Goal: Task Accomplishment & Management: Manage account settings

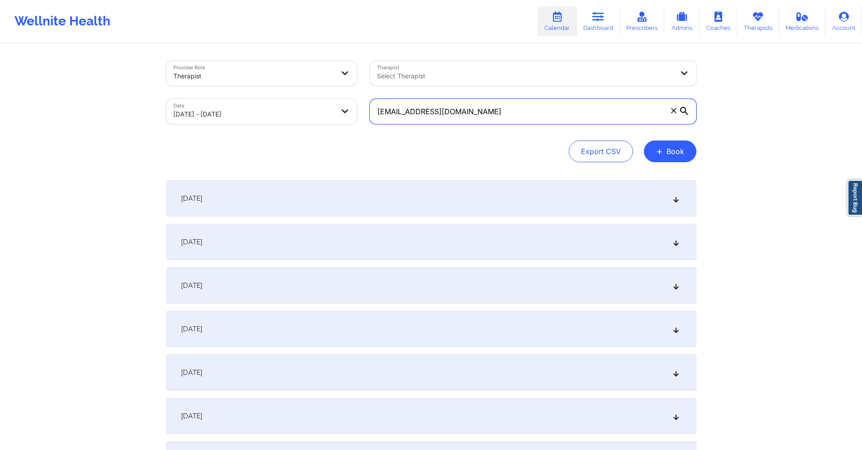
click at [500, 114] on input "[EMAIL_ADDRESS][DOMAIN_NAME]" at bounding box center [533, 111] width 327 height 25
paste input "seanbottalico2"
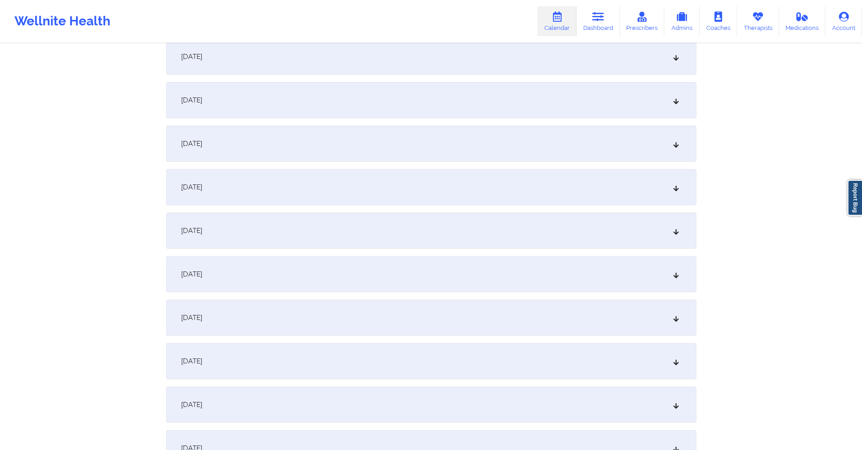
scroll to position [1313, 0]
click at [373, 148] on div "[DATE]" at bounding box center [431, 146] width 531 height 36
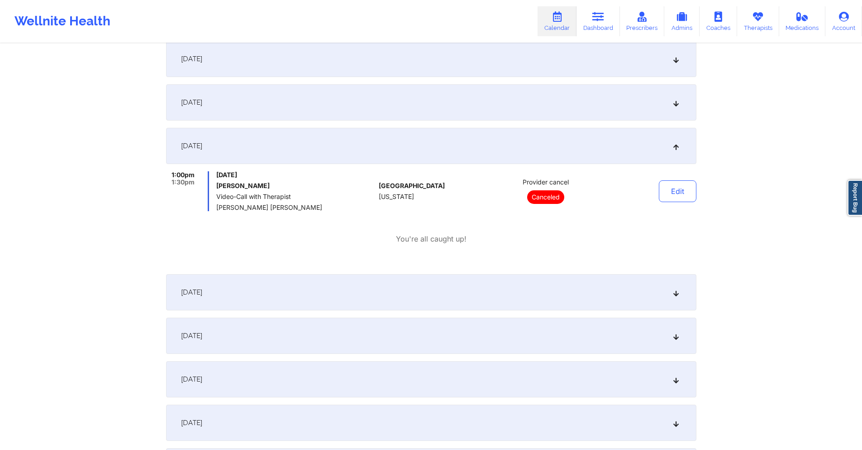
click at [377, 332] on div "[DATE]" at bounding box center [431, 335] width 531 height 36
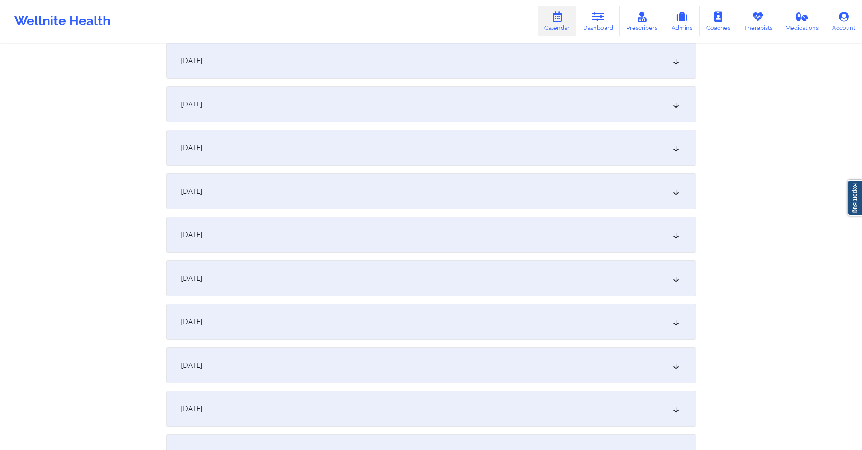
scroll to position [0, 0]
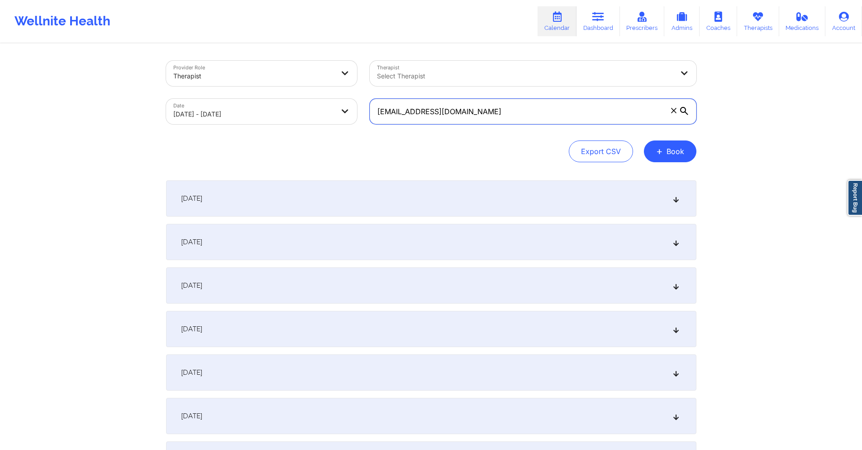
click at [480, 110] on input "[EMAIL_ADDRESS][DOMAIN_NAME]" at bounding box center [533, 111] width 327 height 25
paste input "[EMAIL_ADDRESS]"
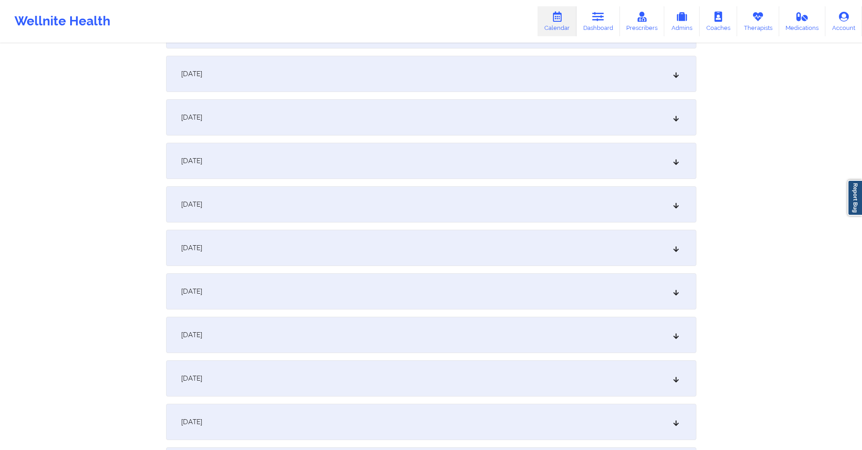
scroll to position [362, 0]
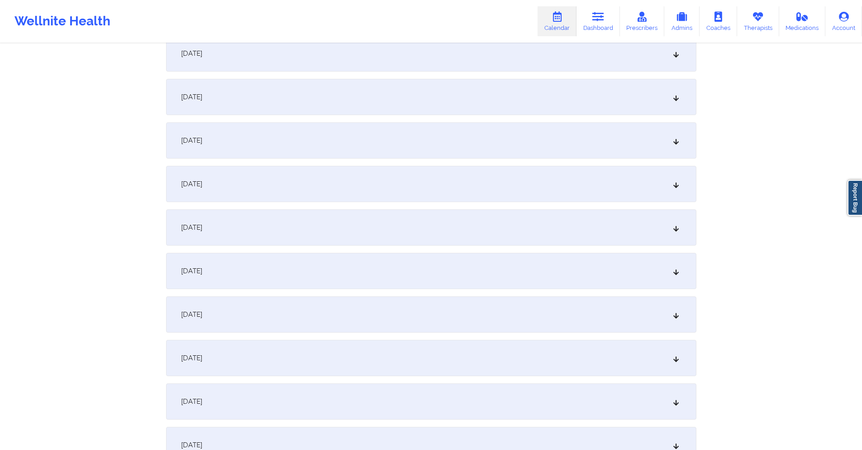
click at [290, 134] on div "[DATE]" at bounding box center [431, 140] width 531 height 36
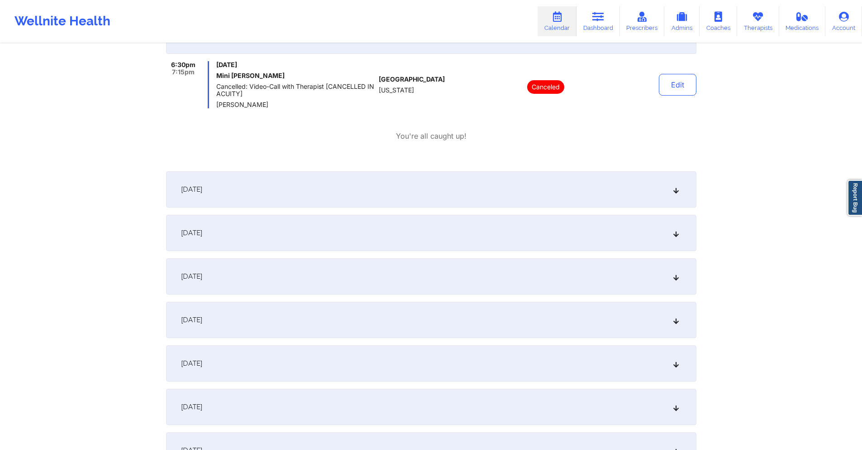
scroll to position [498, 0]
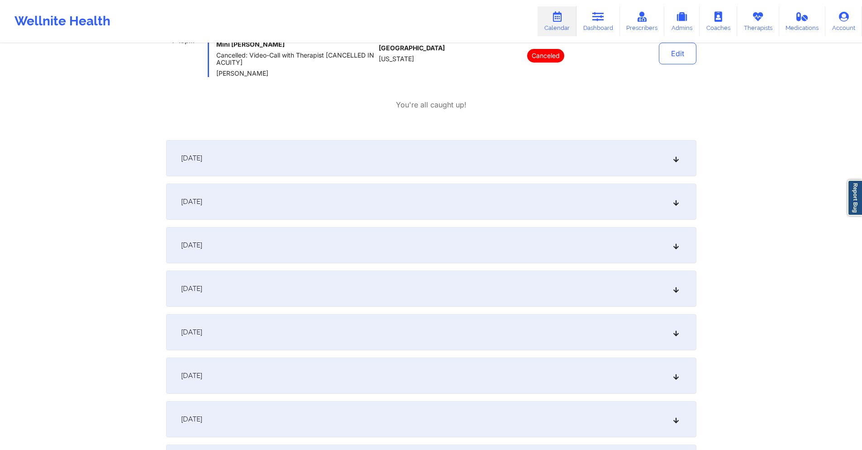
click at [321, 168] on div "[DATE]" at bounding box center [431, 158] width 531 height 36
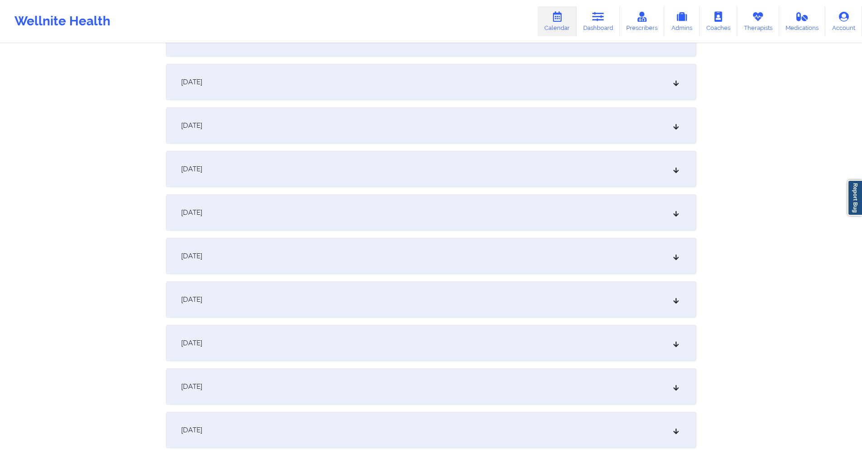
scroll to position [724, 0]
click at [310, 247] on div "[DATE]" at bounding box center [431, 255] width 531 height 36
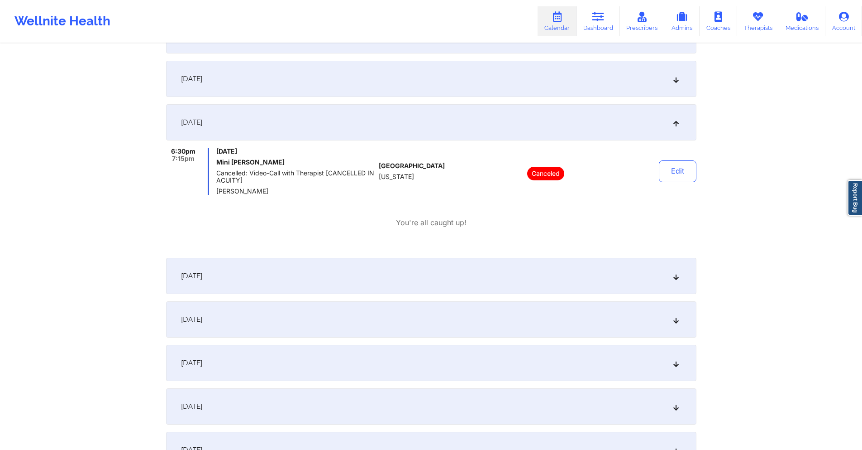
scroll to position [860, 0]
click at [348, 279] on div "[DATE]" at bounding box center [431, 273] width 531 height 36
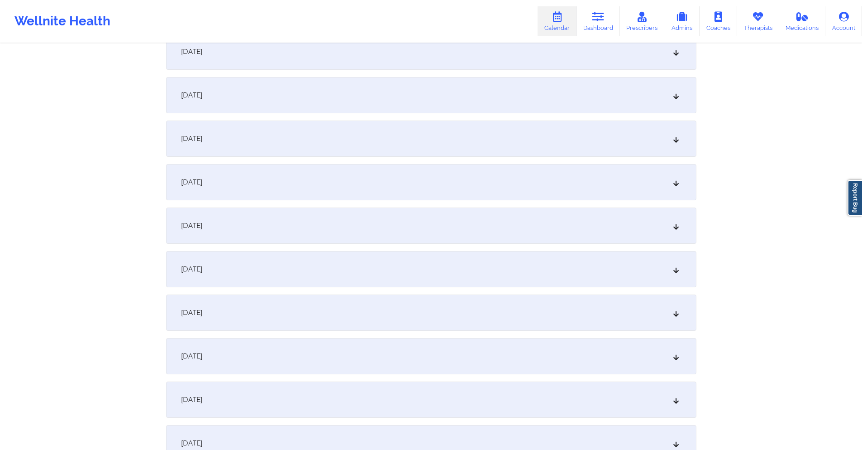
scroll to position [1675, 0]
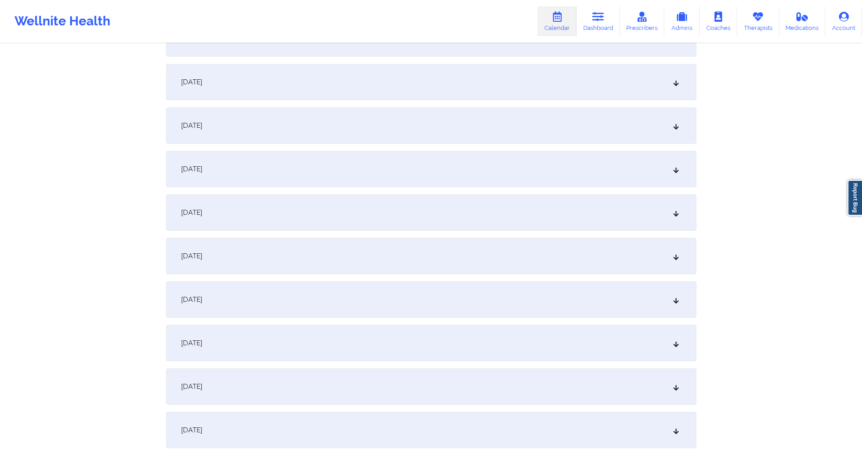
click at [395, 173] on div "[DATE]" at bounding box center [431, 169] width 531 height 36
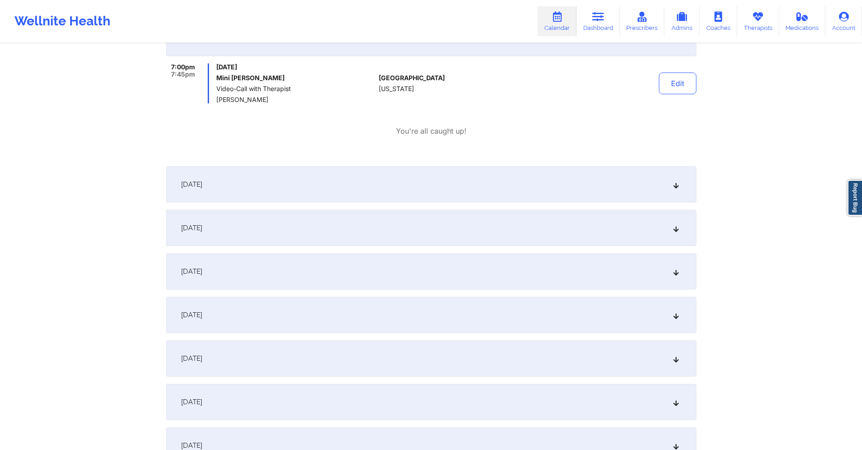
scroll to position [1811, 0]
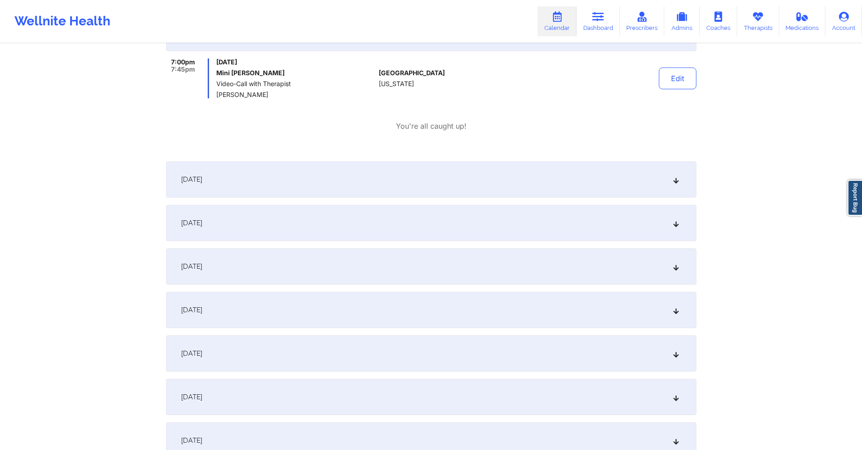
click at [409, 180] on div "[DATE]" at bounding box center [431, 179] width 531 height 36
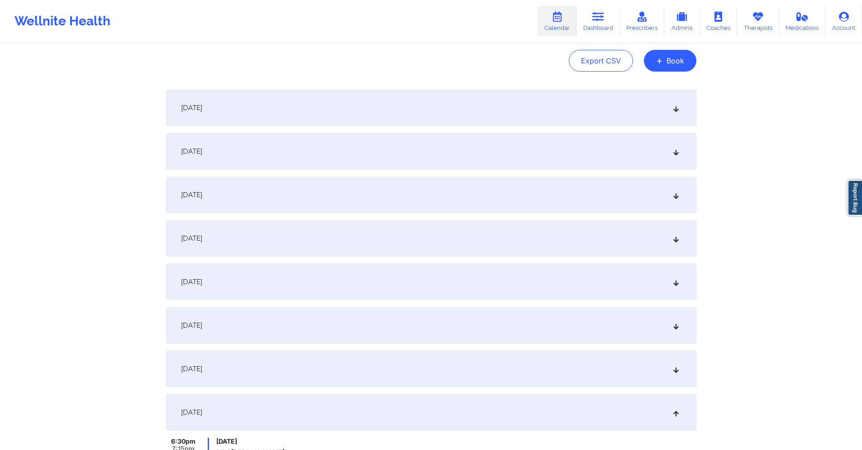
scroll to position [0, 0]
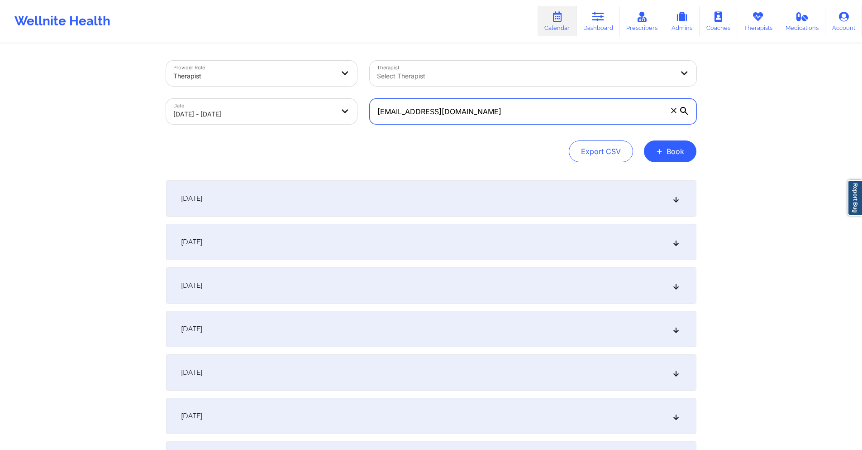
click at [443, 112] on input "[EMAIL_ADDRESS][DOMAIN_NAME]" at bounding box center [533, 111] width 327 height 25
paste input "[EMAIL_ADDRESS]"
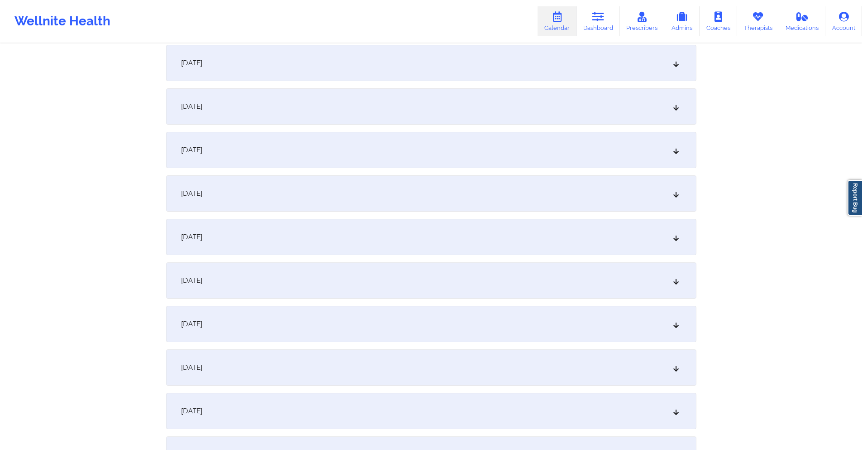
scroll to position [362, 0]
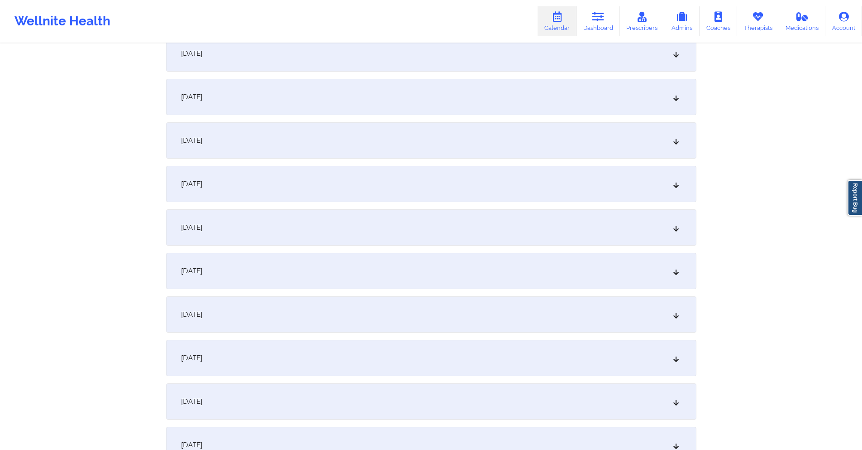
click at [369, 185] on div "[DATE]" at bounding box center [431, 184] width 531 height 36
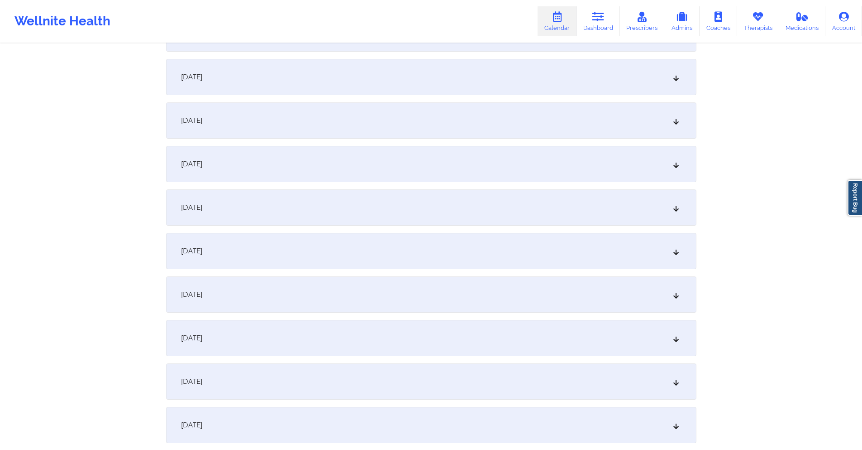
scroll to position [770, 0]
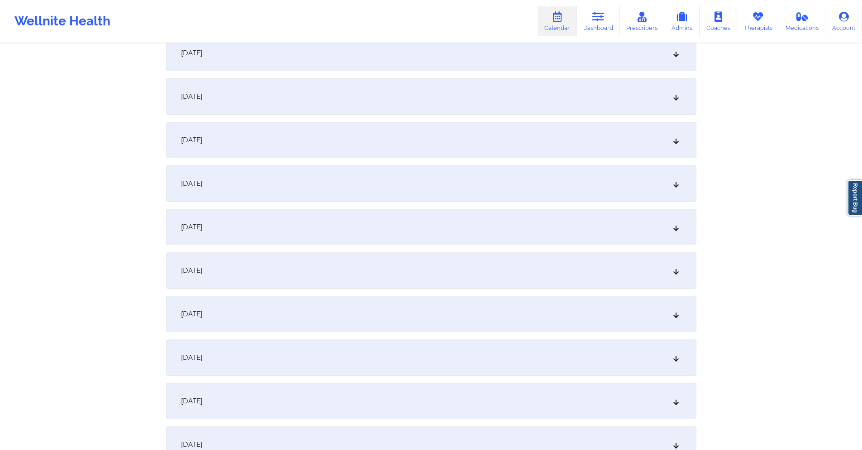
click at [392, 184] on div "[DATE]" at bounding box center [431, 183] width 531 height 36
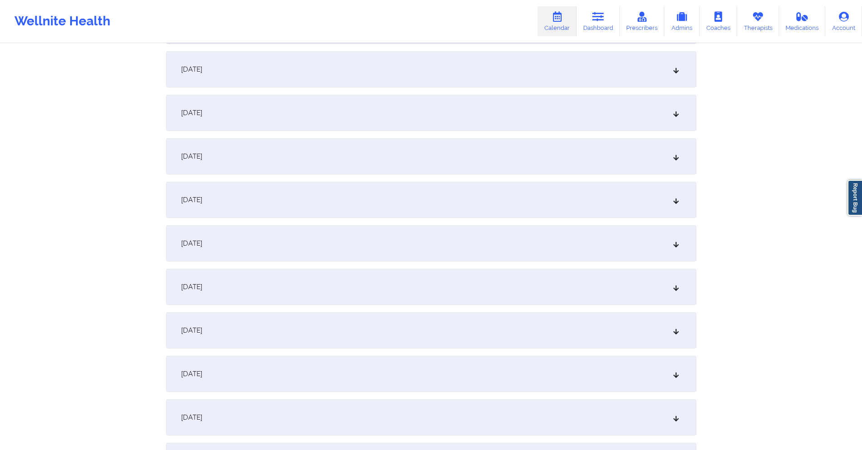
scroll to position [1086, 0]
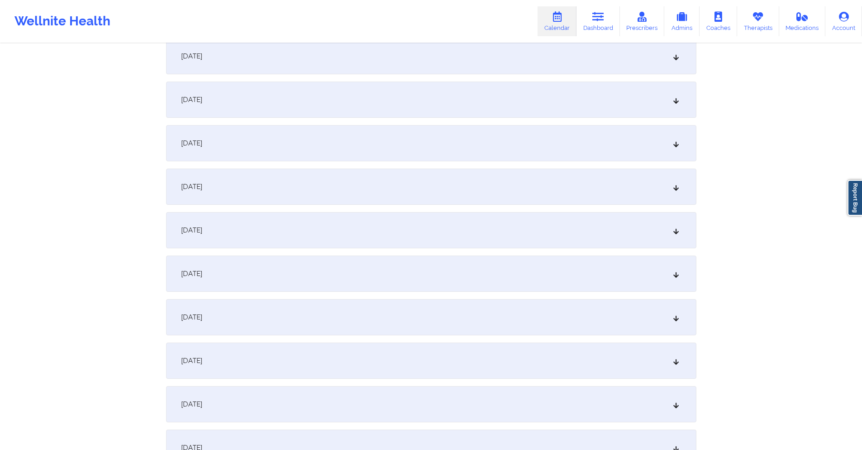
click at [359, 281] on div "[DATE]" at bounding box center [431, 273] width 531 height 36
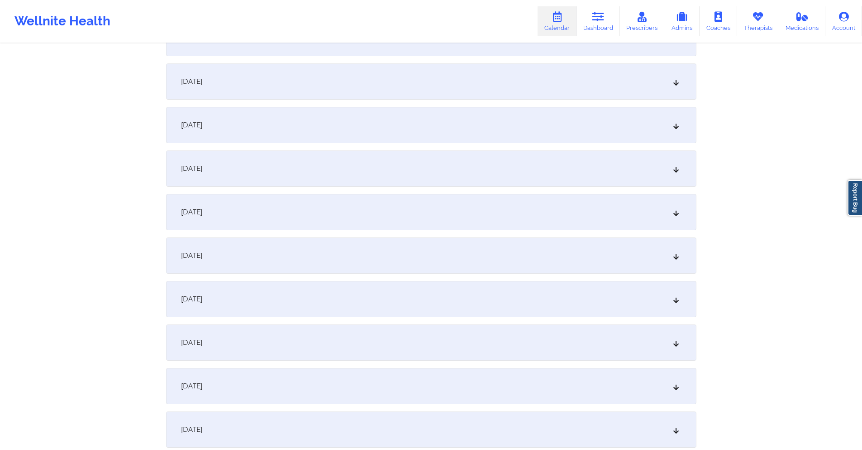
scroll to position [1584, 0]
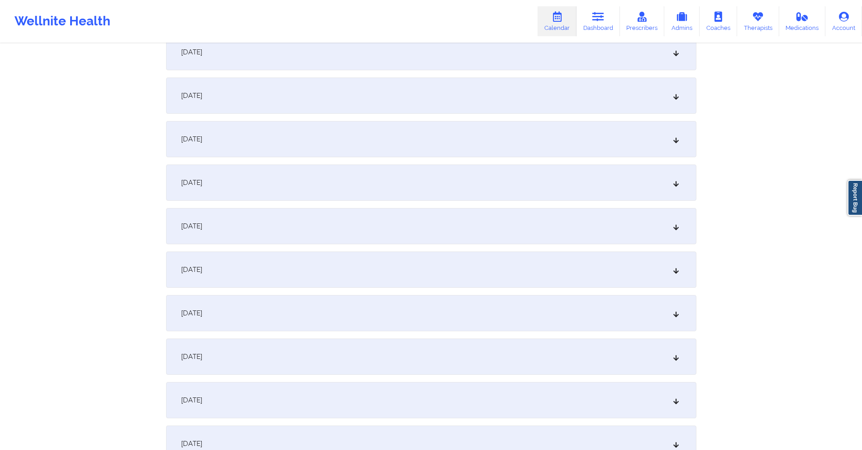
click at [361, 186] on div "[DATE]" at bounding box center [431, 182] width 531 height 36
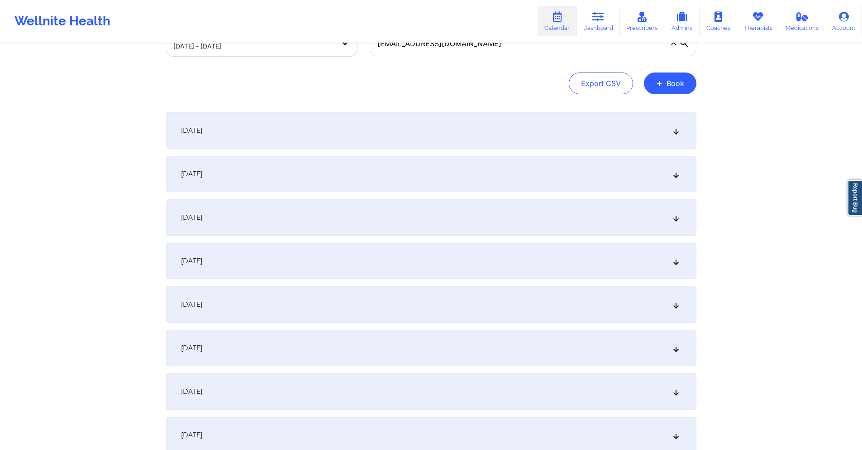
scroll to position [0, 0]
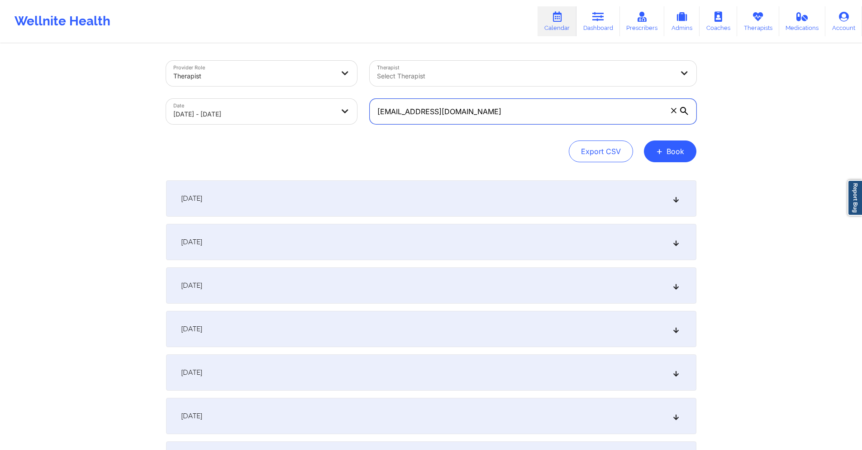
click at [481, 107] on input "[EMAIL_ADDRESS][DOMAIN_NAME]" at bounding box center [533, 111] width 327 height 25
paste input ""Acuity Notes: Notes about client Using: [PERSON_NAME] Member: [PERSON_NAME] Ar…"
paste input "[PERSON_NAME][EMAIL_ADDRESS][DOMAIN_NAME]"
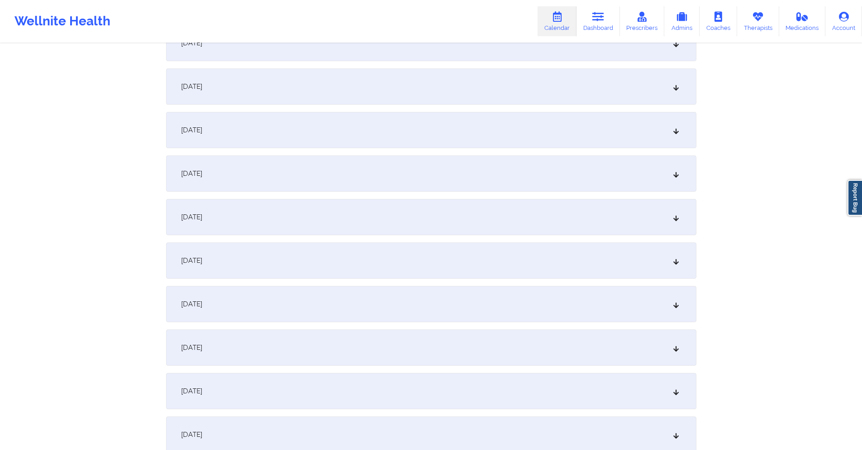
scroll to position [1222, 0]
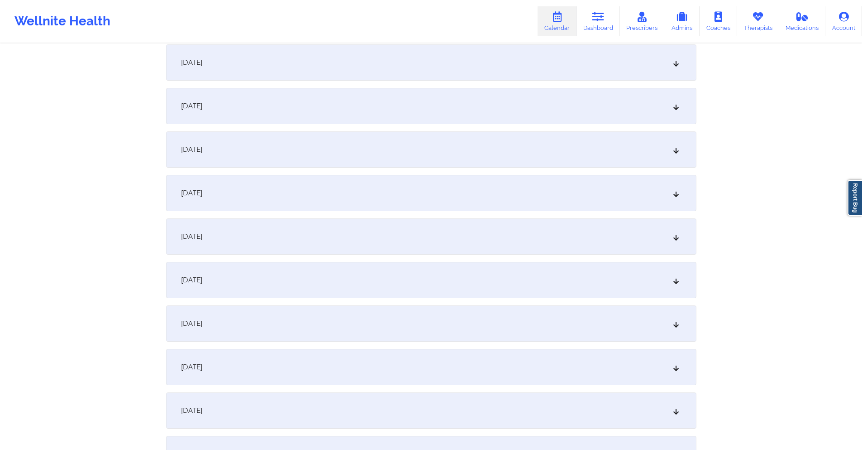
click at [394, 238] on div "[DATE]" at bounding box center [431, 236] width 531 height 36
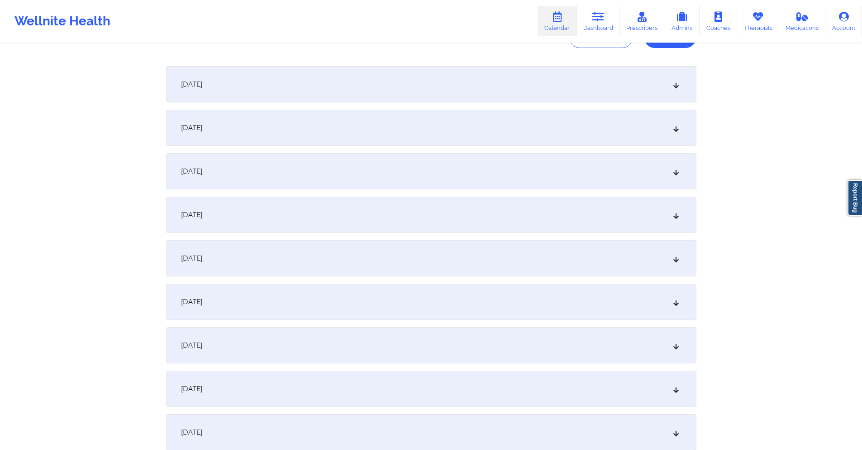
scroll to position [0, 0]
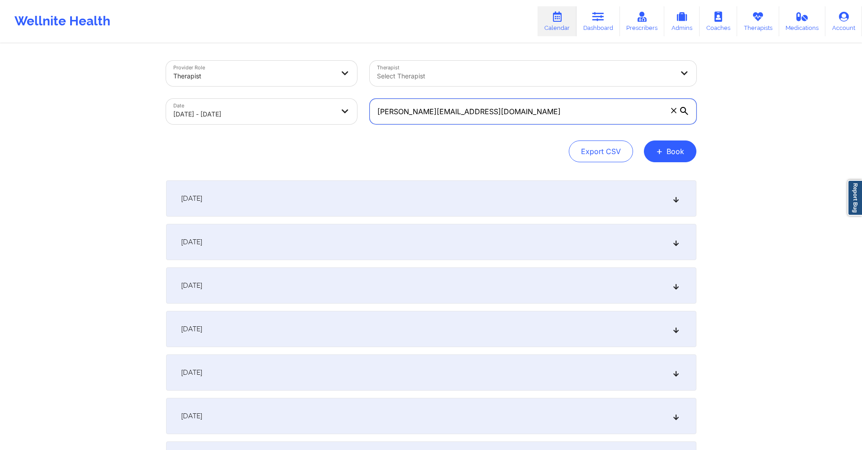
click at [467, 114] on input "[PERSON_NAME][EMAIL_ADDRESS][DOMAIN_NAME]" at bounding box center [533, 111] width 327 height 25
paste input "[EMAIL_ADDRESS][DOMAIN_NAME]"
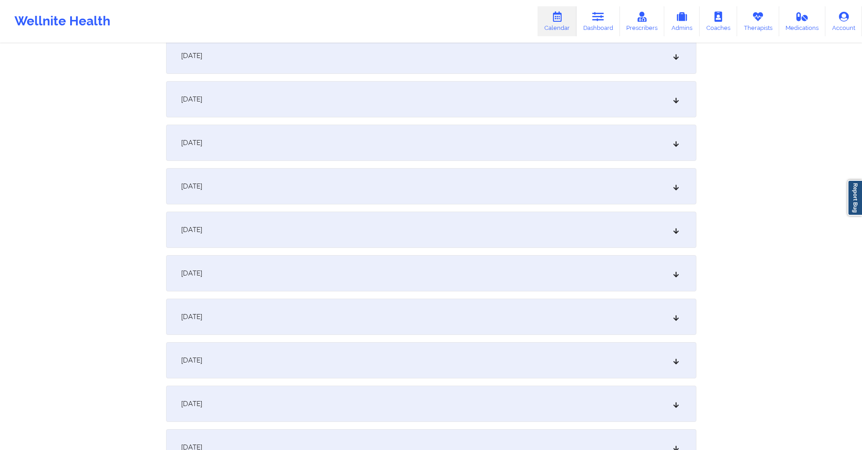
scroll to position [1403, 0]
click at [389, 65] on div "[DATE]" at bounding box center [431, 55] width 531 height 36
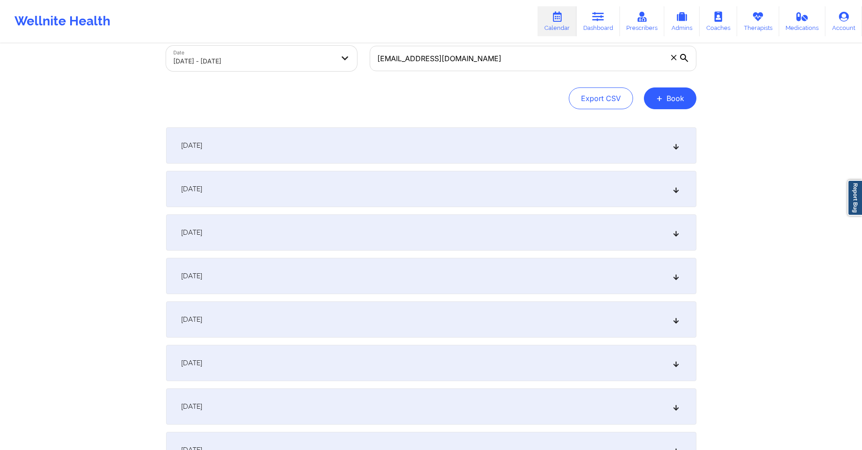
scroll to position [0, 0]
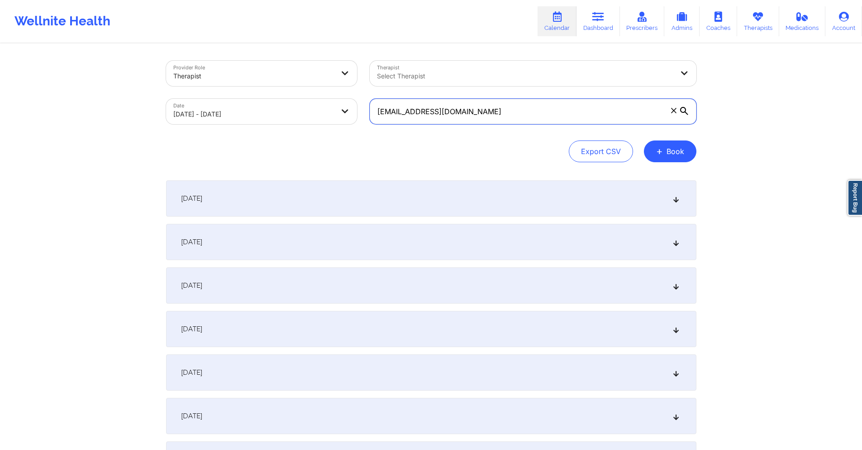
click at [498, 112] on input "[EMAIL_ADDRESS][DOMAIN_NAME]" at bounding box center [533, 111] width 327 height 25
paste input "[EMAIL_ADDRESS]"
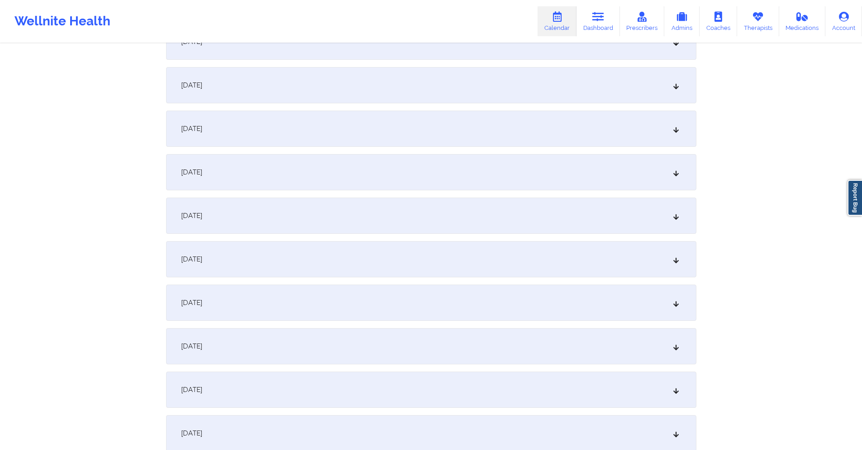
scroll to position [1358, 0]
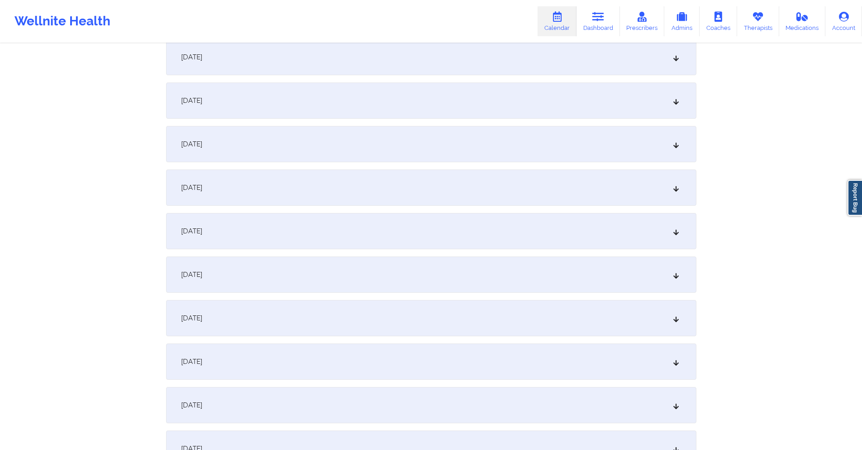
click at [380, 104] on div "[DATE]" at bounding box center [431, 100] width 531 height 36
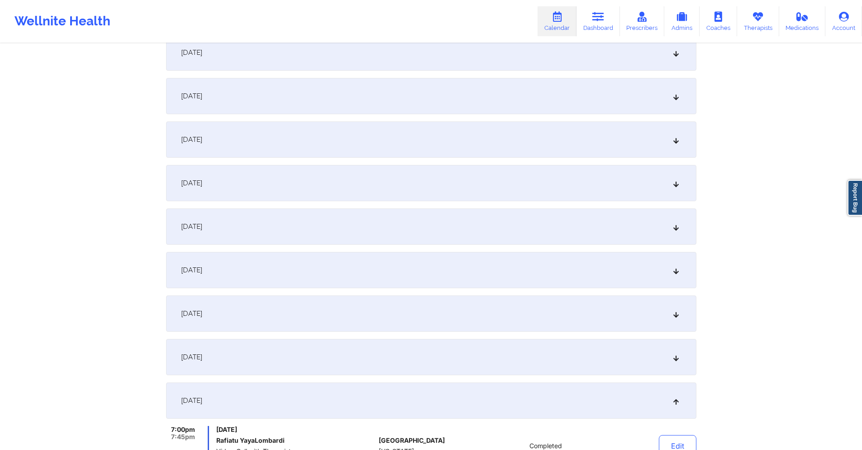
scroll to position [1041, 0]
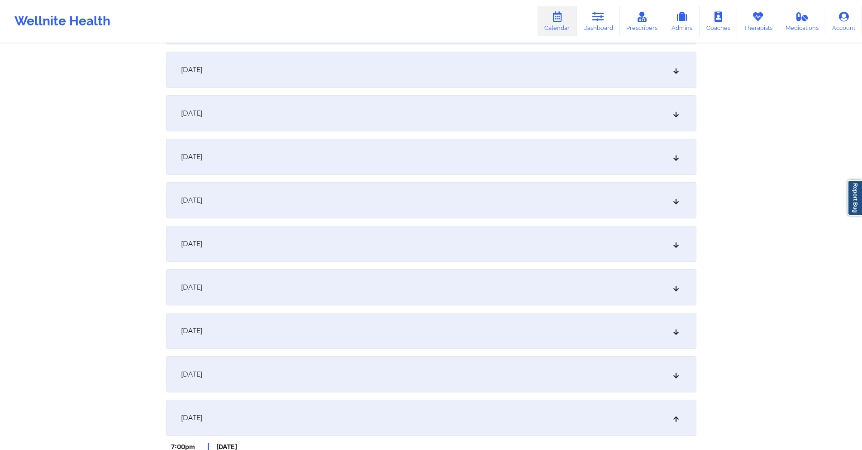
click at [314, 120] on div "[DATE]" at bounding box center [431, 113] width 531 height 36
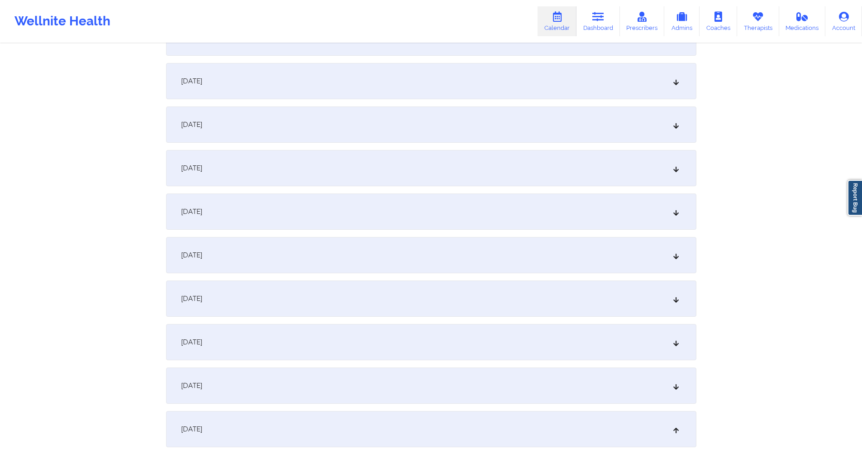
scroll to position [724, 0]
click at [325, 162] on div "[DATE]" at bounding box center [431, 169] width 531 height 36
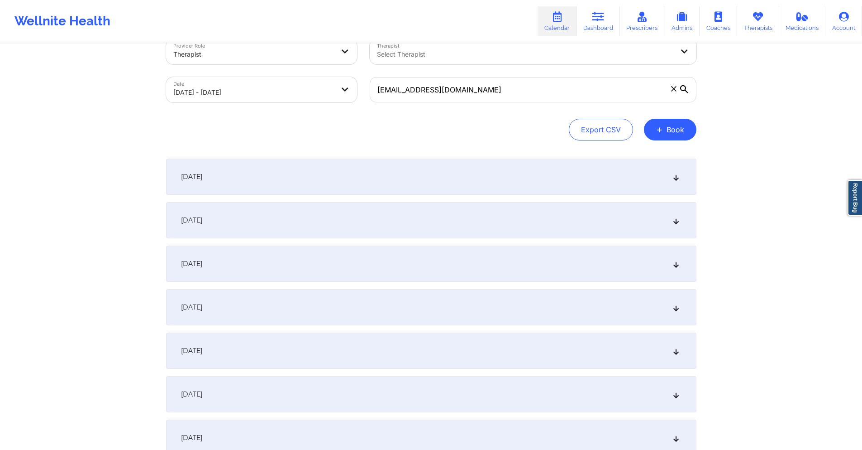
scroll to position [0, 0]
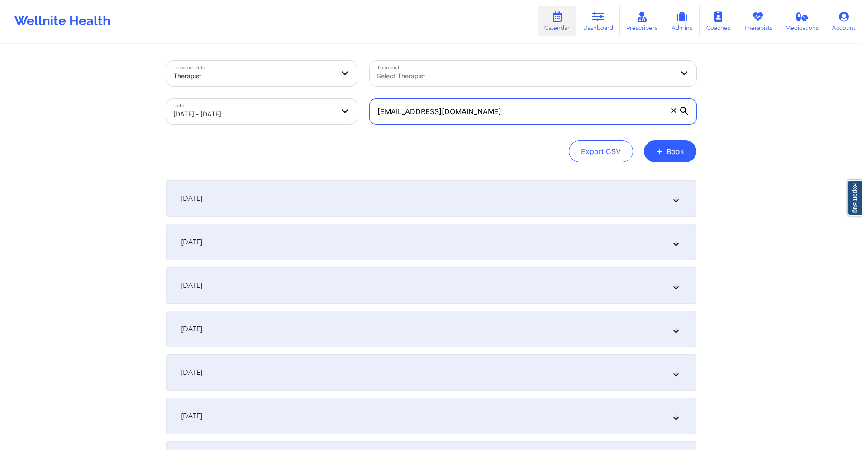
click at [478, 114] on input "[EMAIL_ADDRESS][DOMAIN_NAME]" at bounding box center [533, 111] width 327 height 25
paste input "[EMAIL_ADDRESS]"
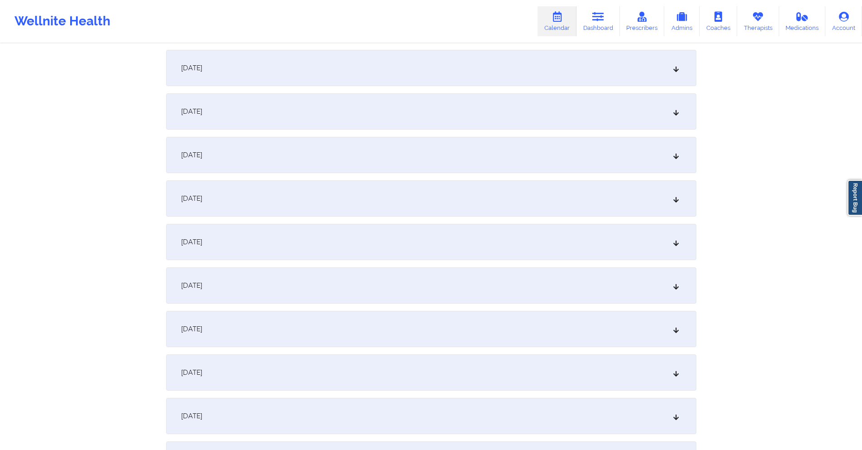
scroll to position [1268, 0]
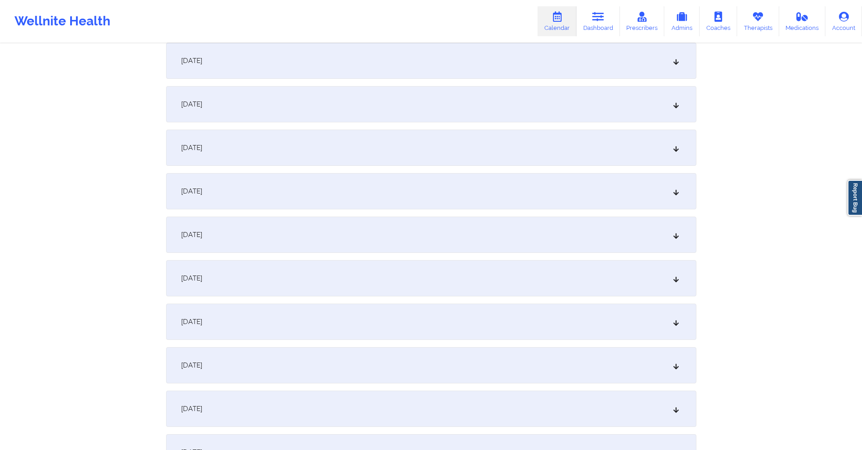
click at [367, 187] on div "[DATE]" at bounding box center [431, 191] width 531 height 36
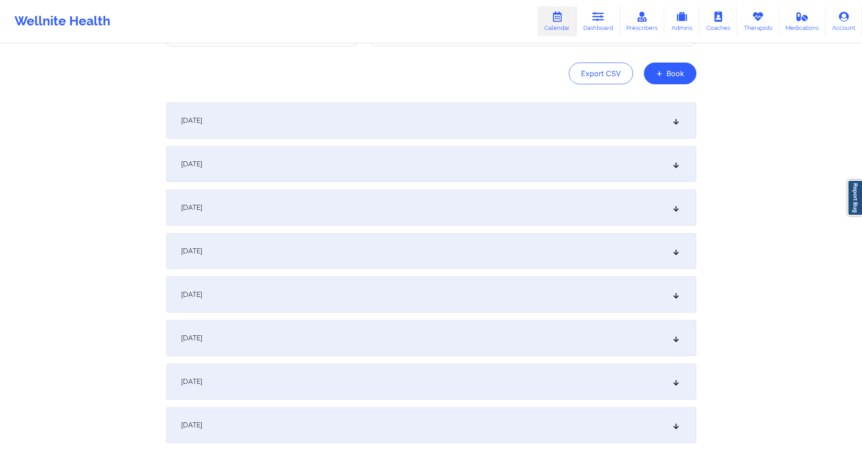
scroll to position [0, 0]
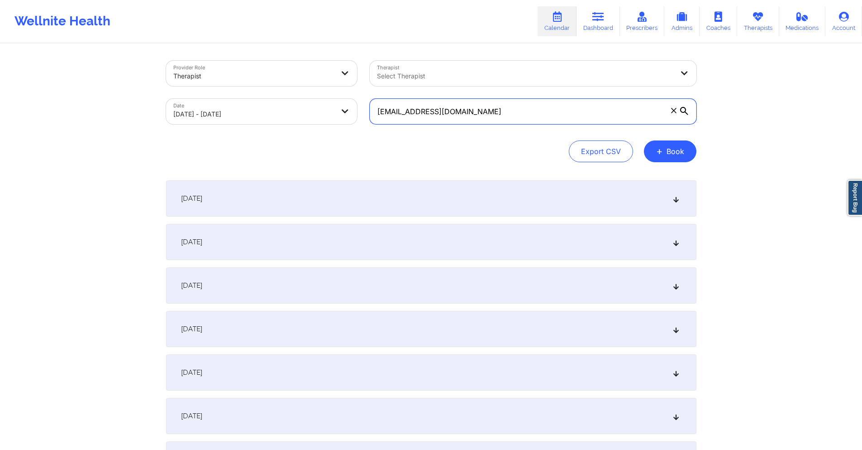
click at [512, 108] on input "[EMAIL_ADDRESS][DOMAIN_NAME]" at bounding box center [533, 111] width 327 height 25
paste input "elainetsevis"
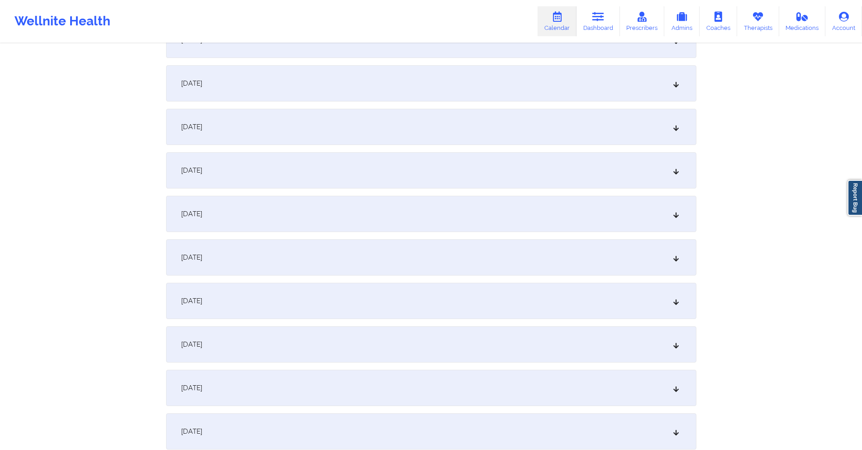
scroll to position [1268, 0]
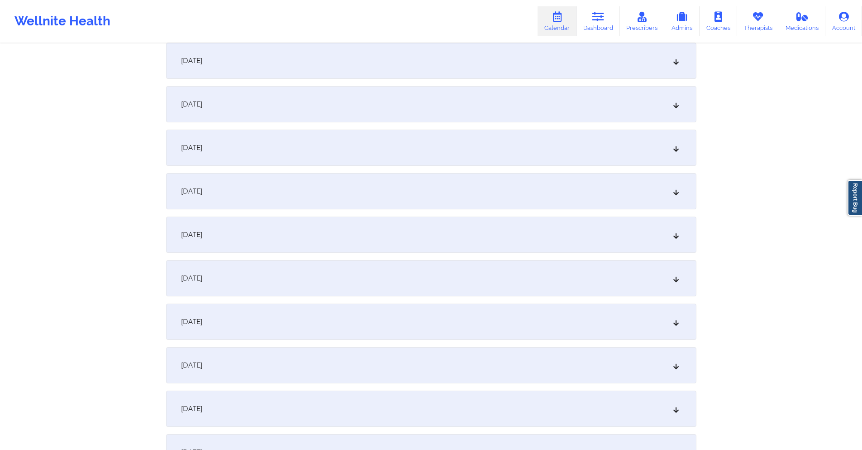
click at [359, 198] on div "[DATE]" at bounding box center [431, 191] width 531 height 36
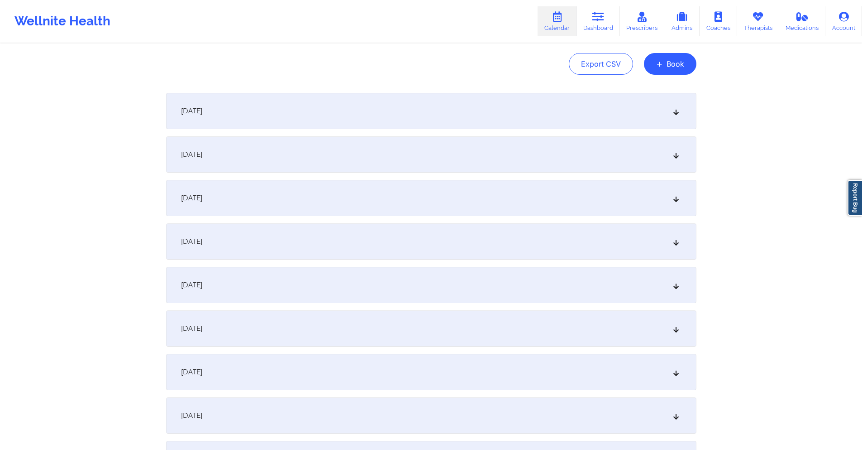
scroll to position [0, 0]
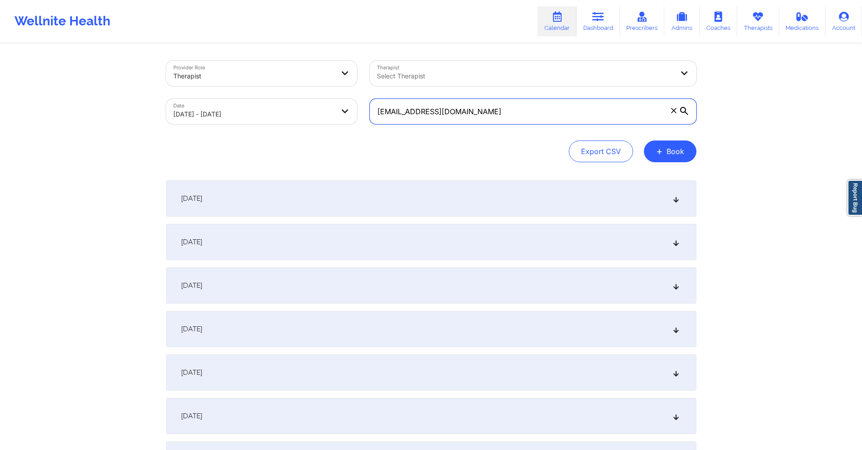
click at [499, 109] on input "[EMAIL_ADDRESS][DOMAIN_NAME]" at bounding box center [533, 111] width 327 height 25
paste input "micheleaevans977"
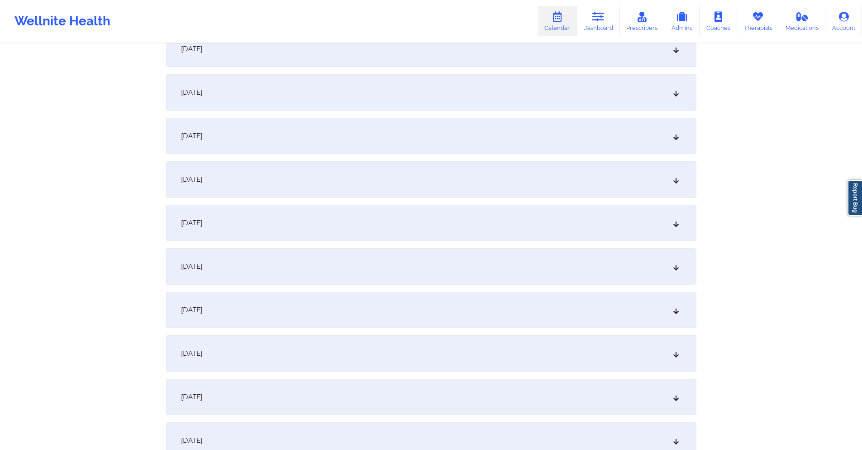
scroll to position [1132, 0]
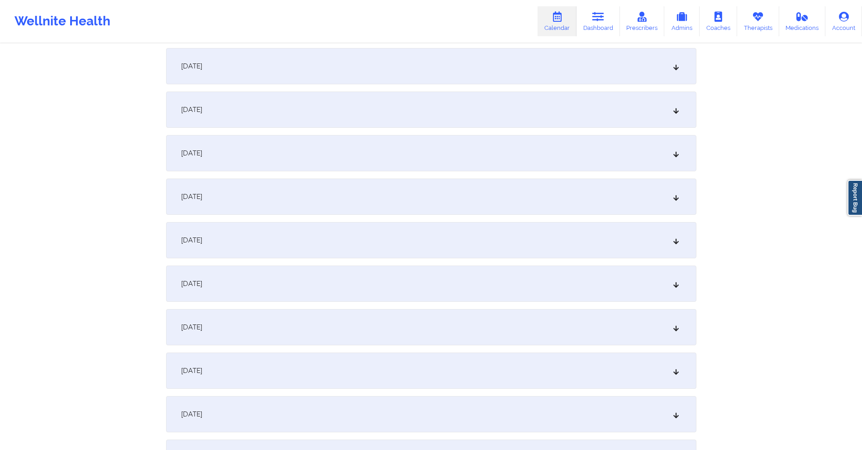
click at [295, 323] on div "[DATE]" at bounding box center [431, 327] width 531 height 36
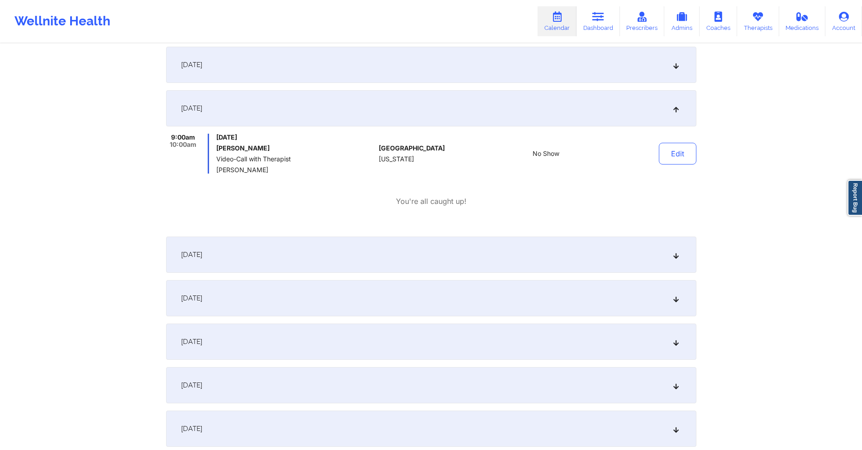
scroll to position [1358, 0]
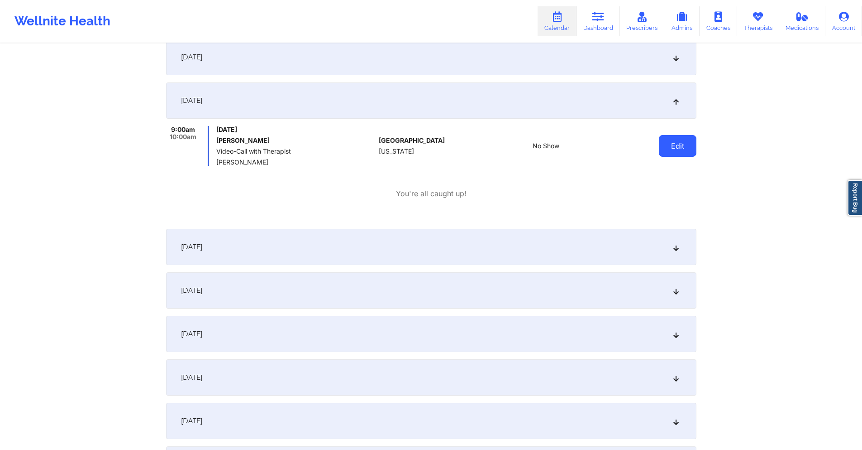
drag, startPoint x: 689, startPoint y: 147, endPoint x: 680, endPoint y: 151, distance: 9.1
click at [689, 146] on button "Edit" at bounding box center [678, 146] width 38 height 22
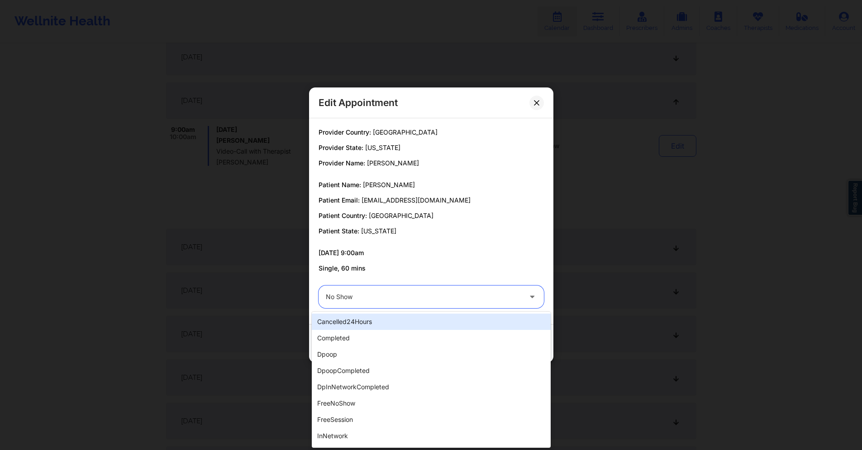
click at [435, 292] on div at bounding box center [424, 296] width 196 height 11
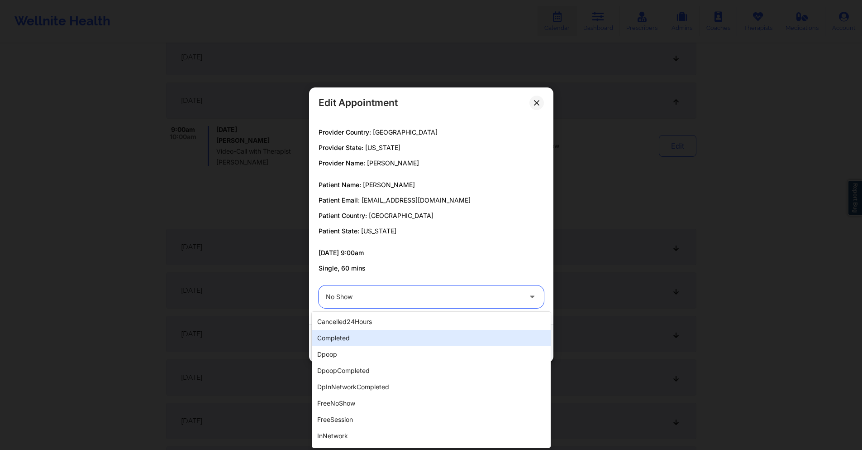
click at [351, 335] on div "completed" at bounding box center [431, 338] width 239 height 16
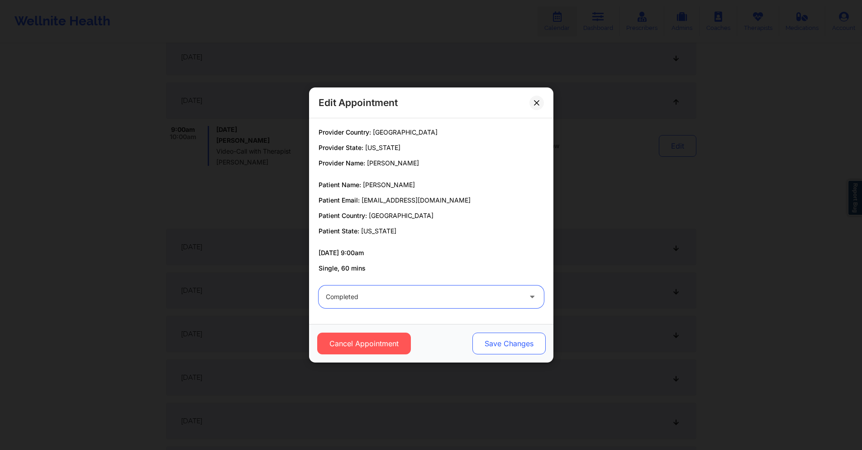
click at [515, 341] on button "Save Changes" at bounding box center [508, 343] width 73 height 22
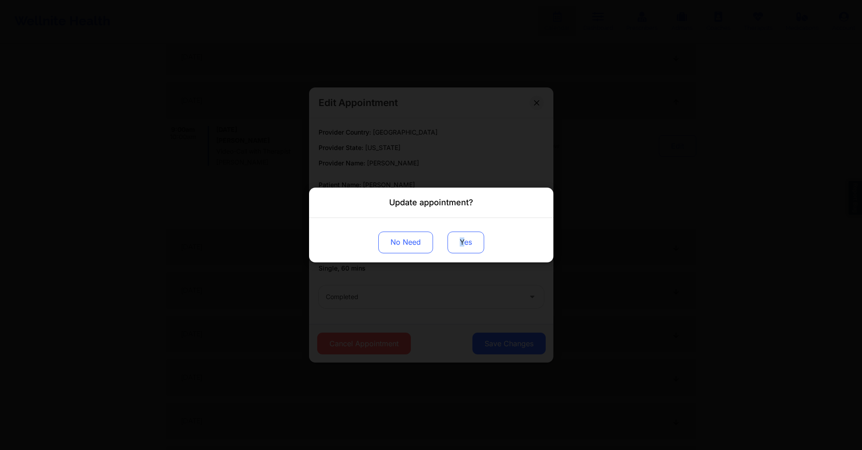
click at [462, 239] on button "Yes" at bounding box center [466, 242] width 37 height 22
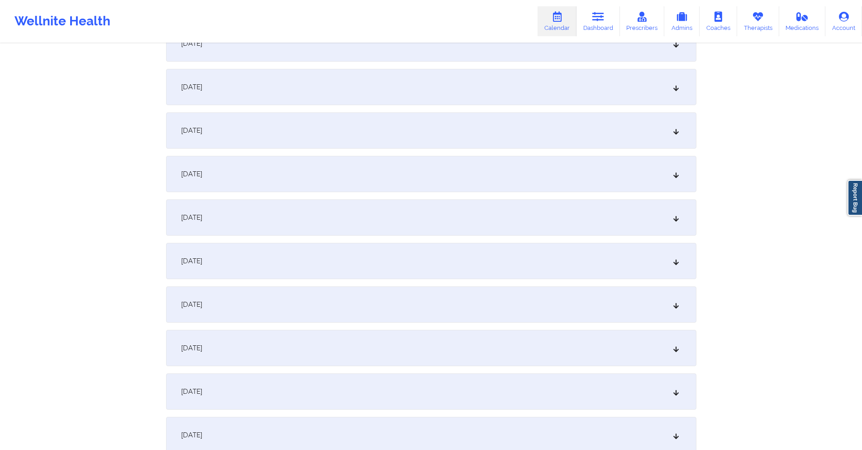
scroll to position [317, 0]
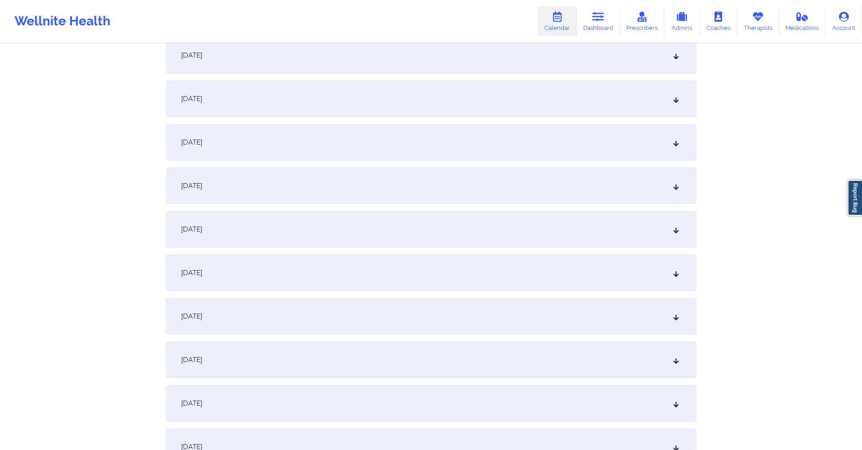
click at [374, 234] on div "[DATE]" at bounding box center [431, 229] width 531 height 36
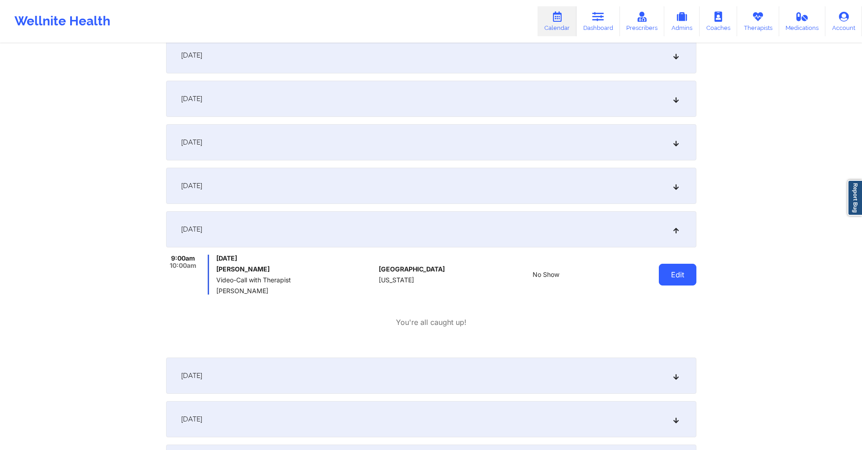
click at [689, 277] on button "Edit" at bounding box center [678, 274] width 38 height 22
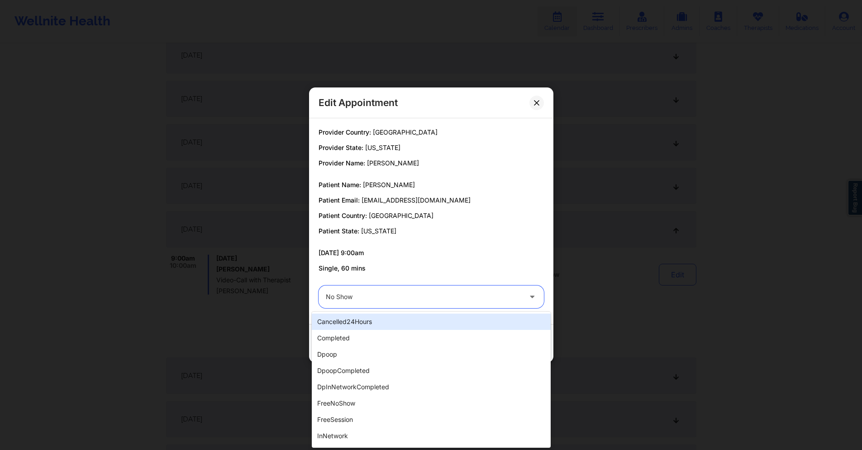
click at [380, 300] on div at bounding box center [424, 296] width 196 height 11
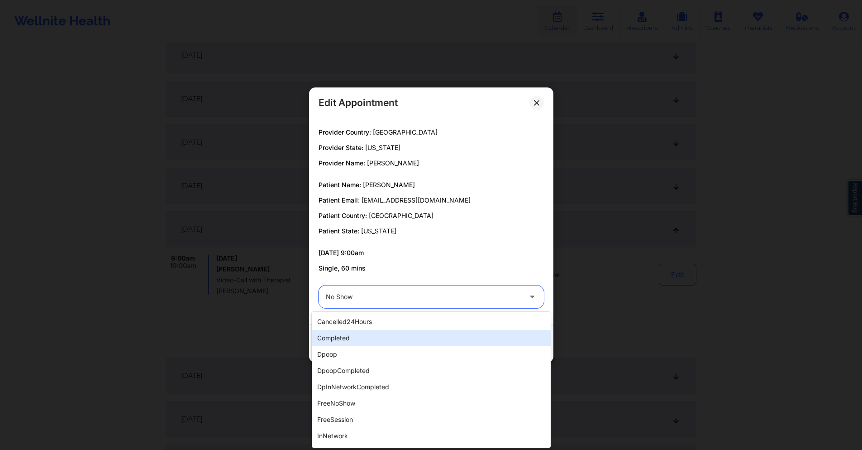
drag, startPoint x: 349, startPoint y: 340, endPoint x: 406, endPoint y: 344, distance: 56.3
click at [352, 340] on div "completed" at bounding box center [431, 338] width 239 height 16
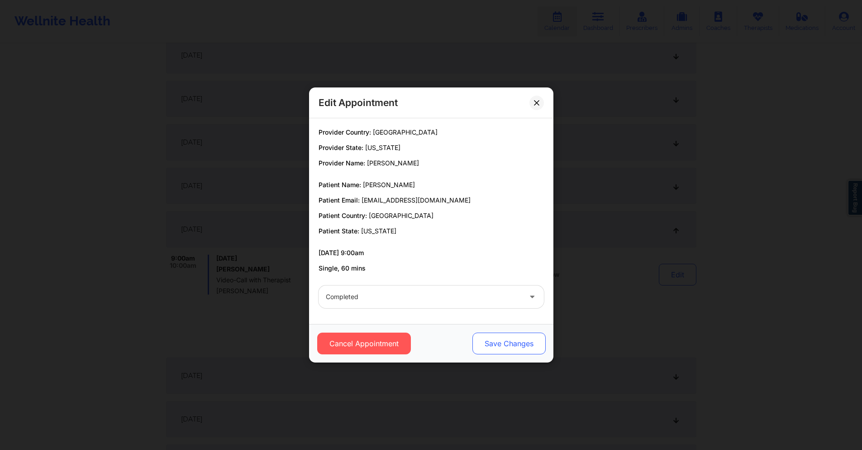
click at [517, 346] on button "Save Changes" at bounding box center [508, 343] width 73 height 22
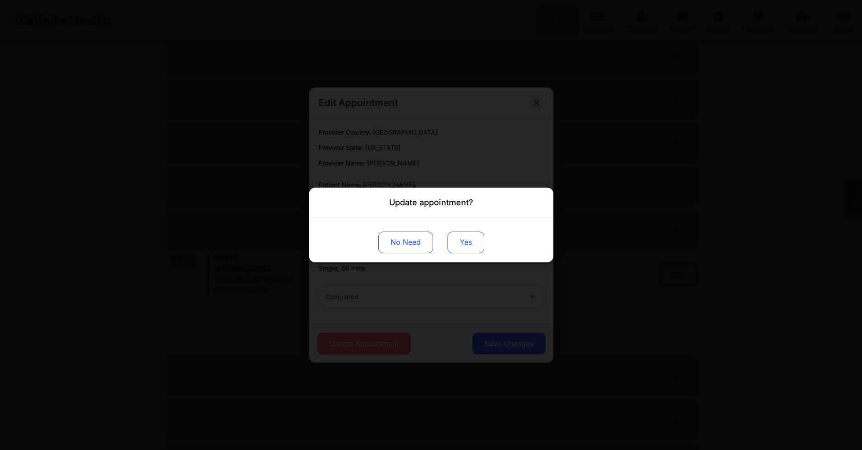
click at [473, 243] on button "Yes" at bounding box center [466, 242] width 37 height 22
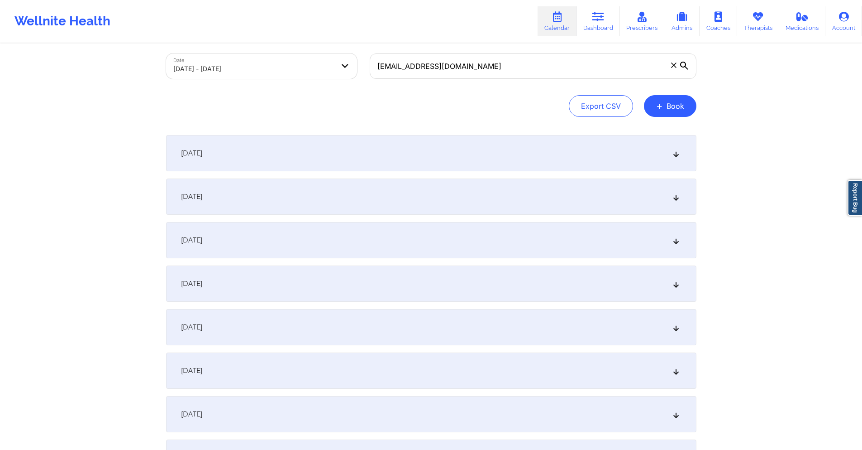
scroll to position [0, 0]
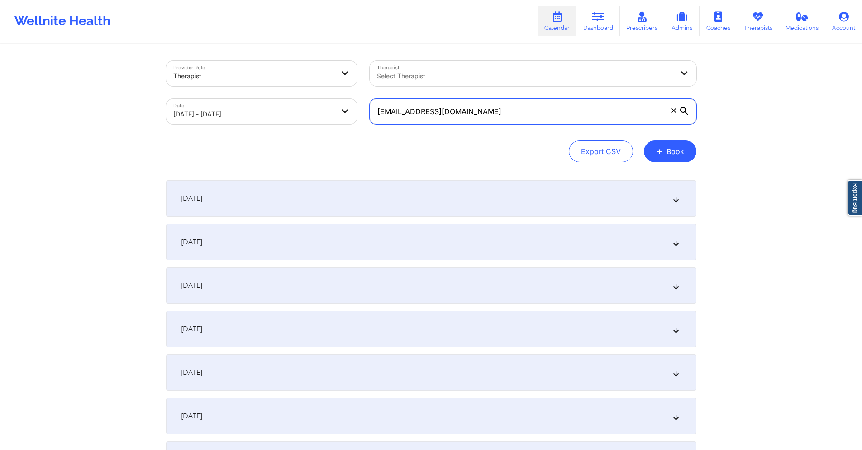
click at [483, 113] on input "[EMAIL_ADDRESS][DOMAIN_NAME]" at bounding box center [533, 111] width 327 height 25
paste input "eiacono"
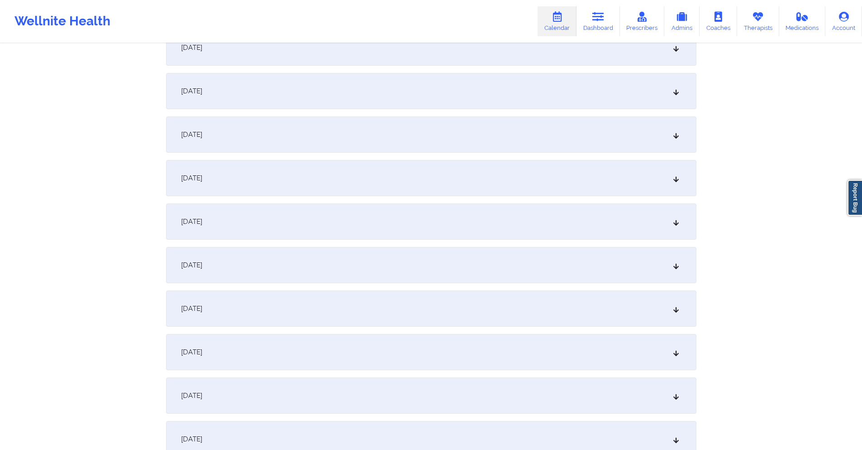
scroll to position [1313, 0]
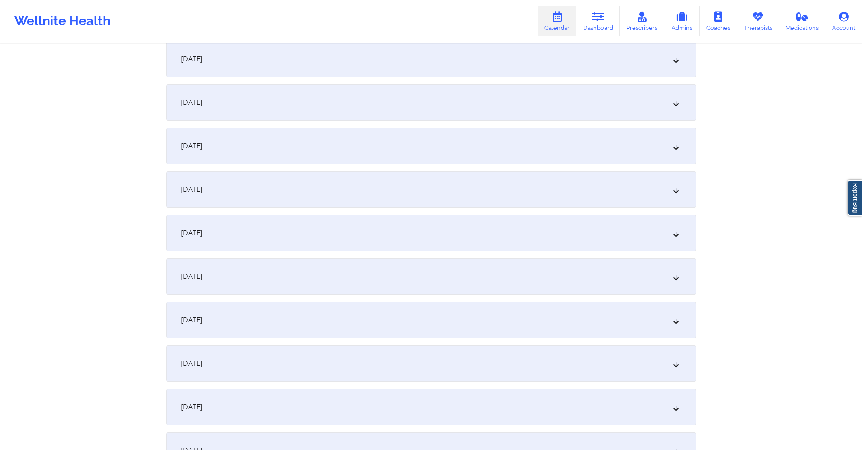
click at [344, 142] on div "[DATE]" at bounding box center [431, 146] width 531 height 36
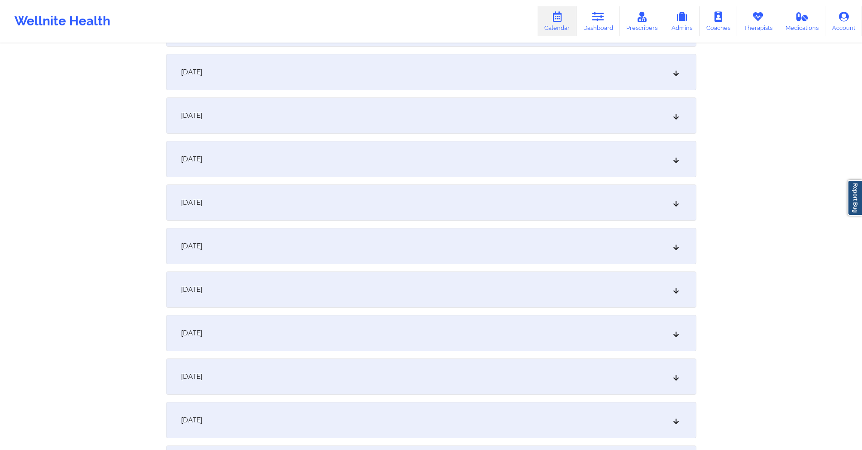
scroll to position [905, 0]
click at [327, 247] on div "[DATE]" at bounding box center [431, 249] width 531 height 36
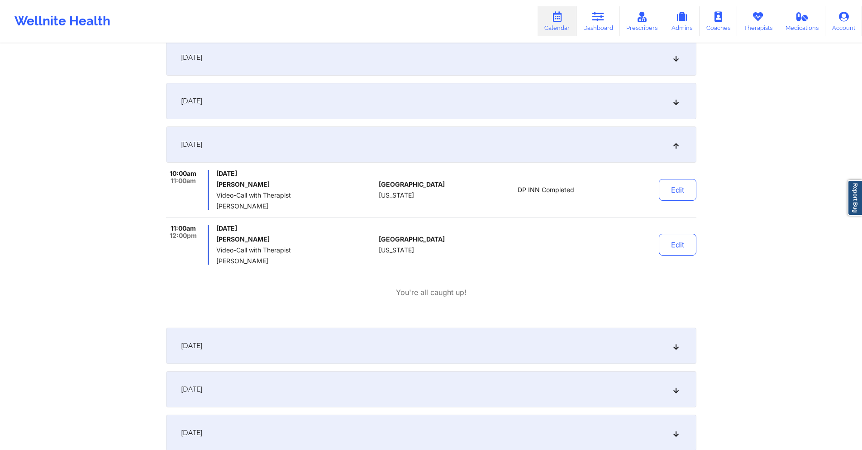
scroll to position [1041, 0]
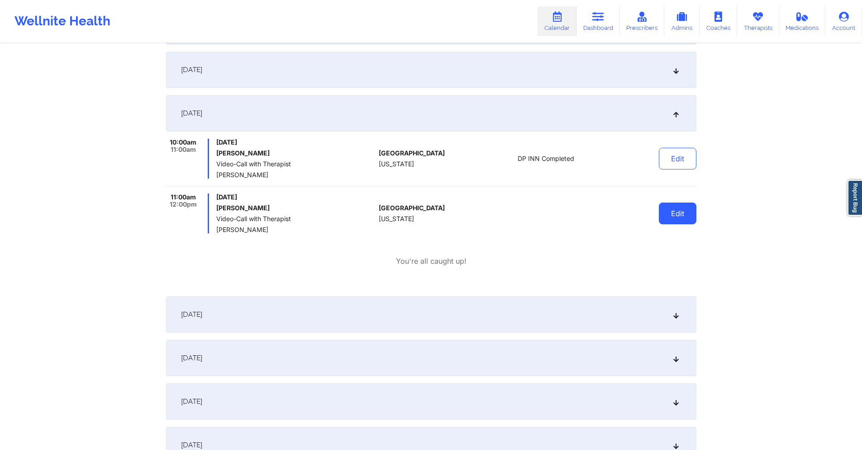
click at [671, 215] on button "Edit" at bounding box center [678, 213] width 38 height 22
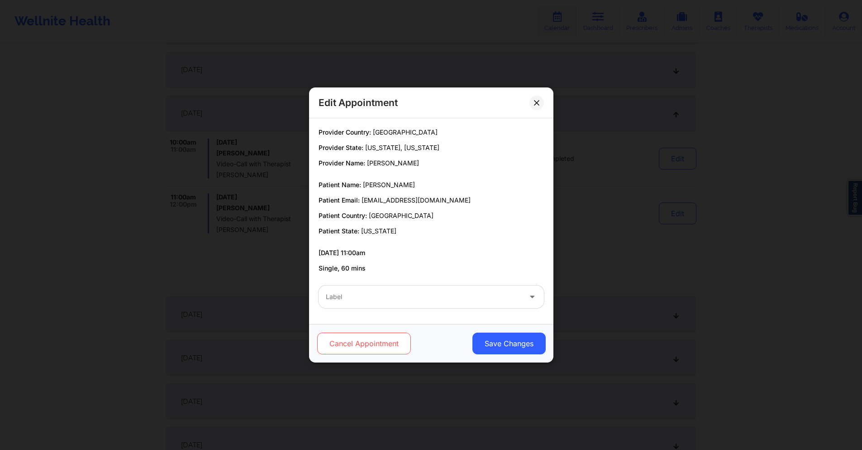
click at [391, 336] on button "Cancel Appointment" at bounding box center [364, 343] width 94 height 22
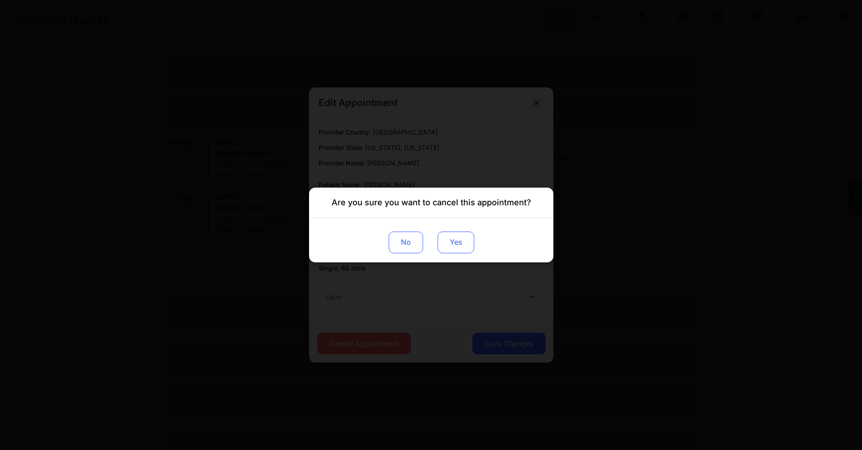
click at [456, 248] on button "Yes" at bounding box center [455, 242] width 37 height 22
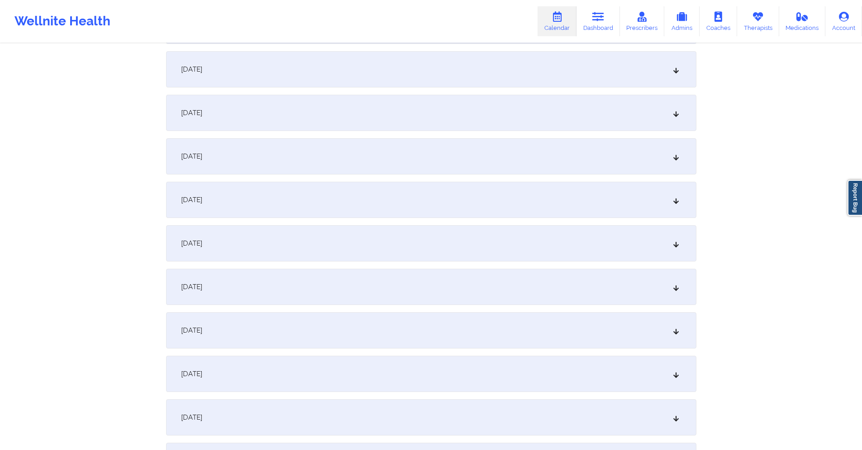
scroll to position [0, 0]
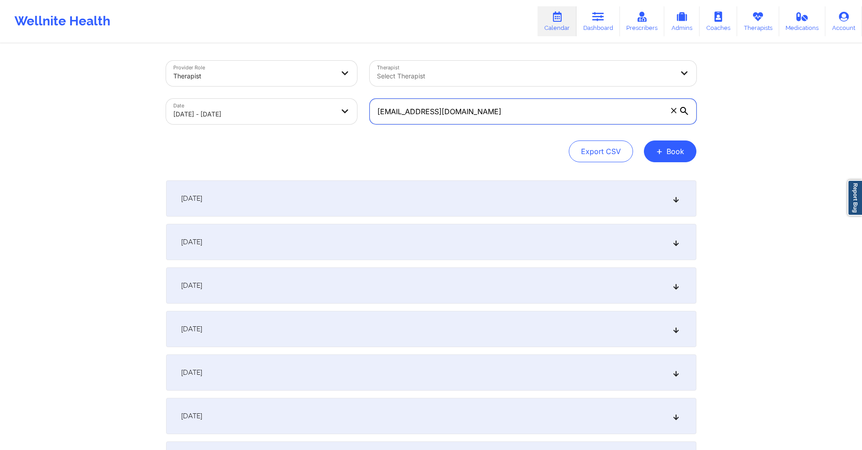
click at [458, 116] on input "[EMAIL_ADDRESS][DOMAIN_NAME]" at bounding box center [533, 111] width 327 height 25
paste input "dones316"
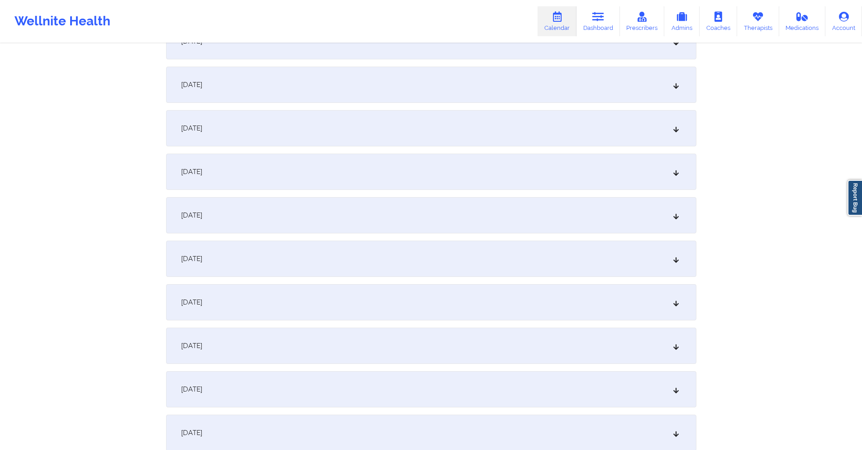
scroll to position [1268, 0]
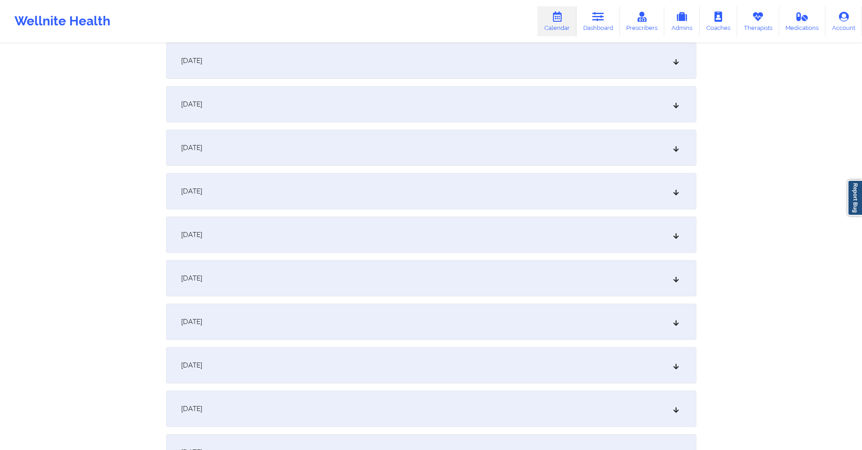
click at [357, 187] on div "[DATE]" at bounding box center [431, 191] width 531 height 36
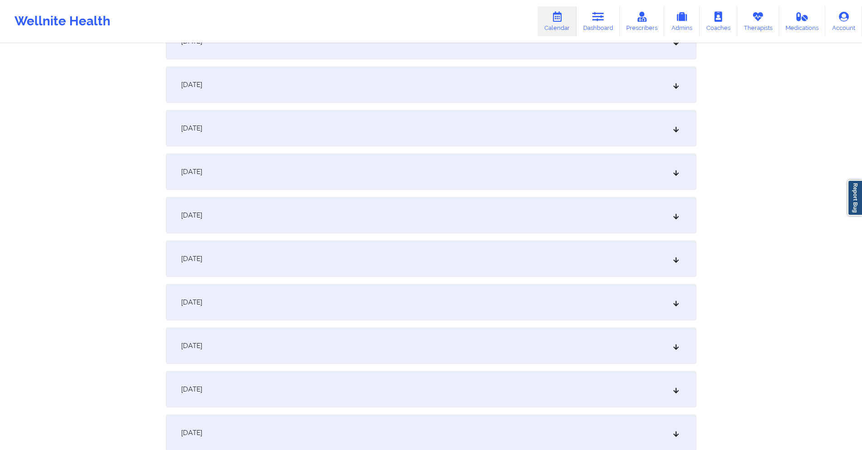
scroll to position [1720, 0]
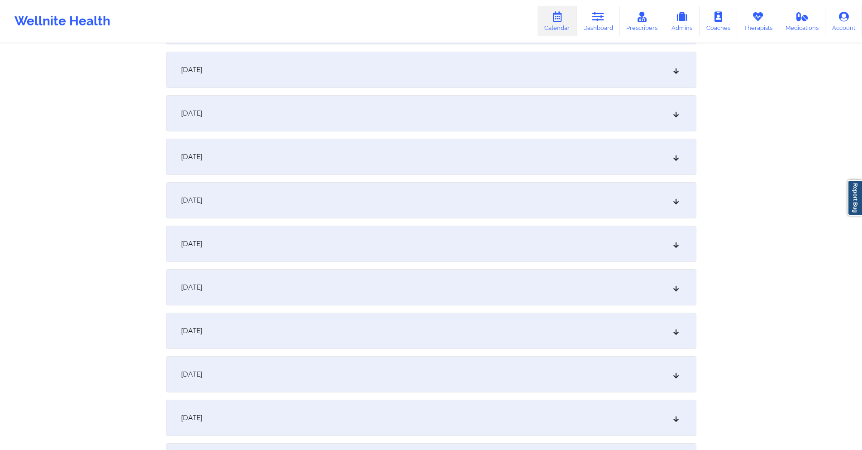
click at [362, 158] on div "[DATE]" at bounding box center [431, 157] width 531 height 36
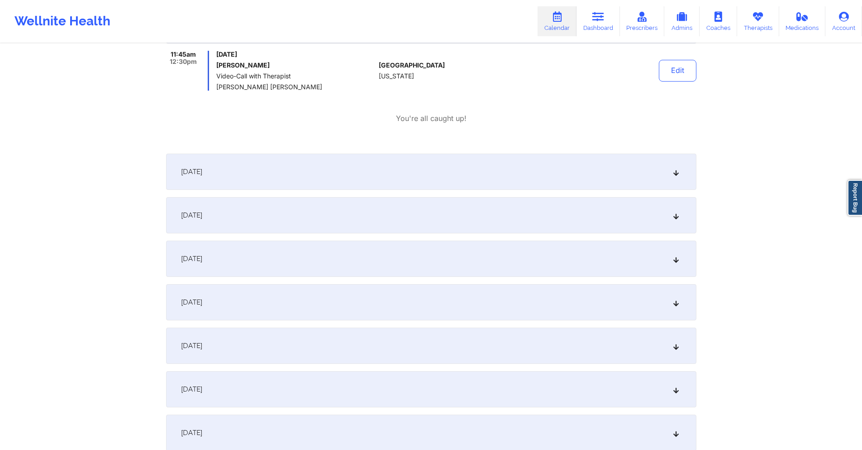
scroll to position [1856, 0]
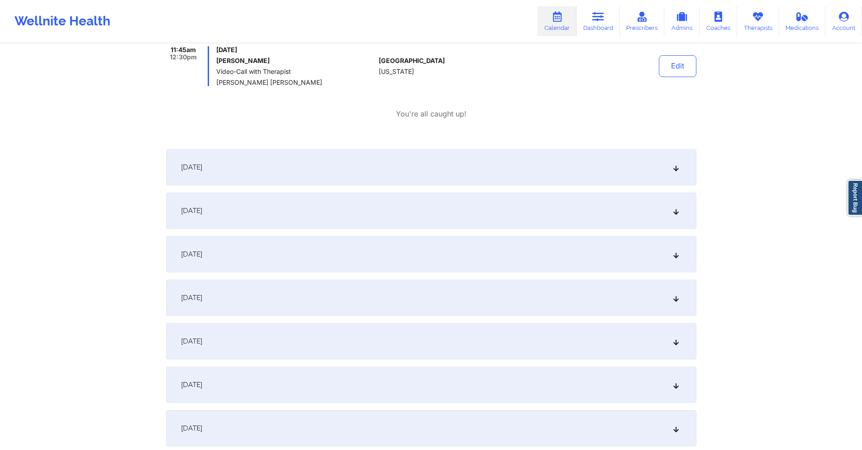
click at [367, 159] on div "[DATE]" at bounding box center [431, 167] width 531 height 36
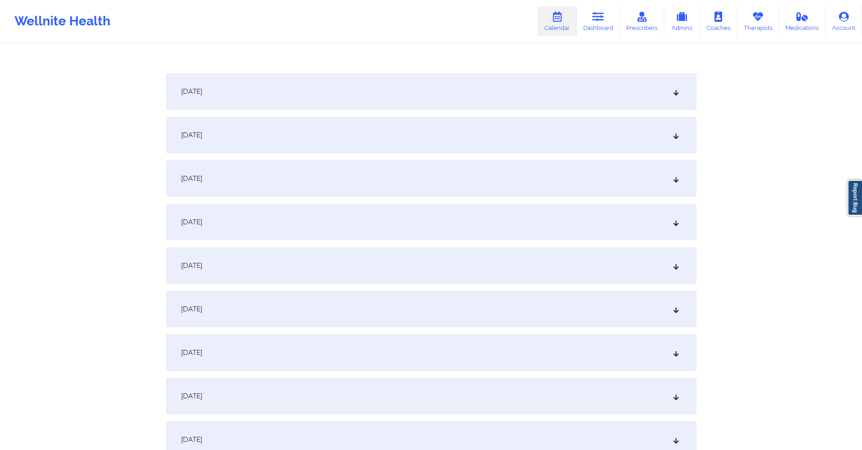
scroll to position [2218, 0]
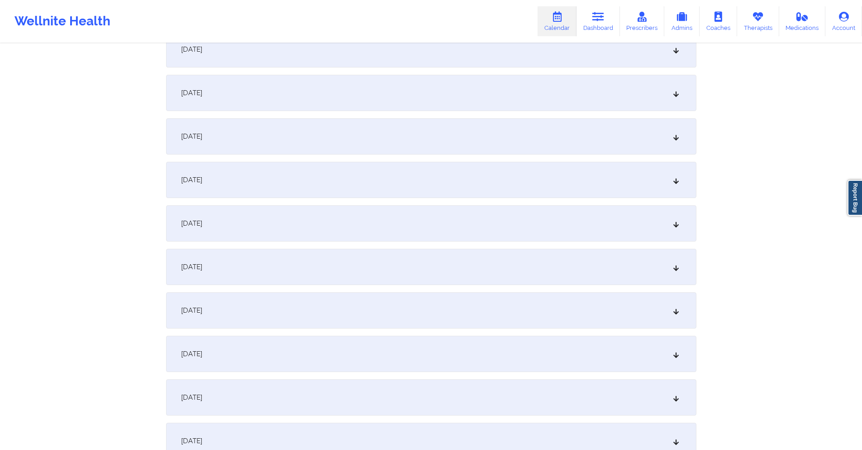
click at [337, 264] on div "[DATE]" at bounding box center [431, 267] width 531 height 36
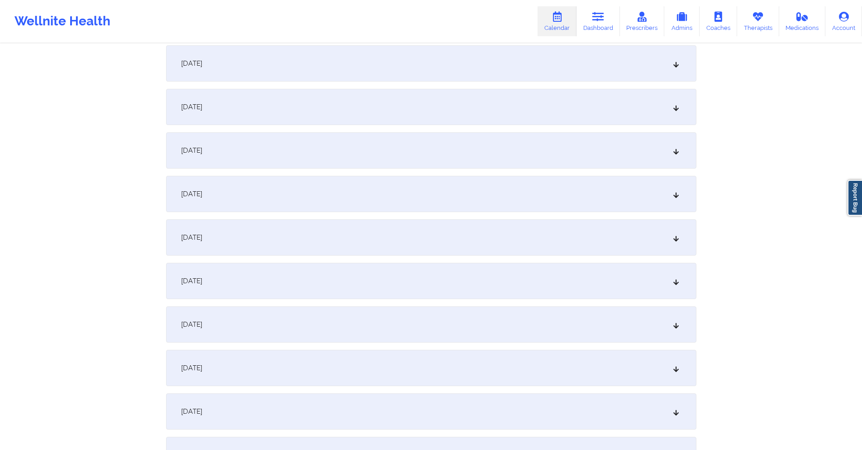
scroll to position [2716, 0]
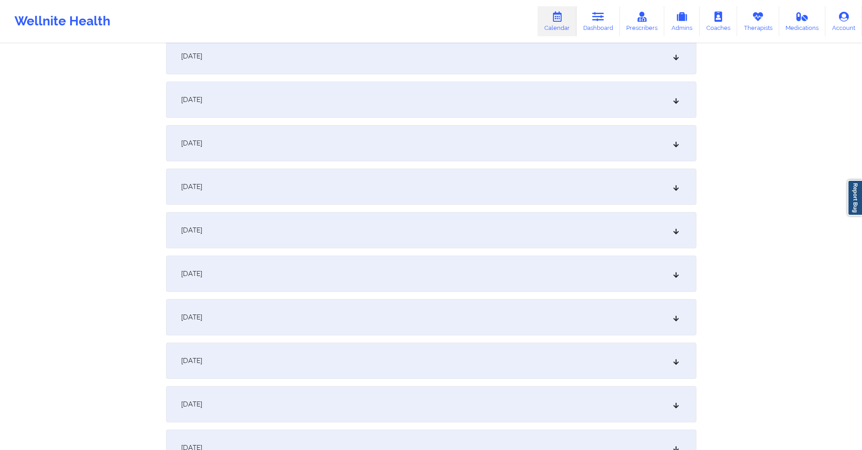
click at [331, 221] on div "[DATE]" at bounding box center [431, 230] width 531 height 36
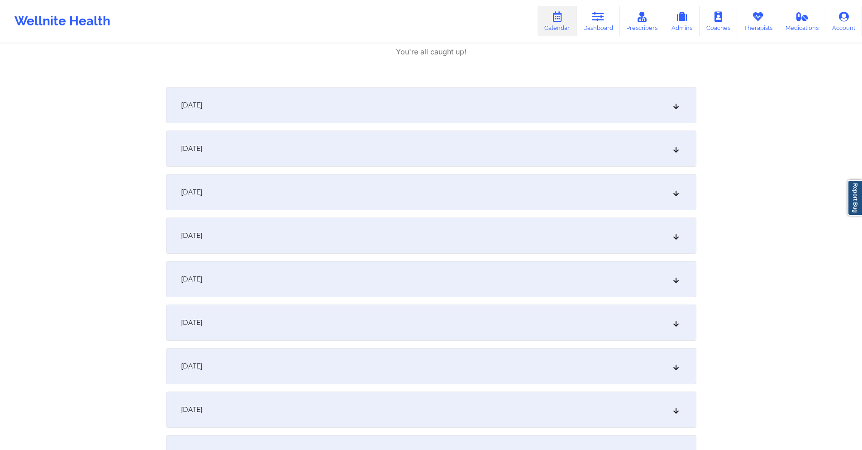
scroll to position [3124, 0]
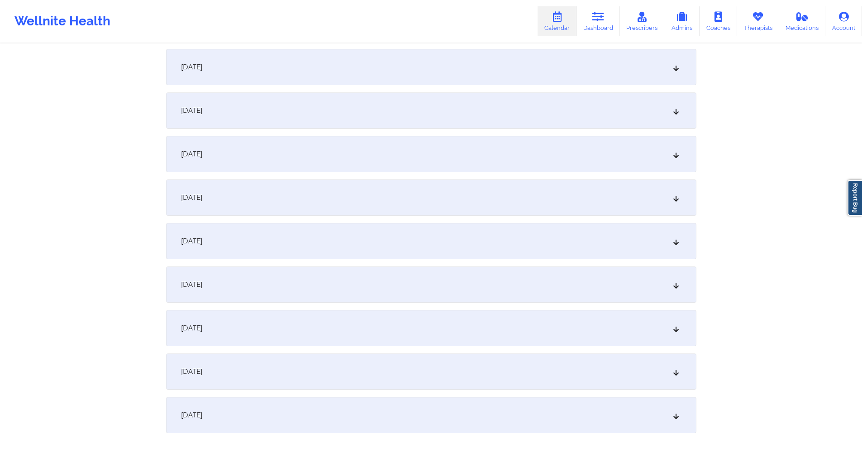
click at [329, 267] on div "[DATE]" at bounding box center [431, 284] width 531 height 36
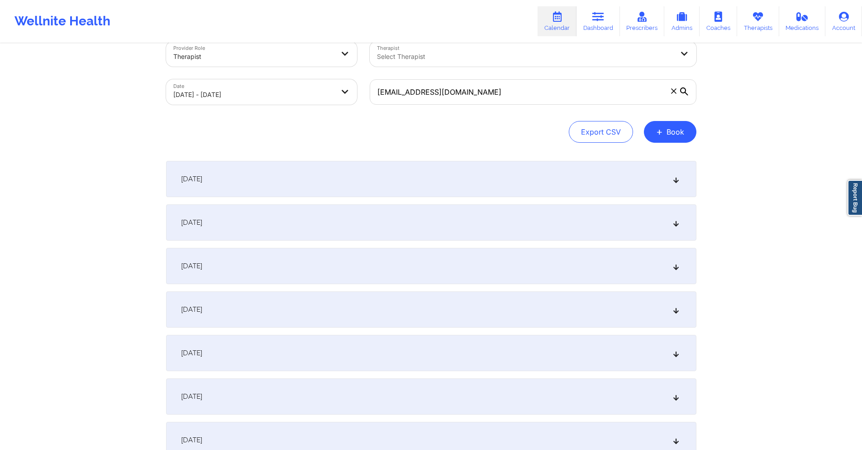
scroll to position [0, 0]
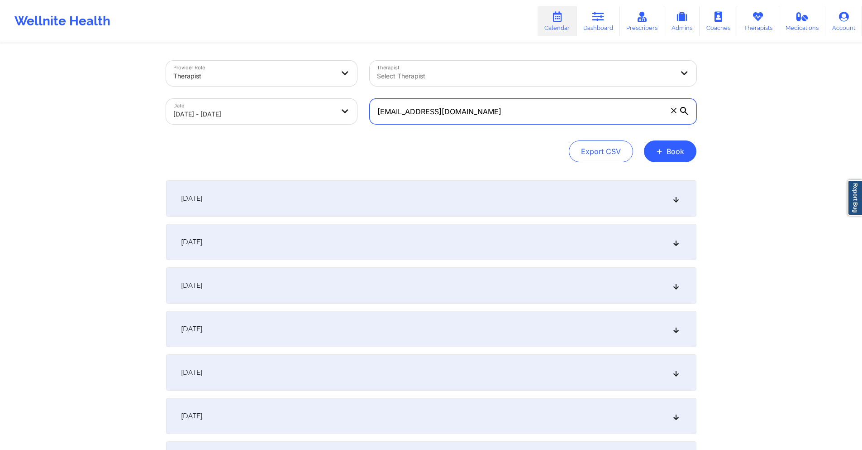
click at [468, 113] on input "[EMAIL_ADDRESS][DOMAIN_NAME]" at bounding box center [533, 111] width 327 height 25
paste input "niemina.burns"
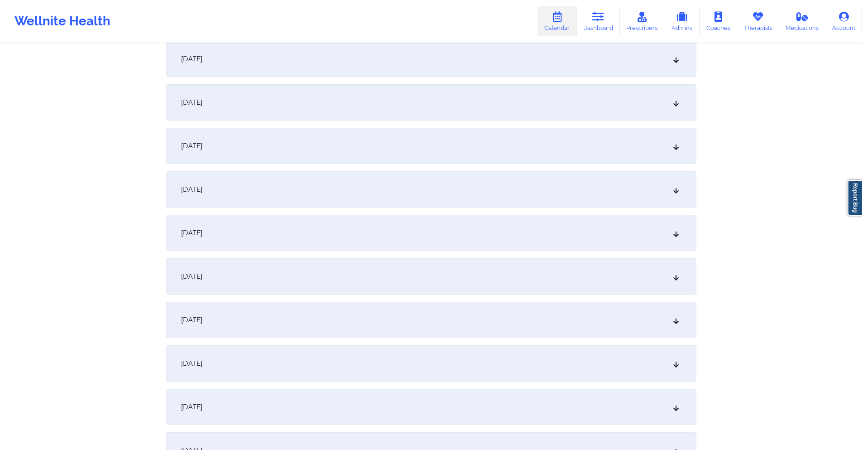
scroll to position [1086, 0]
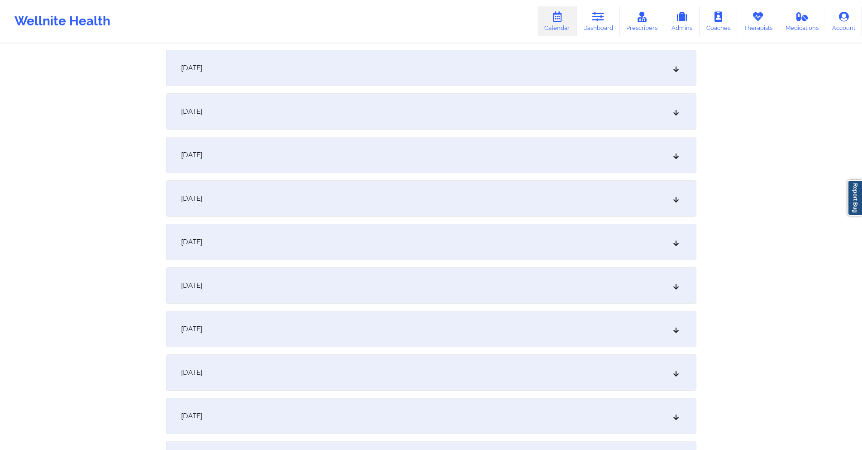
click at [363, 284] on div "[DATE]" at bounding box center [431, 285] width 531 height 36
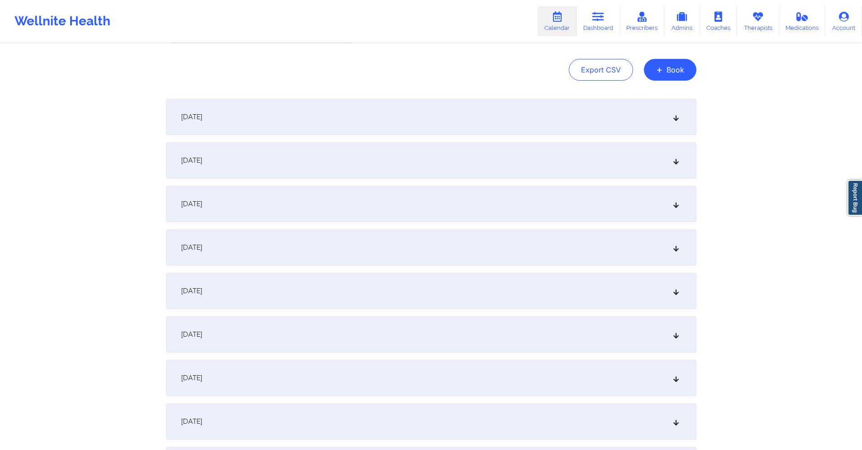
scroll to position [0, 0]
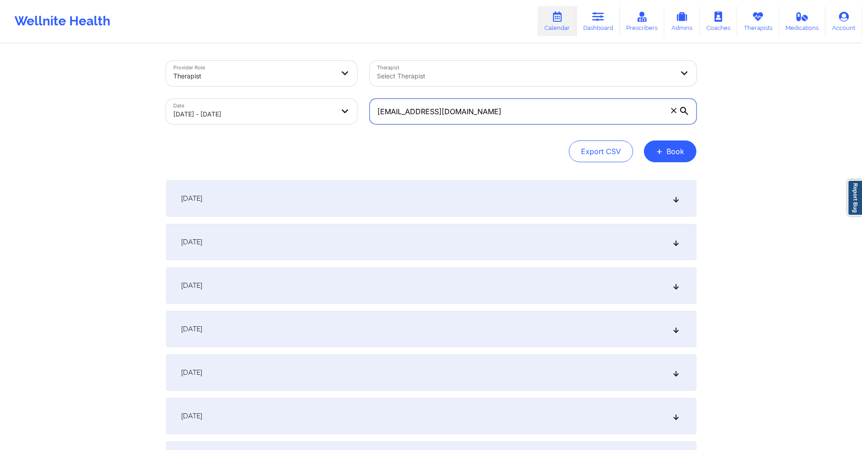
click at [493, 110] on input "[EMAIL_ADDRESS][DOMAIN_NAME]" at bounding box center [533, 111] width 327 height 25
drag, startPoint x: 443, startPoint y: 108, endPoint x: 427, endPoint y: 109, distance: 15.9
click at [427, 109] on input "[EMAIL_ADDRESS][DOMAIN_NAME]" at bounding box center [533, 111] width 327 height 25
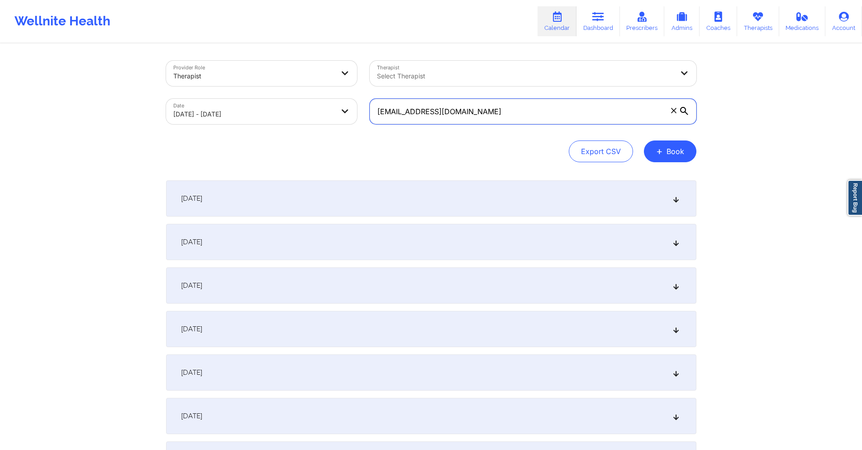
click at [427, 109] on input "[EMAIL_ADDRESS][DOMAIN_NAME]" at bounding box center [533, 111] width 327 height 25
click at [498, 107] on input "[EMAIL_ADDRESS][DOMAIN_NAME]" at bounding box center [533, 111] width 327 height 25
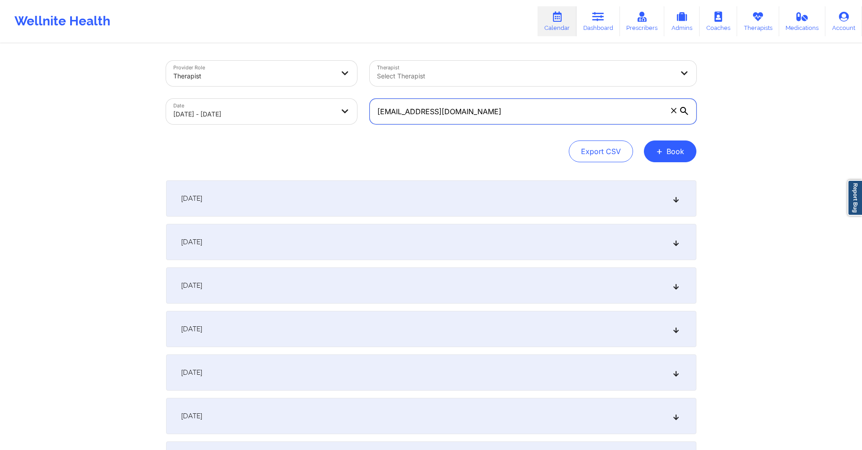
paste input "dirkdead183"
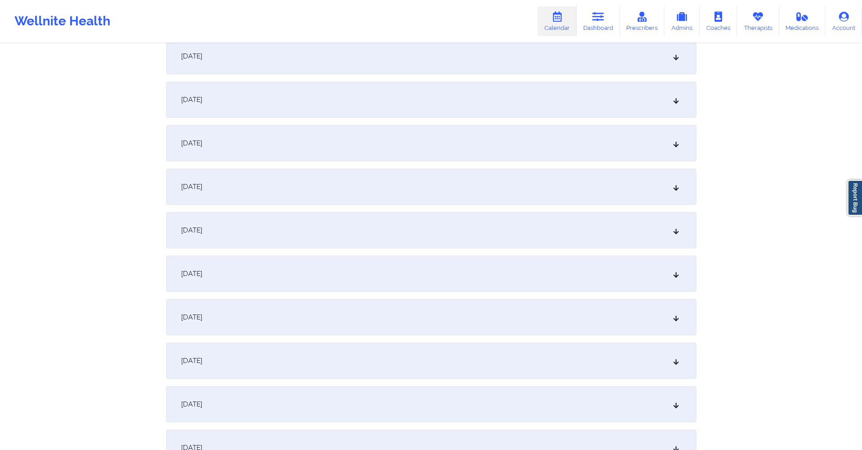
scroll to position [1268, 0]
click at [330, 107] on div "[DATE]" at bounding box center [431, 104] width 531 height 36
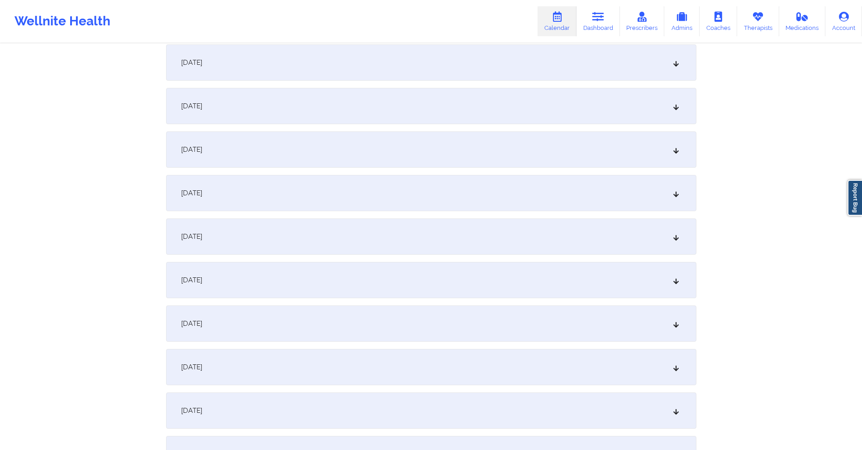
scroll to position [0, 0]
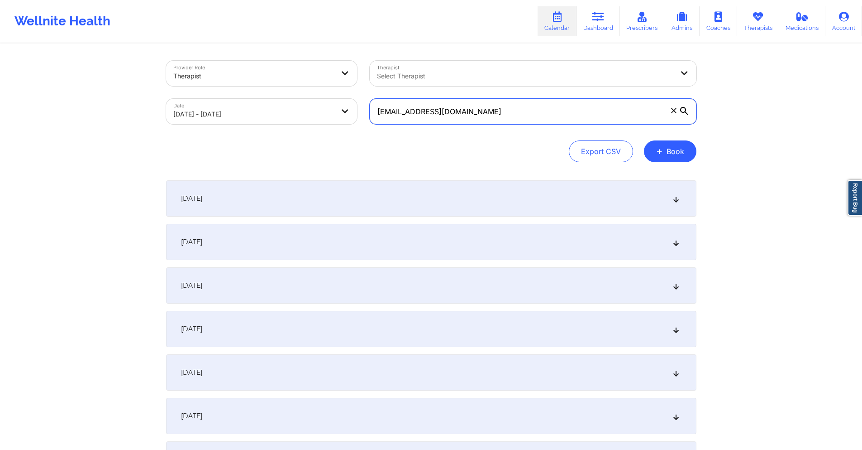
click at [486, 106] on input "[EMAIL_ADDRESS][DOMAIN_NAME]" at bounding box center [533, 111] width 327 height 25
paste input "shirleywoods766"
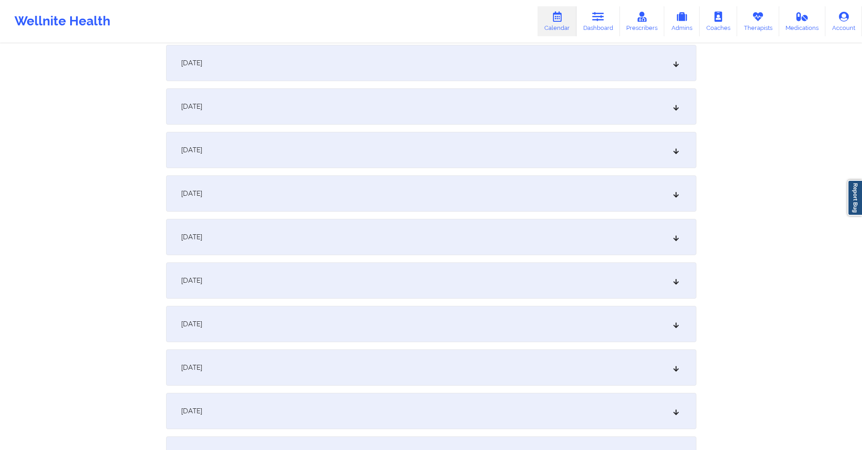
scroll to position [1222, 0]
click at [344, 164] on div "[DATE]" at bounding box center [431, 149] width 531 height 36
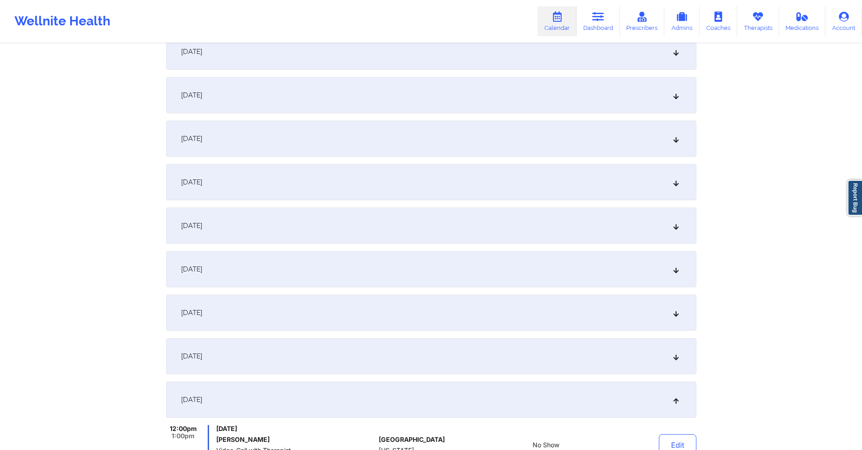
scroll to position [860, 0]
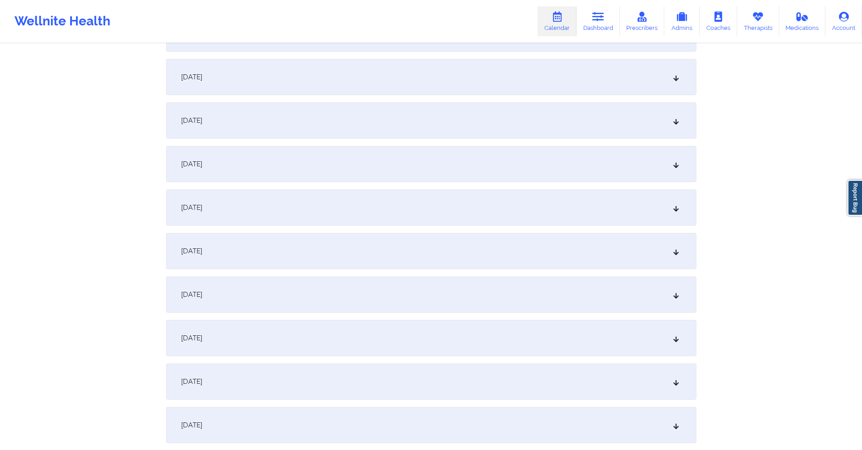
click at [354, 118] on div "[DATE]" at bounding box center [431, 120] width 531 height 36
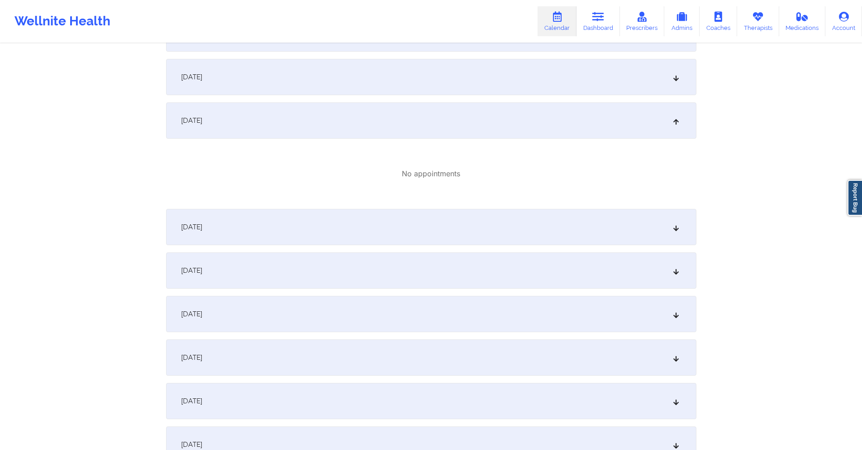
click at [397, 81] on div "[DATE]" at bounding box center [431, 77] width 531 height 36
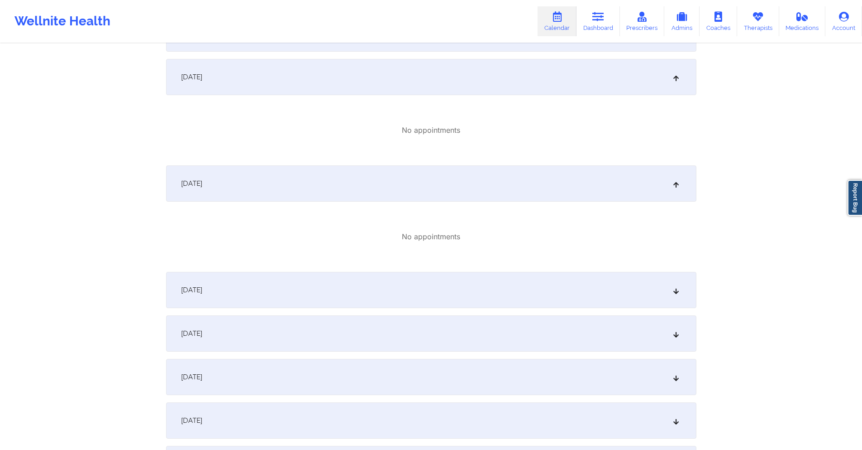
click at [386, 293] on div "[DATE]" at bounding box center [431, 290] width 531 height 36
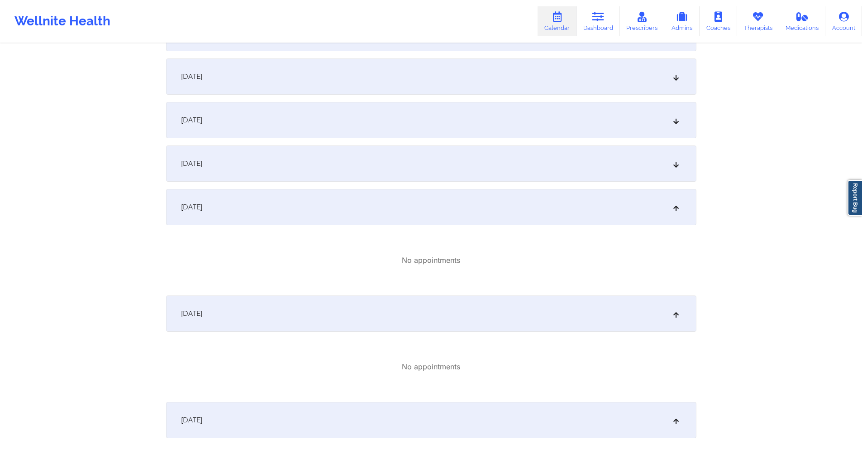
scroll to position [724, 0]
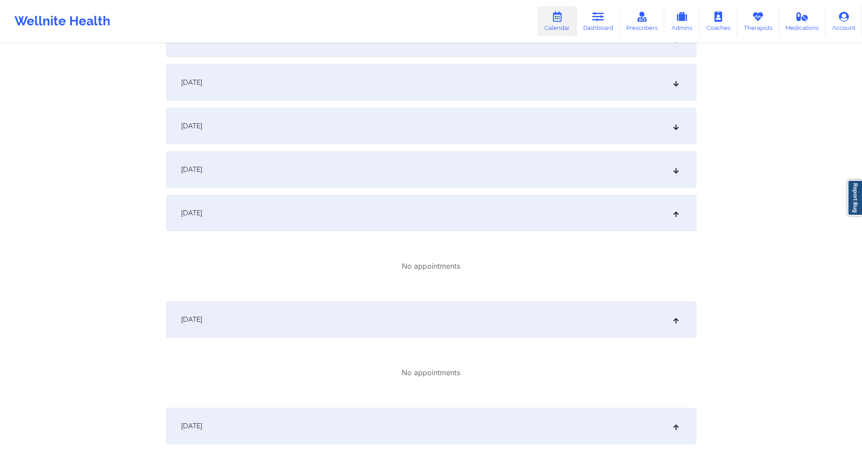
click at [389, 173] on div "[DATE]" at bounding box center [431, 169] width 531 height 36
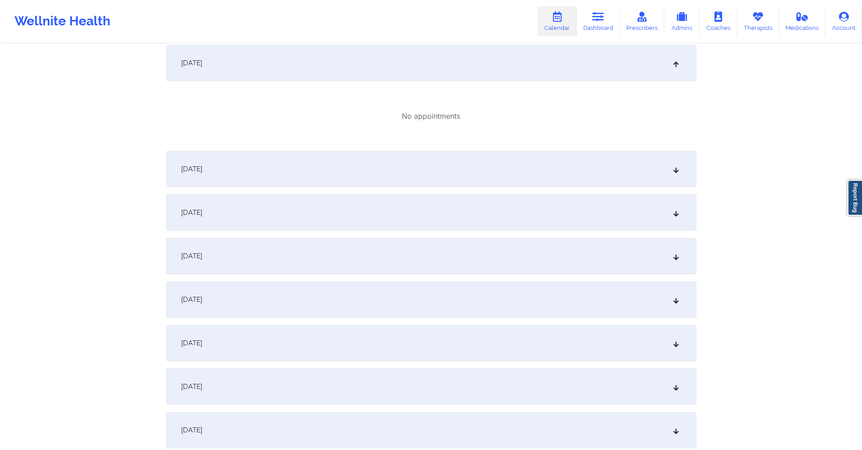
scroll to position [1177, 0]
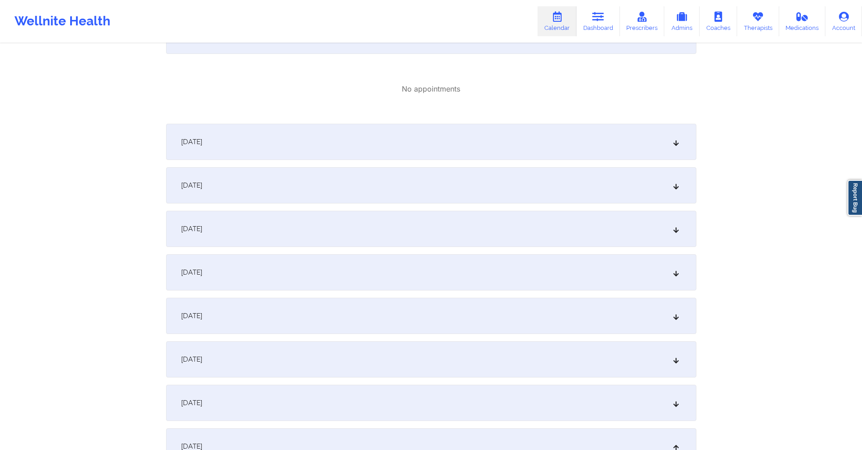
click at [392, 147] on div "[DATE]" at bounding box center [431, 142] width 531 height 36
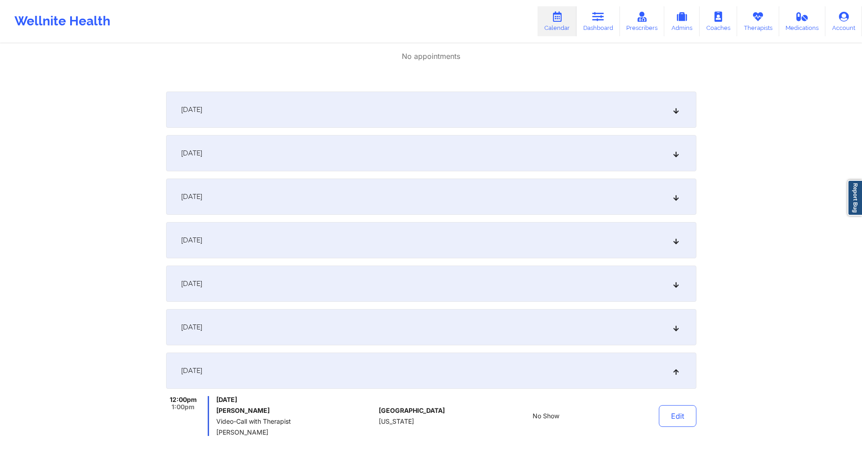
scroll to position [1403, 0]
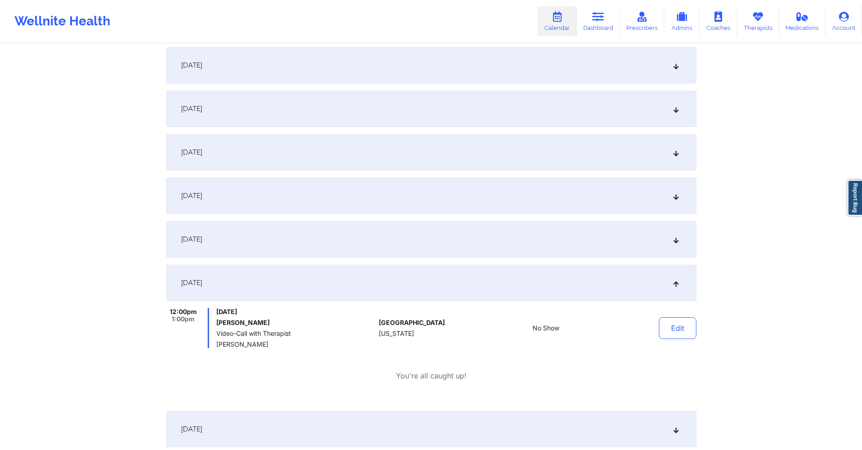
click at [344, 194] on div "[DATE]" at bounding box center [431, 195] width 531 height 36
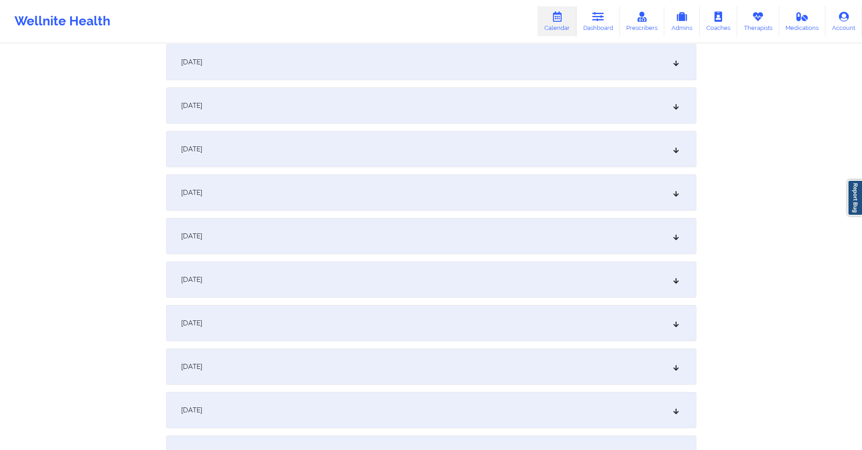
scroll to position [0, 0]
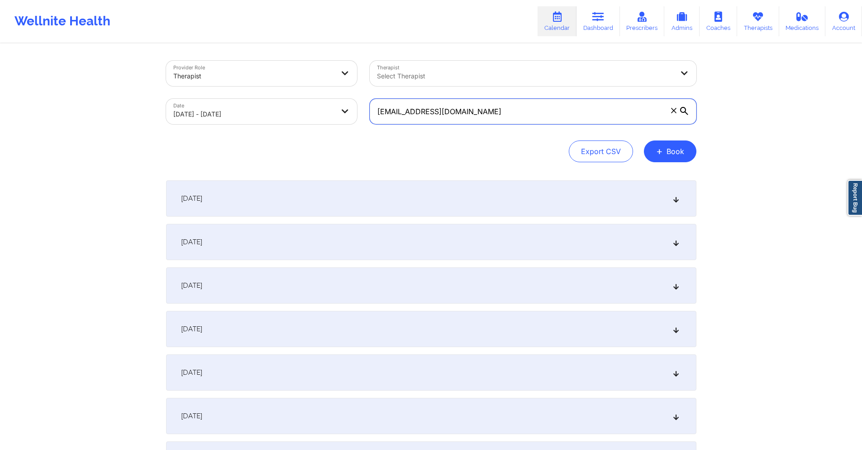
click at [526, 120] on input "[EMAIL_ADDRESS][DOMAIN_NAME]" at bounding box center [533, 111] width 327 height 25
click at [526, 119] on input "[EMAIL_ADDRESS][DOMAIN_NAME]" at bounding box center [533, 111] width 327 height 25
paste input "[EMAIL_ADDRESS]"
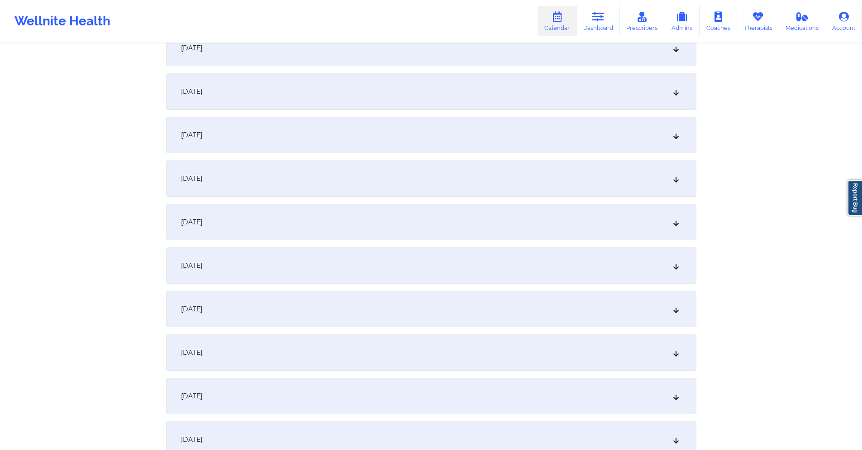
scroll to position [679, 0]
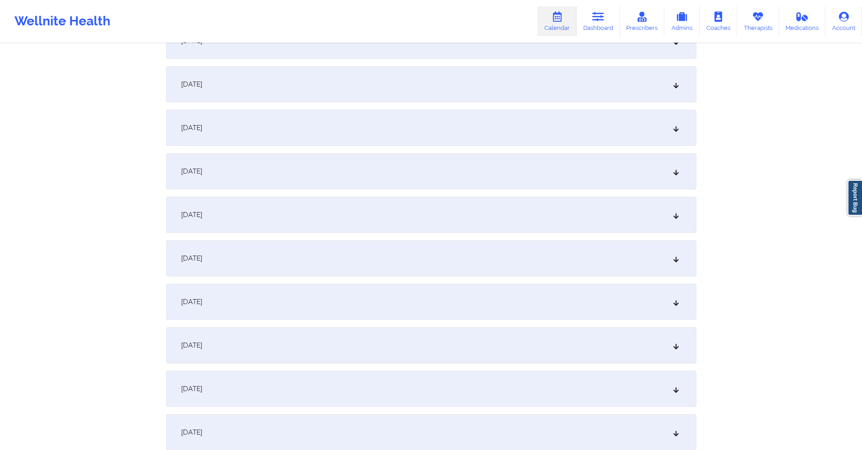
click at [302, 305] on div "[DATE]" at bounding box center [431, 301] width 531 height 36
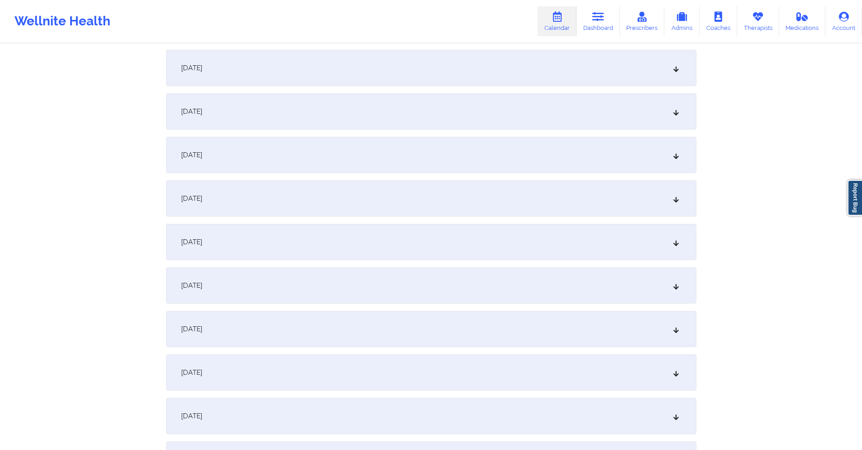
scroll to position [1132, 0]
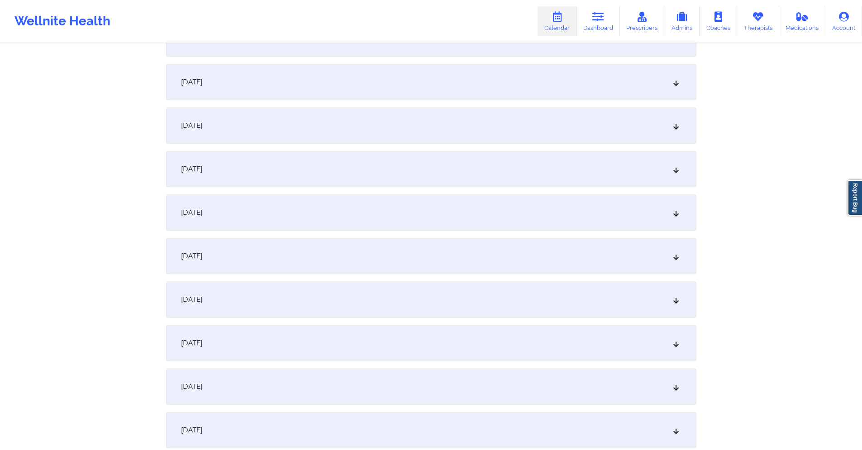
click at [346, 258] on div "[DATE]" at bounding box center [431, 256] width 531 height 36
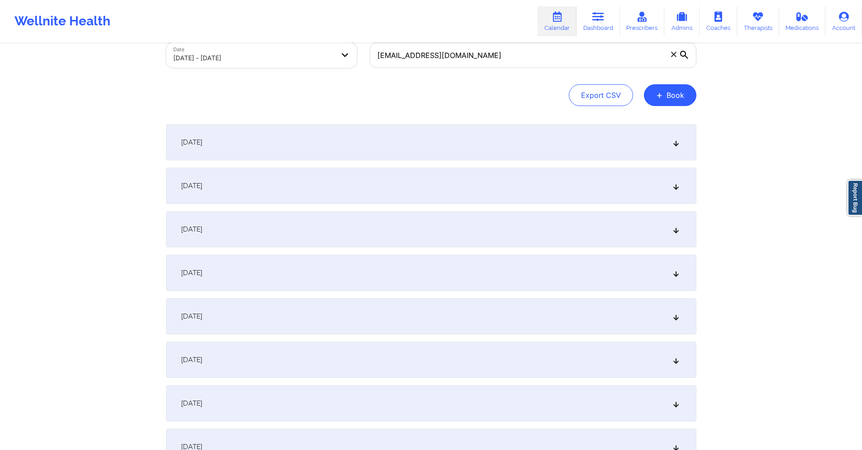
scroll to position [0, 0]
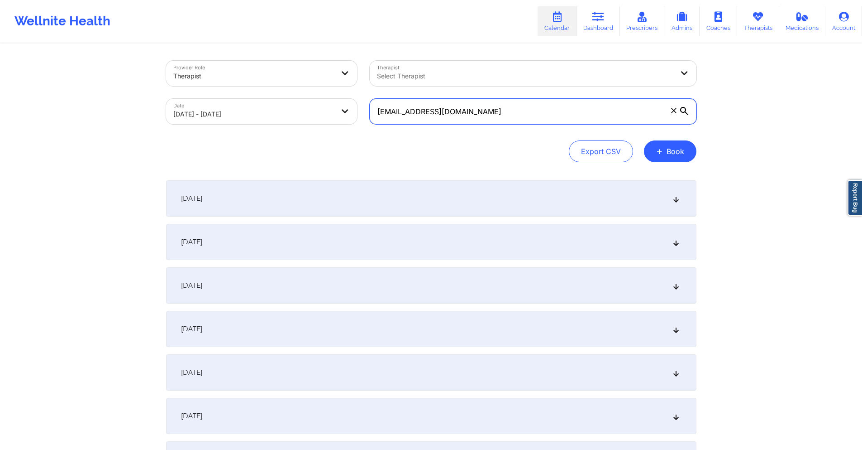
click at [495, 117] on input "[EMAIL_ADDRESS][DOMAIN_NAME]" at bounding box center [533, 111] width 327 height 25
paste input "[EMAIL_ADDRESS]"
click at [671, 146] on button "+ Book" at bounding box center [670, 151] width 53 height 22
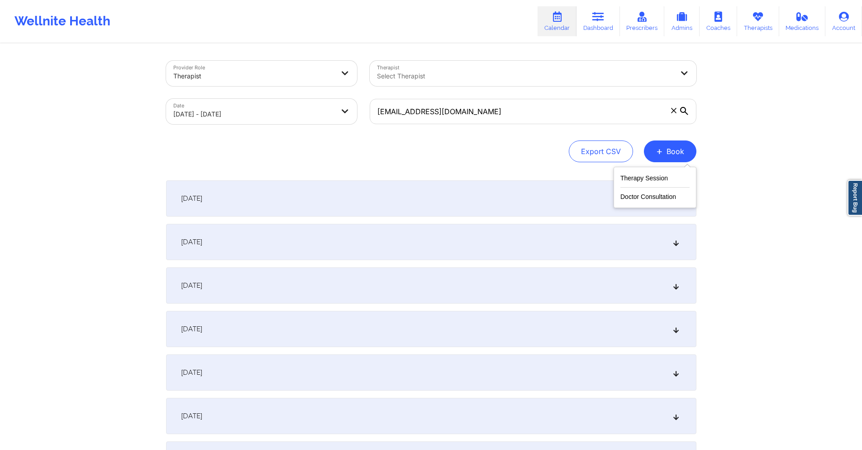
drag, startPoint x: 746, startPoint y: 154, endPoint x: 735, endPoint y: 159, distance: 12.6
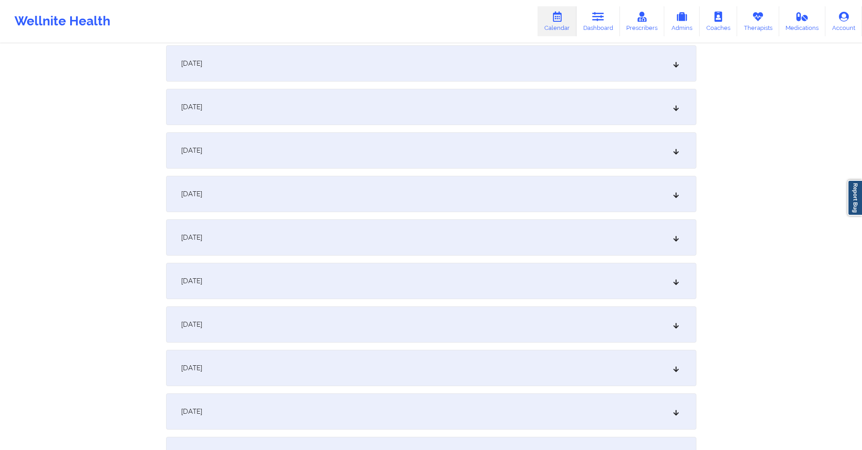
scroll to position [1268, 0]
click at [372, 144] on div "[DATE]" at bounding box center [431, 147] width 531 height 36
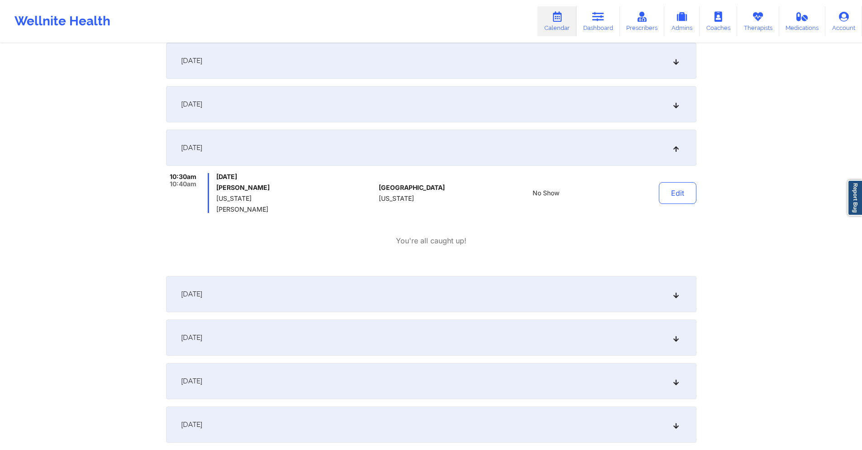
drag, startPoint x: 343, startPoint y: 335, endPoint x: 425, endPoint y: 252, distance: 116.5
click at [351, 332] on div "[DATE]" at bounding box center [431, 337] width 531 height 36
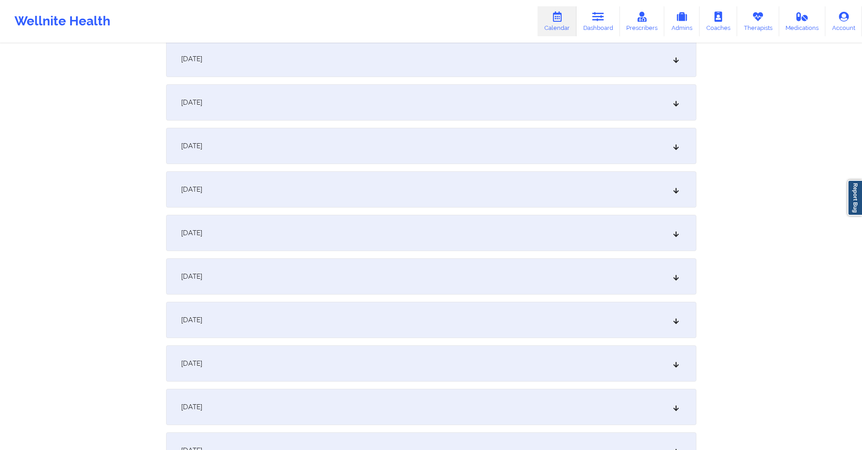
scroll to position [0, 0]
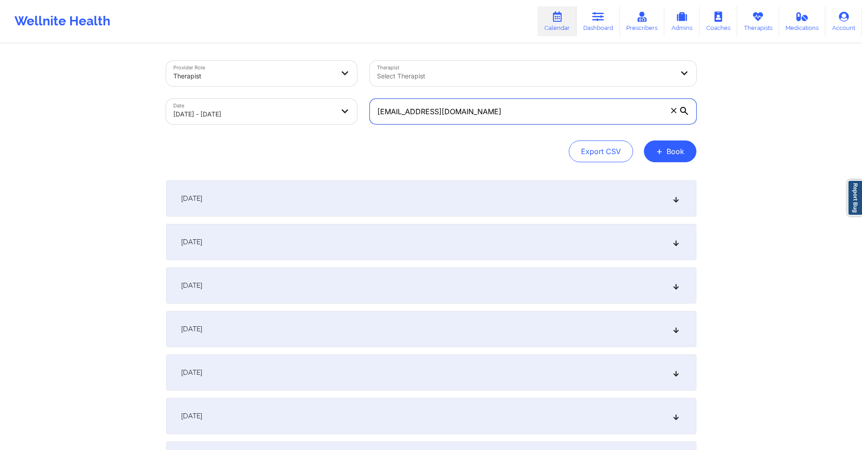
click at [571, 110] on input "[EMAIL_ADDRESS][DOMAIN_NAME]" at bounding box center [533, 111] width 327 height 25
paste input "[PERSON_NAME][EMAIL_ADDRESS][PERSON_NAME]"
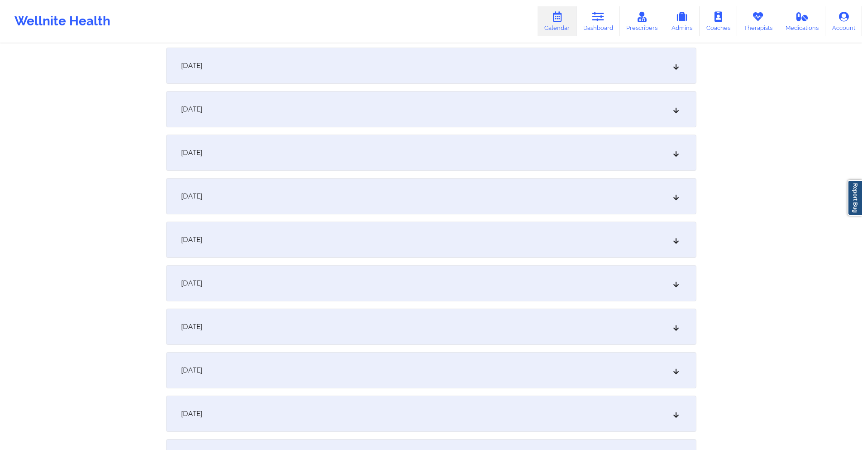
scroll to position [1403, 0]
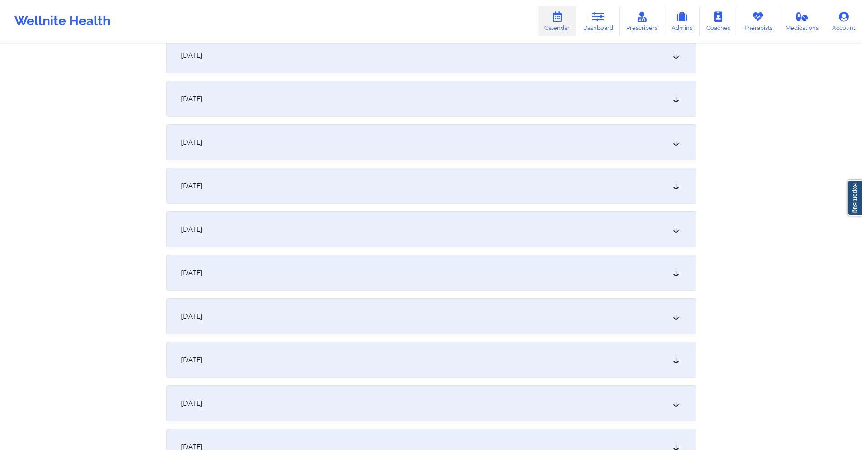
click at [338, 67] on div "[DATE]" at bounding box center [431, 55] width 531 height 36
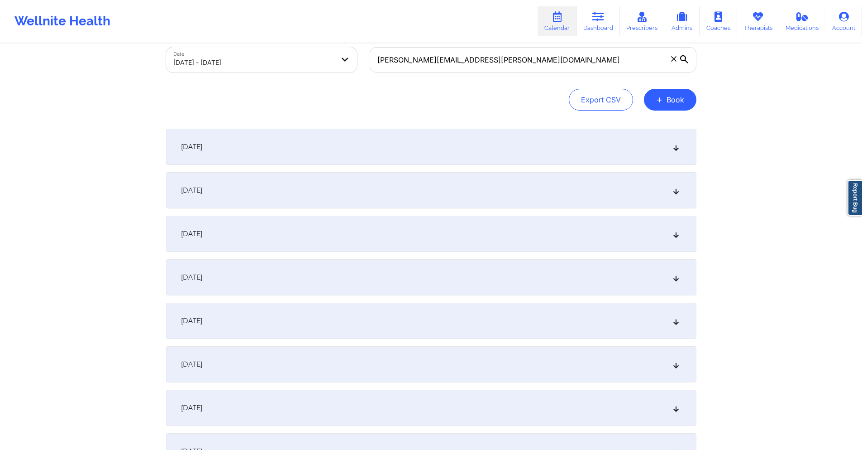
scroll to position [0, 0]
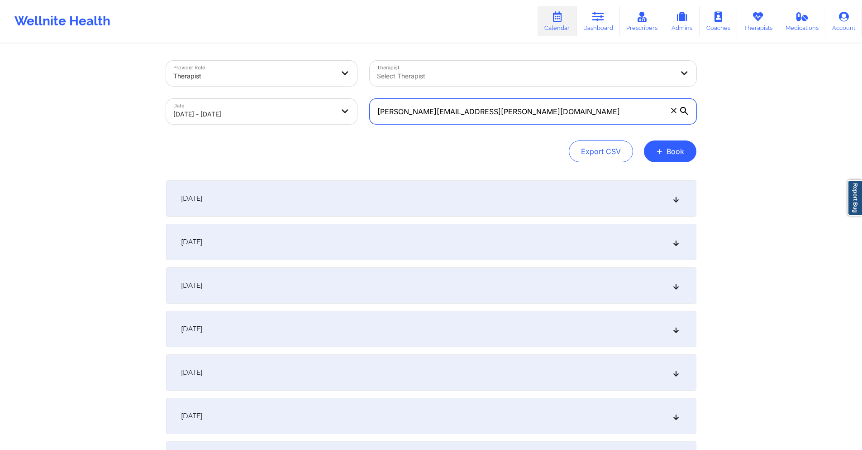
click at [552, 111] on input "[PERSON_NAME][EMAIL_ADDRESS][PERSON_NAME][DOMAIN_NAME]" at bounding box center [533, 111] width 327 height 25
paste input "us2prij"
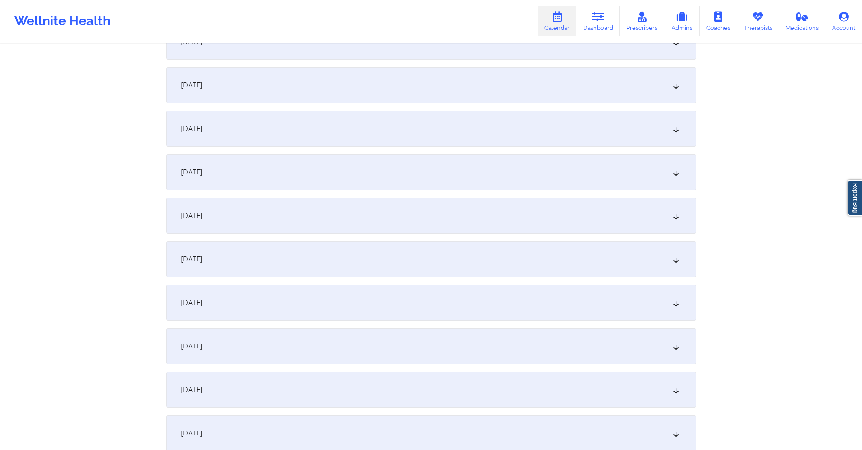
scroll to position [1132, 0]
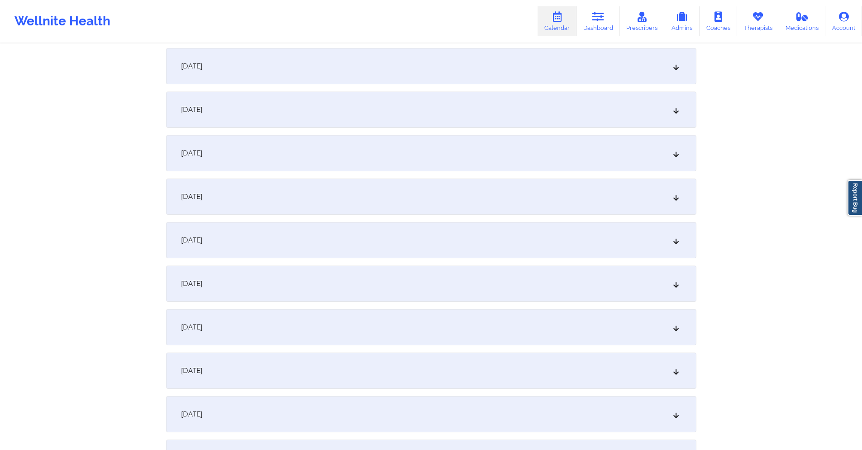
click at [332, 325] on div "[DATE]" at bounding box center [431, 327] width 531 height 36
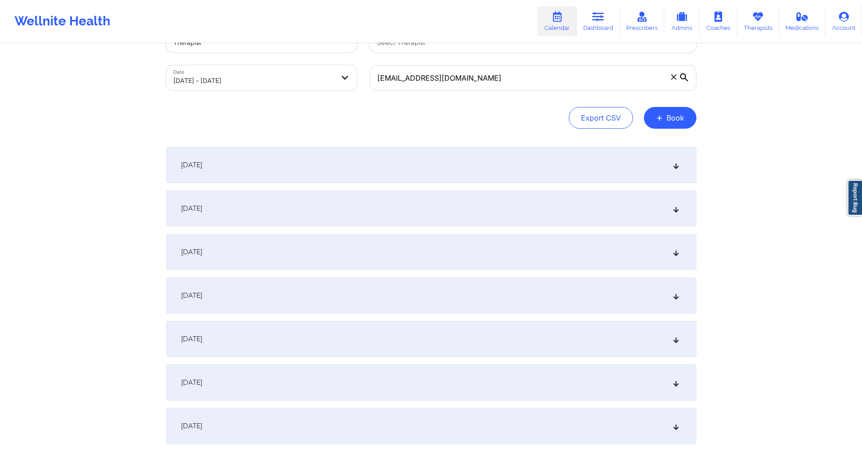
scroll to position [0, 0]
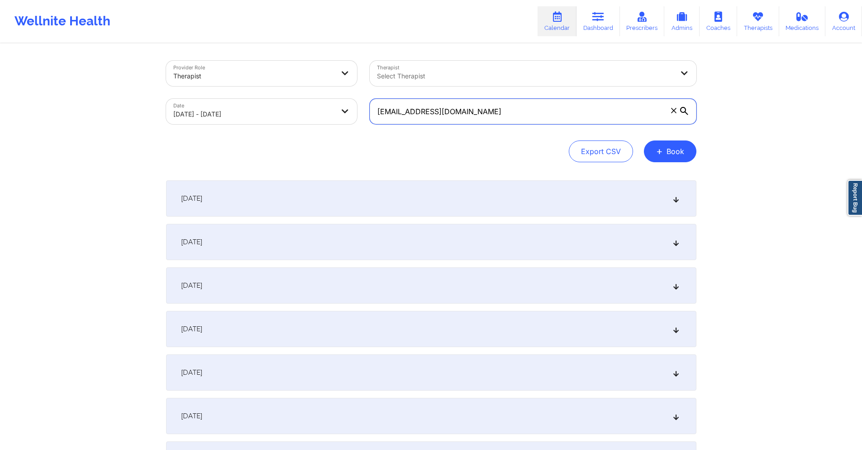
click at [470, 106] on input "[EMAIL_ADDRESS][DOMAIN_NAME]" at bounding box center [533, 111] width 327 height 25
paste input "laferneyd"
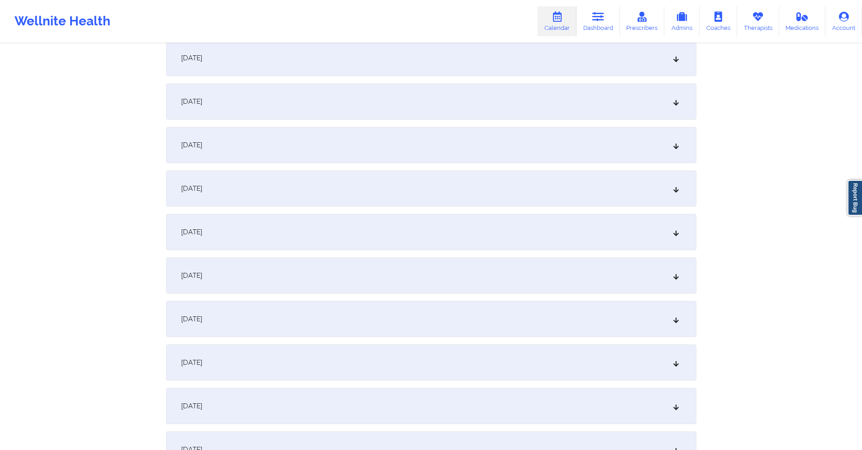
scroll to position [1222, 0]
click at [409, 235] on div "[DATE]" at bounding box center [431, 236] width 531 height 36
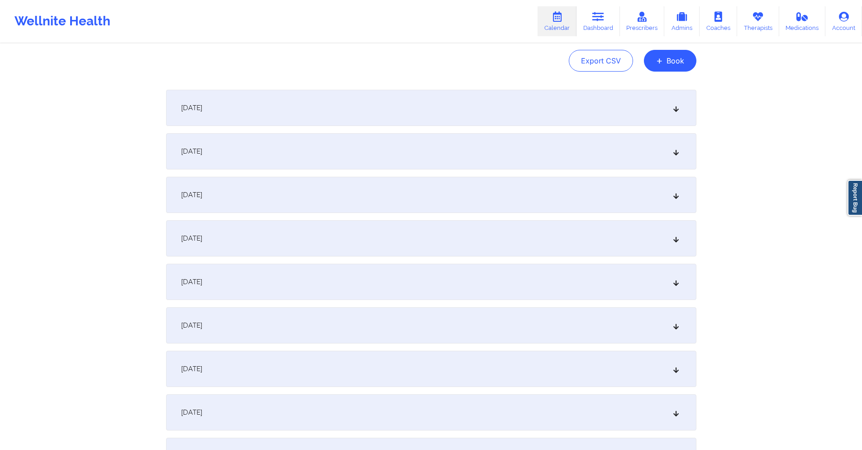
scroll to position [0, 0]
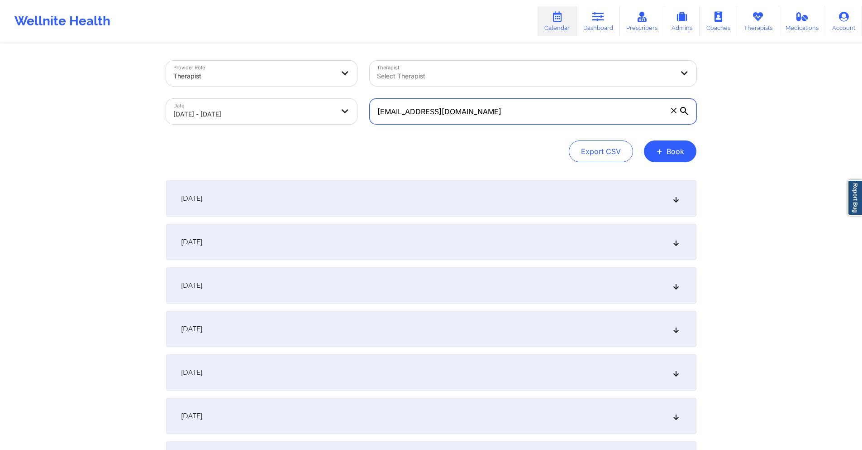
click at [493, 111] on input "[EMAIL_ADDRESS][DOMAIN_NAME]" at bounding box center [533, 111] width 327 height 25
paste input "[EMAIL_ADDRESS]"
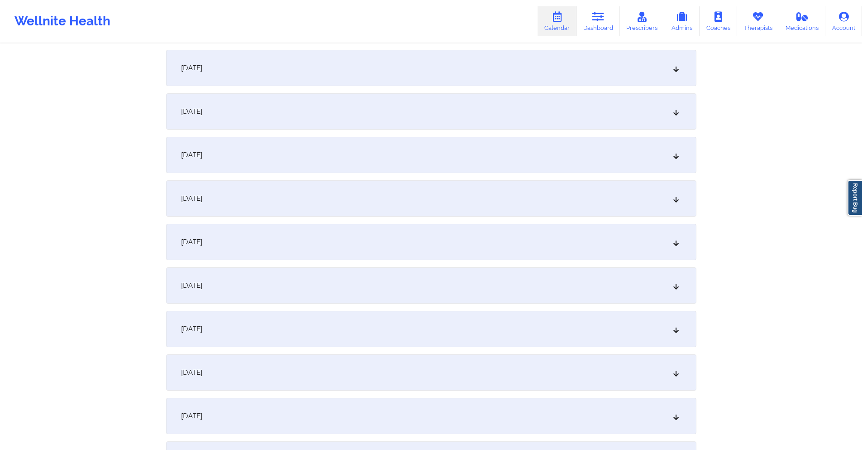
scroll to position [1177, 0]
click at [358, 273] on div "[DATE]" at bounding box center [431, 281] width 531 height 36
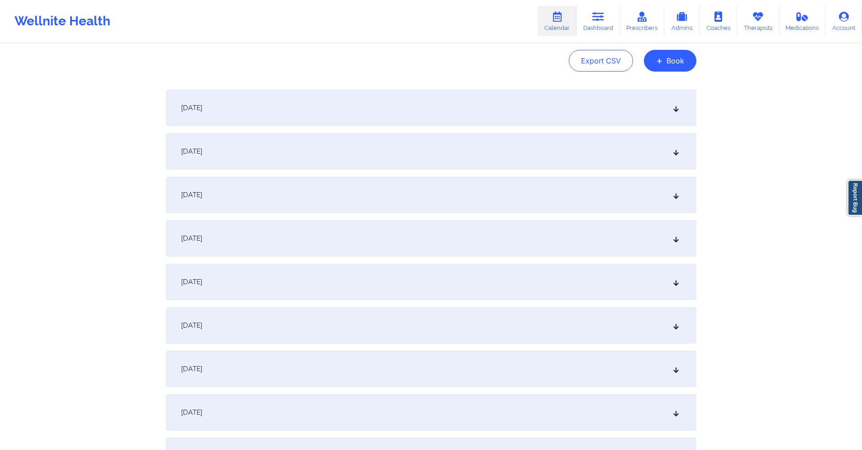
scroll to position [0, 0]
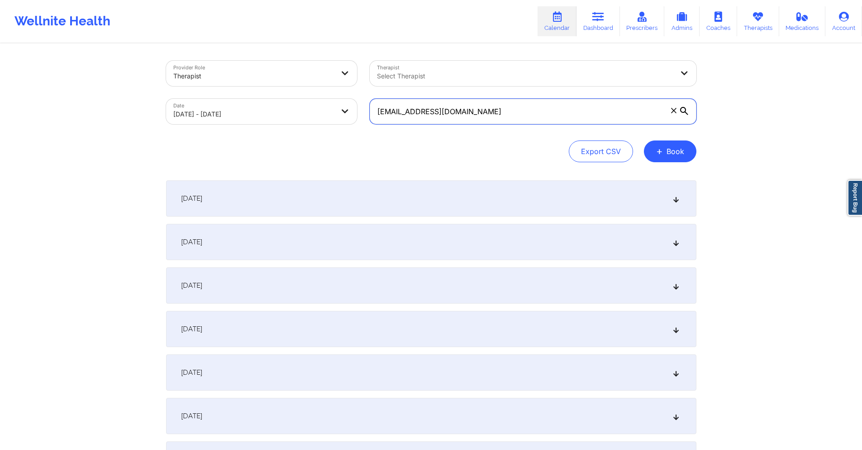
click at [531, 114] on input "[EMAIL_ADDRESS][DOMAIN_NAME]" at bounding box center [533, 111] width 327 height 25
paste input "[PERSON_NAME][EMAIL_ADDRESS][PERSON_NAME]"
type input "[PERSON_NAME][EMAIL_ADDRESS][PERSON_NAME][DOMAIN_NAME]"
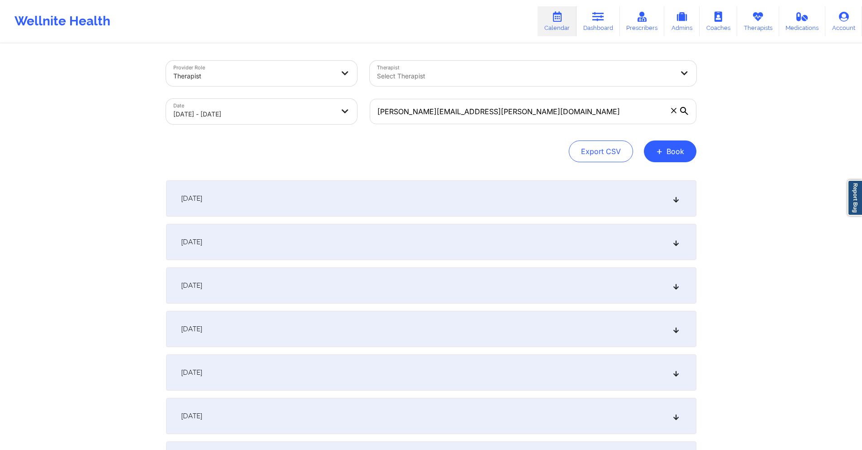
click at [297, 110] on body "Wellnite Health Calendar Dashboard Prescribers Admins Coaches Therapists Medica…" at bounding box center [431, 225] width 862 height 450
select select "2025-8"
select select "2025-9"
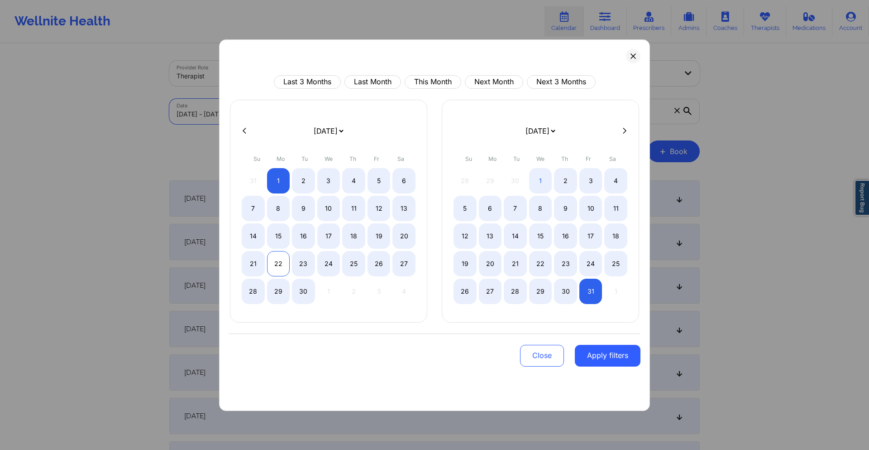
drag, startPoint x: 254, startPoint y: 261, endPoint x: 267, endPoint y: 263, distance: 12.8
click at [255, 261] on div "21" at bounding box center [253, 263] width 23 height 25
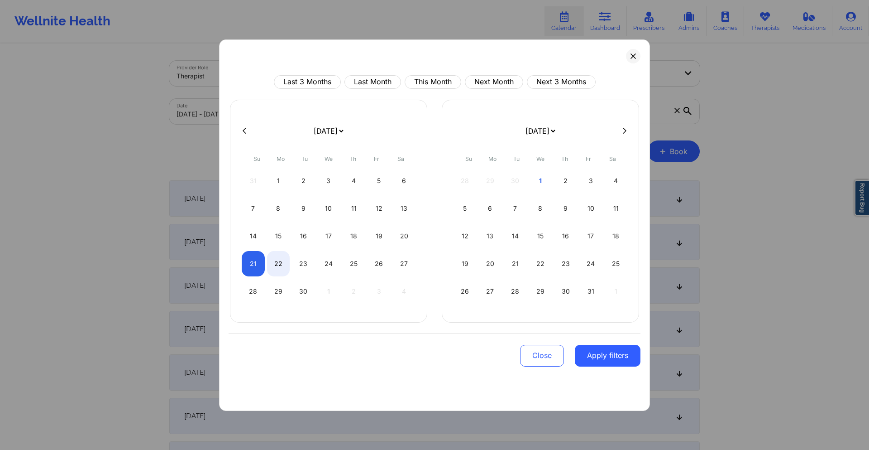
select select "2025-8"
select select "2025-9"
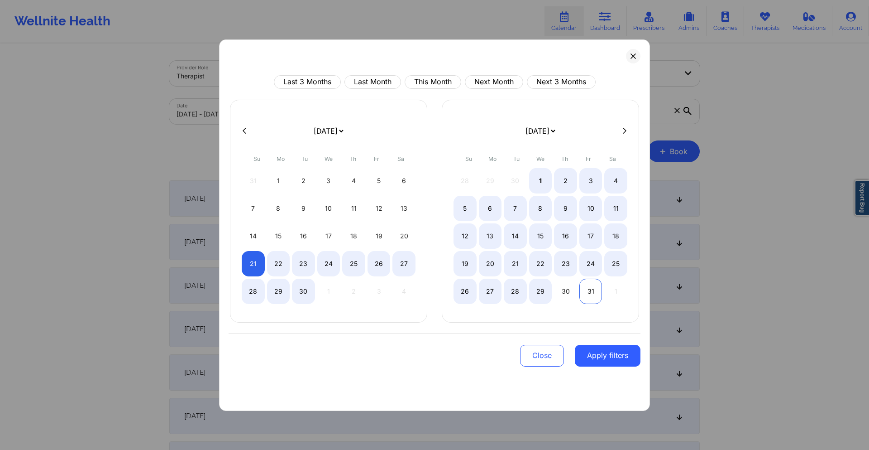
select select "2025-8"
select select "2025-9"
select select "2025-8"
select select "2025-9"
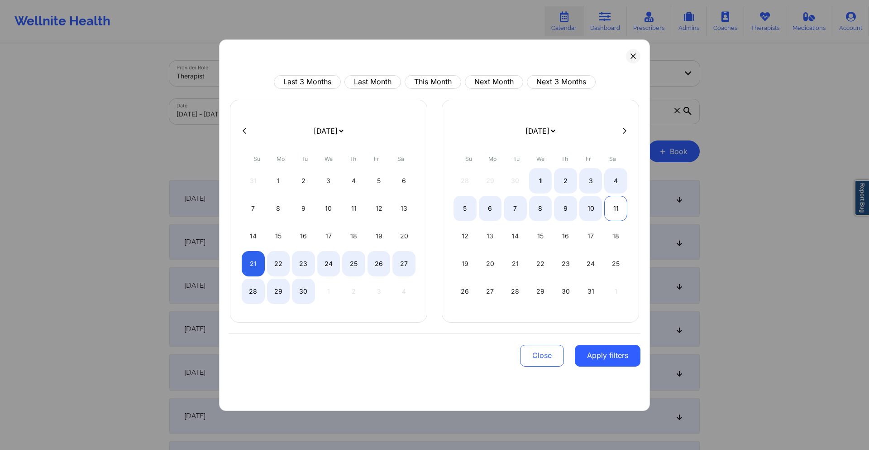
select select "2025-8"
select select "2025-9"
select select "2025-8"
select select "2025-9"
select select "2025-8"
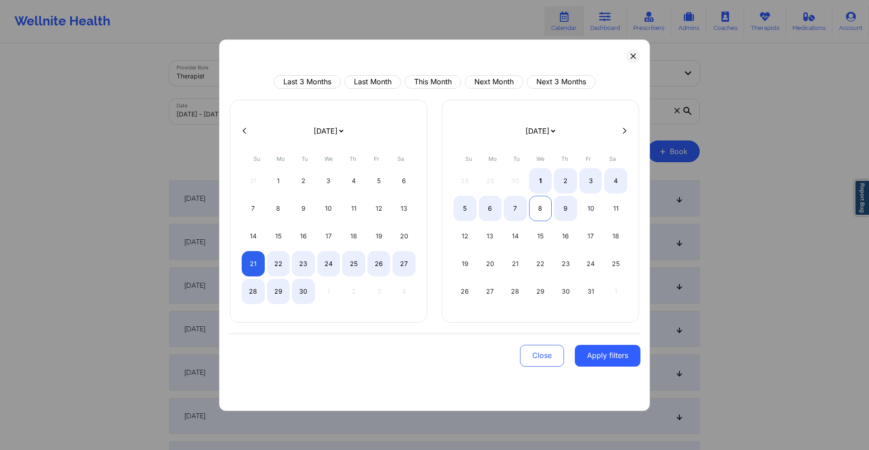
select select "2025-9"
select select "2025-8"
select select "2025-9"
click at [617, 183] on div "4" at bounding box center [615, 180] width 23 height 25
select select "2025-8"
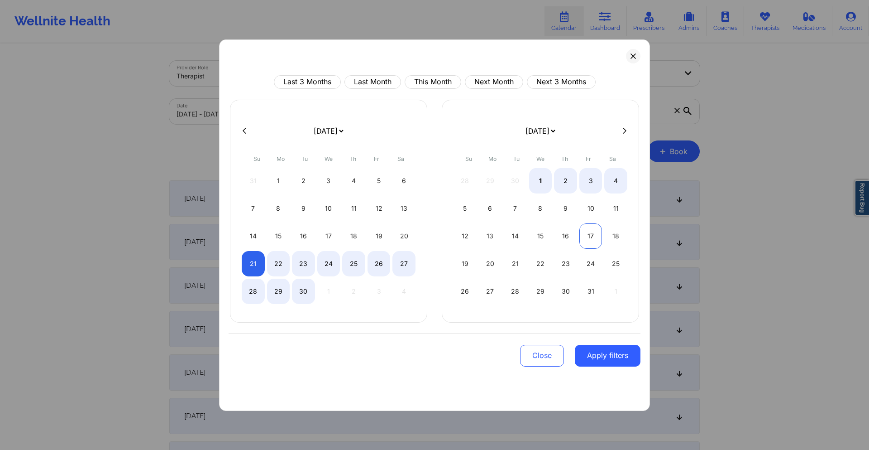
select select "2025-9"
click at [600, 354] on button "Apply filters" at bounding box center [608, 355] width 66 height 22
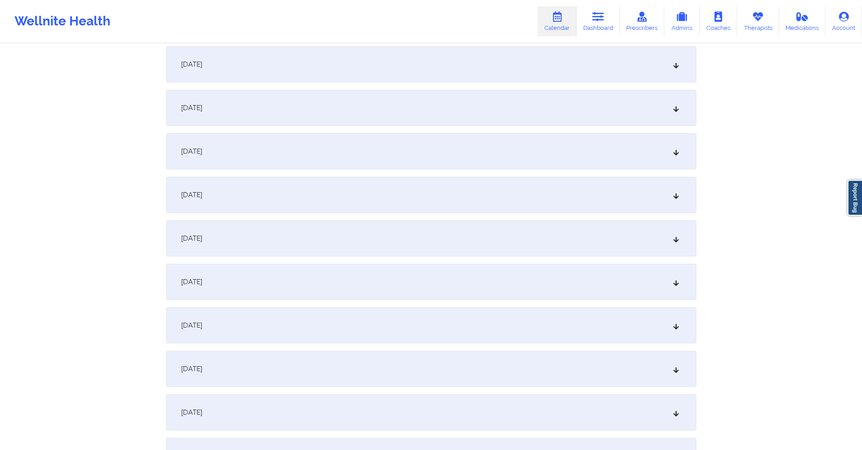
scroll to position [317, 0]
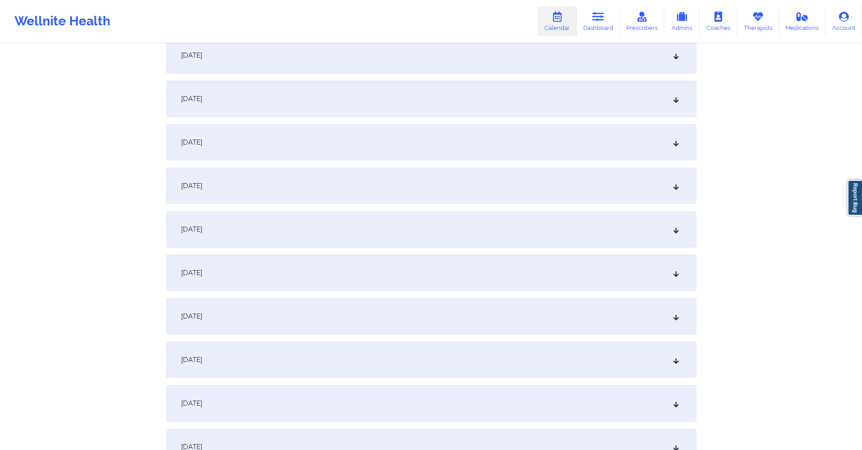
drag, startPoint x: 333, startPoint y: 261, endPoint x: 342, endPoint y: 253, distance: 12.2
click at [334, 261] on div "[DATE]" at bounding box center [431, 272] width 531 height 36
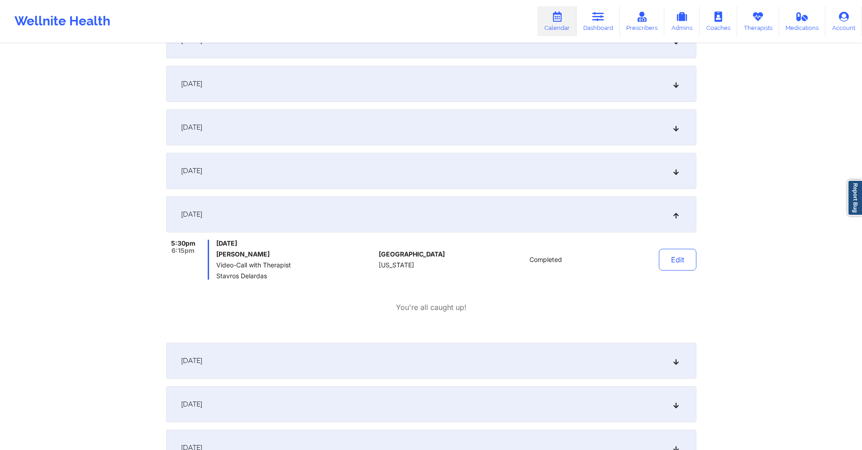
scroll to position [226, 0]
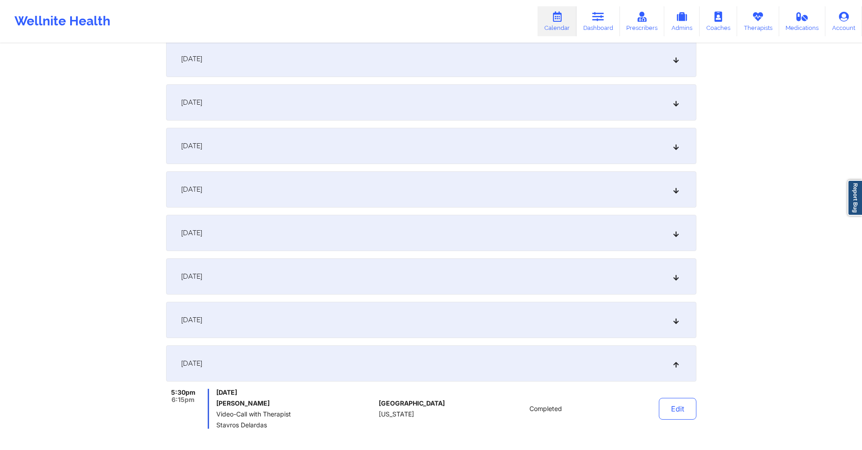
click at [324, 68] on div "[DATE]" at bounding box center [431, 59] width 531 height 36
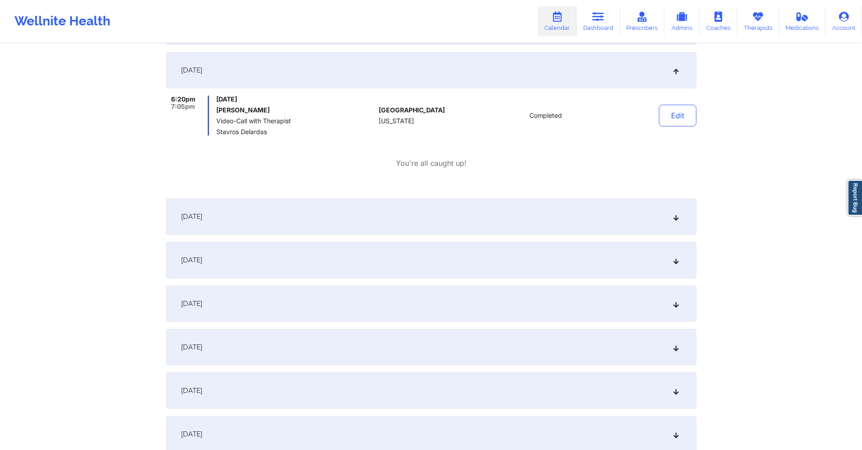
scroll to position [0, 0]
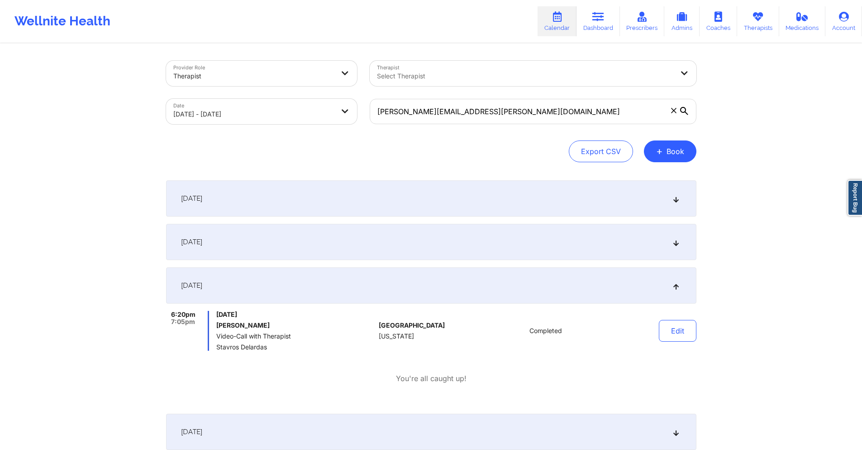
click at [284, 110] on body "Wellnite Health Calendar Dashboard Prescribers Admins Coaches Therapists Medica…" at bounding box center [431, 225] width 862 height 450
select select "2025-8"
select select "2025-9"
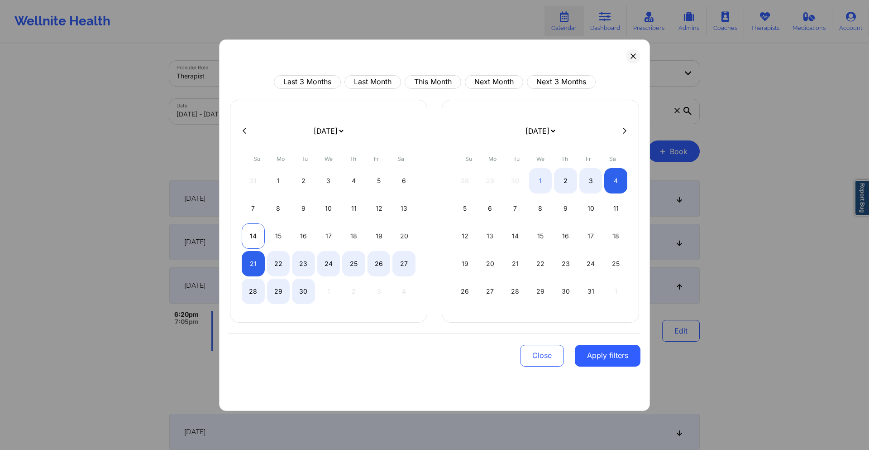
click at [260, 239] on div "14" at bounding box center [253, 235] width 23 height 25
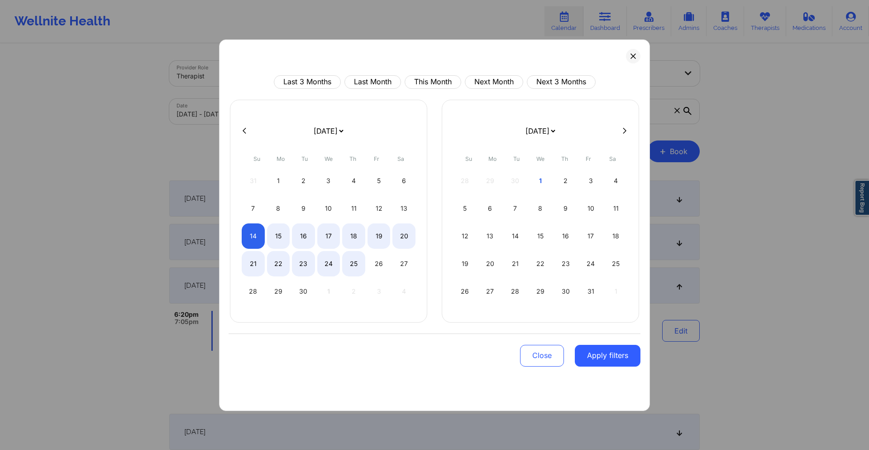
select select "2025-8"
select select "2025-9"
click at [606, 359] on button "Apply filters" at bounding box center [608, 355] width 66 height 22
select select "2025-8"
select select "2025-9"
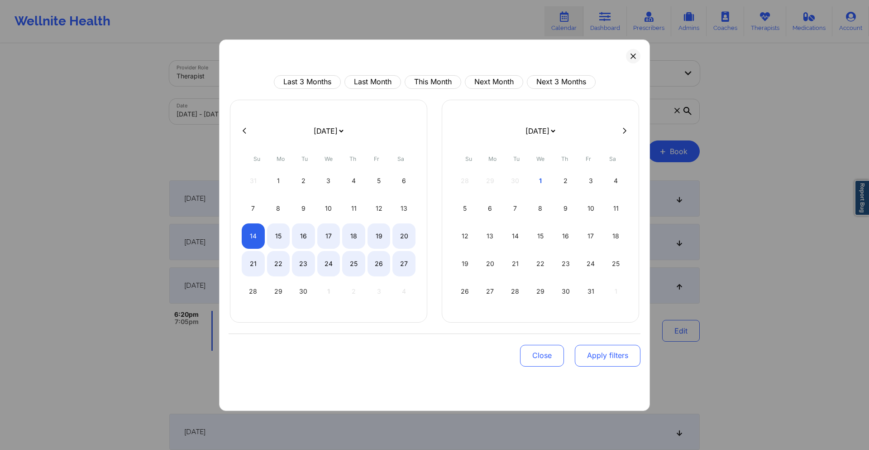
select select "2025-8"
select select "2025-9"
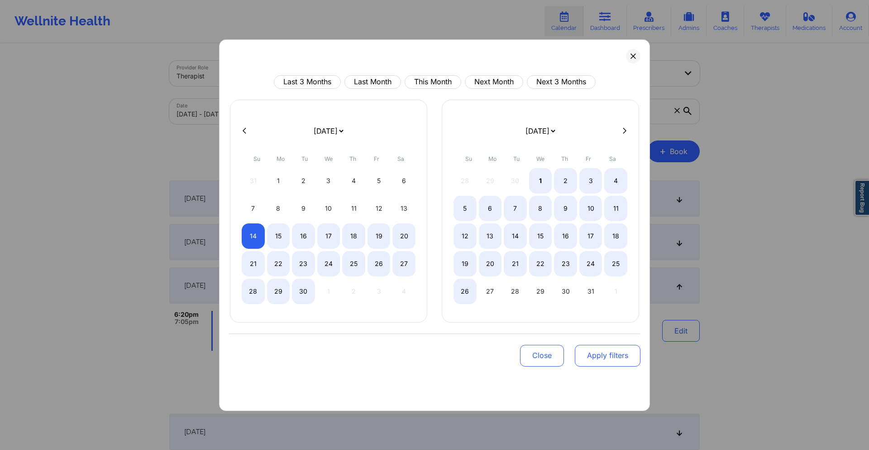
click at [620, 355] on button "Apply filters" at bounding box center [608, 355] width 66 height 22
select select "2025-8"
select select "2025-9"
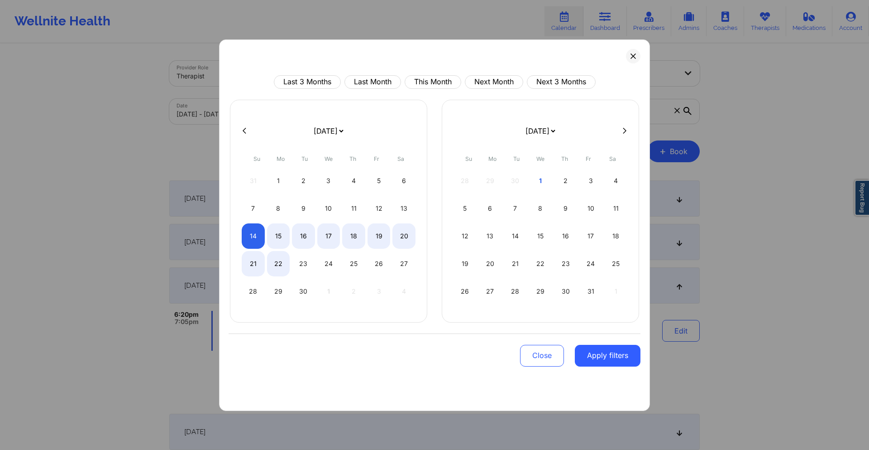
select select "2025-8"
select select "2025-9"
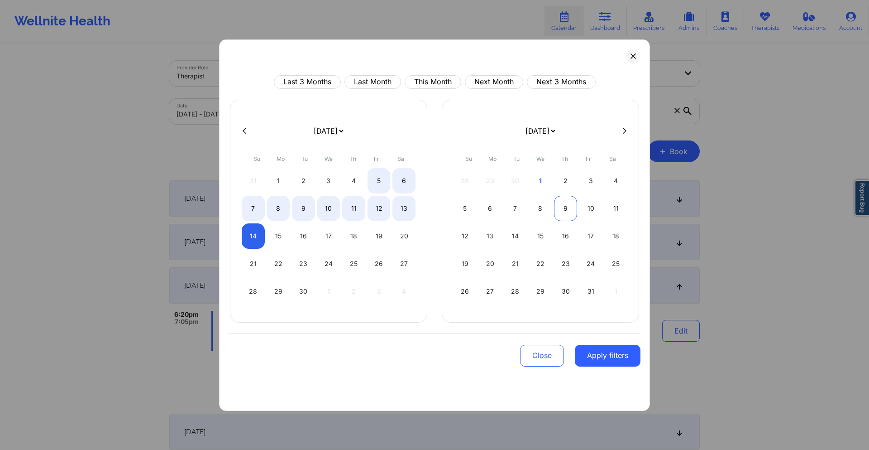
select select "2025-8"
select select "2025-9"
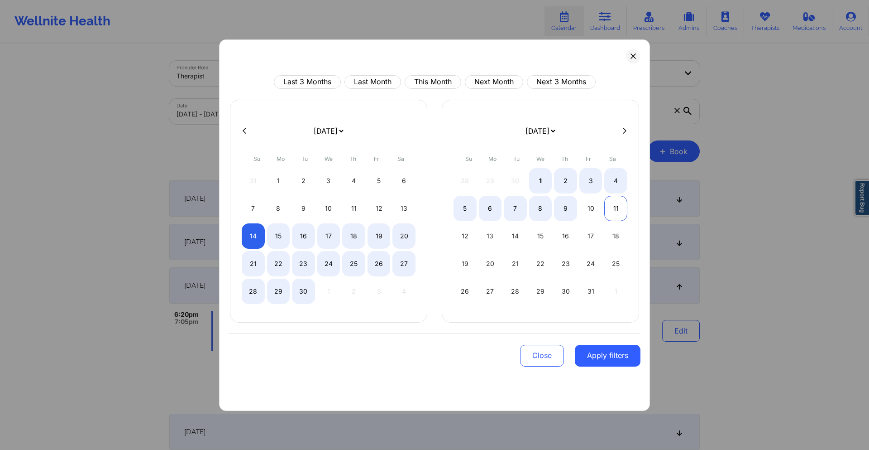
select select "2025-8"
select select "2025-9"
select select "2025-8"
select select "2025-9"
click at [612, 182] on div "4" at bounding box center [615, 180] width 23 height 25
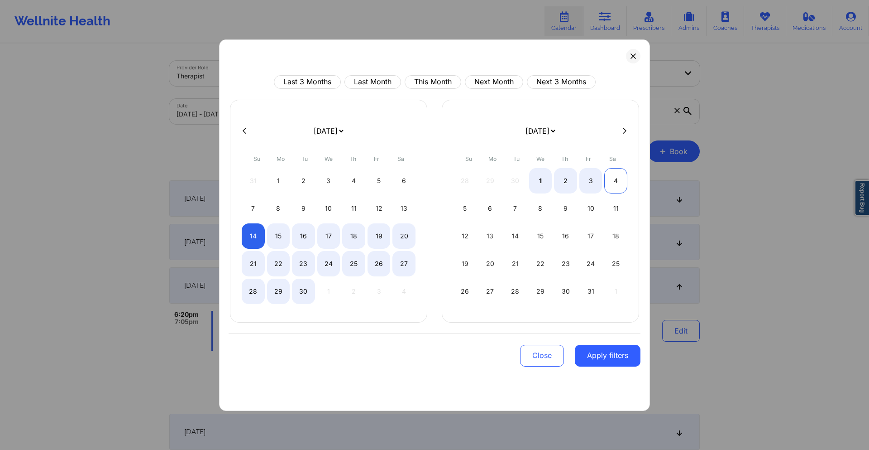
select select "2025-8"
select select "2025-9"
click at [607, 357] on button "Apply filters" at bounding box center [608, 355] width 66 height 22
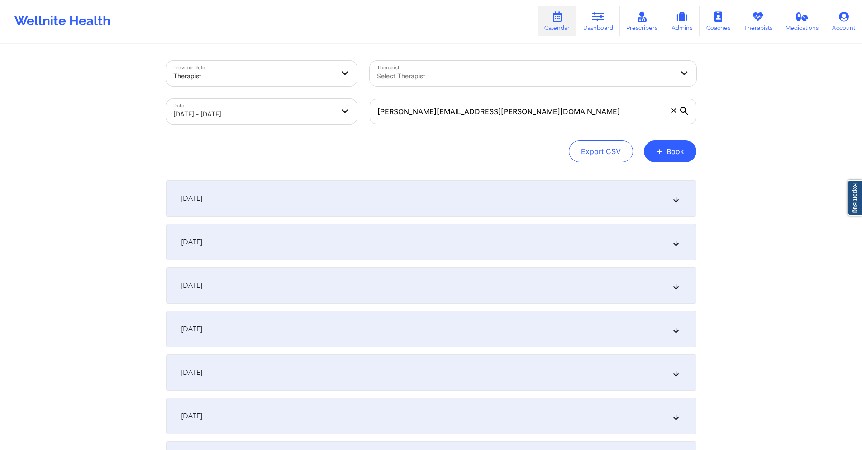
click at [373, 287] on div "[DATE]" at bounding box center [431, 285] width 531 height 36
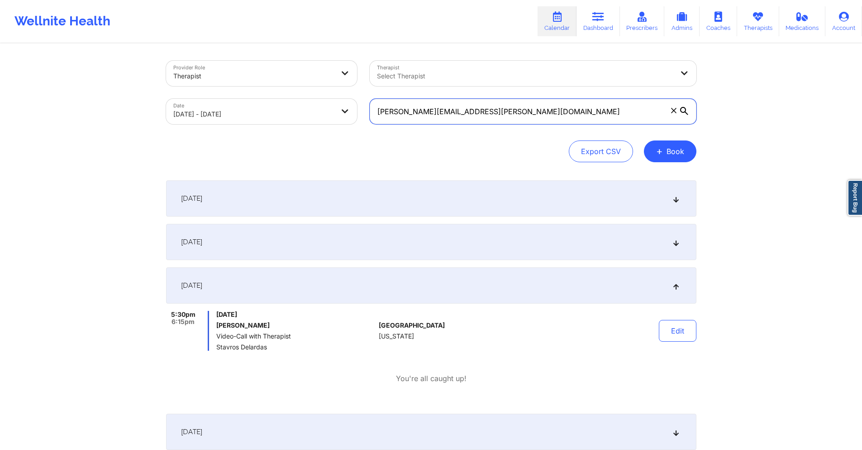
click at [469, 100] on input "[PERSON_NAME][EMAIL_ADDRESS][PERSON_NAME][DOMAIN_NAME]" at bounding box center [533, 111] width 327 height 25
click at [470, 101] on input "[PERSON_NAME][EMAIL_ADDRESS][PERSON_NAME][DOMAIN_NAME]" at bounding box center [533, 111] width 327 height 25
click at [471, 110] on input "[PERSON_NAME][EMAIL_ADDRESS][PERSON_NAME][DOMAIN_NAME]" at bounding box center [533, 111] width 327 height 25
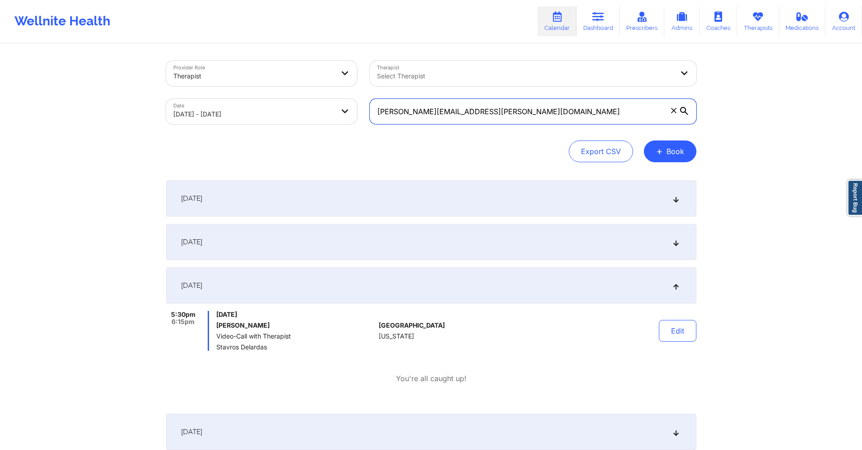
click at [471, 110] on input "[PERSON_NAME][EMAIL_ADDRESS][PERSON_NAME][DOMAIN_NAME]" at bounding box center [533, 111] width 327 height 25
paste input "fmartins1998"
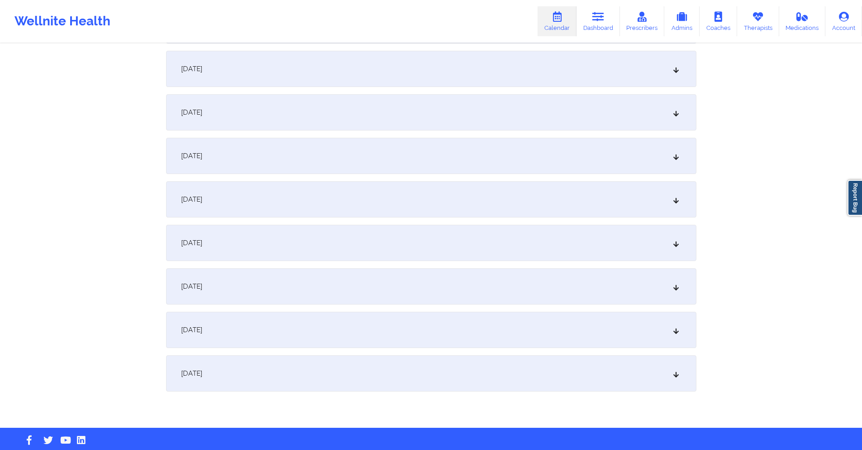
scroll to position [709, 0]
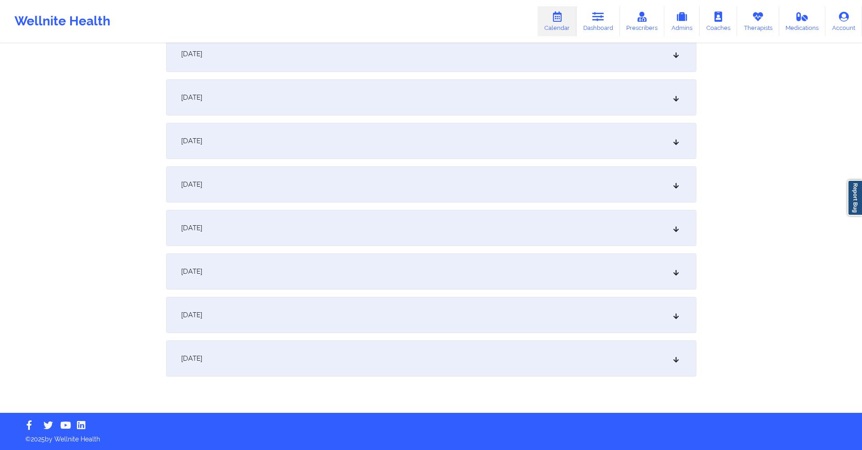
click at [389, 181] on div "[DATE]" at bounding box center [431, 184] width 531 height 36
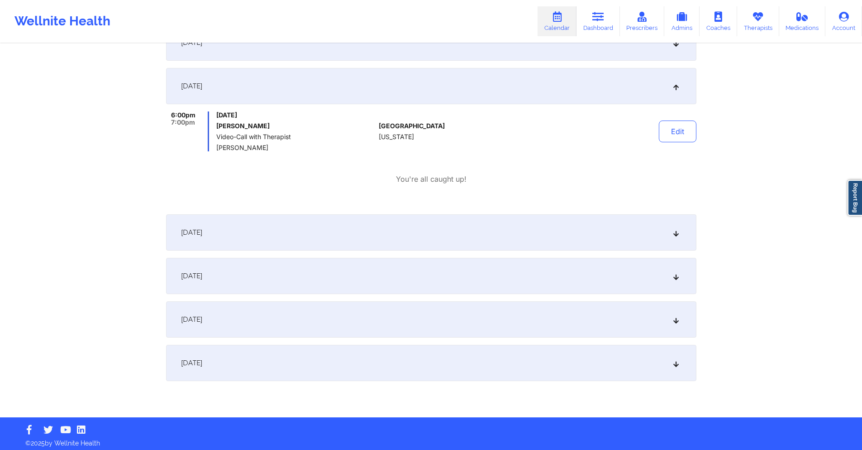
scroll to position [812, 0]
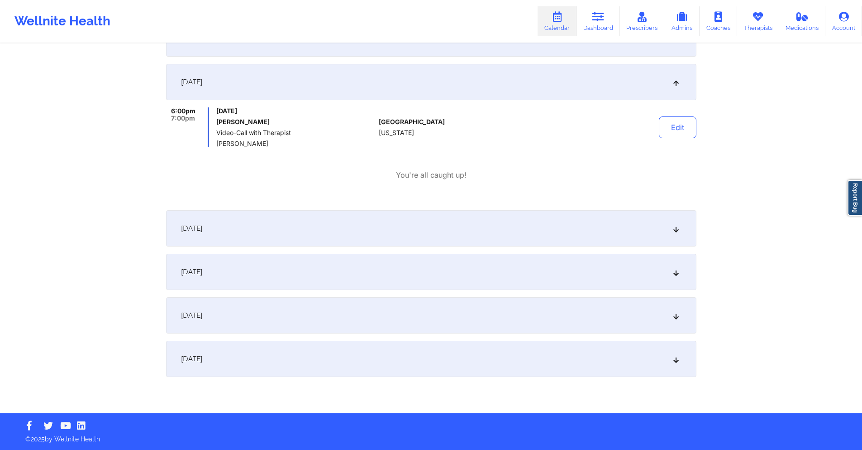
click at [363, 221] on div "[DATE]" at bounding box center [431, 228] width 531 height 36
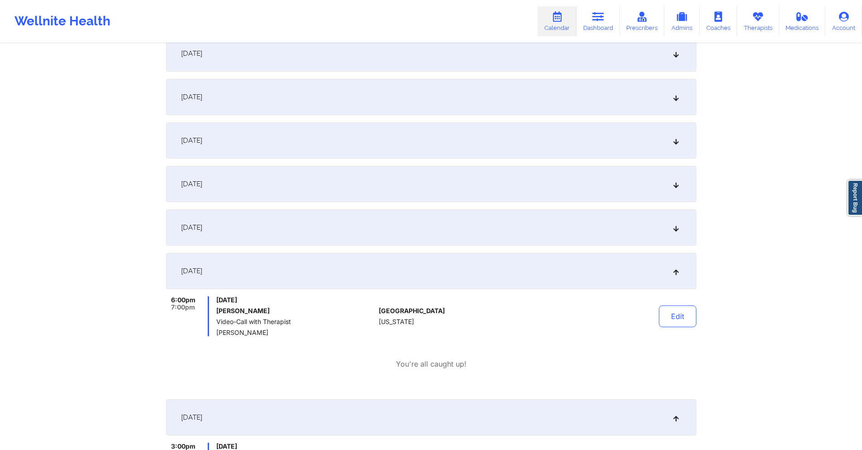
scroll to position [540, 0]
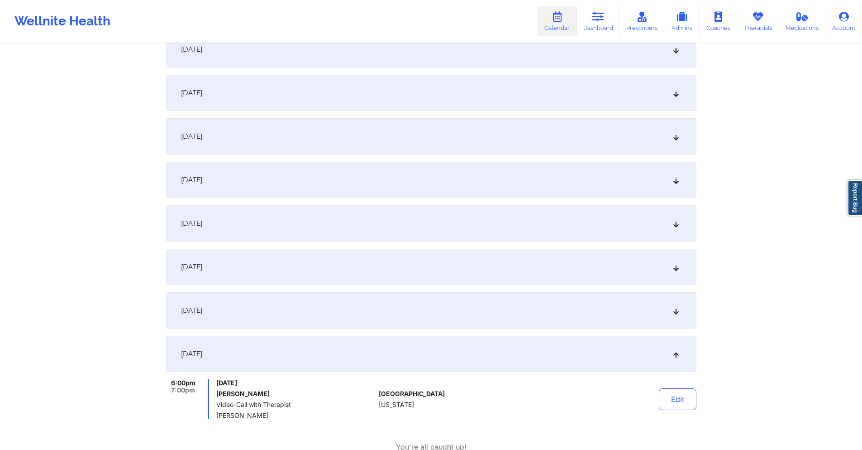
click at [332, 62] on div "[DATE]" at bounding box center [431, 49] width 531 height 36
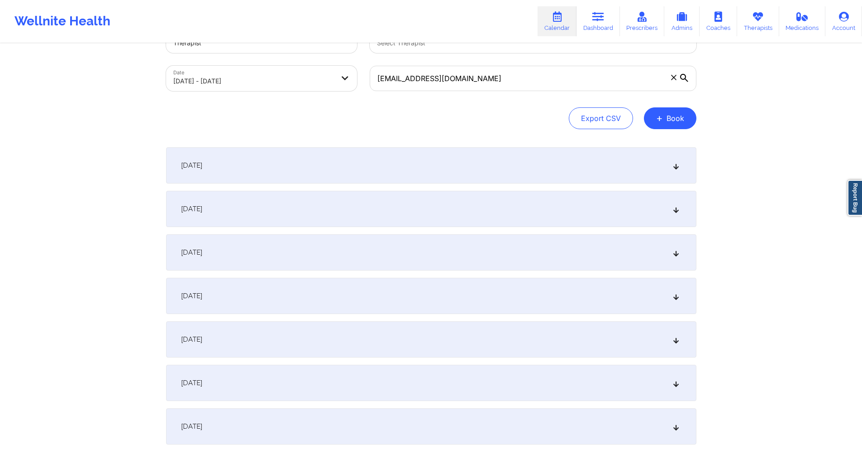
scroll to position [0, 0]
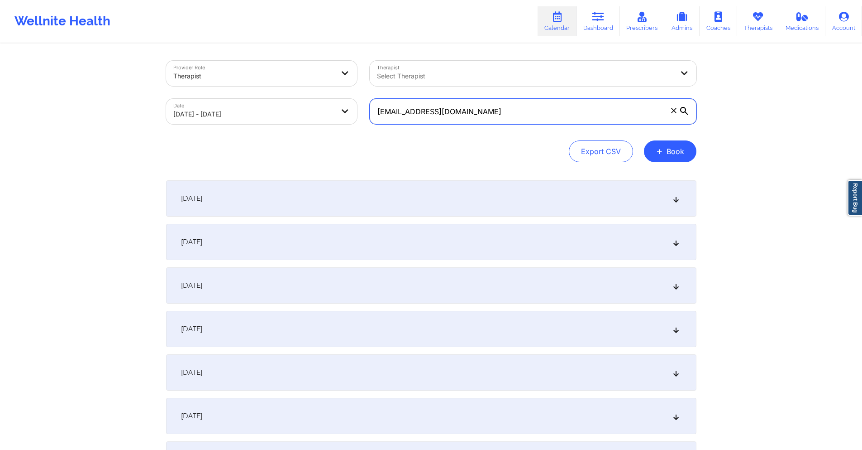
click at [471, 110] on input "[EMAIL_ADDRESS][DOMAIN_NAME]" at bounding box center [533, 111] width 327 height 25
paste input "[EMAIL_ADDRESS]"
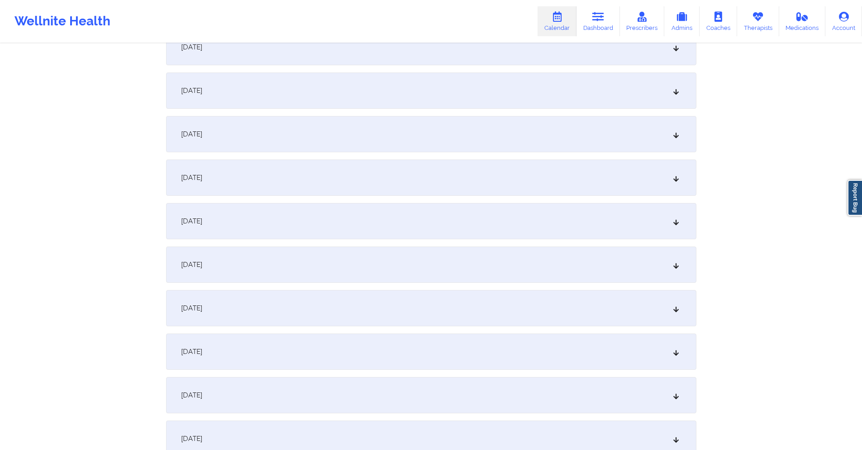
scroll to position [543, 0]
click at [277, 351] on div "[DATE]" at bounding box center [431, 350] width 531 height 36
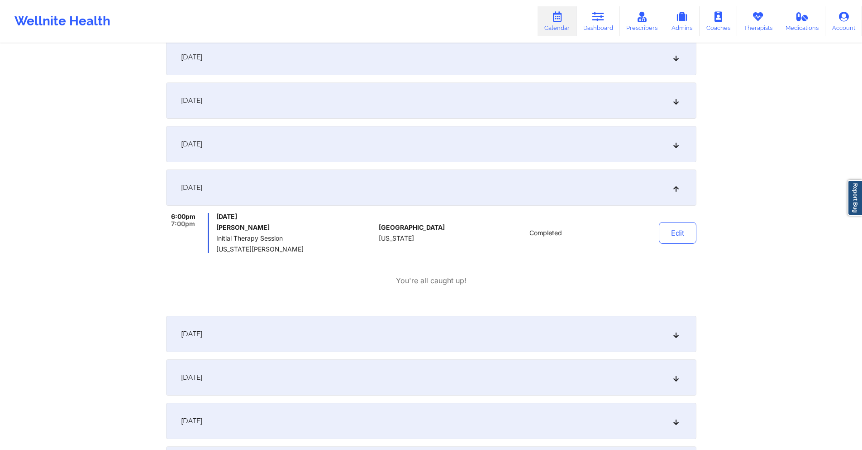
scroll to position [724, 0]
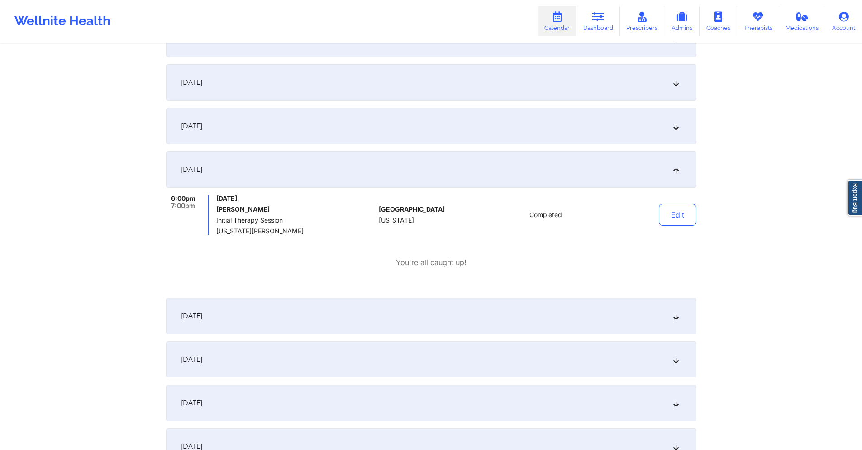
click at [354, 315] on div "[DATE]" at bounding box center [431, 315] width 531 height 36
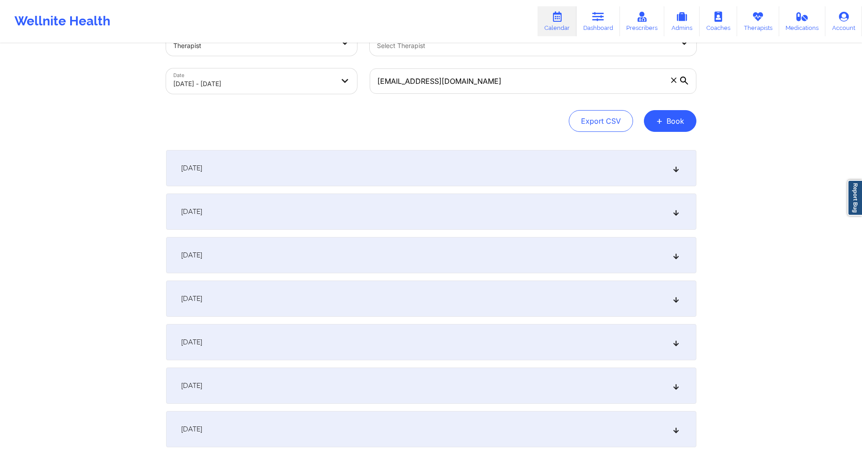
scroll to position [0, 0]
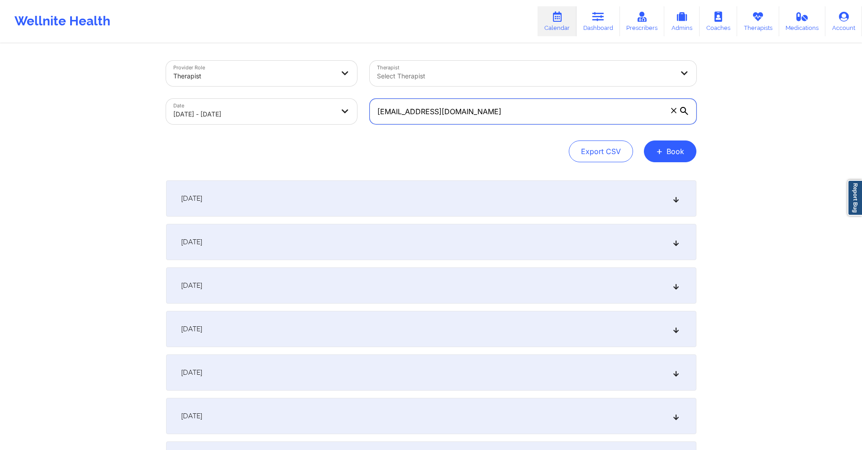
click at [564, 112] on input "[EMAIL_ADDRESS][DOMAIN_NAME]" at bounding box center [533, 111] width 327 height 25
paste input "[EMAIL_ADDRESS]"
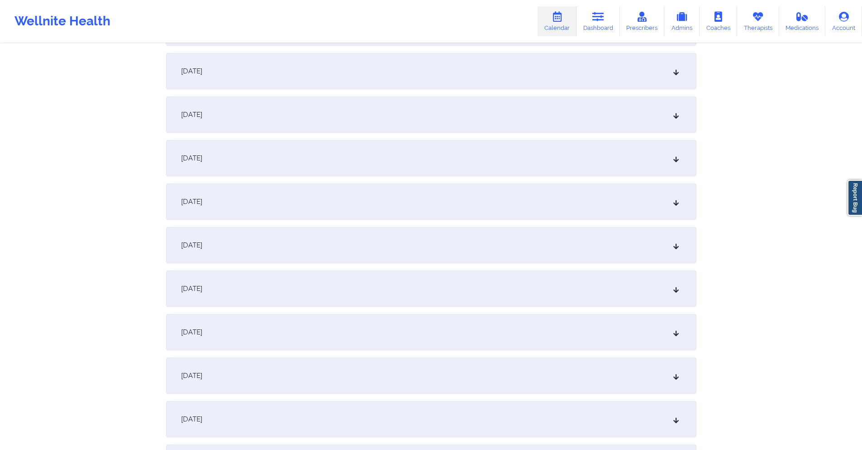
scroll to position [709, 0]
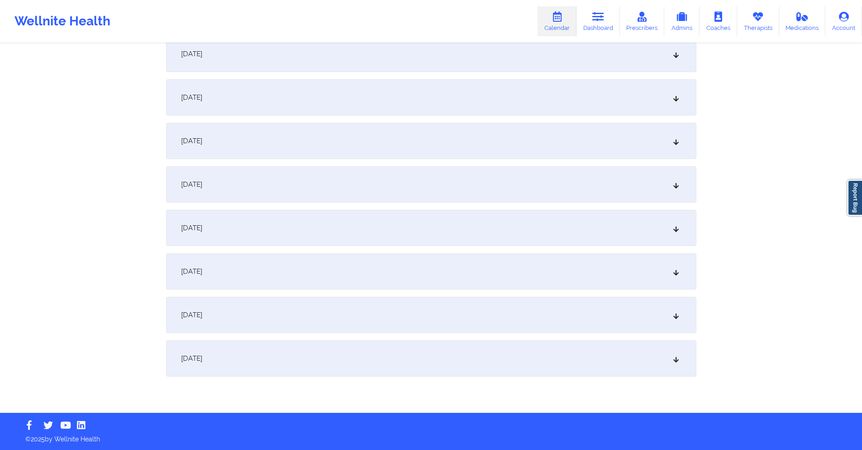
type input "[EMAIL_ADDRESS][DOMAIN_NAME]"
click at [353, 186] on div "[DATE]" at bounding box center [431, 184] width 531 height 36
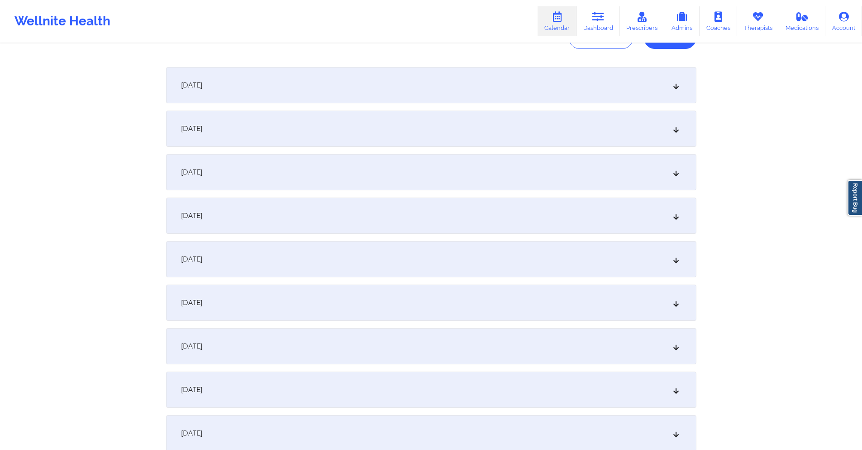
scroll to position [0, 0]
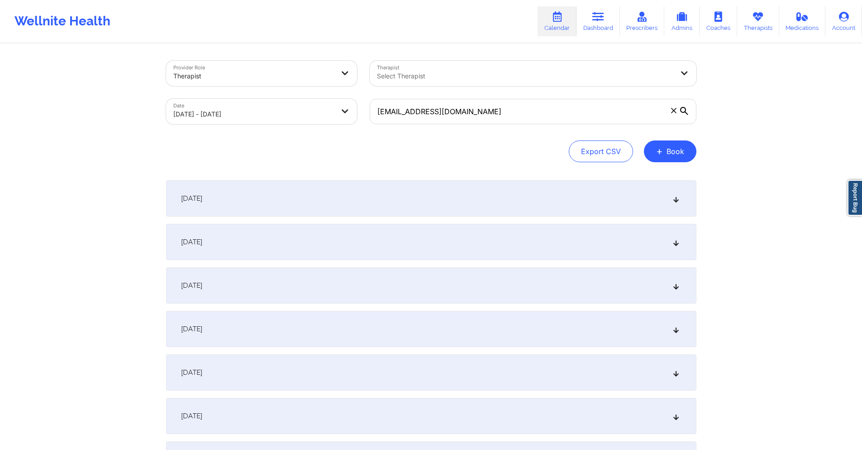
click at [335, 113] on body "Wellnite Health Calendar Dashboard Prescribers Admins Coaches Therapists Medica…" at bounding box center [431, 225] width 862 height 450
select select "2025-8"
select select "2025-9"
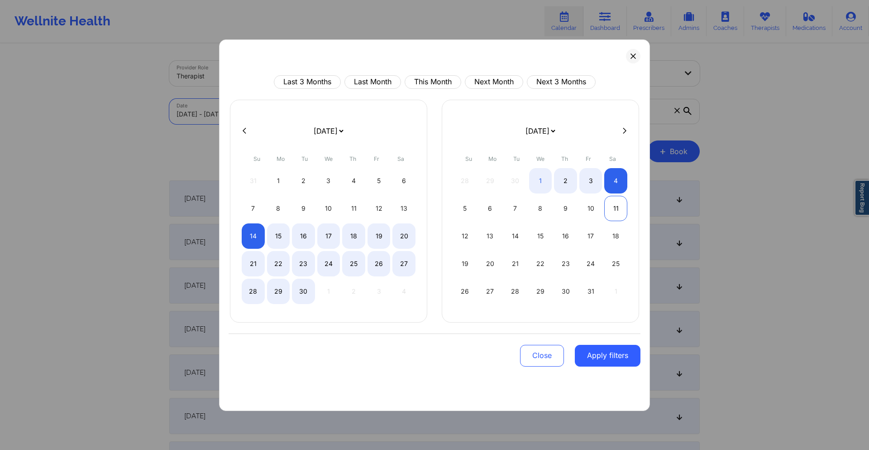
click at [609, 202] on div "11" at bounding box center [615, 208] width 23 height 25
select select "2025-9"
select select "2025-10"
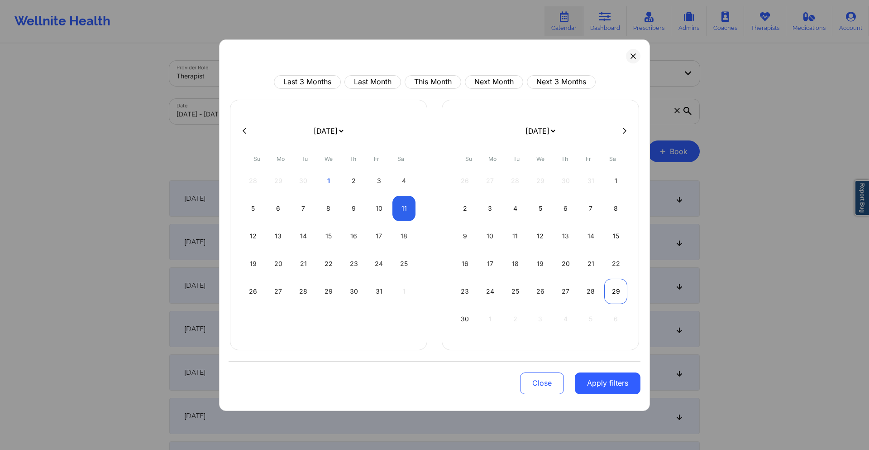
select select "2025-9"
select select "2025-10"
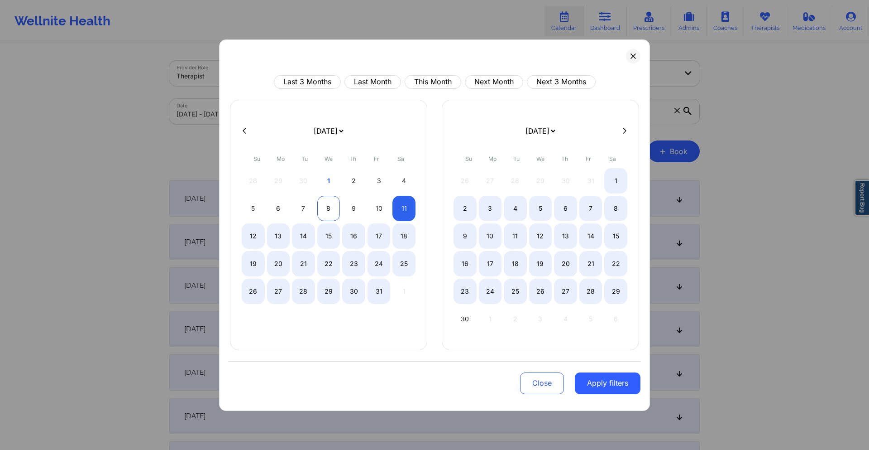
select select "2025-9"
select select "2025-10"
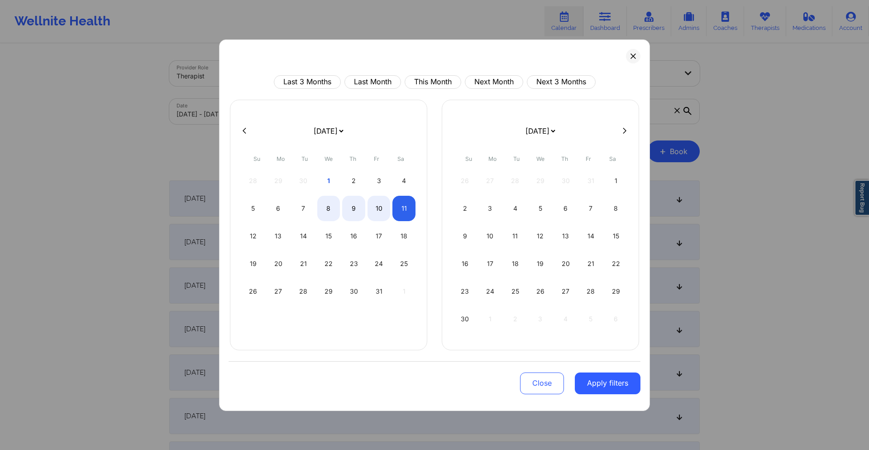
select select "2025-9"
select select "2025-10"
click at [242, 130] on button at bounding box center [244, 131] width 9 height 8
select select "2025-8"
select select "2025-9"
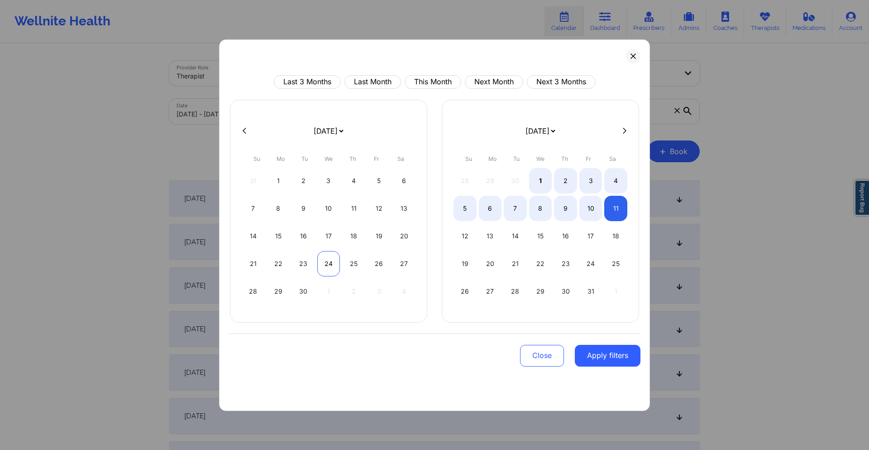
select select "2025-8"
select select "2025-9"
select select "2025-8"
select select "2025-9"
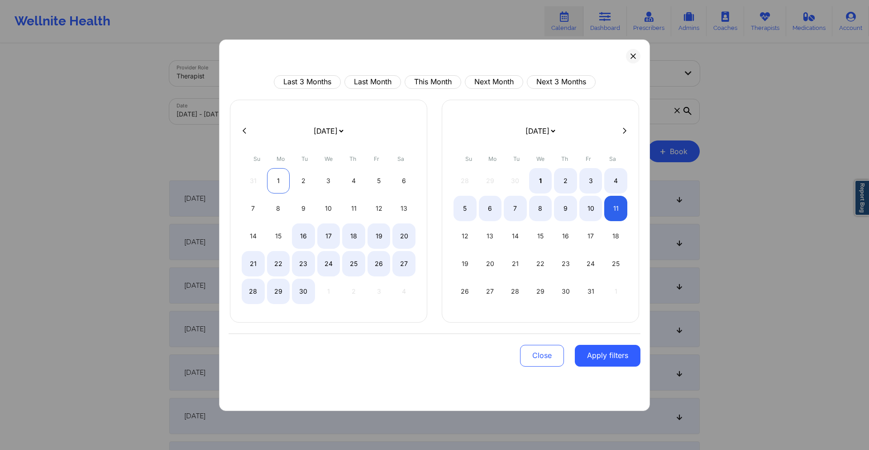
select select "2025-8"
select select "2025-9"
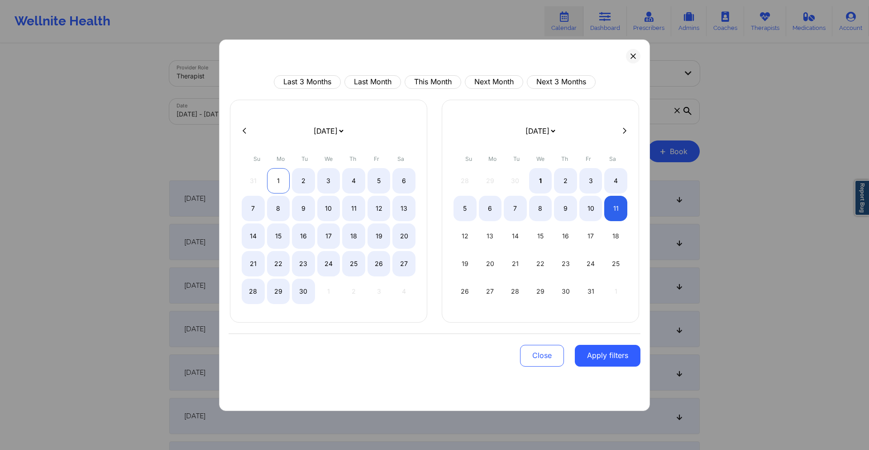
drag, startPoint x: 274, startPoint y: 182, endPoint x: 285, endPoint y: 186, distance: 11.6
click at [274, 182] on div "1" at bounding box center [278, 180] width 23 height 25
select select "2025-8"
select select "2025-9"
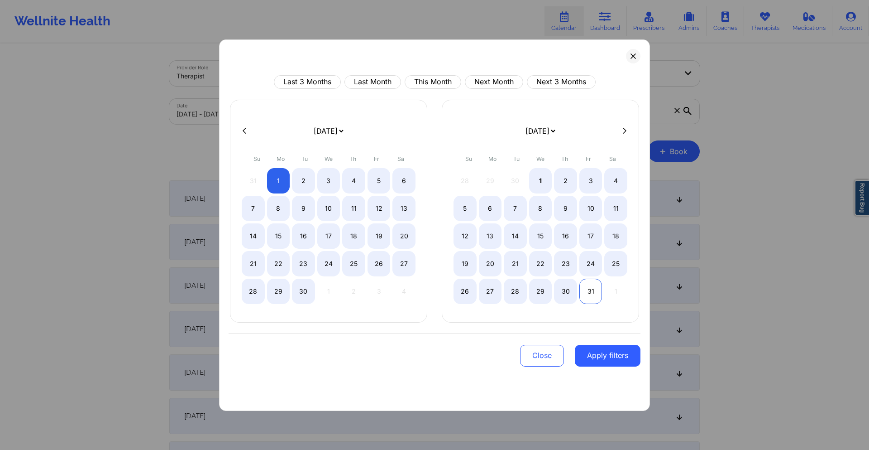
click at [597, 292] on div "31" at bounding box center [590, 290] width 23 height 25
select select "2025-8"
select select "2025-9"
click at [622, 359] on button "Apply filters" at bounding box center [608, 355] width 66 height 22
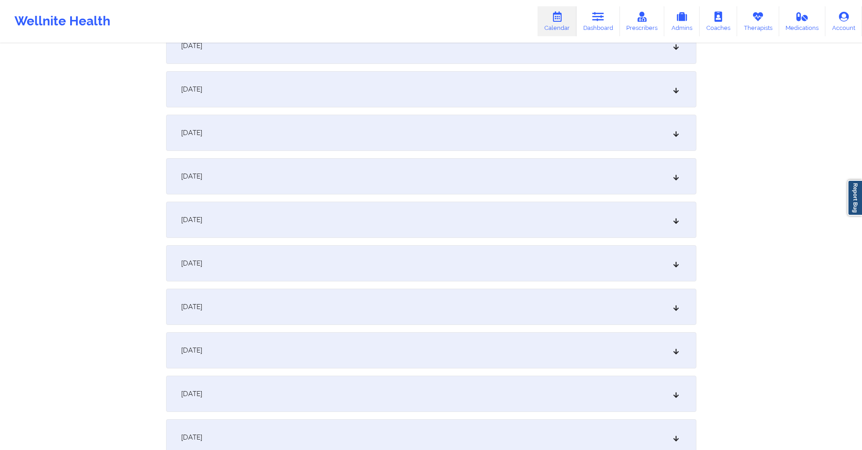
scroll to position [1584, 0]
click at [329, 143] on div "[DATE]" at bounding box center [431, 135] width 531 height 36
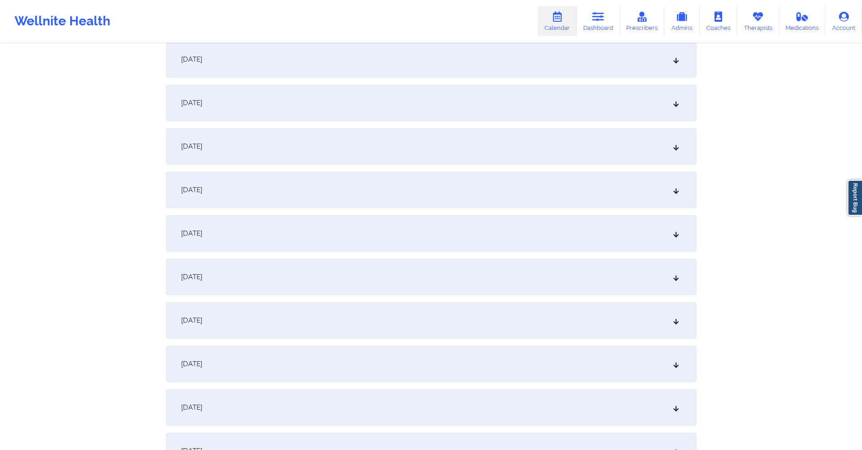
scroll to position [317, 0]
click at [305, 187] on div "[DATE]" at bounding box center [431, 185] width 531 height 36
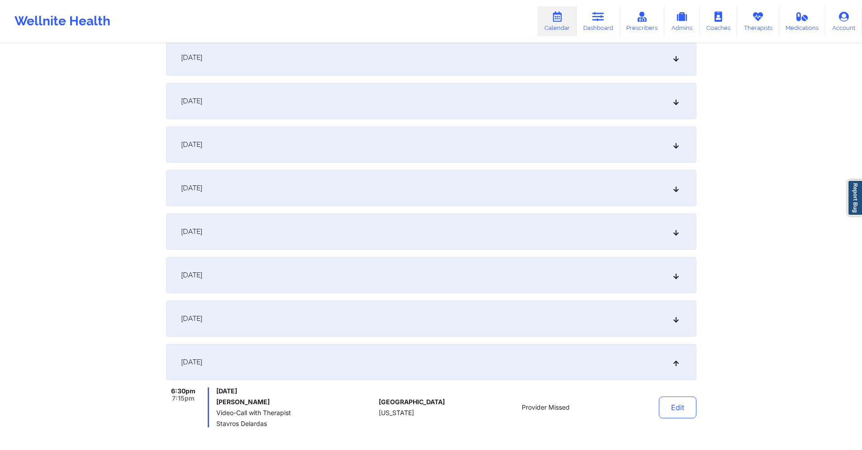
scroll to position [0, 0]
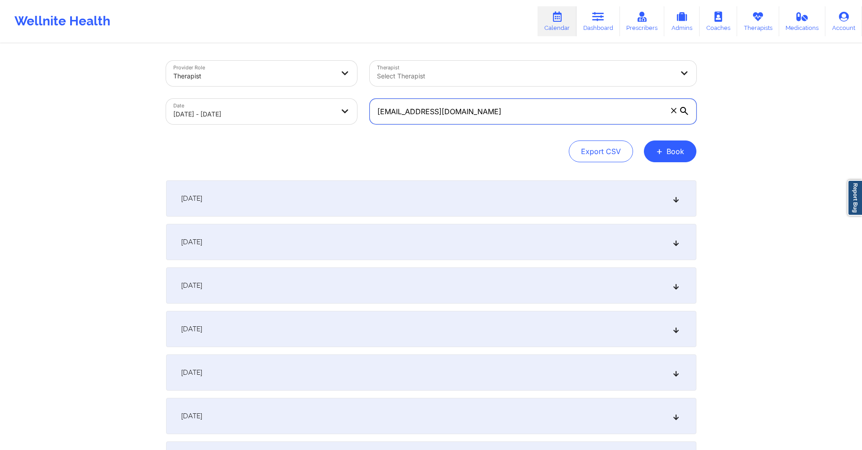
click at [544, 119] on input "[EMAIL_ADDRESS][DOMAIN_NAME]" at bounding box center [533, 111] width 327 height 25
paste input "[PERSON_NAME].[PERSON_NAME]"
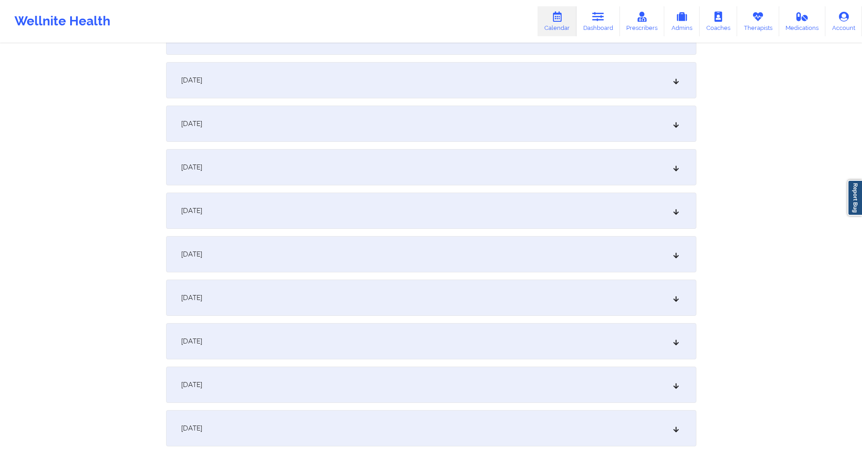
scroll to position [1313, 0]
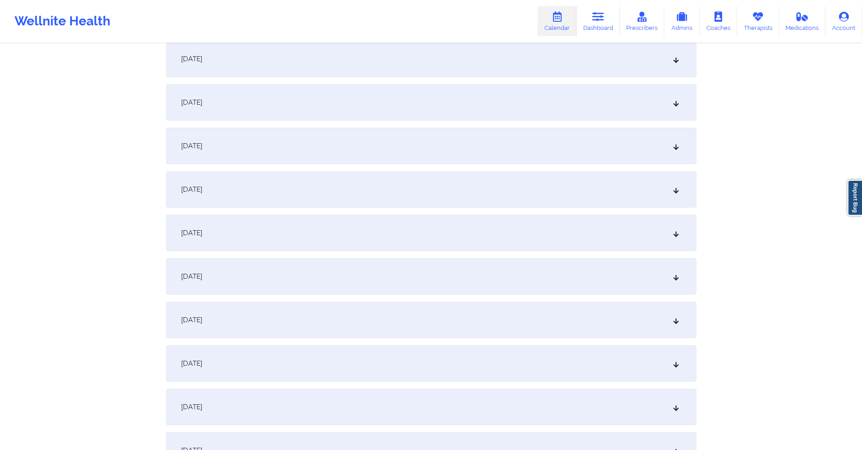
click at [334, 150] on div "[DATE]" at bounding box center [431, 146] width 531 height 36
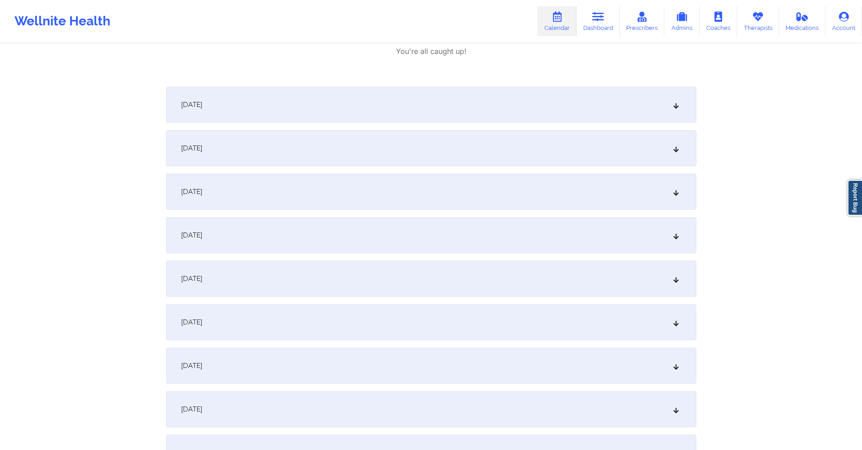
scroll to position [1720, 0]
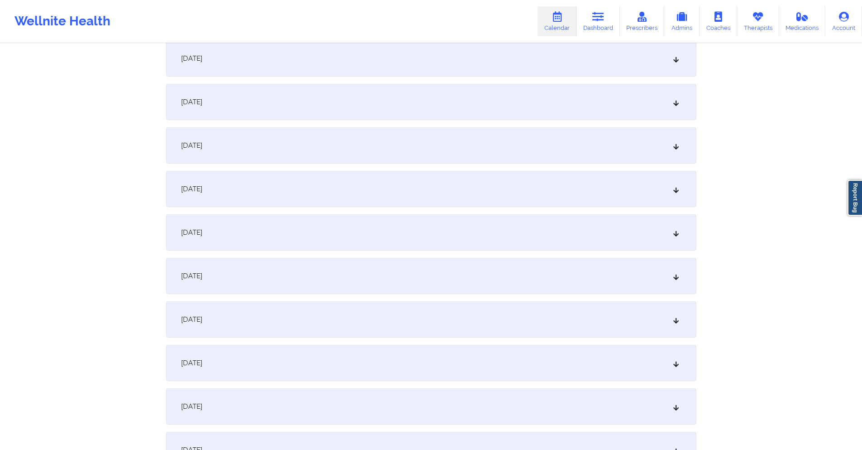
click at [333, 159] on div "[DATE]" at bounding box center [431, 145] width 531 height 36
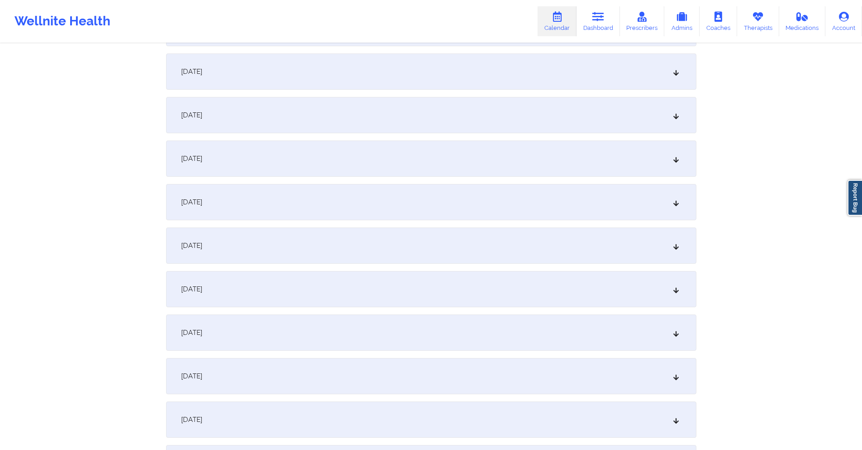
click at [384, 164] on div "[DATE]" at bounding box center [431, 158] width 531 height 36
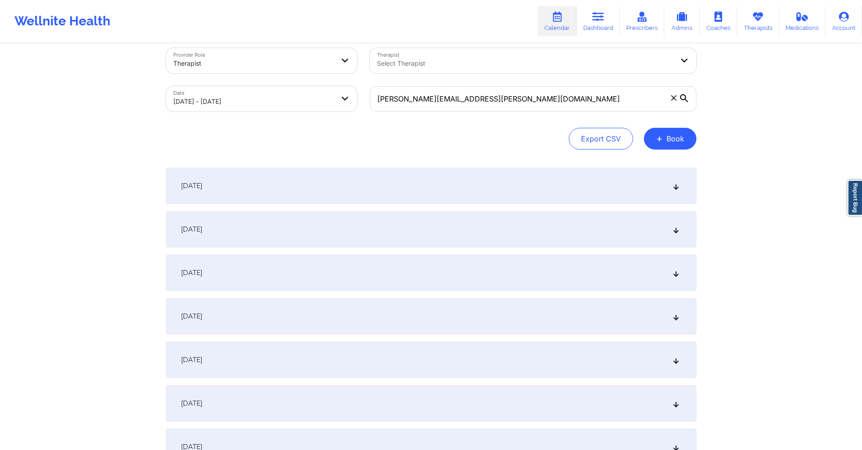
scroll to position [0, 0]
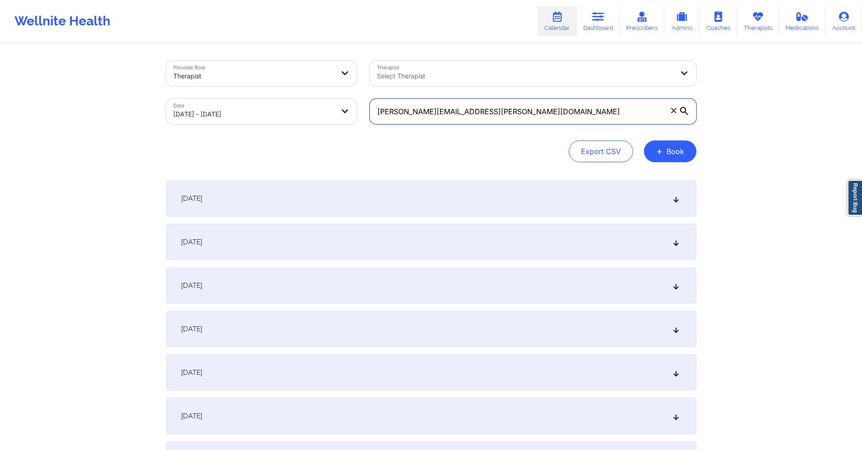
click at [505, 109] on input "[PERSON_NAME][EMAIL_ADDRESS][PERSON_NAME][DOMAIN_NAME]" at bounding box center [533, 111] width 327 height 25
paste input "trhenley@nisource"
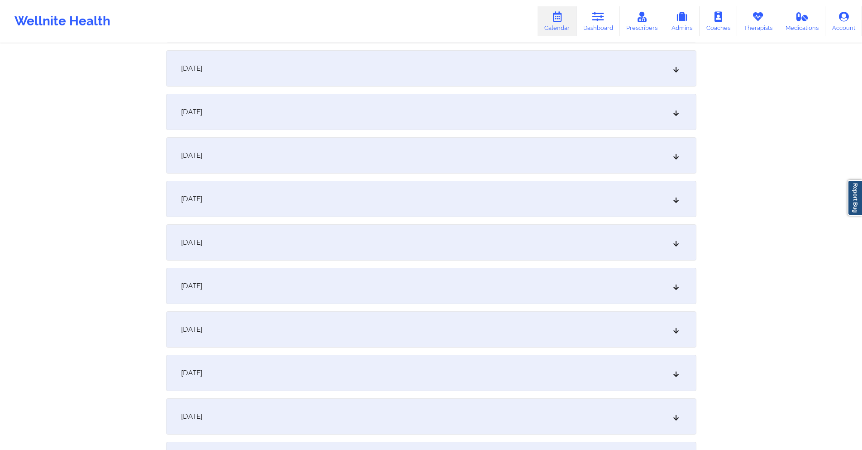
scroll to position [1177, 0]
click at [322, 292] on div "[DATE]" at bounding box center [431, 281] width 531 height 36
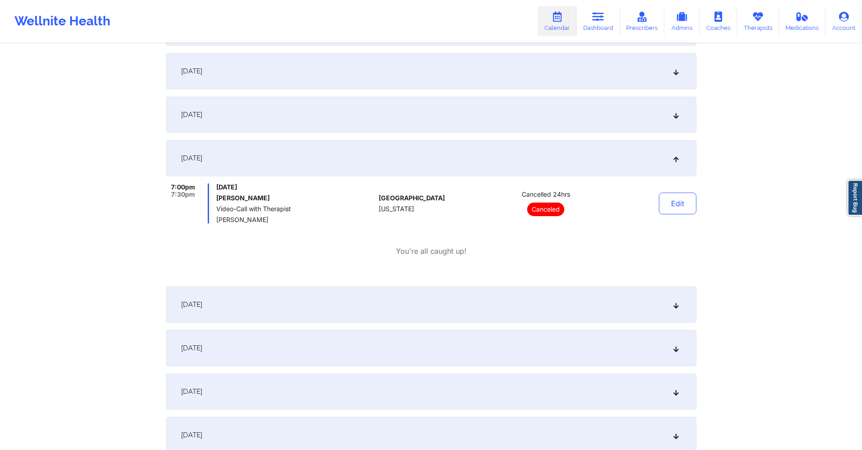
scroll to position [1313, 0]
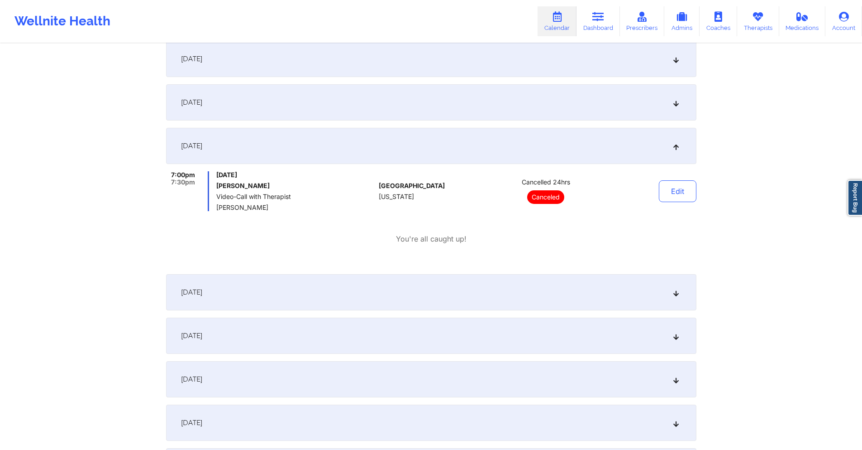
click at [376, 291] on div "[DATE]" at bounding box center [431, 292] width 531 height 36
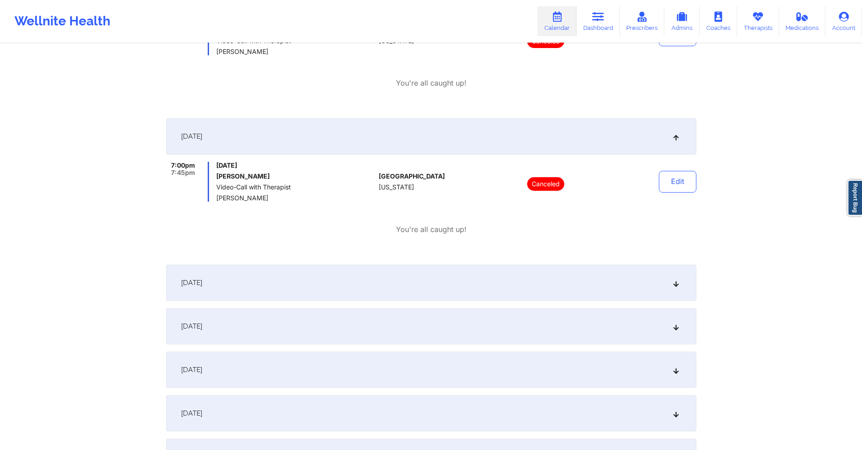
scroll to position [1494, 0]
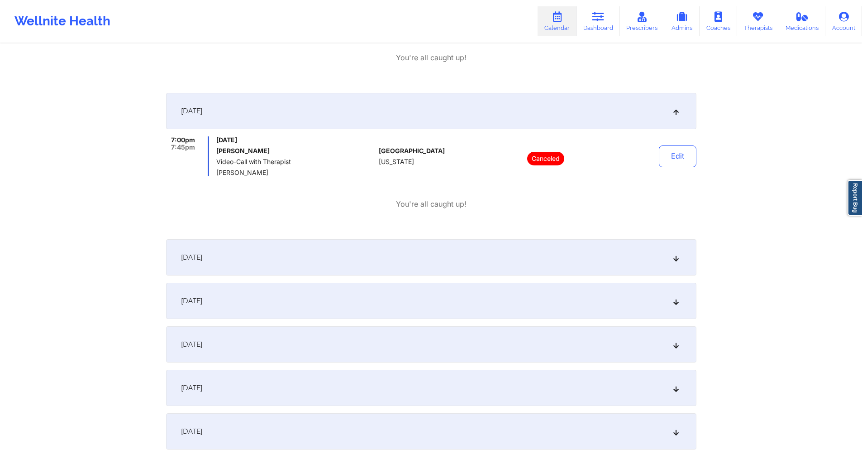
click at [377, 259] on div "[DATE]" at bounding box center [431, 257] width 531 height 36
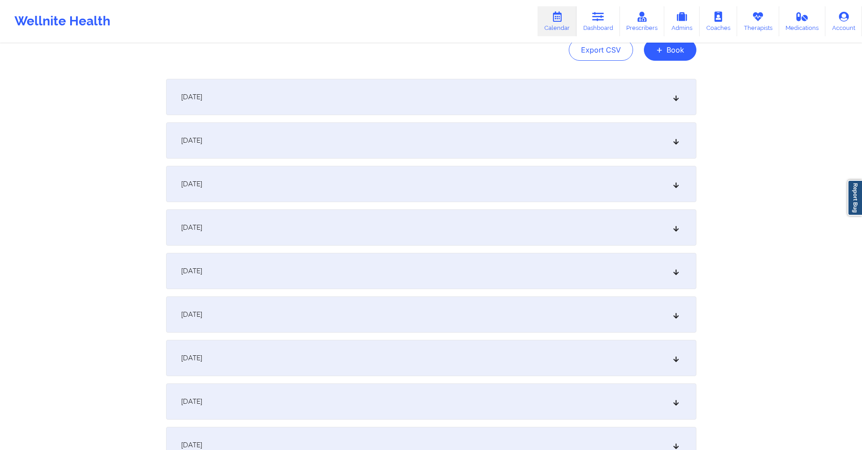
scroll to position [0, 0]
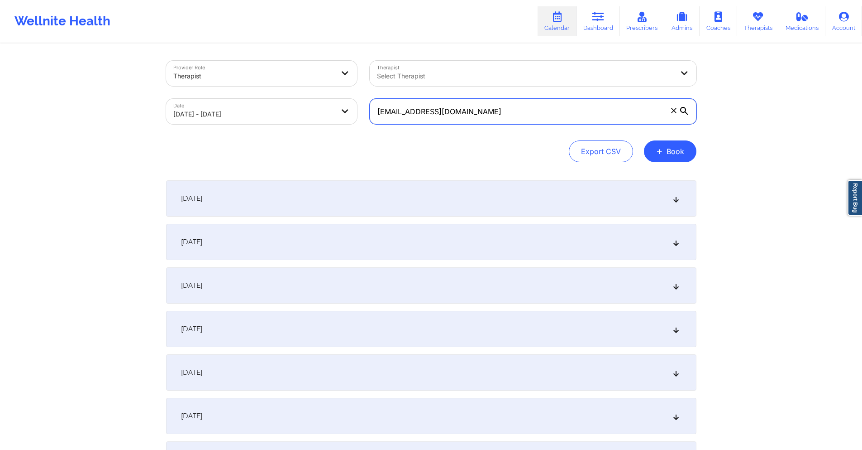
click at [563, 109] on input "[EMAIL_ADDRESS][DOMAIN_NAME]" at bounding box center [533, 111] width 327 height 25
paste input "[PERSON_NAME][EMAIL_ADDRESS]"
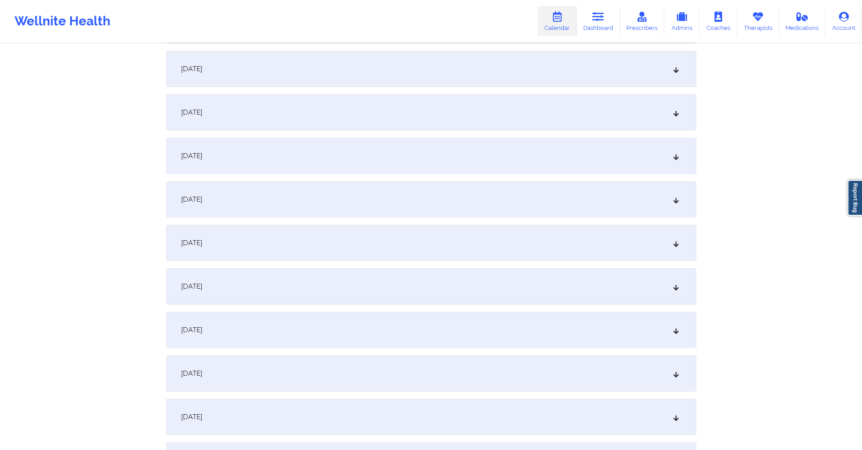
scroll to position [362, 0]
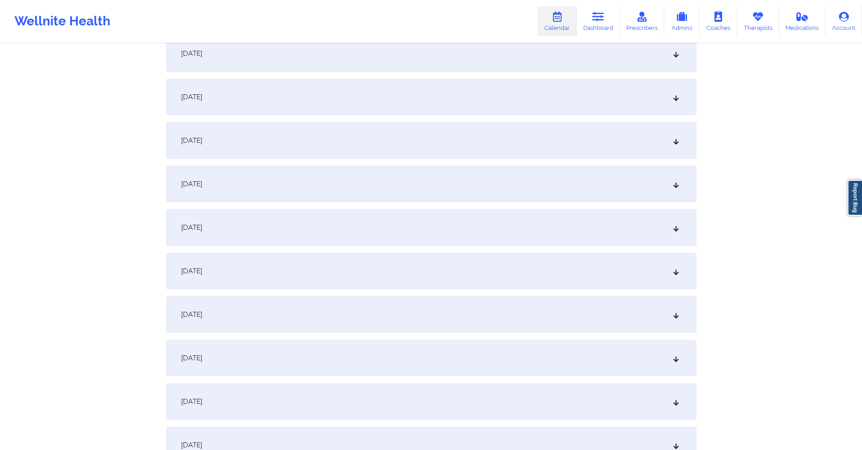
type input "[PERSON_NAME][EMAIL_ADDRESS][DOMAIN_NAME]"
click at [386, 188] on div "[DATE]" at bounding box center [431, 184] width 531 height 36
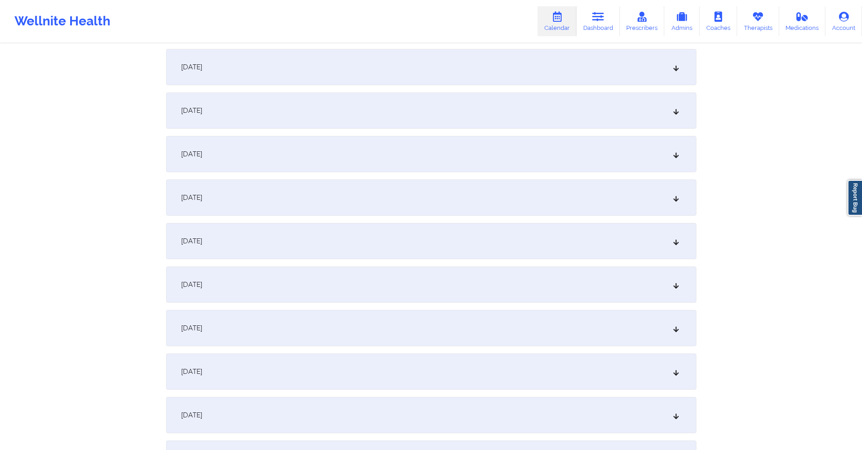
scroll to position [724, 0]
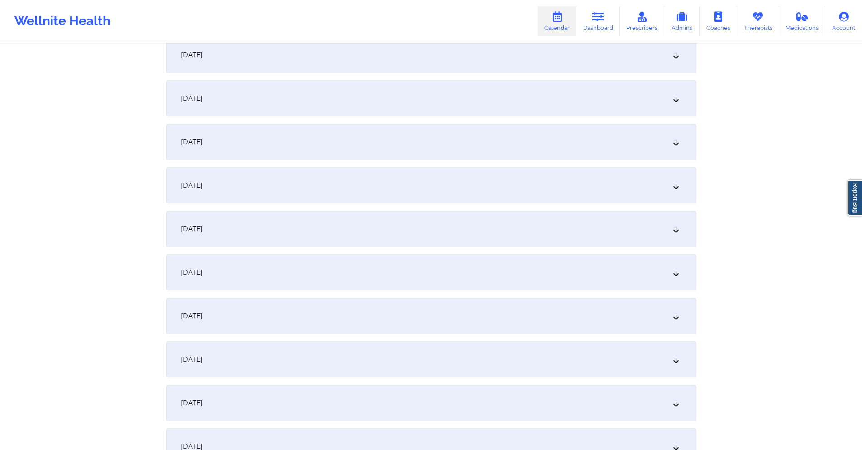
click at [362, 224] on div "[DATE]" at bounding box center [431, 229] width 531 height 36
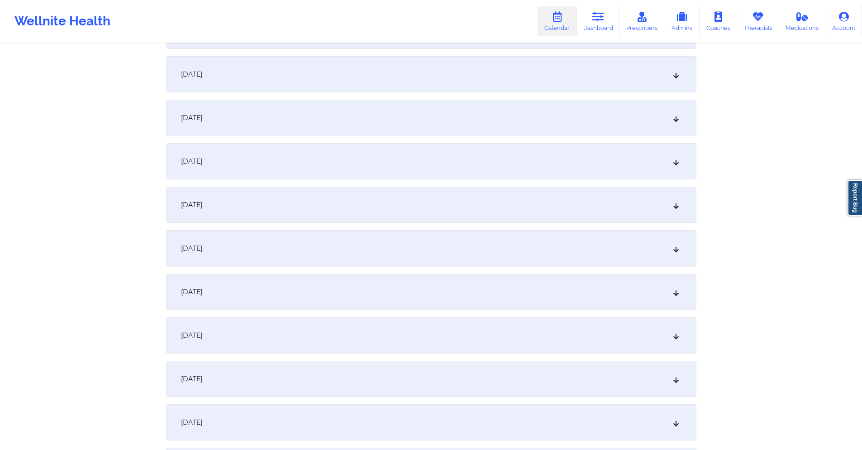
scroll to position [1086, 0]
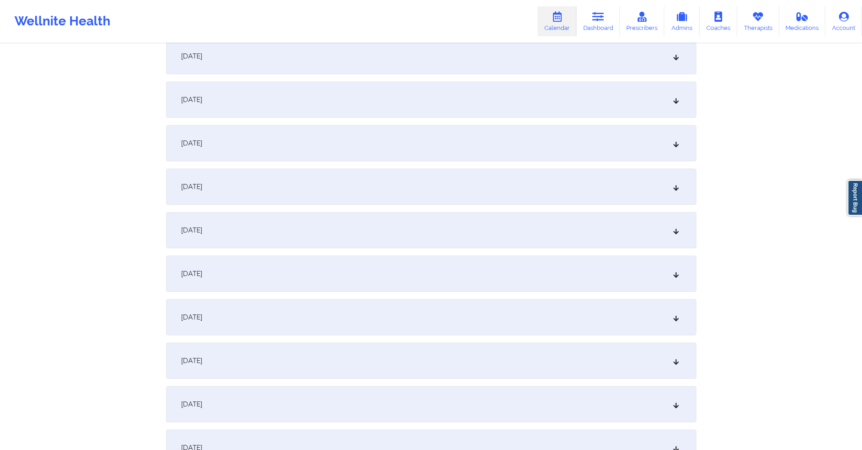
drag, startPoint x: 364, startPoint y: 273, endPoint x: 447, endPoint y: 190, distance: 118.1
click at [364, 273] on div "[DATE]" at bounding box center [431, 273] width 531 height 36
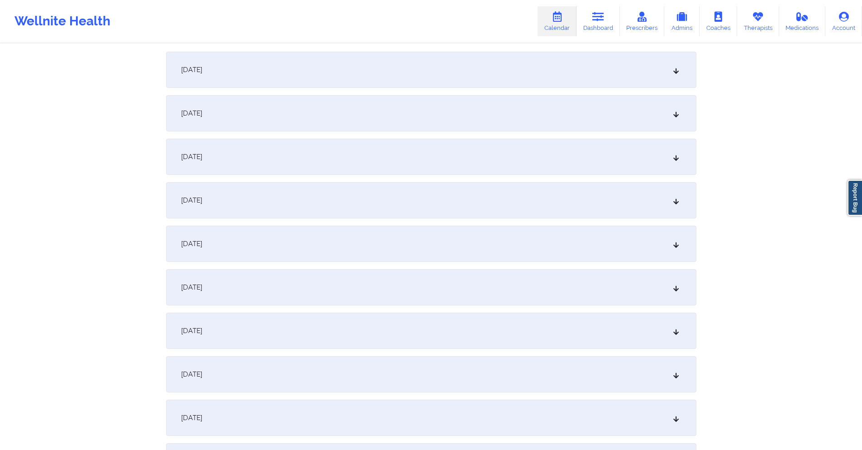
scroll to position [1449, 0]
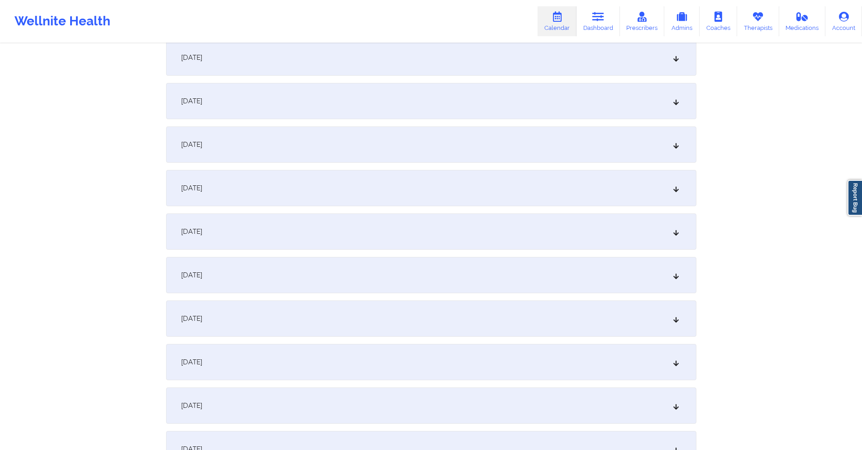
click at [372, 309] on div "[DATE]" at bounding box center [431, 318] width 531 height 36
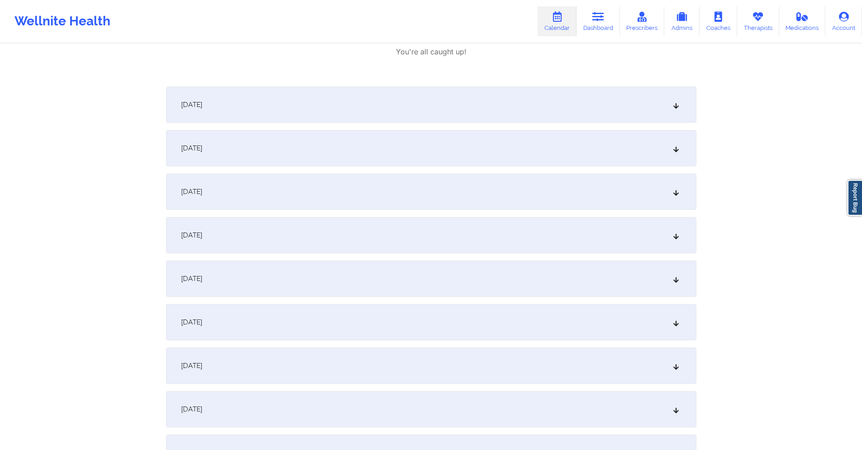
scroll to position [1947, 0]
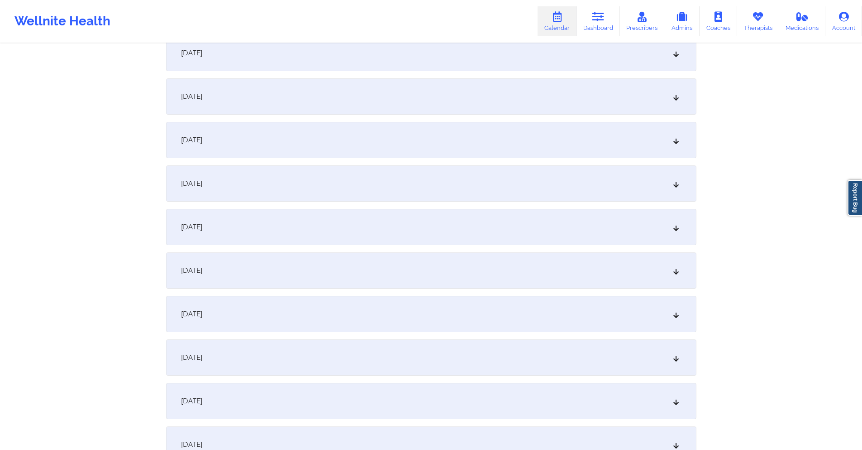
click at [368, 228] on div "[DATE]" at bounding box center [431, 227] width 531 height 36
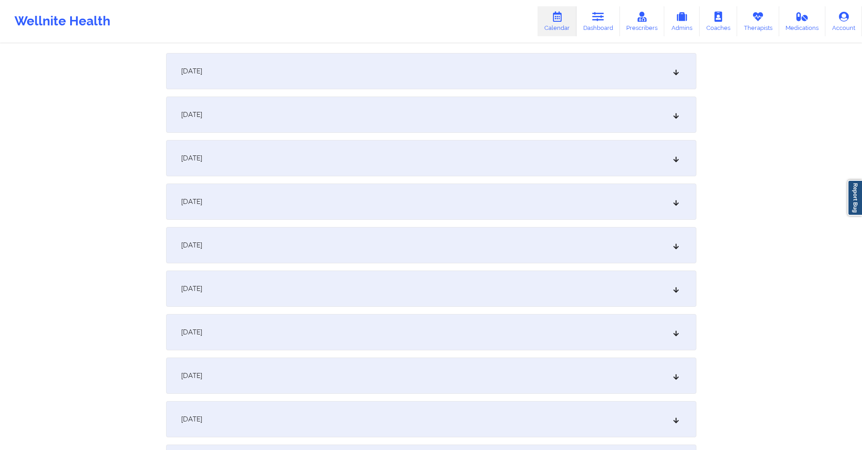
scroll to position [2263, 0]
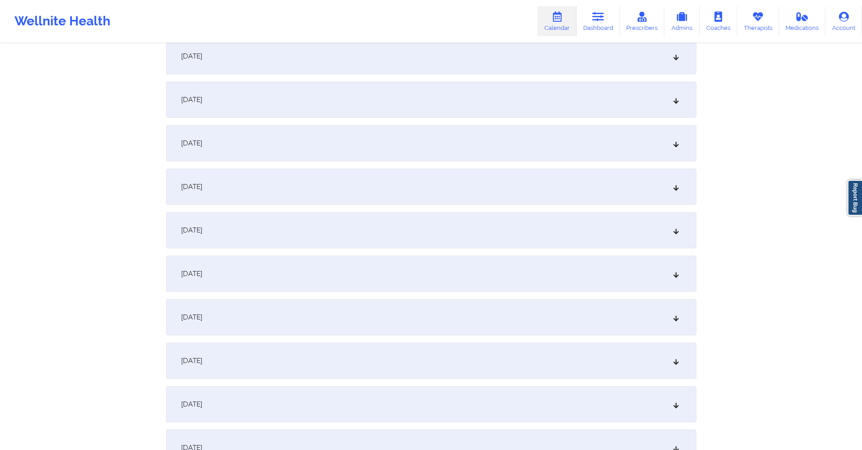
click at [322, 306] on div "[DATE]" at bounding box center [431, 317] width 531 height 36
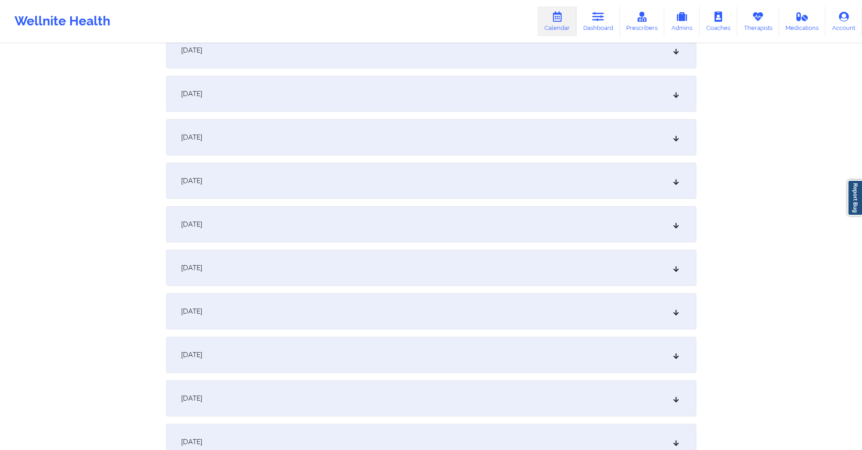
click at [331, 184] on div "[DATE]" at bounding box center [431, 181] width 531 height 36
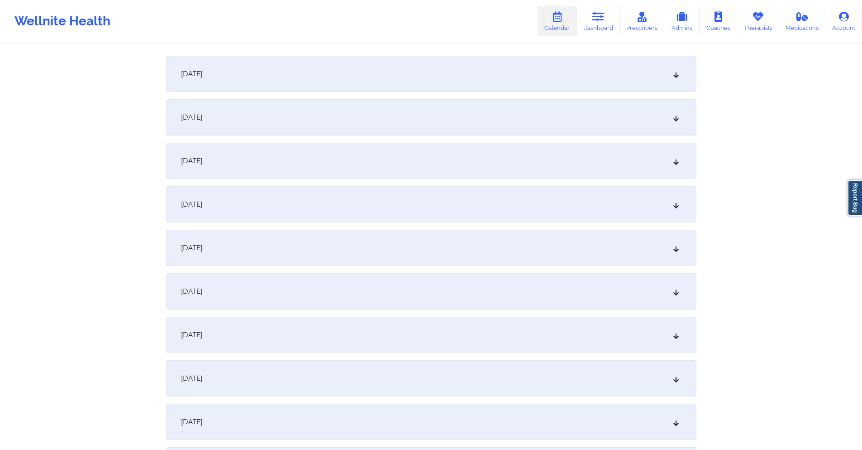
scroll to position [3124, 0]
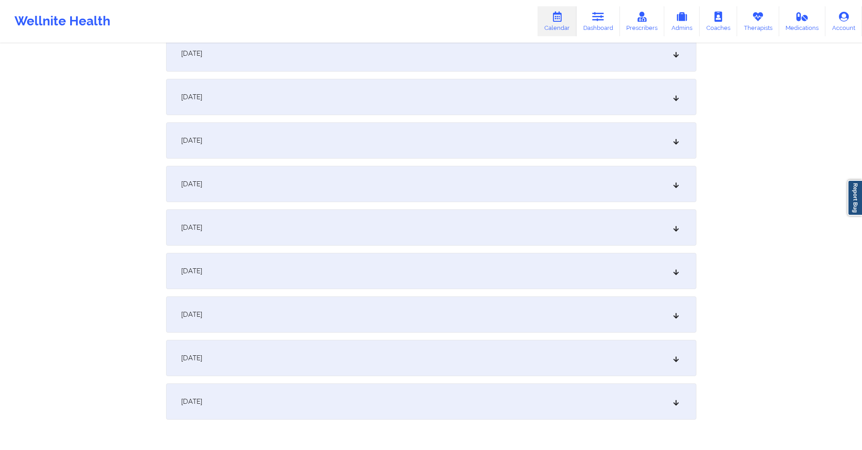
click at [319, 266] on div "[DATE]" at bounding box center [431, 271] width 531 height 36
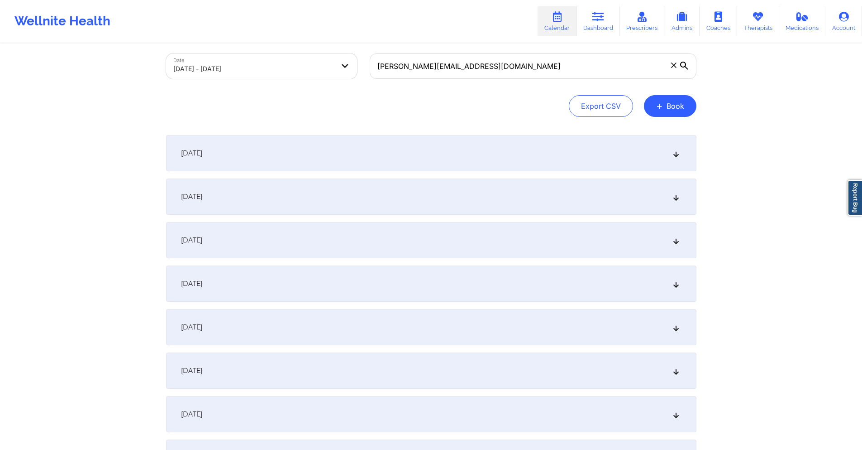
scroll to position [0, 0]
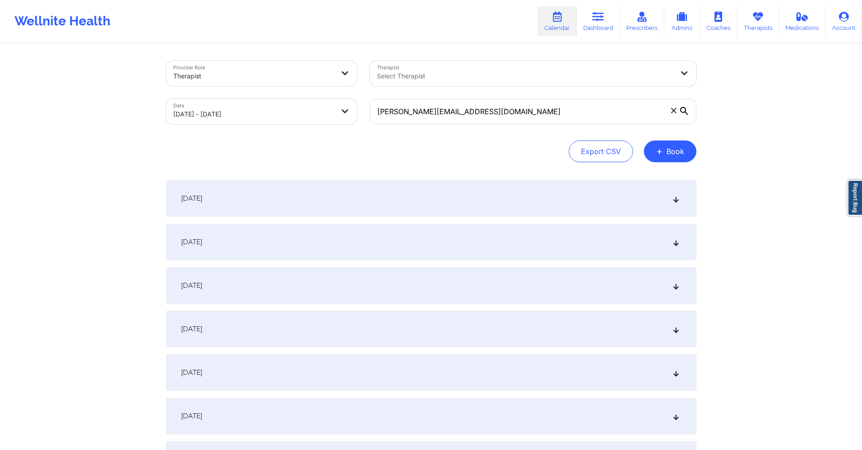
click at [273, 110] on body "Wellnite Health Calendar Dashboard Prescribers Admins Coaches Therapists Medica…" at bounding box center [431, 225] width 862 height 450
select select "2025-8"
select select "2025-9"
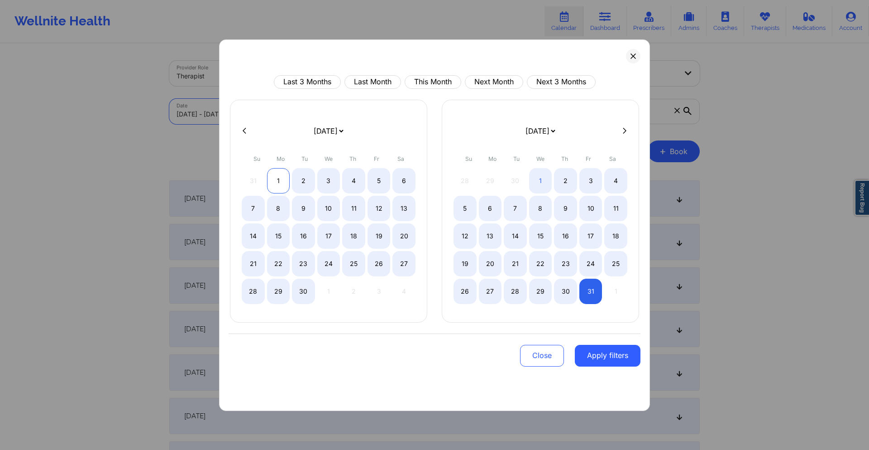
click at [268, 183] on div "1" at bounding box center [278, 180] width 23 height 25
select select "2025-8"
select select "2025-9"
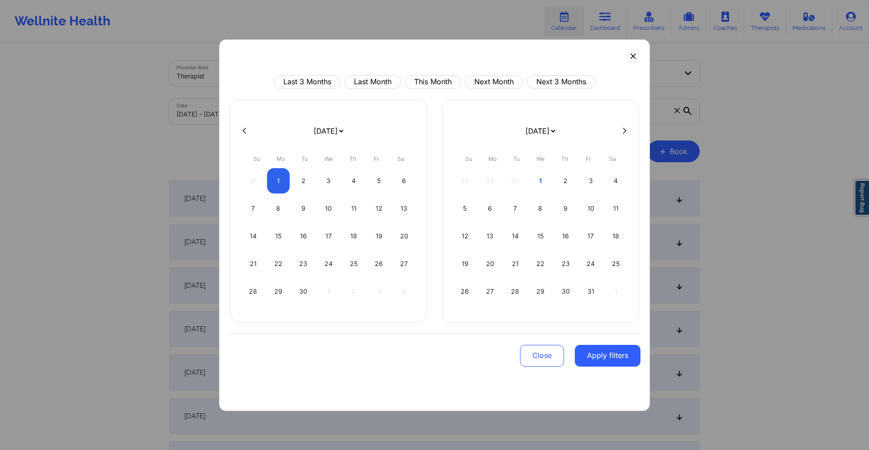
select select "2025-8"
select select "2025-9"
click at [622, 130] on button at bounding box center [624, 131] width 9 height 8
select select "2025-9"
select select "2025-10"
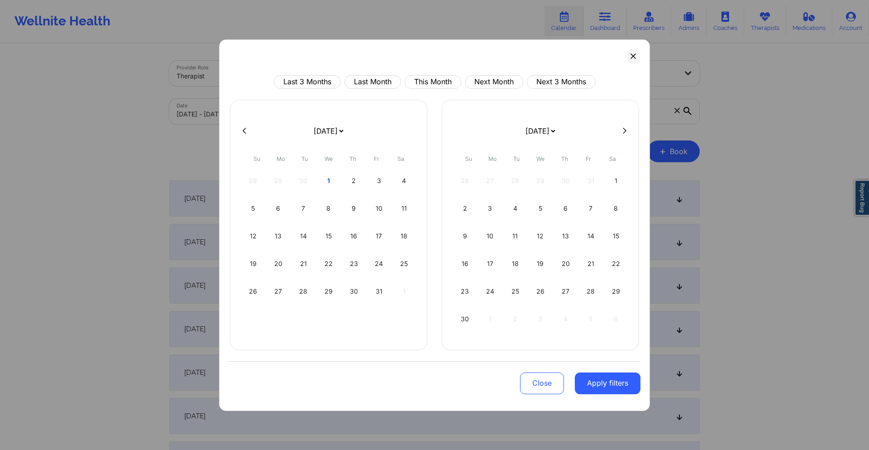
click at [622, 130] on button at bounding box center [624, 131] width 9 height 8
select select "2025-10"
select select "2025-11"
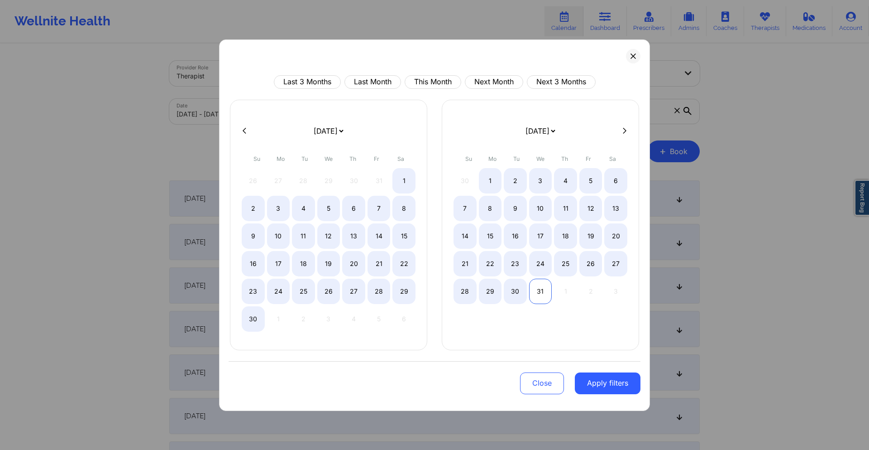
click at [537, 294] on div "31" at bounding box center [540, 290] width 23 height 25
select select "2025-8"
select select "2025-9"
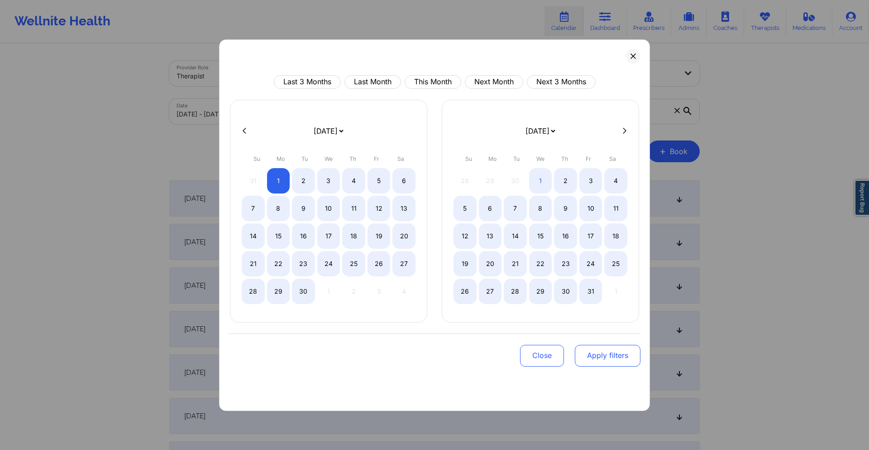
click at [605, 363] on button "Apply filters" at bounding box center [608, 355] width 66 height 22
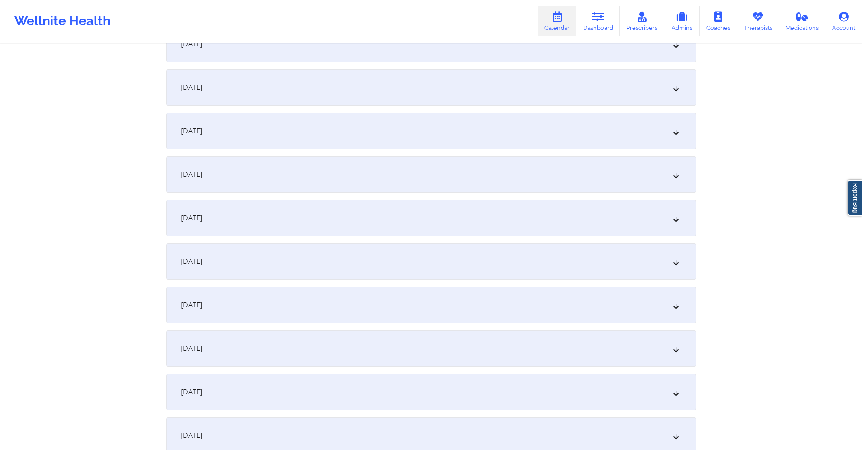
scroll to position [2852, 0]
click at [421, 119] on div "[DATE]" at bounding box center [431, 128] width 531 height 36
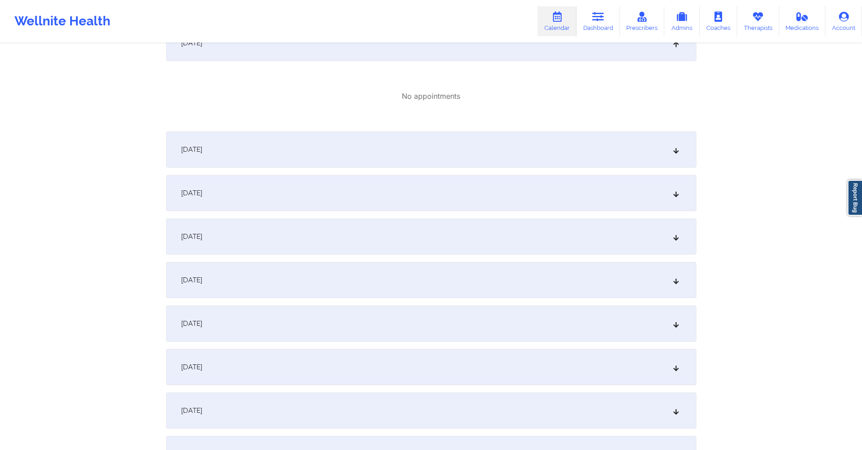
scroll to position [3124, 0]
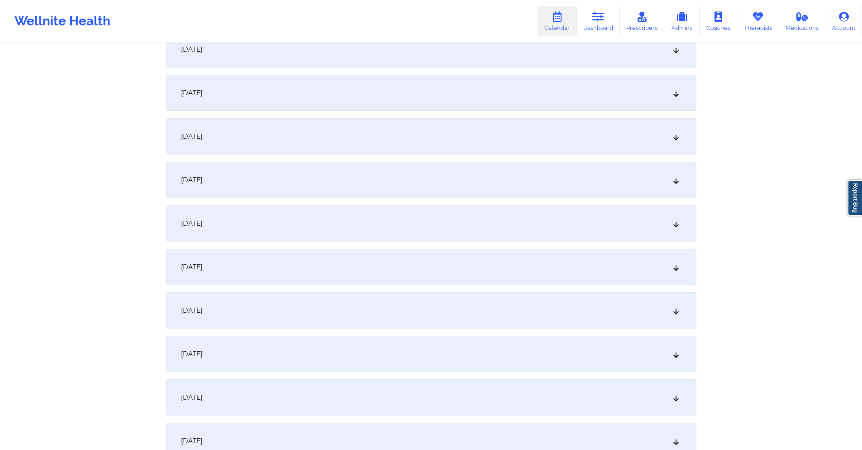
click at [424, 207] on div "[DATE]" at bounding box center [431, 223] width 531 height 36
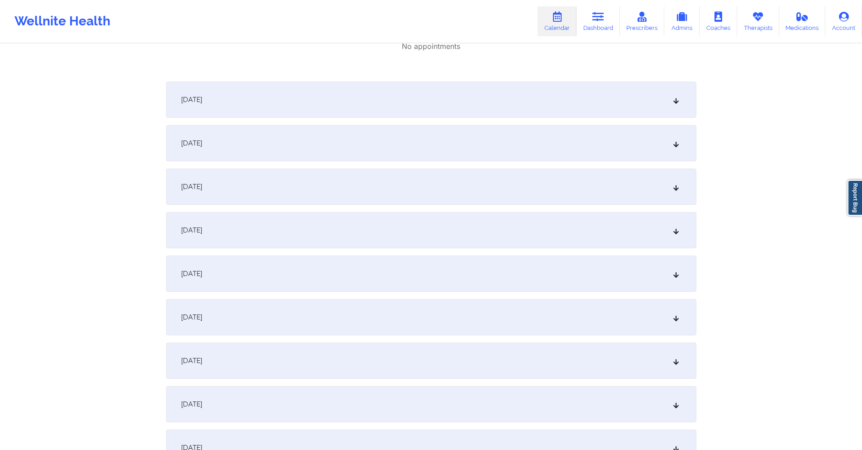
scroll to position [3395, 0]
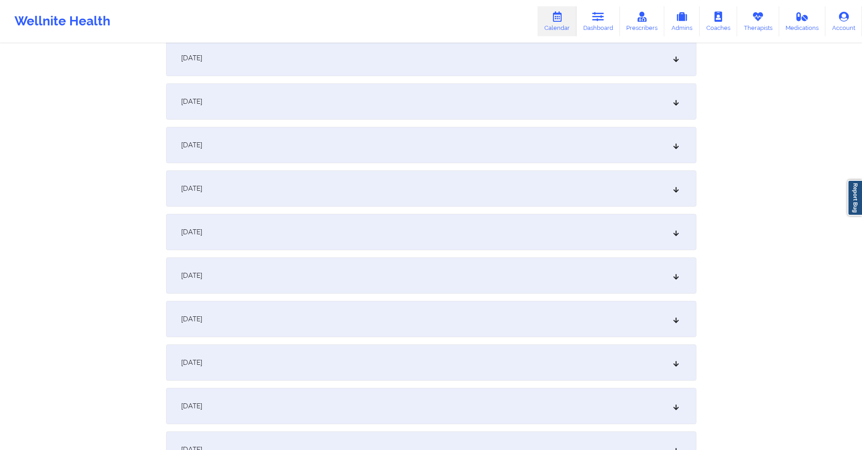
click at [415, 306] on div "[DATE]" at bounding box center [431, 319] width 531 height 36
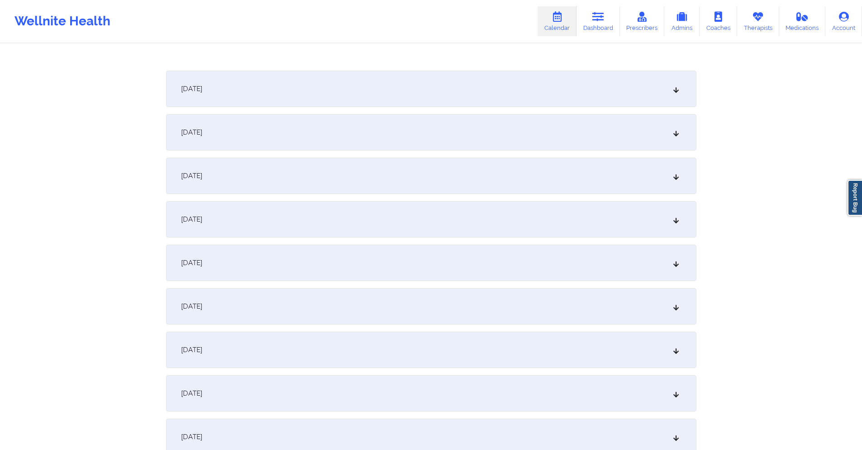
scroll to position [3757, 0]
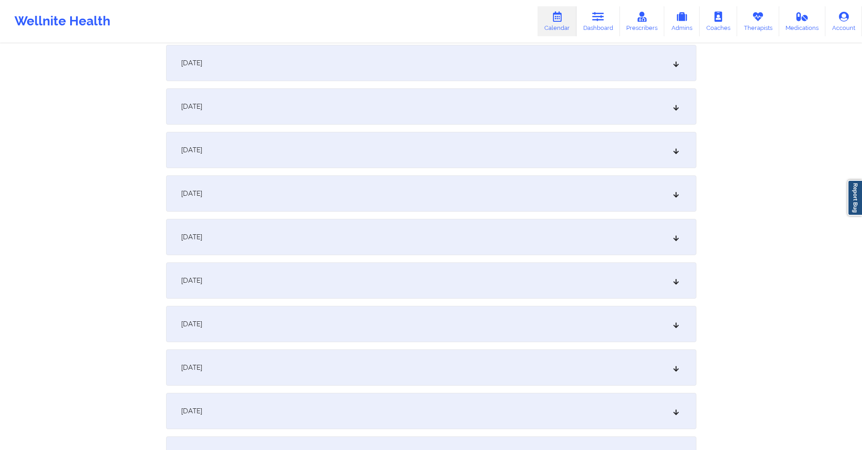
click at [378, 315] on div "[DATE]" at bounding box center [431, 324] width 531 height 36
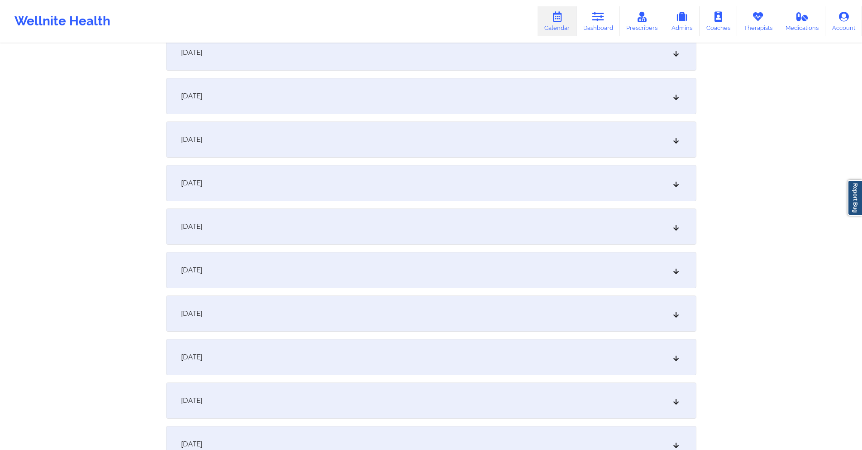
scroll to position [317, 0]
click at [347, 234] on div "[DATE]" at bounding box center [431, 229] width 531 height 36
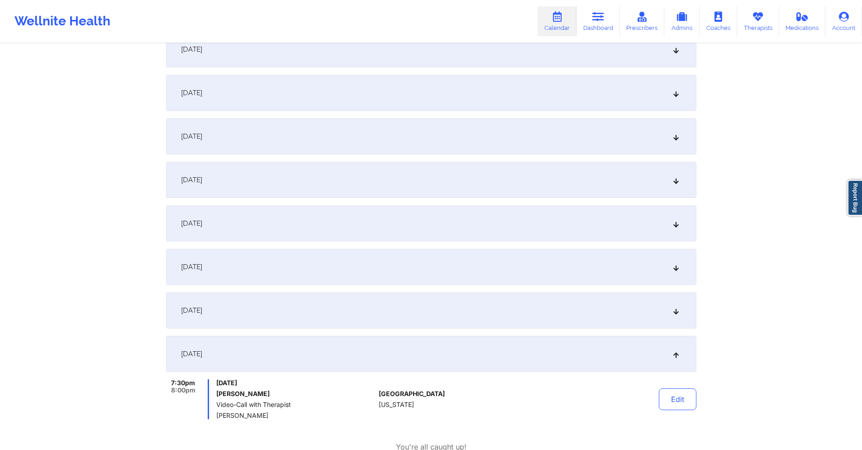
scroll to position [0, 0]
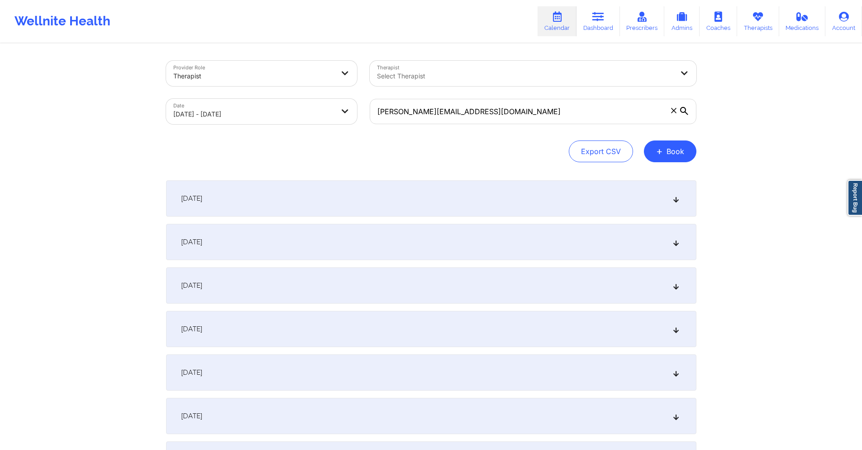
click at [319, 114] on body "Wellnite Health Calendar Dashboard Prescribers Admins Coaches Therapists Medica…" at bounding box center [431, 225] width 862 height 450
select select "2025-8"
select select "2025-9"
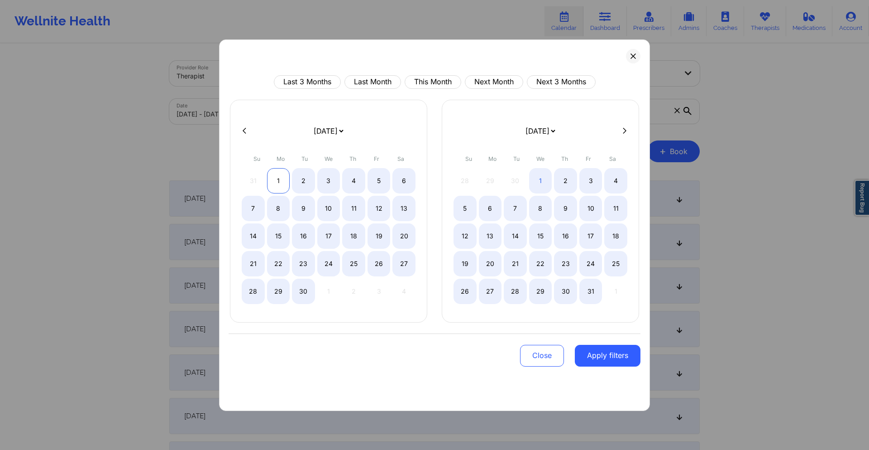
click at [280, 181] on div "1" at bounding box center [278, 180] width 23 height 25
select select "2025-8"
select select "2025-9"
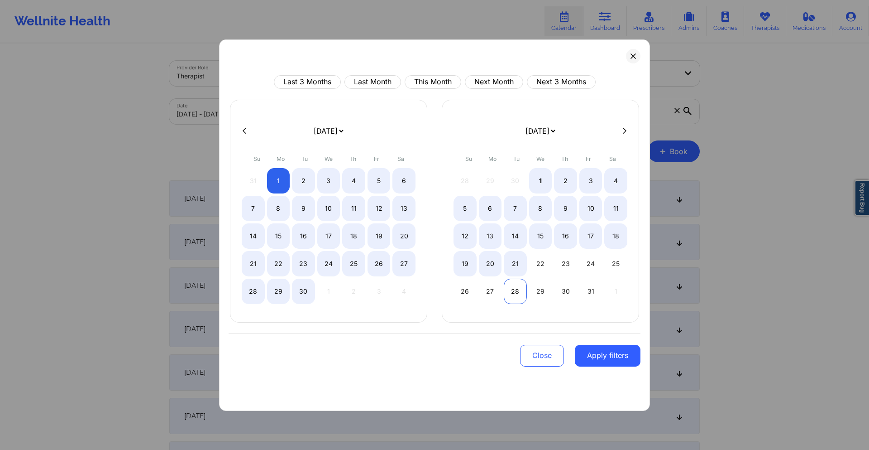
select select "2025-8"
select select "2025-9"
select select "2025-8"
select select "2025-9"
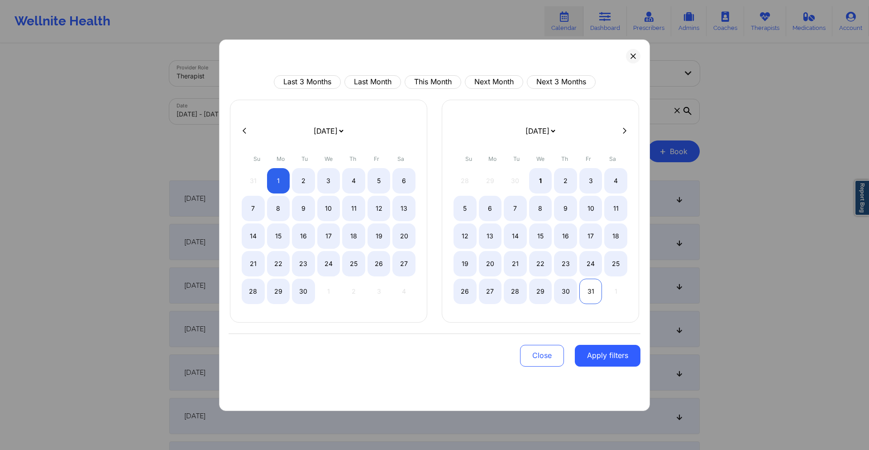
select select "2025-8"
select select "2025-9"
click at [599, 292] on div "31" at bounding box center [590, 290] width 23 height 25
select select "2025-8"
select select "2025-9"
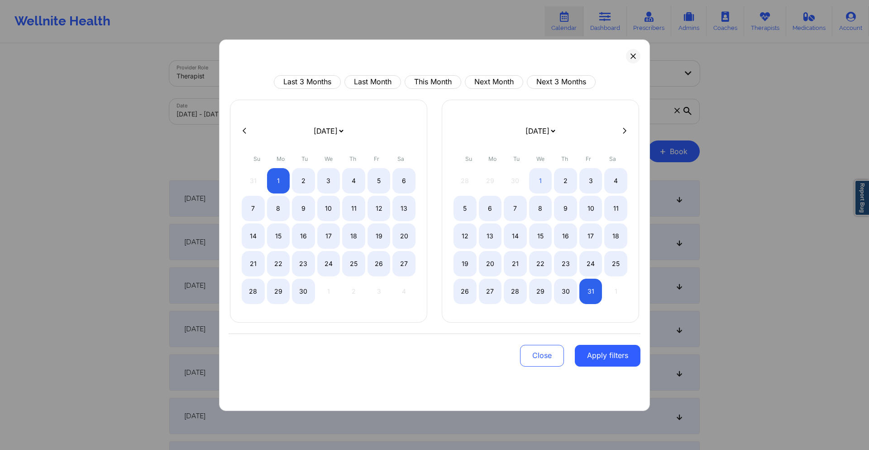
drag, startPoint x: 608, startPoint y: 352, endPoint x: 570, endPoint y: 294, distance: 69.3
click at [607, 350] on button "Apply filters" at bounding box center [608, 355] width 66 height 22
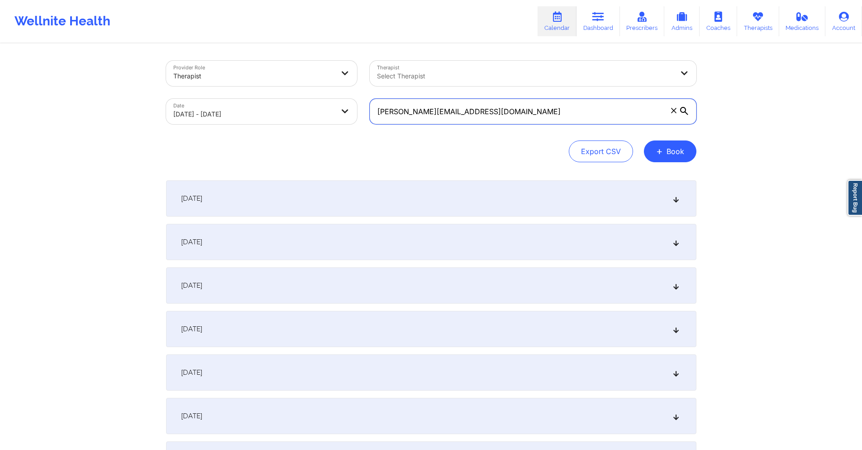
click at [514, 112] on input "[PERSON_NAME][EMAIL_ADDRESS][DOMAIN_NAME]" at bounding box center [533, 111] width 327 height 25
click at [513, 111] on input "[PERSON_NAME][EMAIL_ADDRESS][DOMAIN_NAME]" at bounding box center [533, 111] width 327 height 25
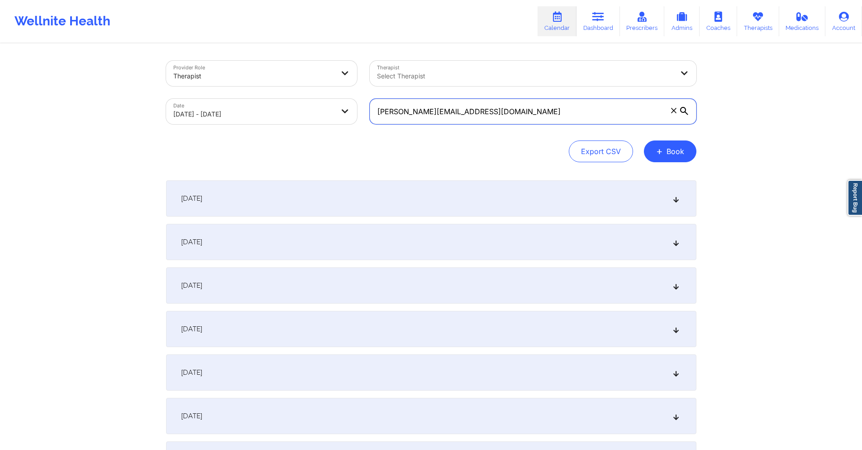
click at [513, 111] on input "[PERSON_NAME][EMAIL_ADDRESS][DOMAIN_NAME]" at bounding box center [533, 111] width 327 height 25
paste input "akurang42"
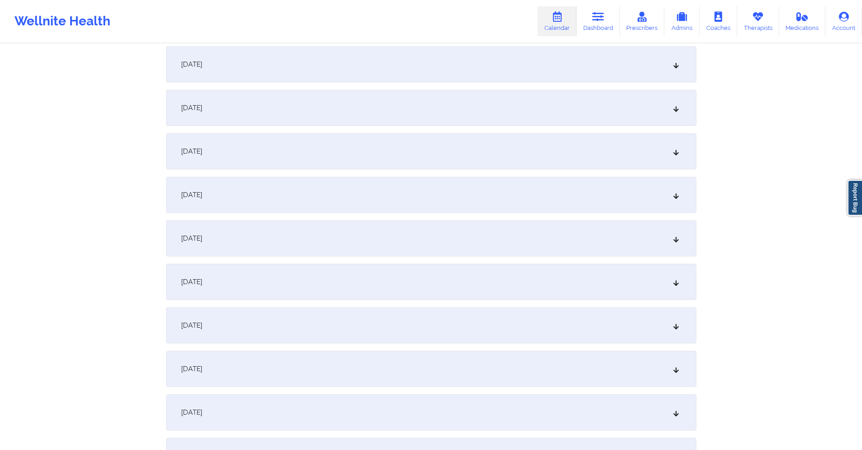
scroll to position [1358, 0]
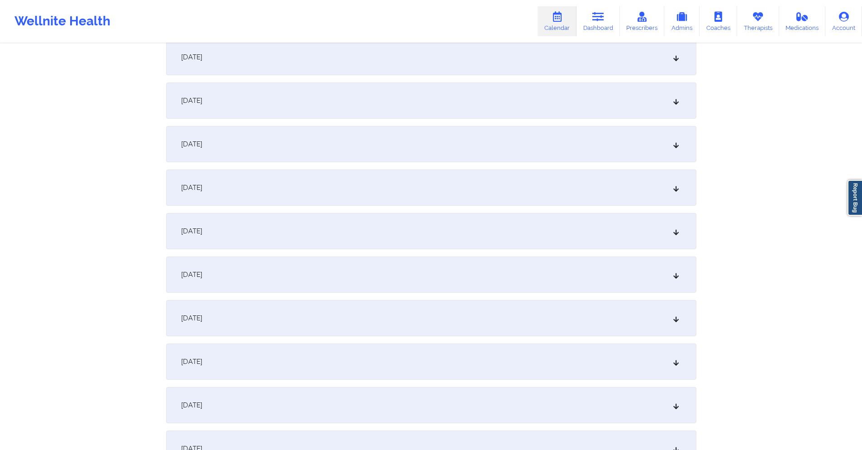
click at [304, 109] on div "[DATE]" at bounding box center [431, 100] width 531 height 36
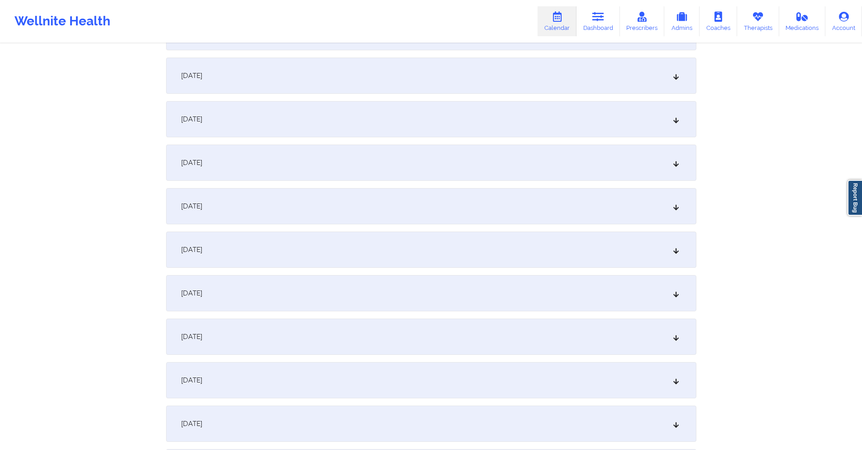
scroll to position [1630, 0]
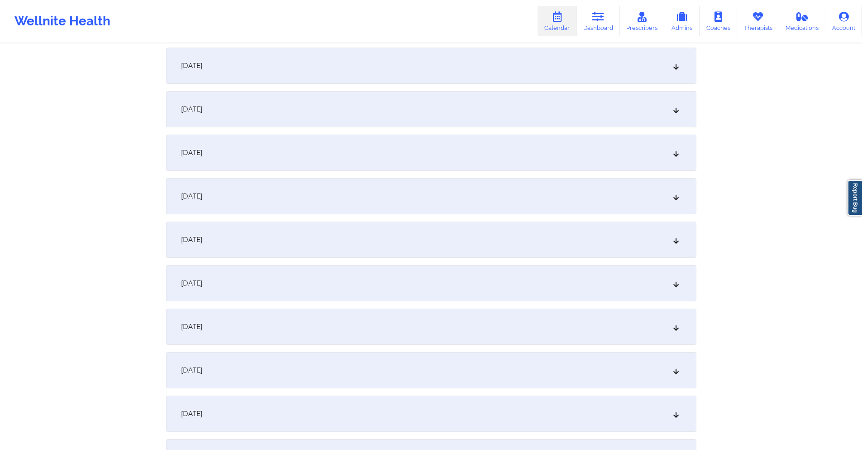
click at [301, 206] on div "[DATE]" at bounding box center [431, 196] width 531 height 36
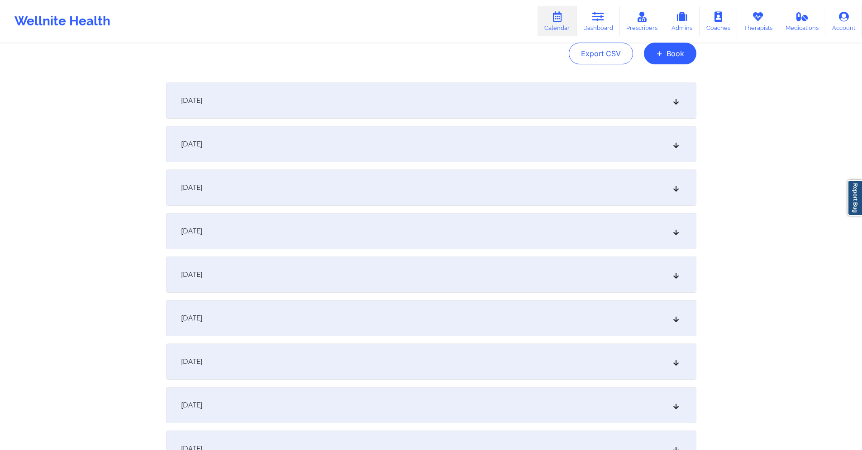
scroll to position [0, 0]
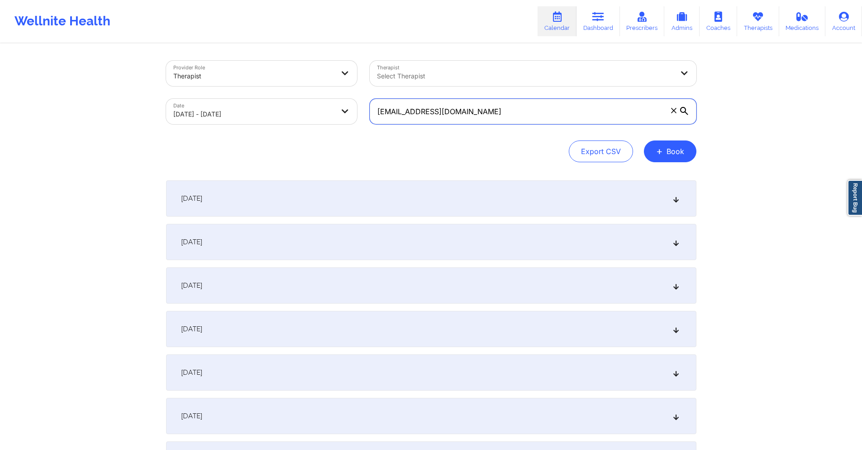
click at [485, 101] on input "[EMAIL_ADDRESS][DOMAIN_NAME]" at bounding box center [533, 111] width 327 height 25
click at [484, 101] on input "[EMAIL_ADDRESS][DOMAIN_NAME]" at bounding box center [533, 111] width 327 height 25
paste input "floryrochelle"
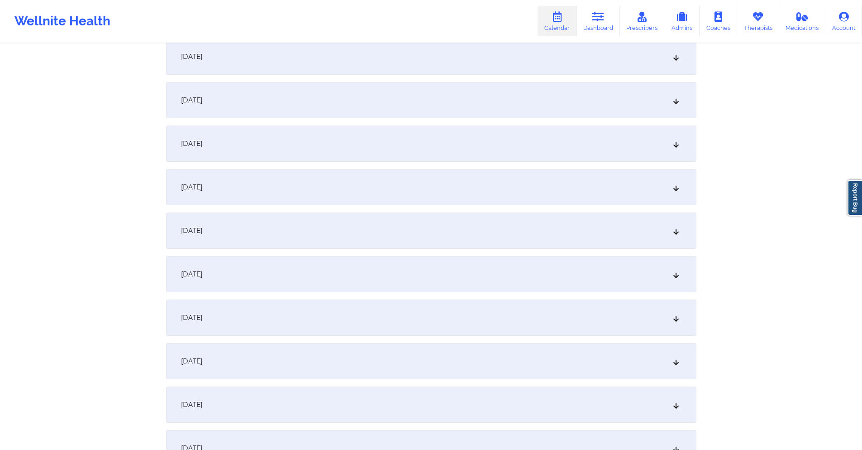
scroll to position [1177, 0]
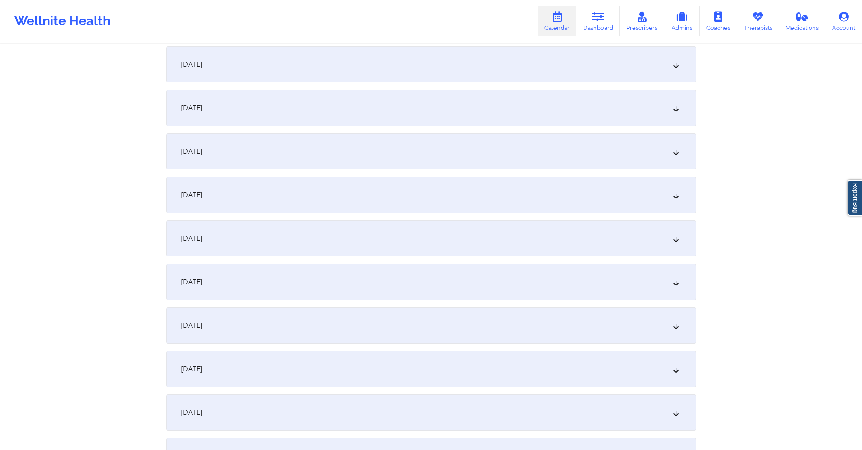
click at [379, 283] on div "[DATE]" at bounding box center [431, 281] width 531 height 36
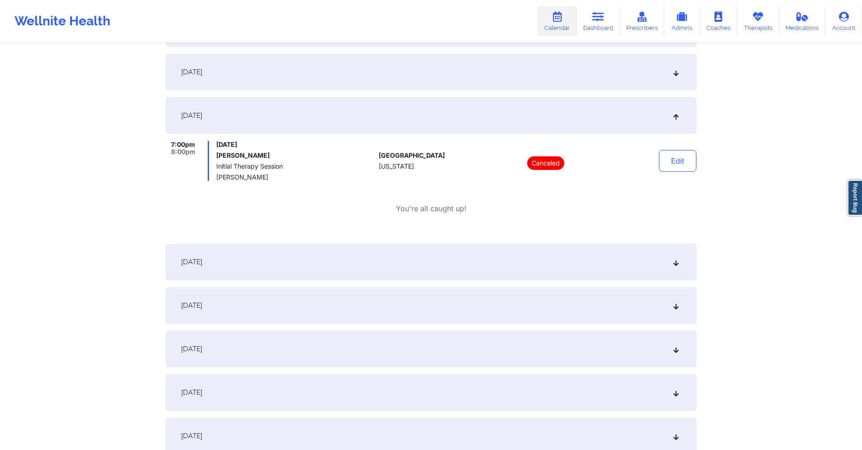
scroll to position [1403, 0]
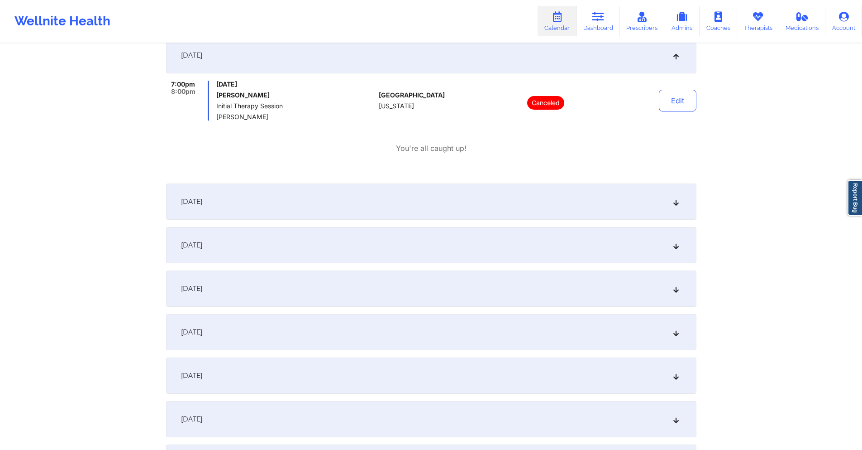
click at [387, 206] on div "[DATE]" at bounding box center [431, 201] width 531 height 36
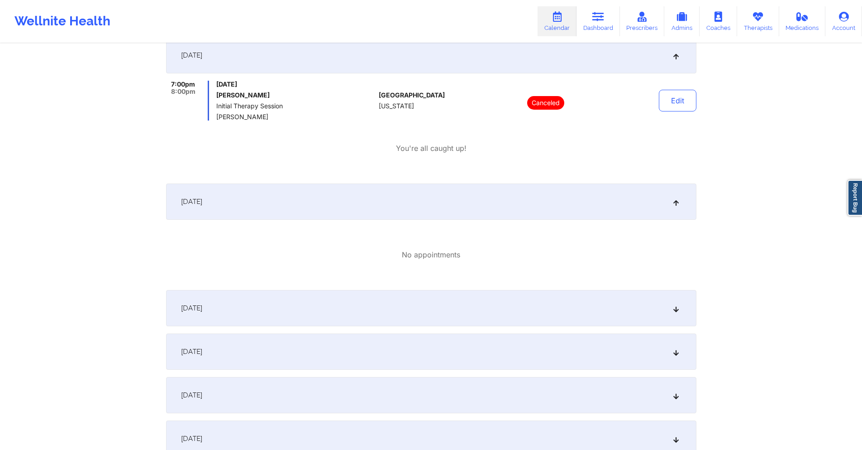
click at [391, 299] on div "[DATE]" at bounding box center [431, 308] width 531 height 36
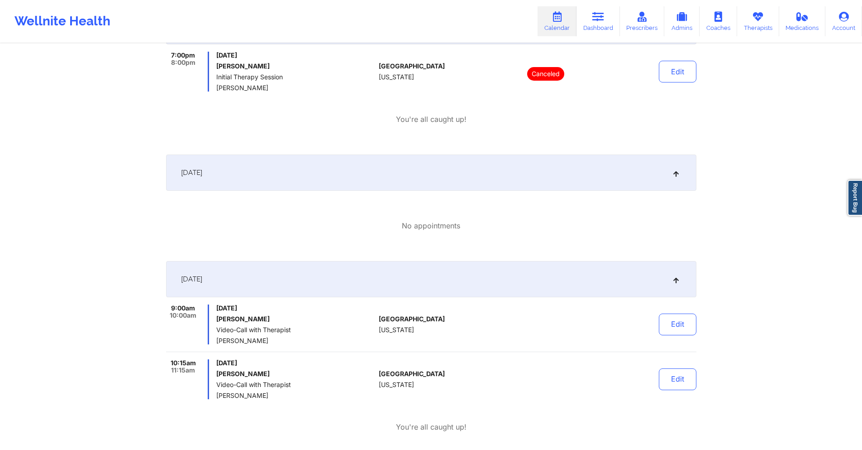
scroll to position [1268, 0]
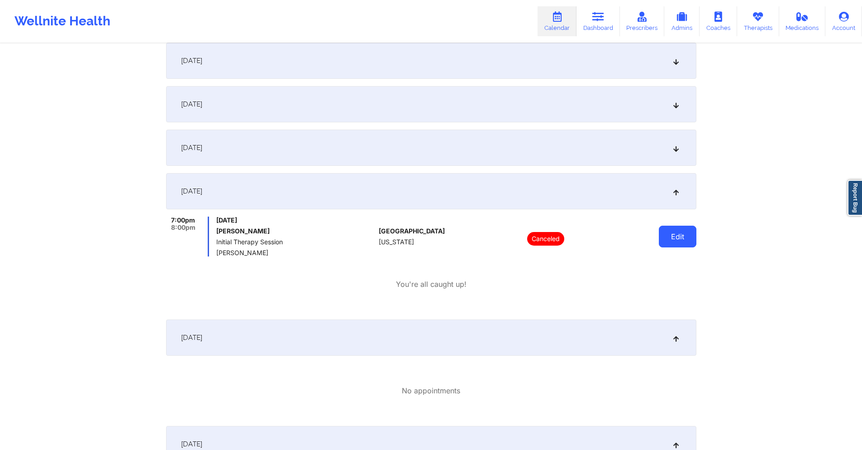
click at [682, 238] on button "Edit" at bounding box center [678, 236] width 38 height 22
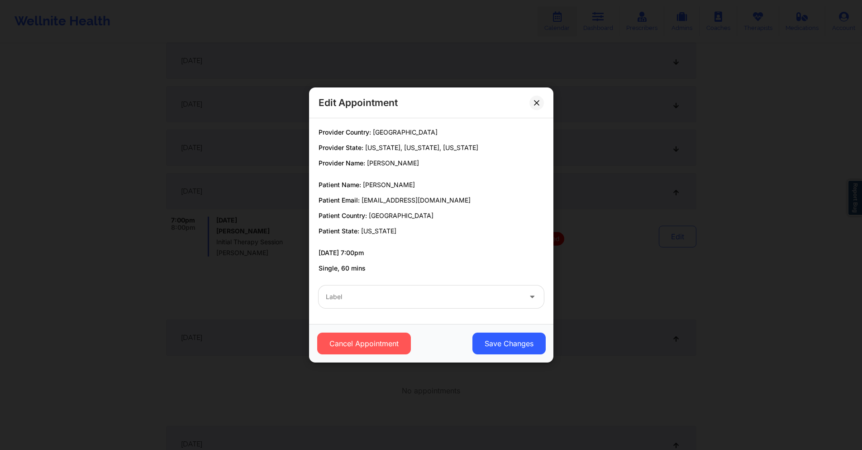
click at [521, 294] on div at bounding box center [424, 296] width 196 height 11
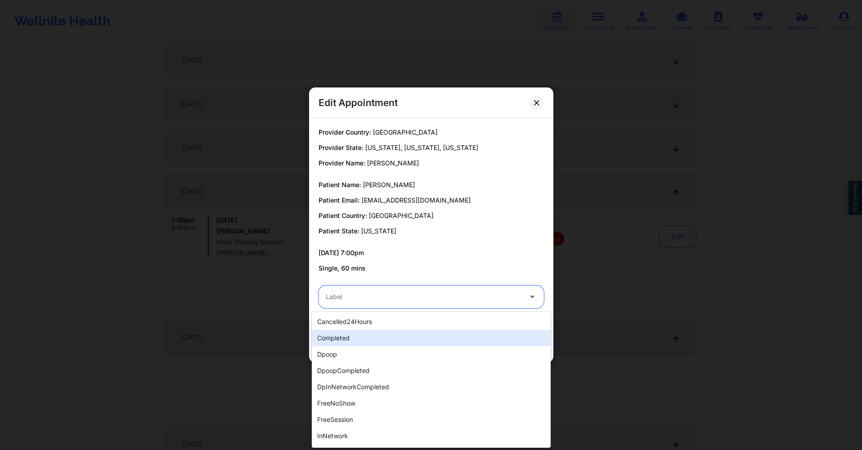
click at [357, 337] on div "completed" at bounding box center [431, 338] width 239 height 16
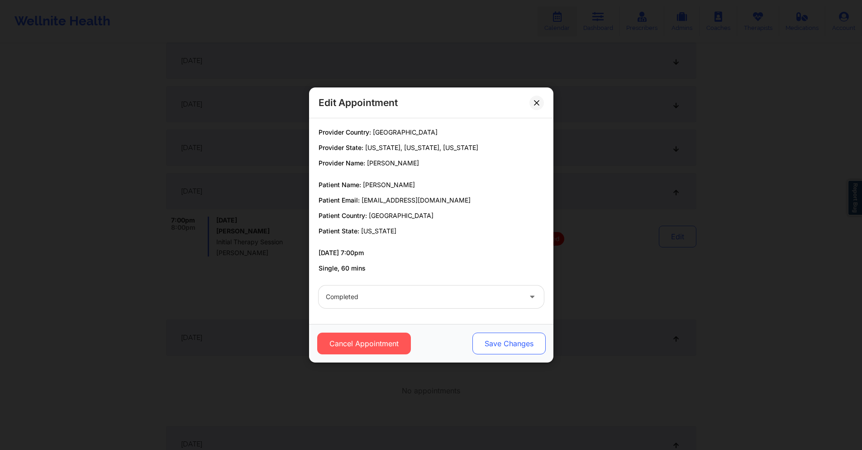
click at [510, 339] on button "Save Changes" at bounding box center [508, 343] width 73 height 22
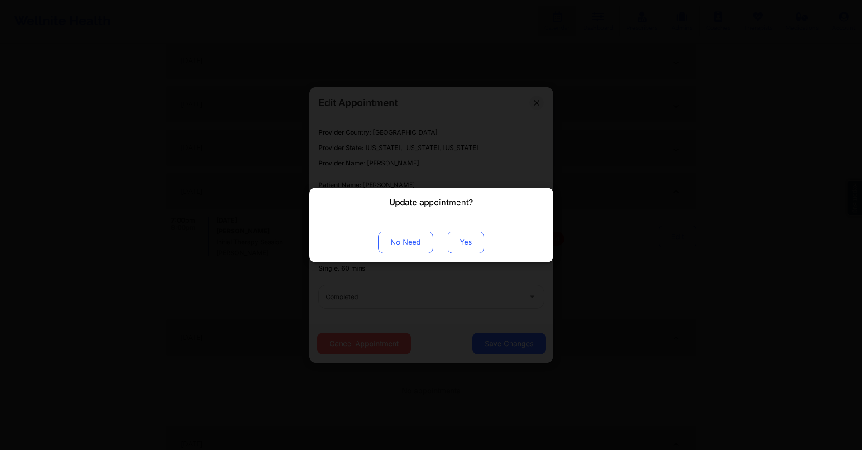
click at [473, 244] on button "Yes" at bounding box center [466, 242] width 37 height 22
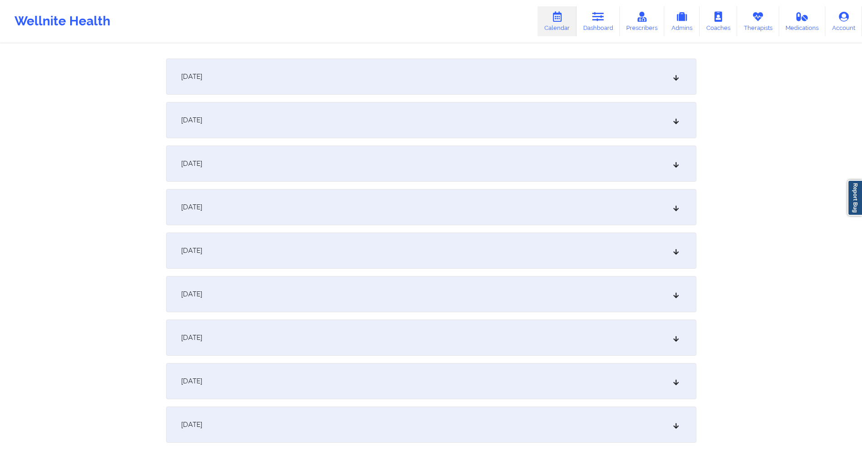
scroll to position [0, 0]
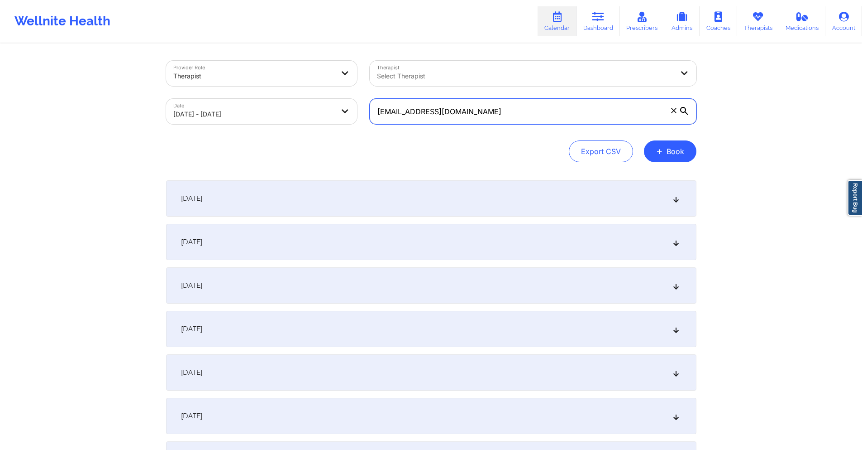
click at [482, 107] on input "[EMAIL_ADDRESS][DOMAIN_NAME]" at bounding box center [533, 111] width 327 height 25
paste input "joecrash12"
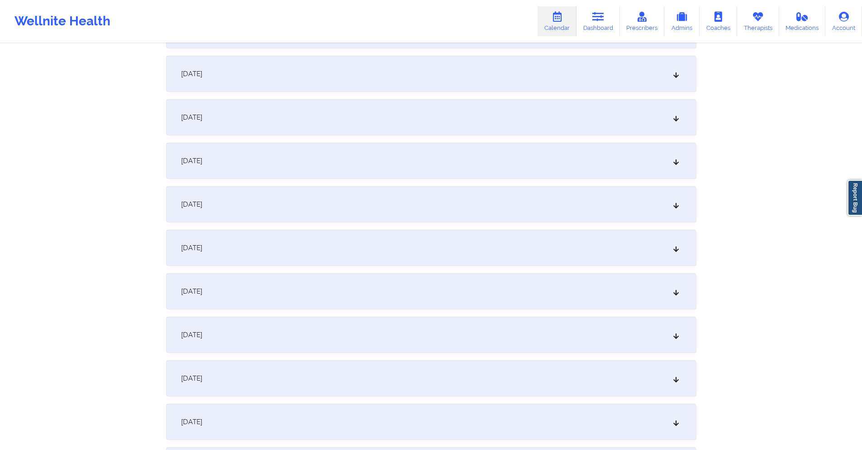
scroll to position [1222, 0]
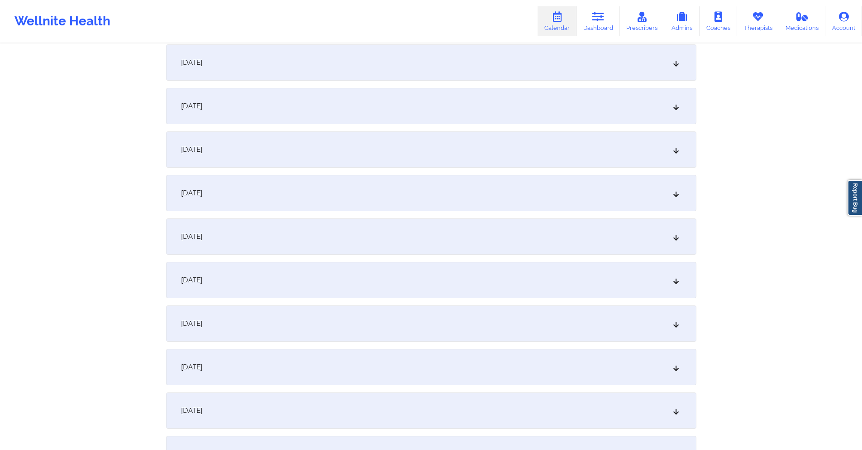
click at [307, 240] on div "[DATE]" at bounding box center [431, 236] width 531 height 36
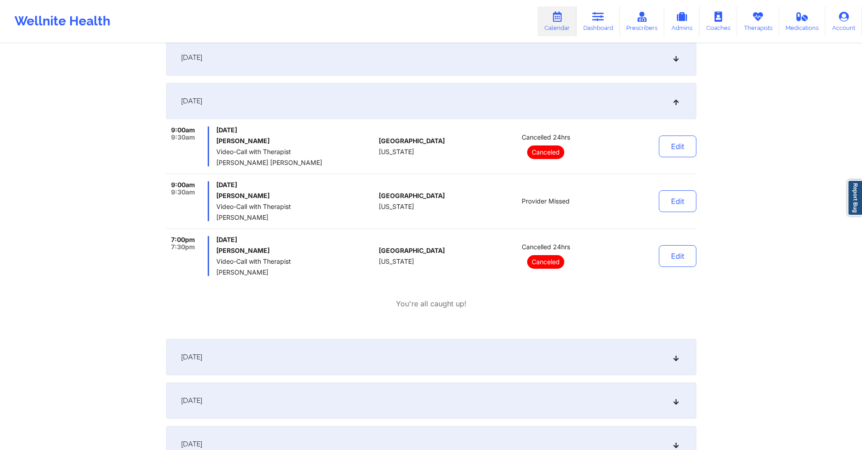
scroll to position [1358, 0]
click at [370, 345] on div "[DATE]" at bounding box center [431, 356] width 531 height 36
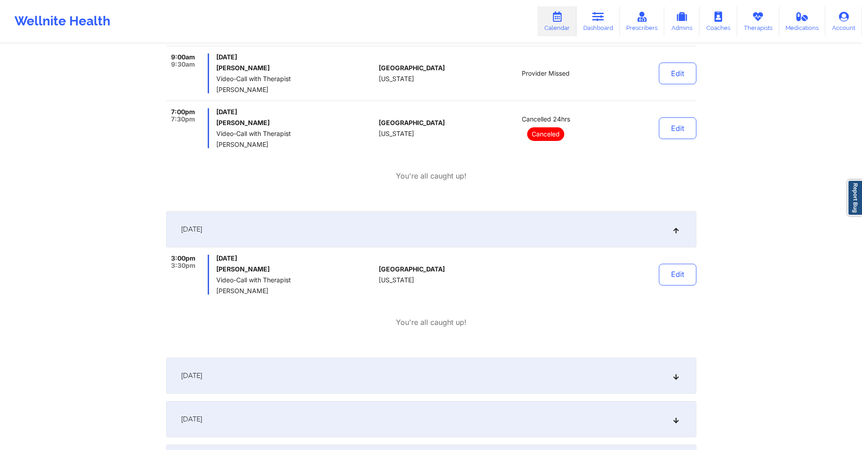
scroll to position [1494, 0]
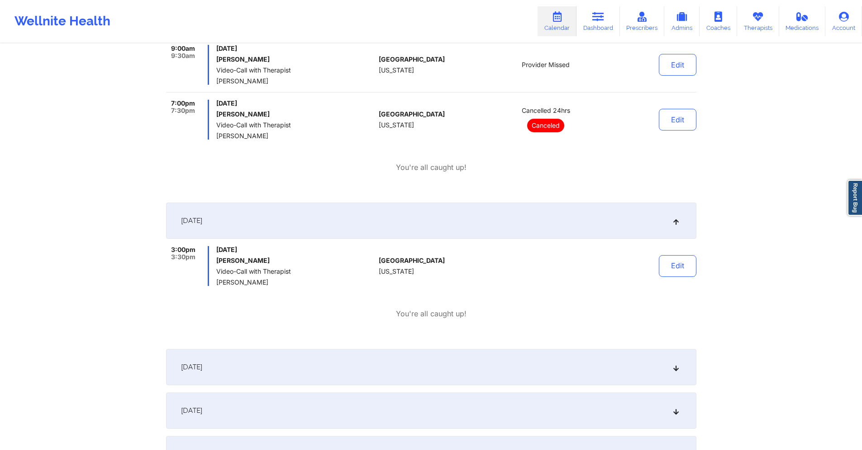
drag, startPoint x: 271, startPoint y: 60, endPoint x: 243, endPoint y: 62, distance: 27.6
click at [243, 62] on h6 "[PERSON_NAME]" at bounding box center [295, 59] width 159 height 7
copy h6 "[PERSON_NAME]"
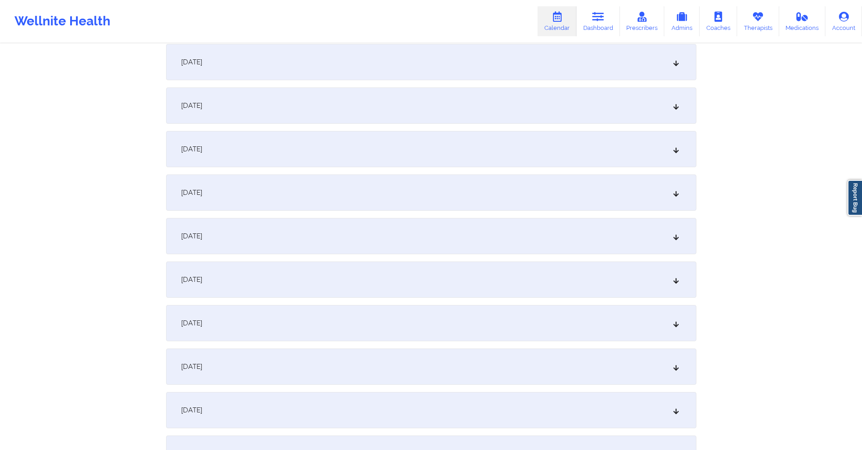
scroll to position [0, 0]
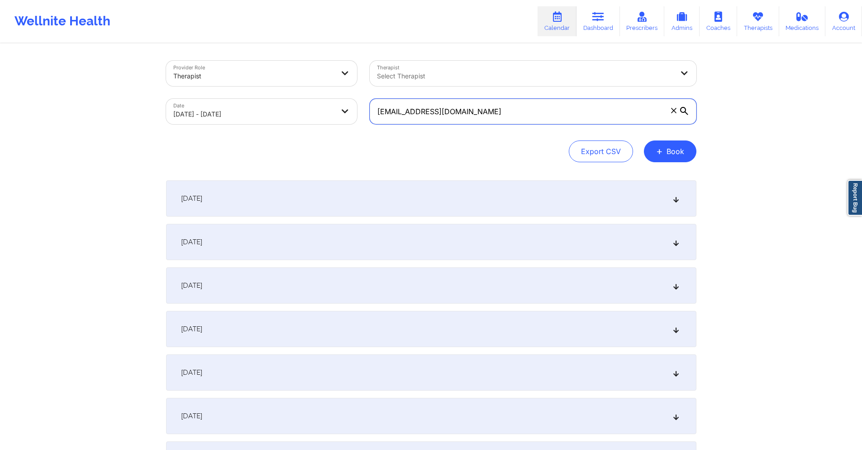
click at [493, 110] on input "[EMAIL_ADDRESS][DOMAIN_NAME]" at bounding box center [533, 111] width 327 height 25
paste input "torimccardell03"
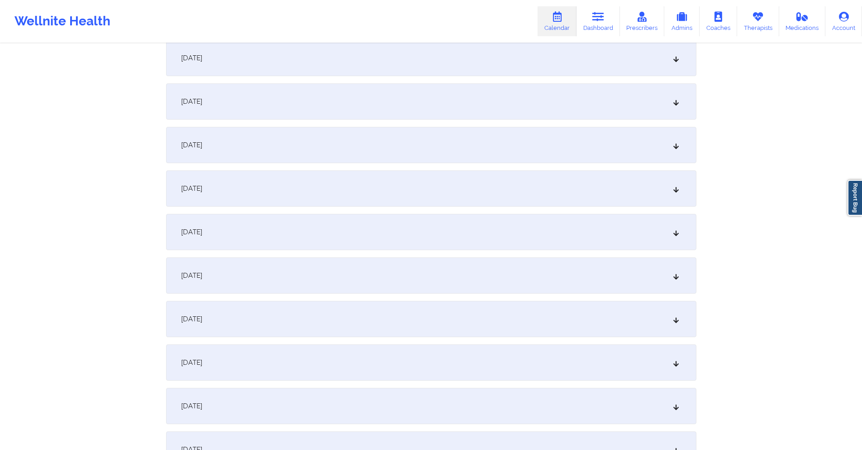
scroll to position [1313, 0]
click at [330, 145] on div "[DATE]" at bounding box center [431, 146] width 531 height 36
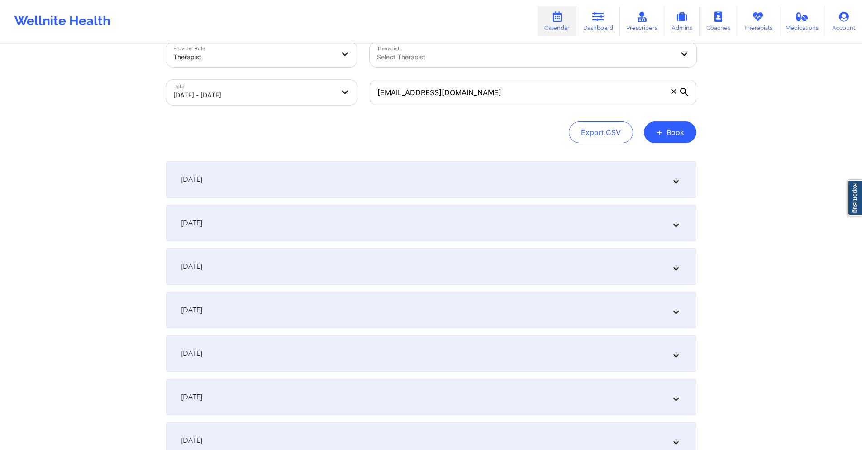
scroll to position [0, 0]
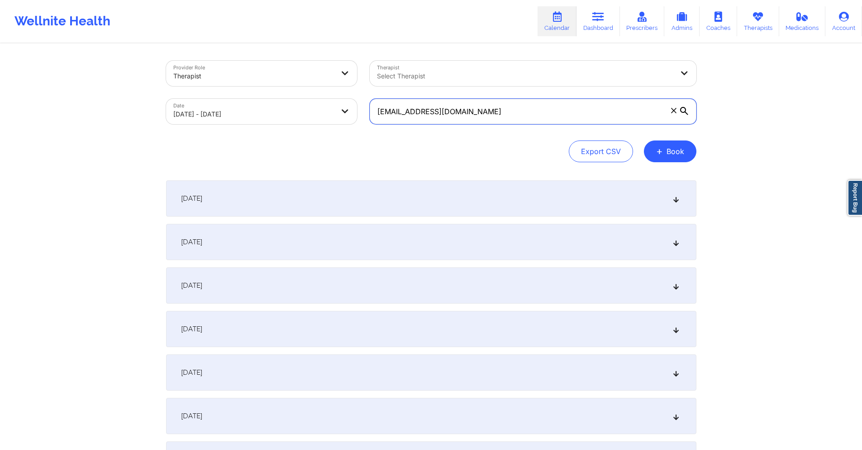
click at [508, 114] on input "[EMAIL_ADDRESS][DOMAIN_NAME]" at bounding box center [533, 111] width 327 height 25
paste input "nalinirao78"
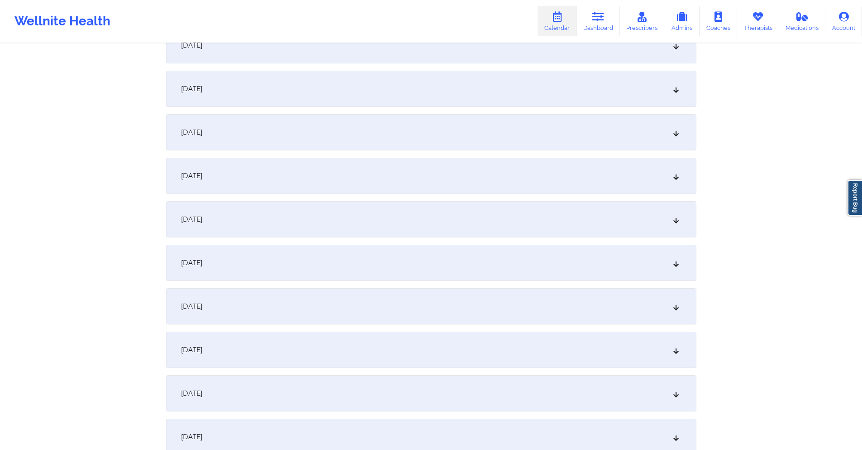
scroll to position [1313, 0]
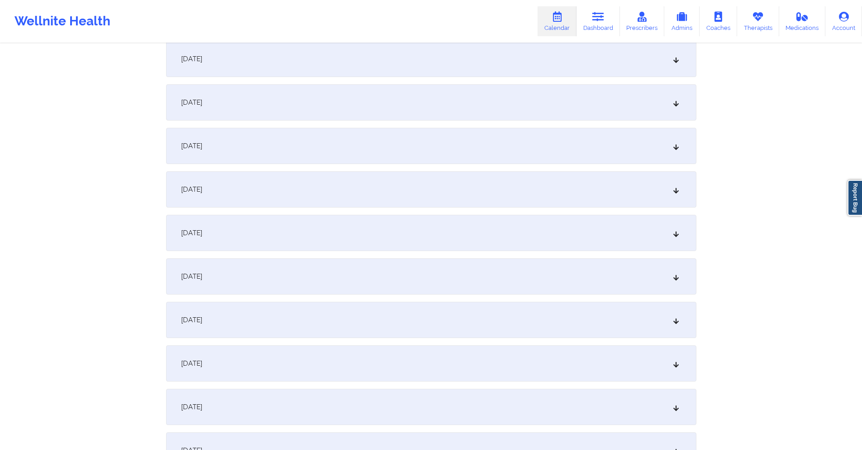
click at [332, 144] on div "[DATE]" at bounding box center [431, 146] width 531 height 36
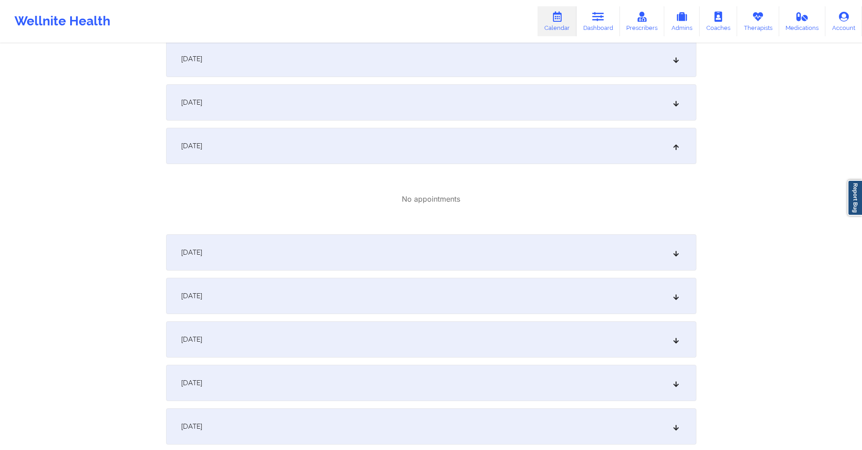
click at [351, 148] on div "[DATE]" at bounding box center [431, 146] width 531 height 36
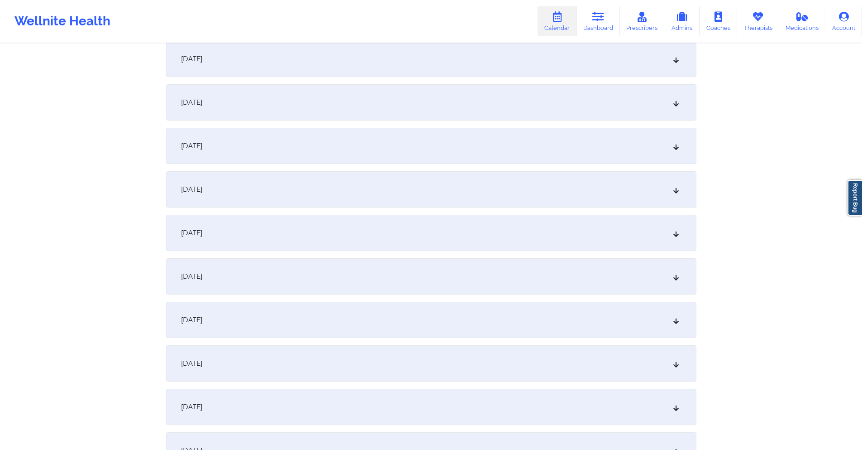
click at [363, 110] on div "[DATE]" at bounding box center [431, 102] width 531 height 36
click at [386, 120] on div "[DATE] No appointments" at bounding box center [431, 102] width 531 height 36
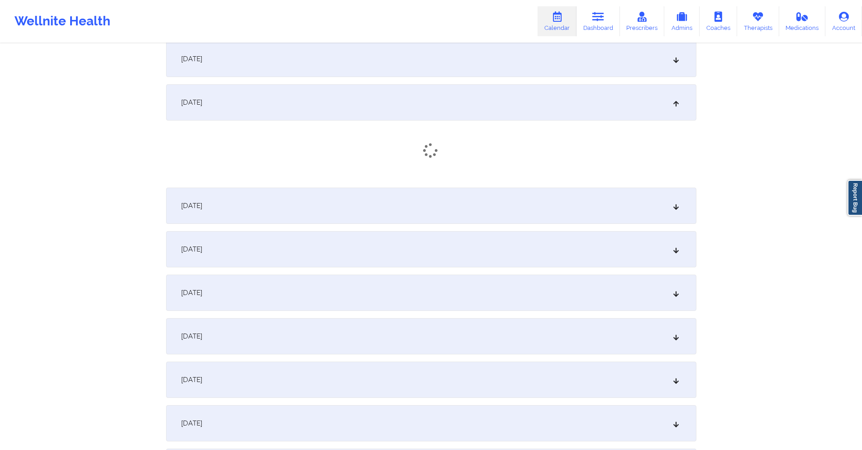
click at [427, 144] on icon at bounding box center [431, 150] width 20 height 18
click at [408, 211] on div "[DATE]" at bounding box center [431, 209] width 531 height 36
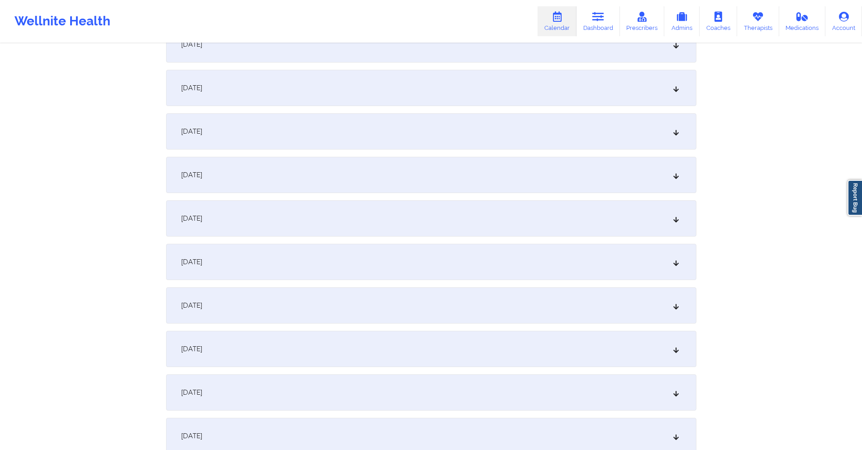
scroll to position [1947, 0]
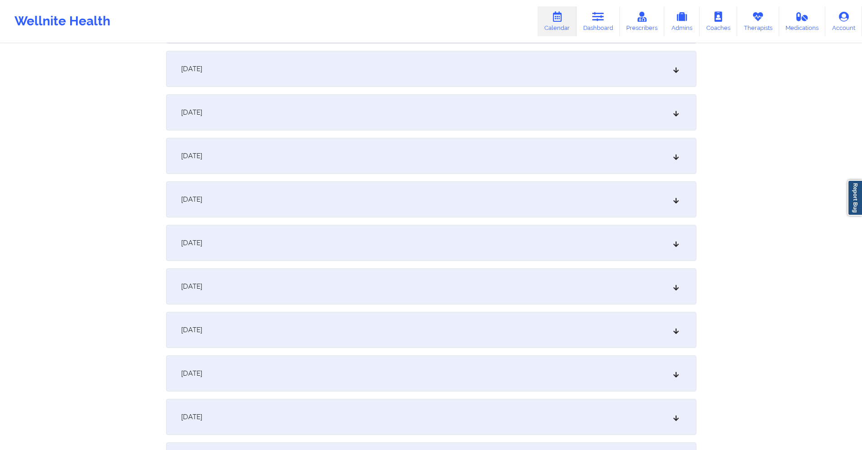
click at [356, 378] on div "[DATE]" at bounding box center [431, 373] width 531 height 36
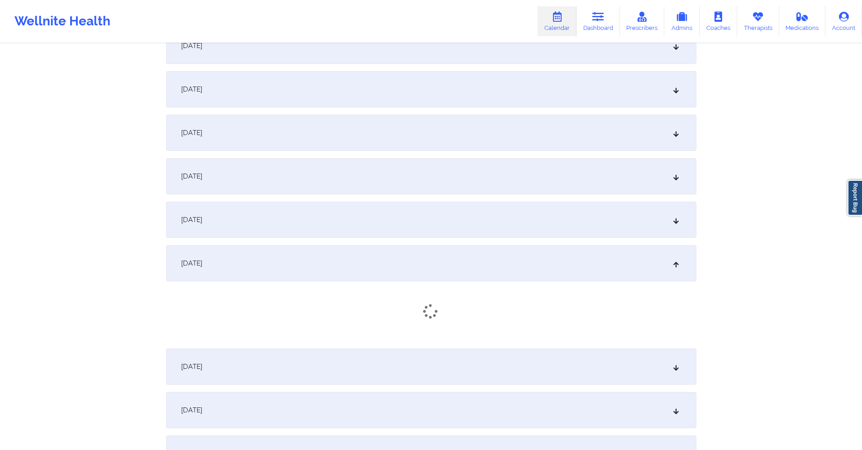
scroll to position [2082, 0]
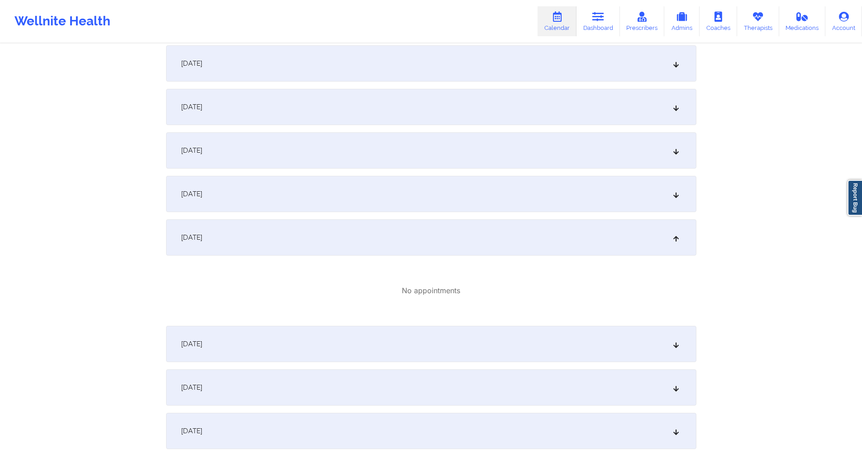
click at [314, 204] on div "[DATE]" at bounding box center [431, 194] width 531 height 36
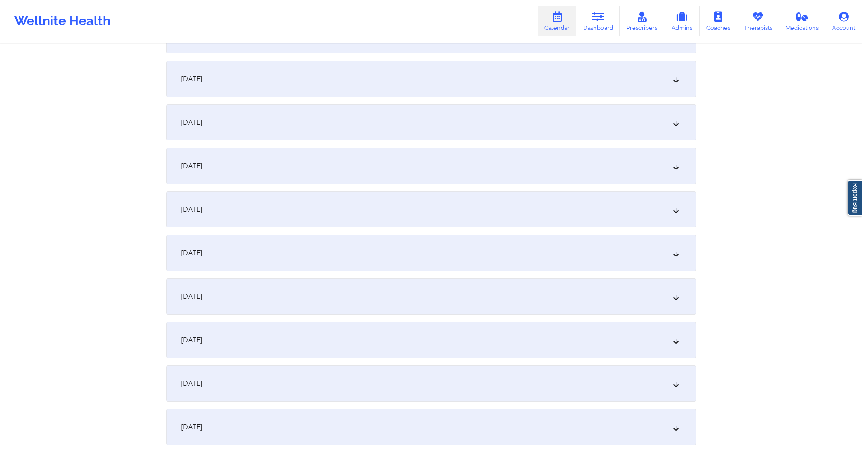
scroll to position [588, 0]
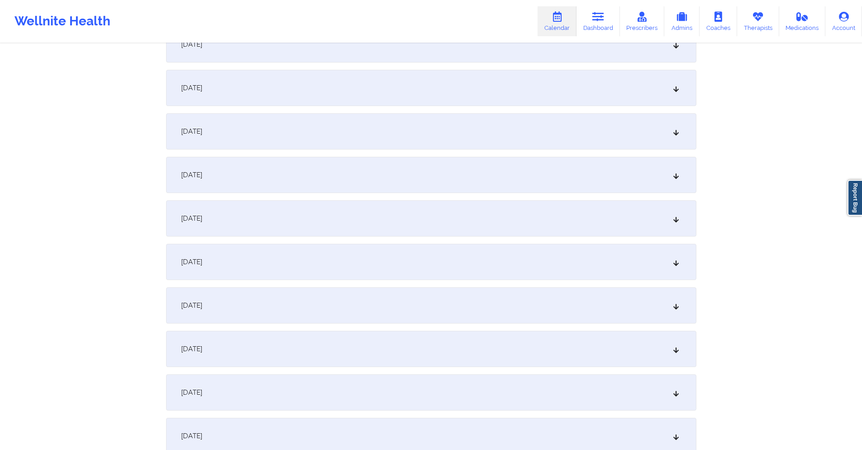
click at [349, 215] on div "[DATE]" at bounding box center [431, 218] width 531 height 36
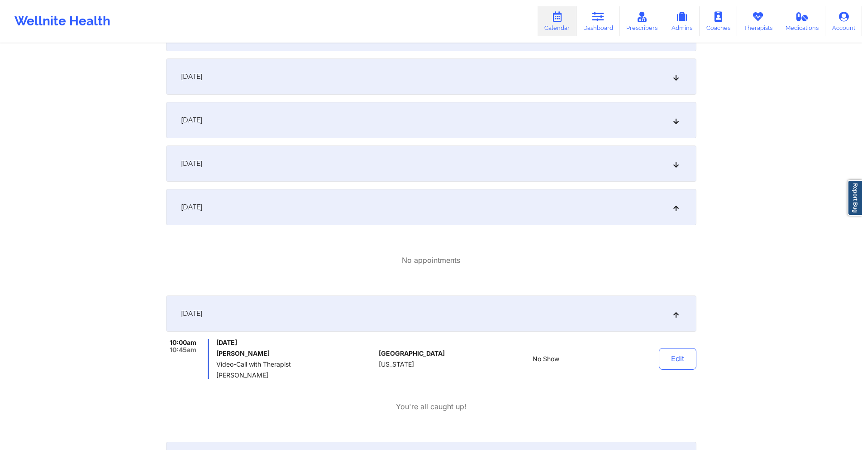
scroll to position [1449, 0]
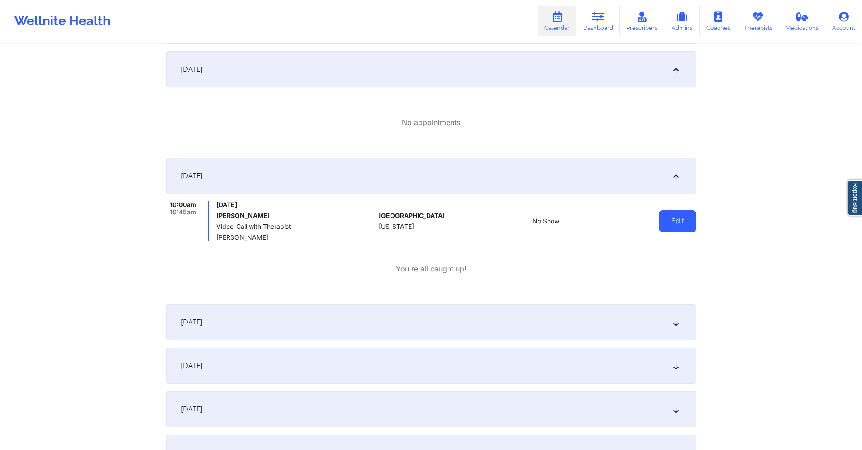
click at [677, 215] on button "Edit" at bounding box center [678, 221] width 38 height 22
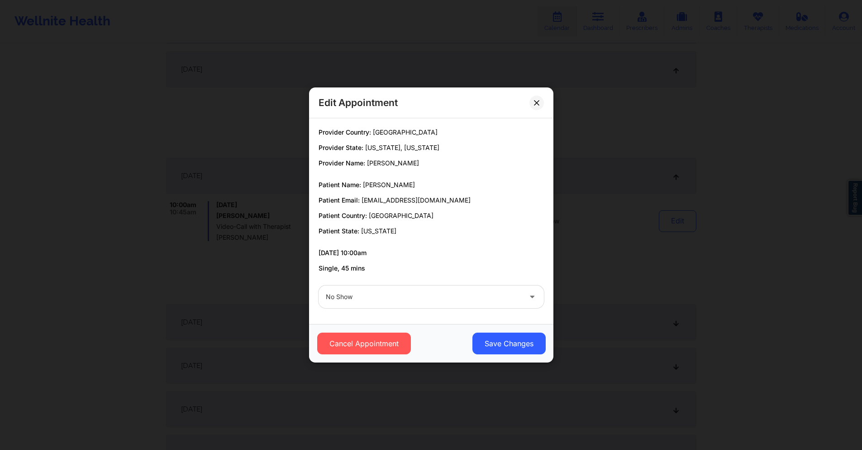
click at [378, 300] on div at bounding box center [424, 296] width 196 height 11
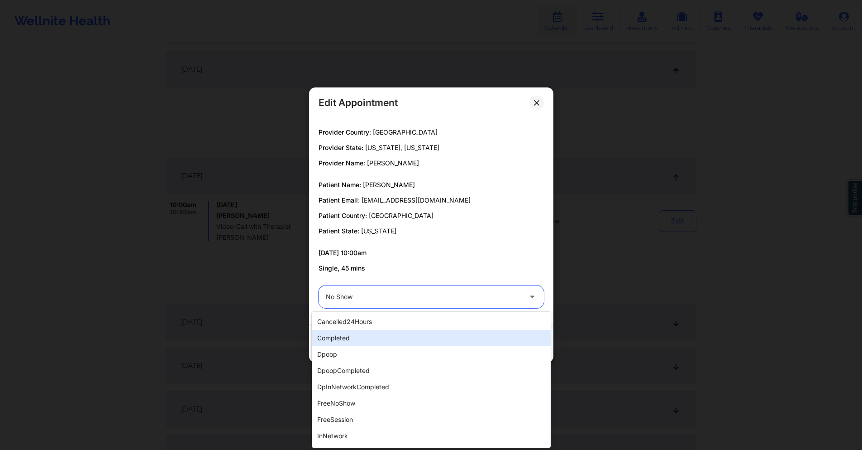
click at [364, 340] on div "completed" at bounding box center [431, 338] width 239 height 16
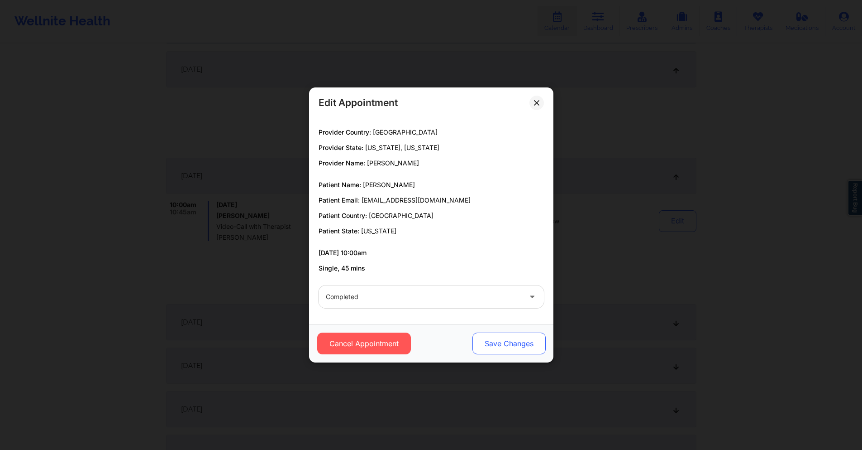
click at [510, 340] on button "Save Changes" at bounding box center [508, 343] width 73 height 22
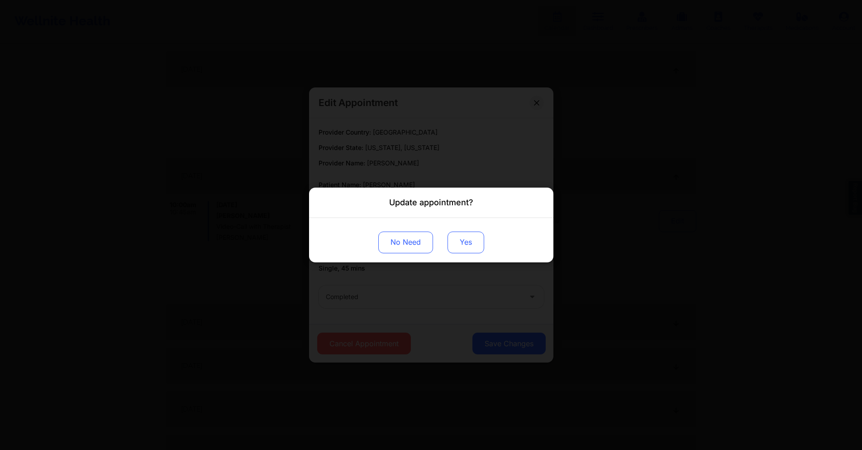
click at [463, 245] on button "Yes" at bounding box center [466, 242] width 37 height 22
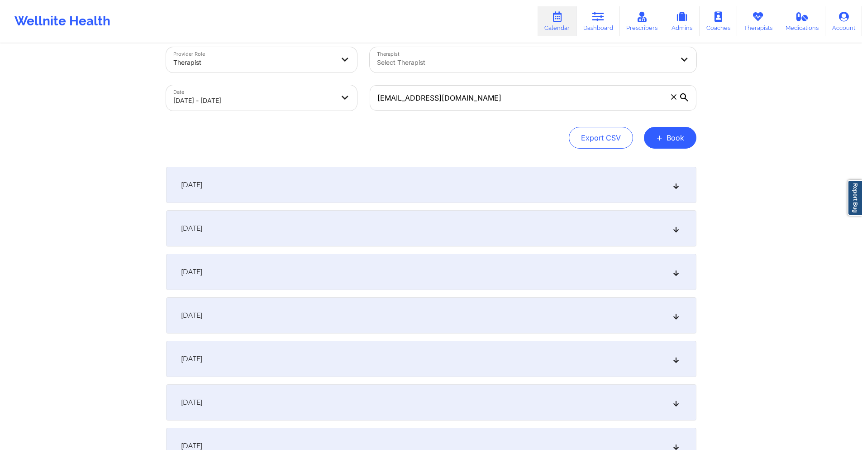
scroll to position [0, 0]
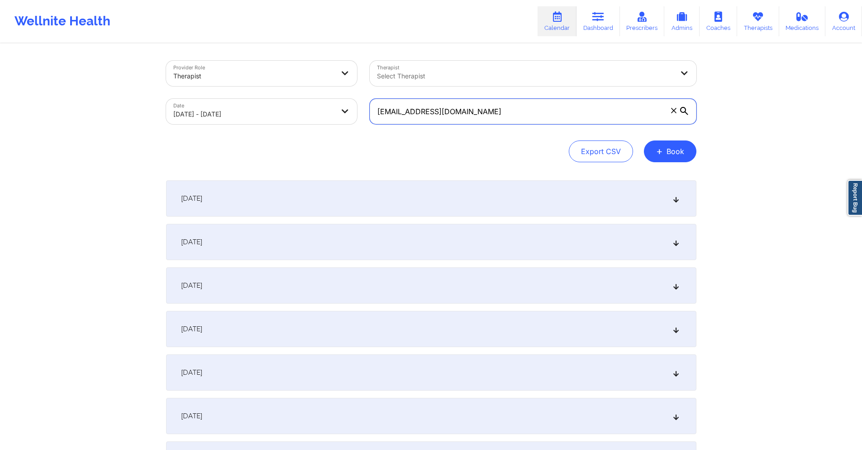
click at [485, 108] on input "[EMAIL_ADDRESS][DOMAIN_NAME]" at bounding box center [533, 111] width 327 height 25
paste input "[PERSON_NAME].garciasellshomes"
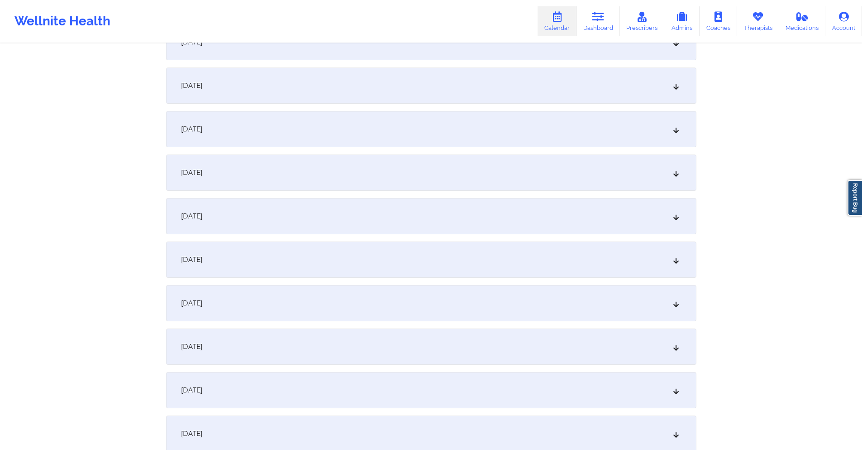
scroll to position [1268, 0]
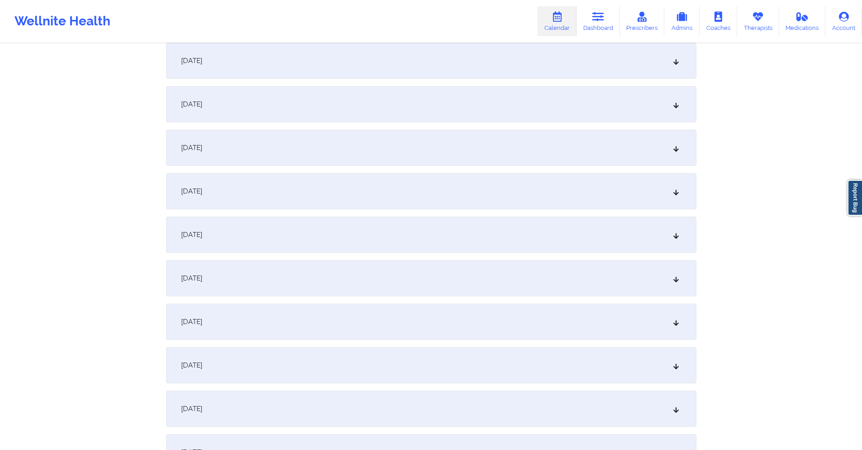
click at [301, 194] on div "[DATE]" at bounding box center [431, 191] width 531 height 36
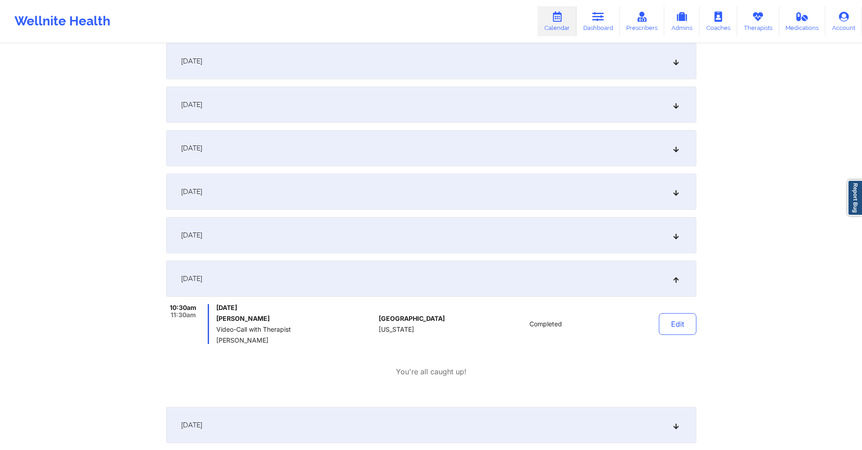
scroll to position [1041, 0]
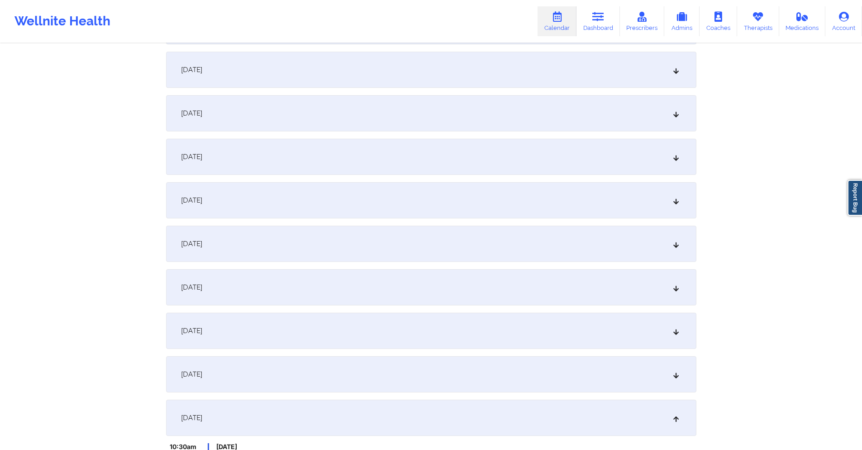
click at [305, 160] on div "[DATE]" at bounding box center [431, 157] width 531 height 36
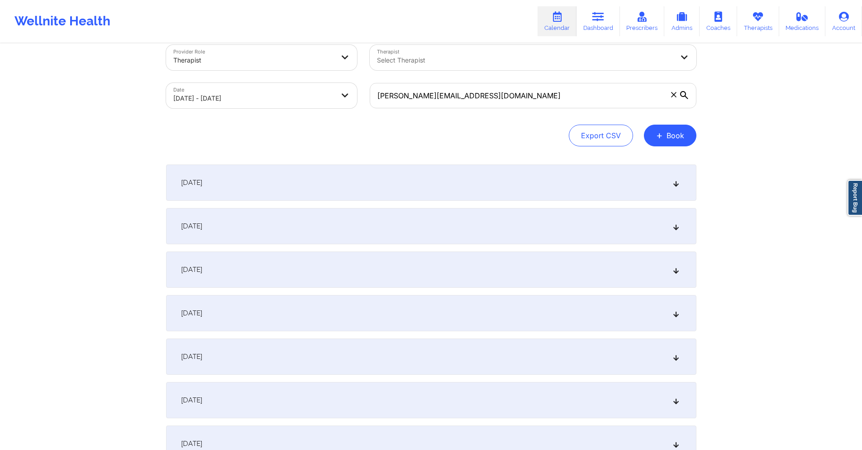
scroll to position [0, 0]
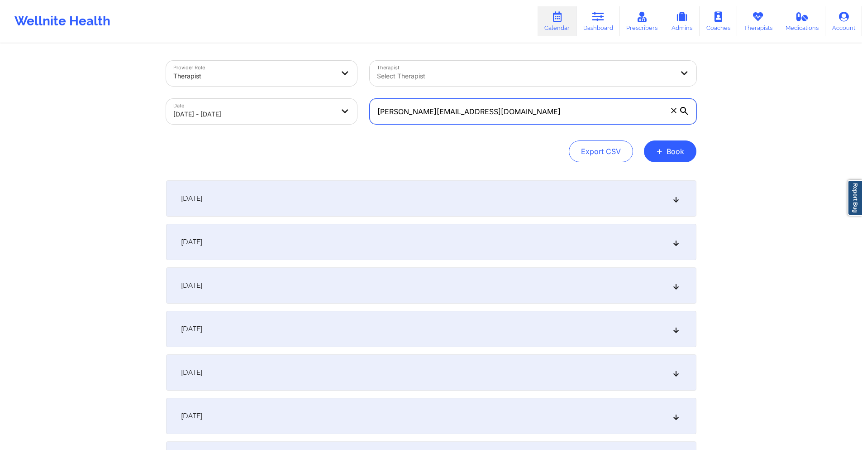
click at [607, 111] on input "[PERSON_NAME][EMAIL_ADDRESS][DOMAIN_NAME]" at bounding box center [533, 111] width 327 height 25
paste input "minguspucha"
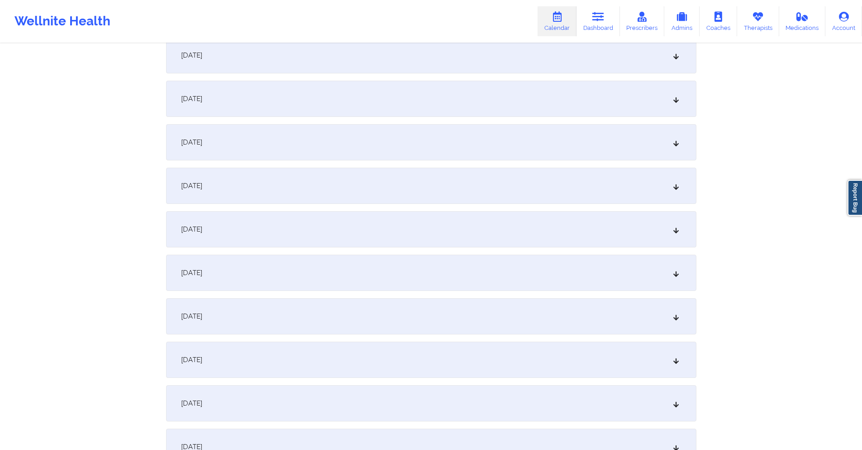
scroll to position [1222, 0]
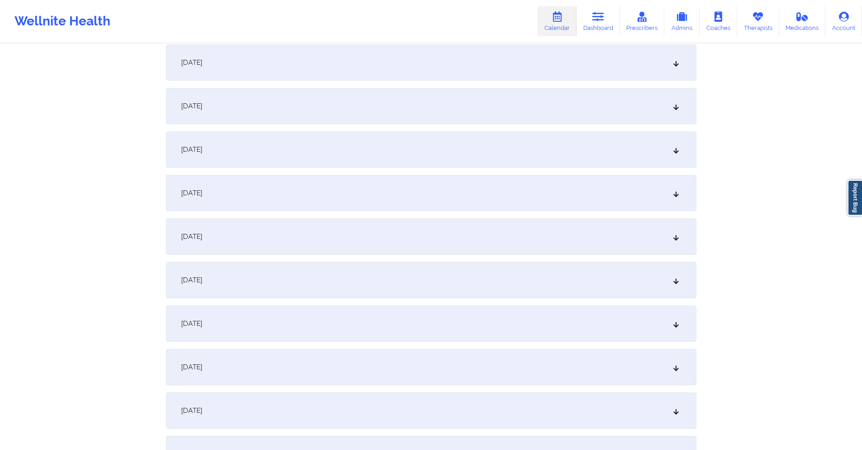
click at [331, 244] on div "[DATE]" at bounding box center [431, 236] width 531 height 36
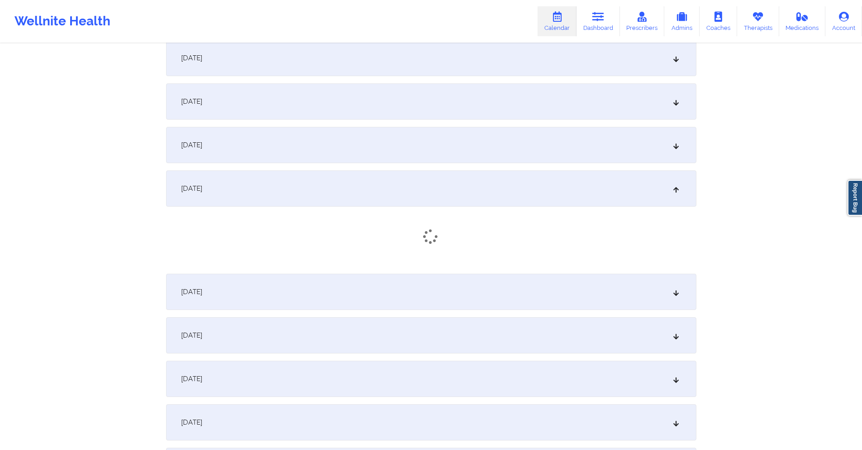
scroll to position [1403, 0]
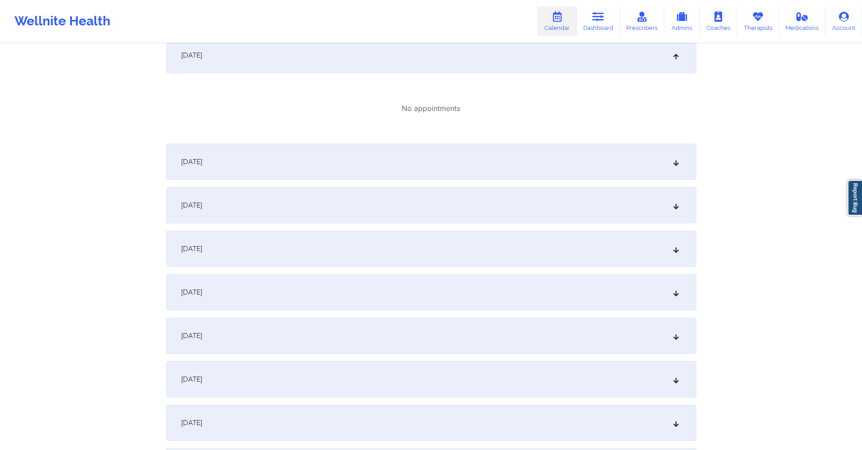
click at [494, 59] on div "[DATE]" at bounding box center [431, 55] width 531 height 36
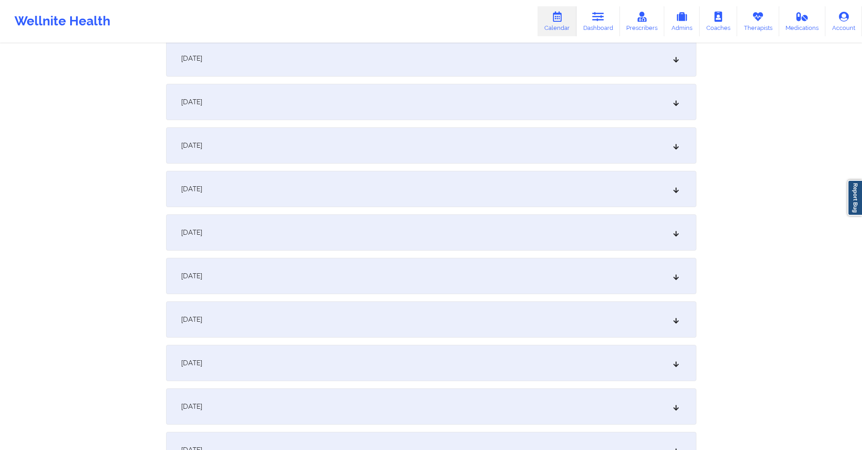
scroll to position [1313, 0]
click at [452, 148] on div "[DATE]" at bounding box center [431, 146] width 531 height 36
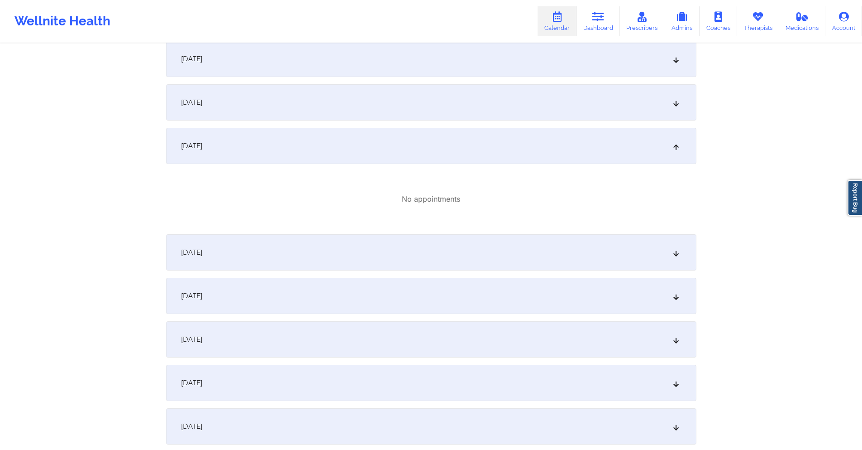
click at [451, 149] on div "[DATE]" at bounding box center [431, 146] width 531 height 36
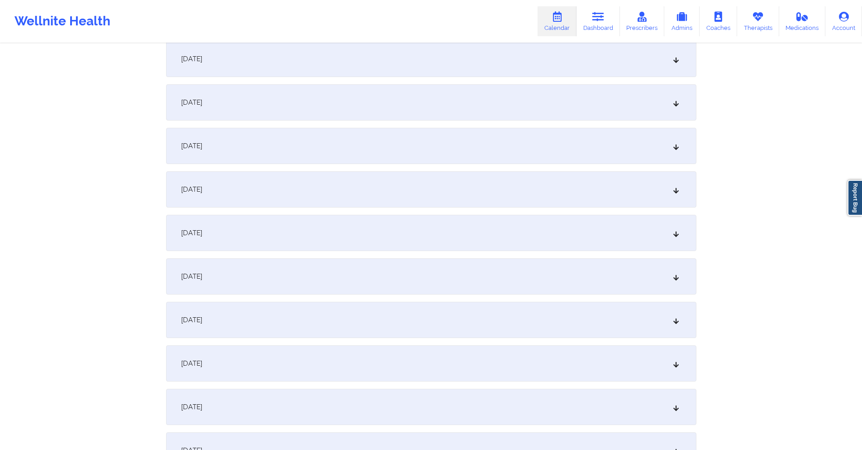
click at [451, 149] on div "[DATE]" at bounding box center [431, 146] width 531 height 36
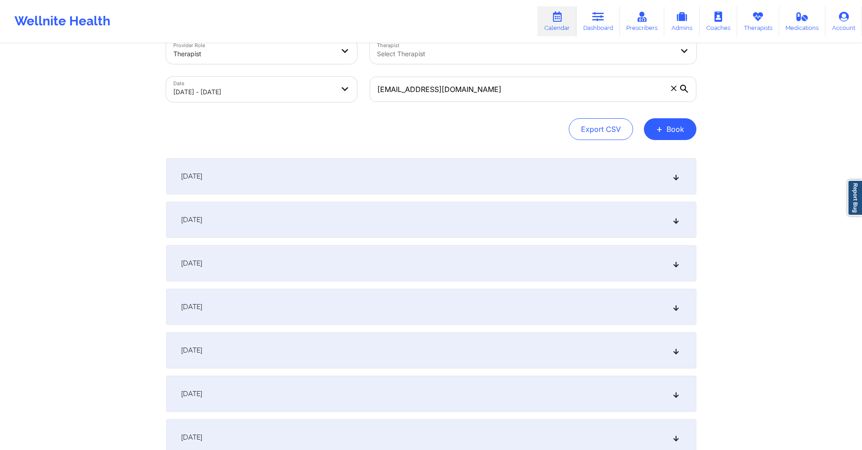
scroll to position [0, 0]
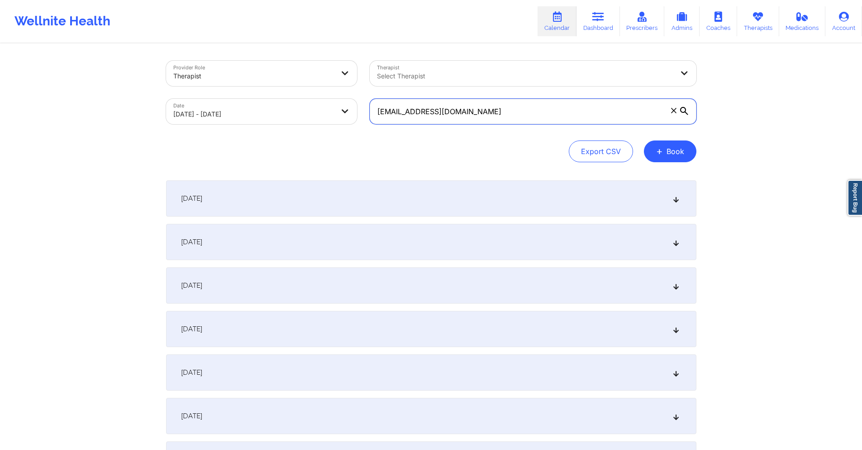
click at [459, 115] on input "[EMAIL_ADDRESS][DOMAIN_NAME]" at bounding box center [533, 111] width 327 height 25
paste input "text"
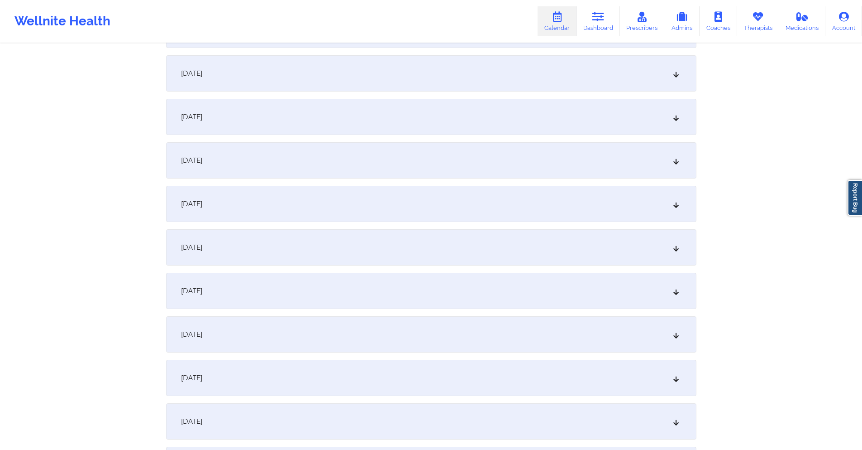
scroll to position [1403, 0]
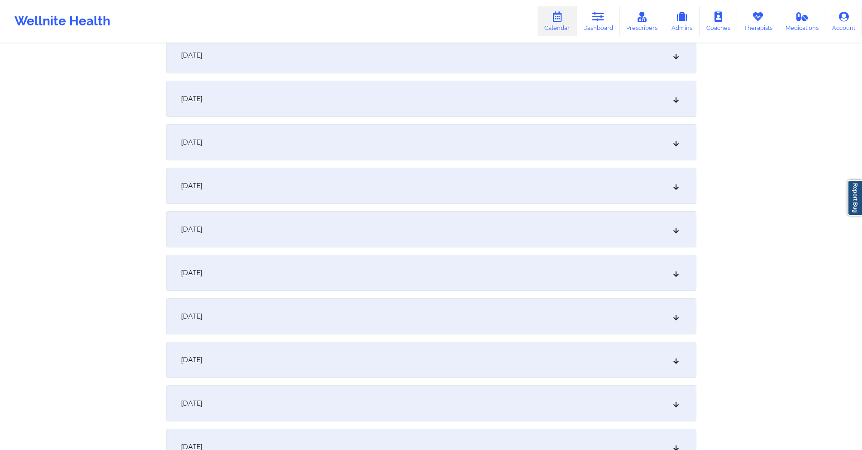
click at [397, 63] on div "[DATE]" at bounding box center [431, 55] width 531 height 36
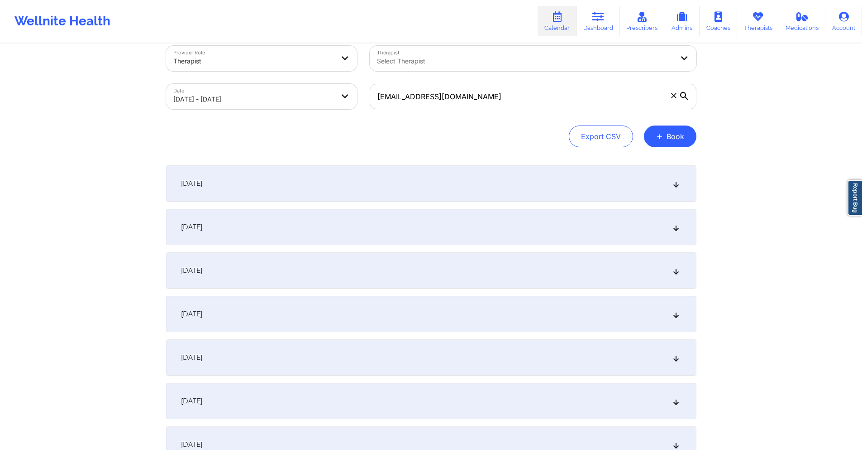
scroll to position [0, 0]
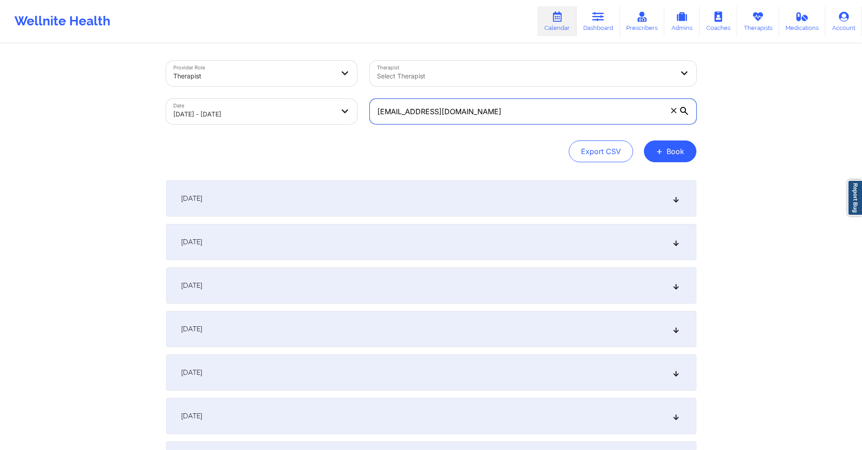
click at [553, 111] on input "[EMAIL_ADDRESS][DOMAIN_NAME]" at bounding box center [533, 111] width 327 height 25
paste input "[EMAIL_ADDRESS][DOMAIN_NAME]"
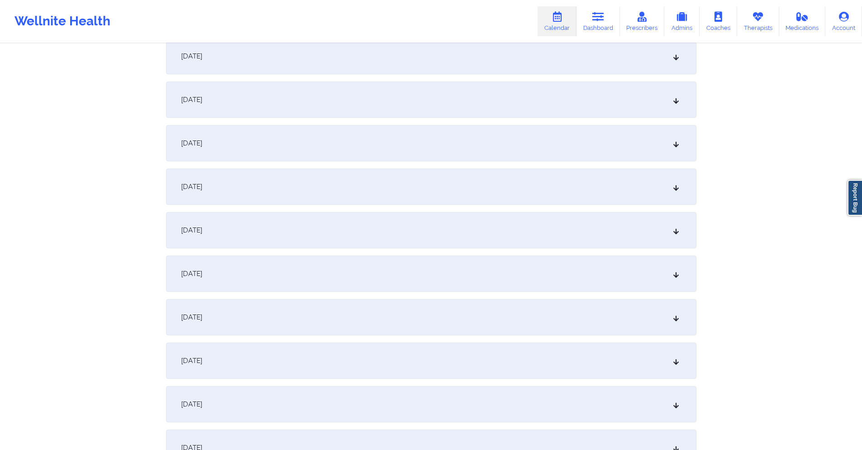
scroll to position [1313, 0]
type input "[EMAIL_ADDRESS][DOMAIN_NAME]"
click at [430, 148] on div "[DATE]" at bounding box center [431, 146] width 531 height 36
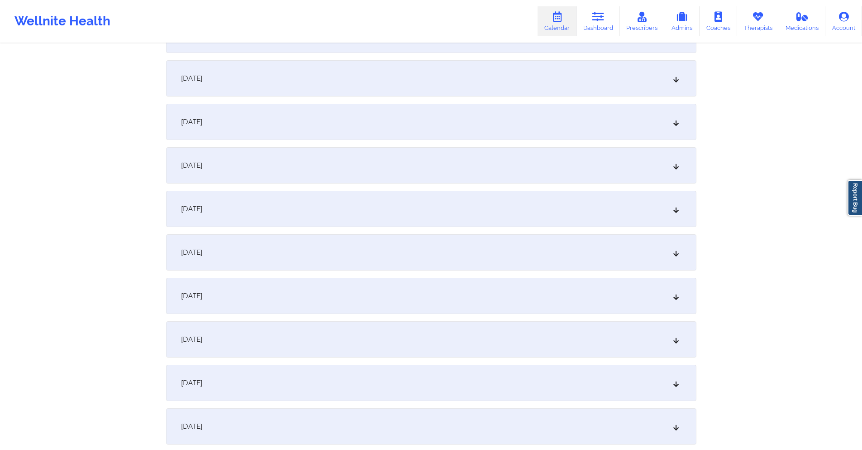
scroll to position [679, 0]
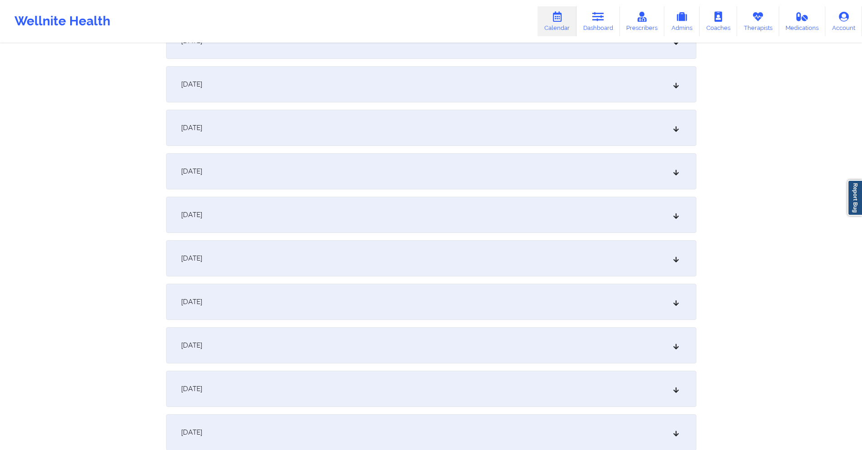
click at [421, 127] on div "[DATE]" at bounding box center [431, 128] width 531 height 36
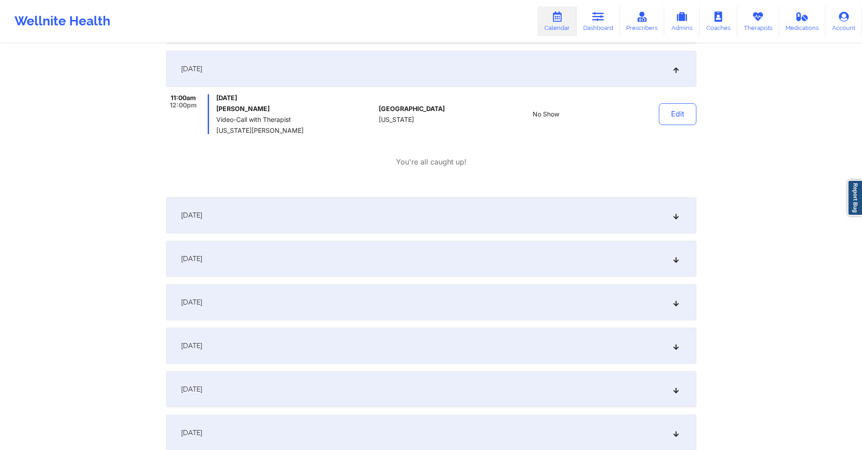
scroll to position [1403, 0]
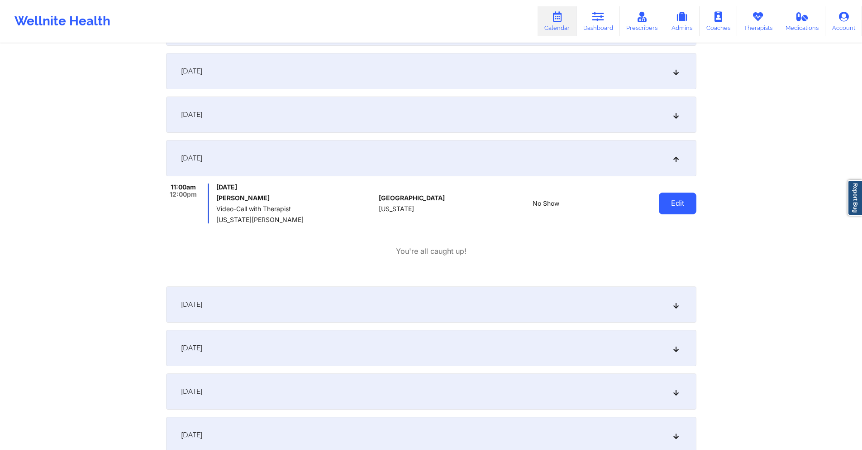
click at [676, 197] on button "Edit" at bounding box center [678, 203] width 38 height 22
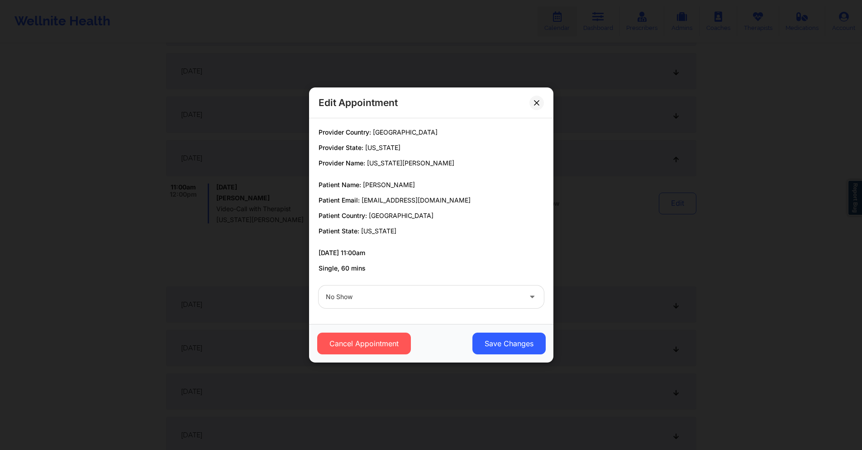
click at [388, 299] on div at bounding box center [424, 296] width 196 height 11
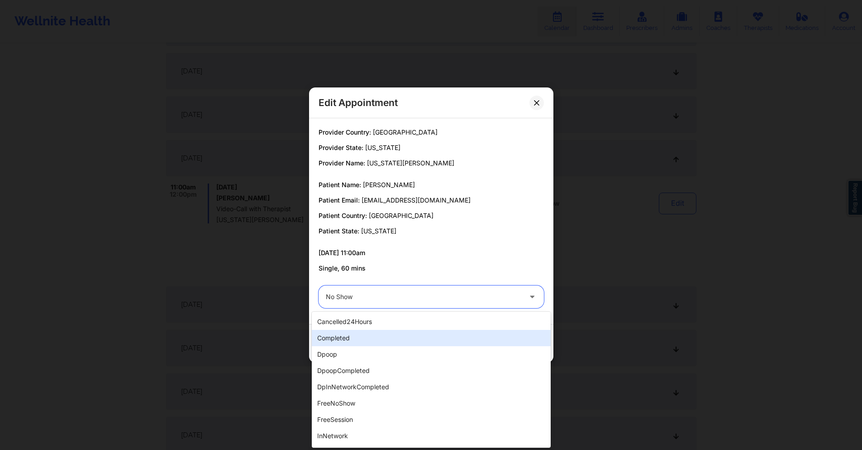
click at [372, 343] on div "completed" at bounding box center [431, 338] width 239 height 16
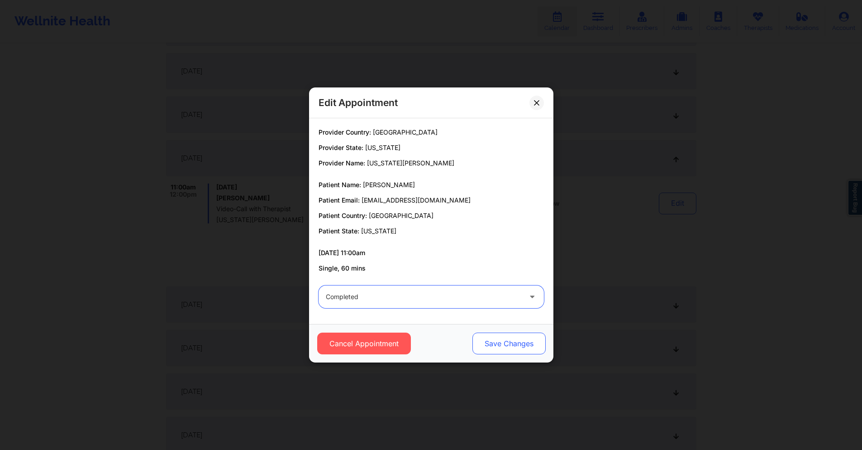
click at [503, 345] on button "Save Changes" at bounding box center [508, 343] width 73 height 22
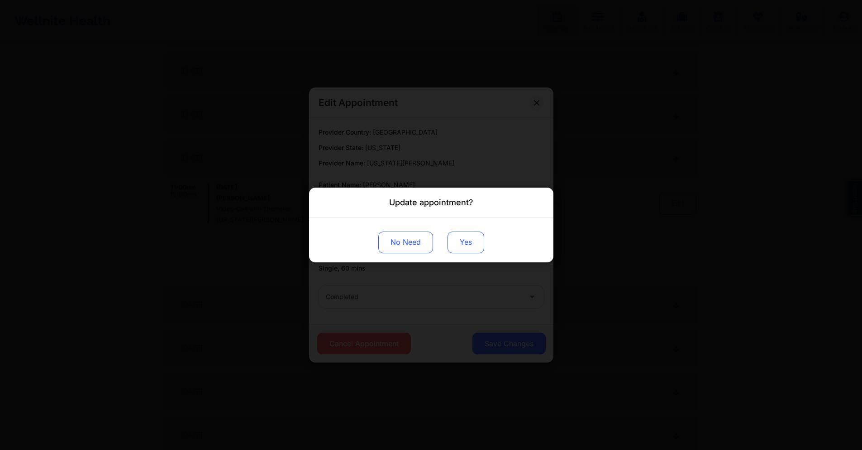
click at [465, 247] on button "Yes" at bounding box center [466, 242] width 37 height 22
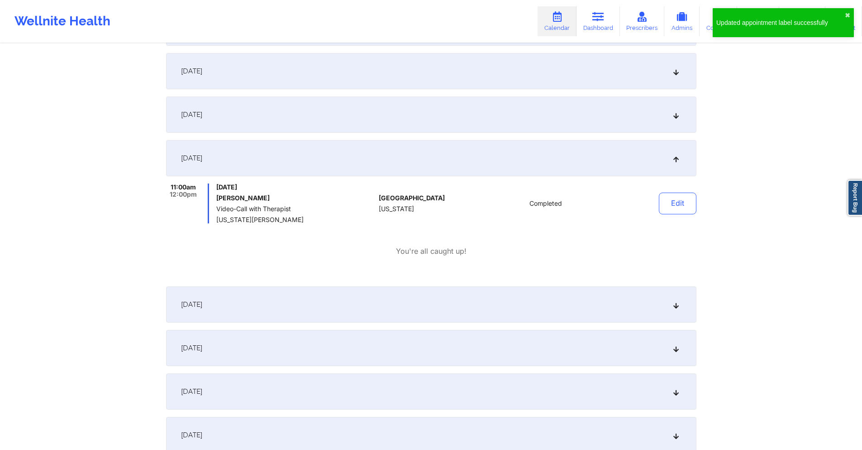
click at [336, 134] on div "[DATE] No appointments [DATE] No appointments [DATE] No appointments [DATE] No …" at bounding box center [431, 201] width 531 height 2849
click at [347, 118] on div "[DATE]" at bounding box center [431, 114] width 531 height 36
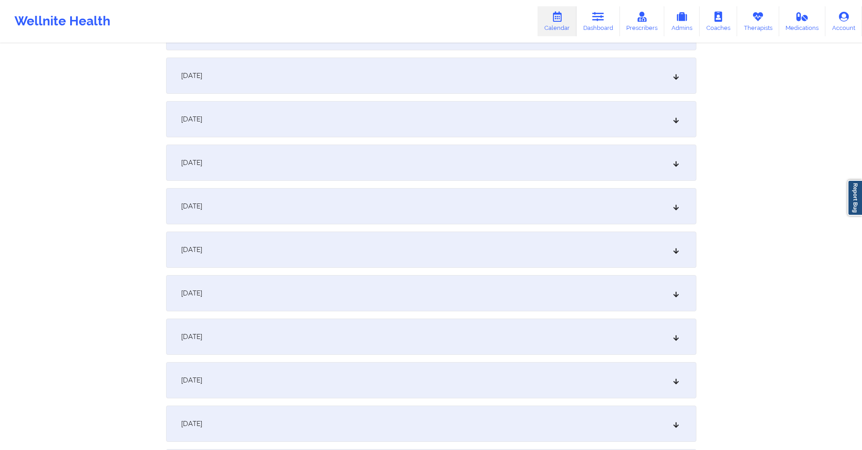
scroll to position [1041, 0]
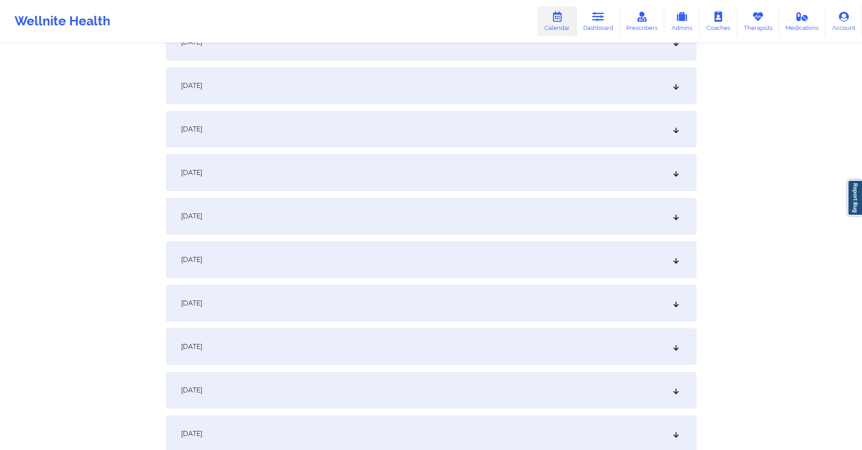
click at [364, 177] on div "[DATE]" at bounding box center [431, 172] width 531 height 36
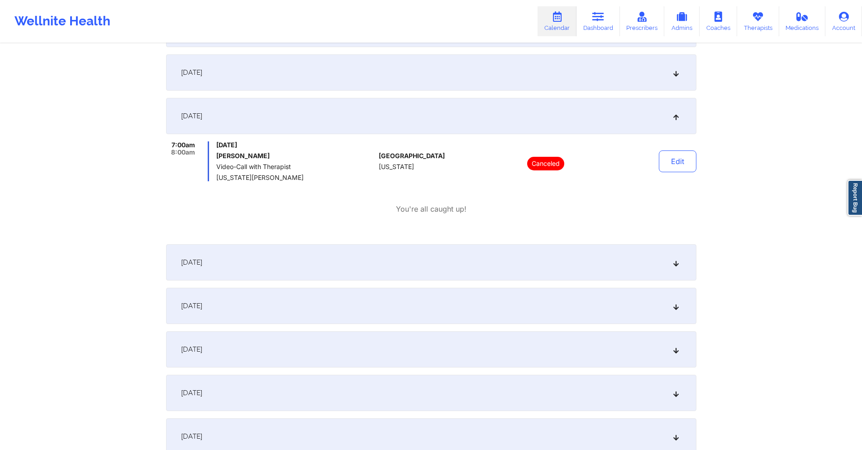
scroll to position [679, 0]
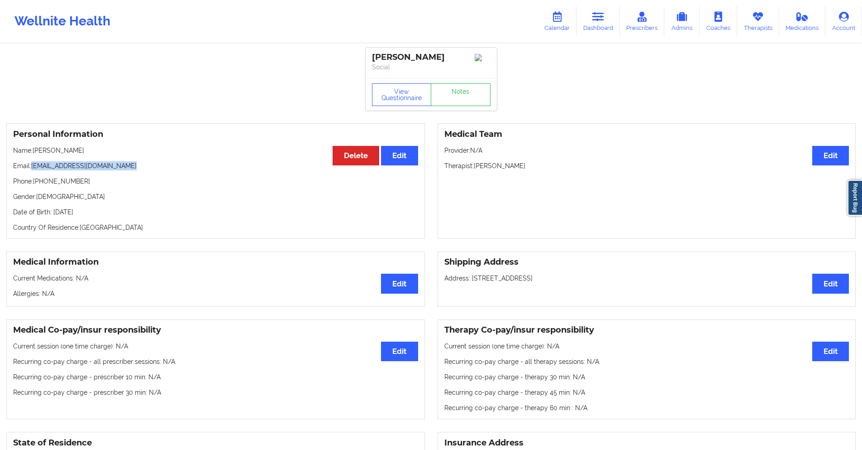
click at [599, 19] on icon at bounding box center [599, 17] width 12 height 10
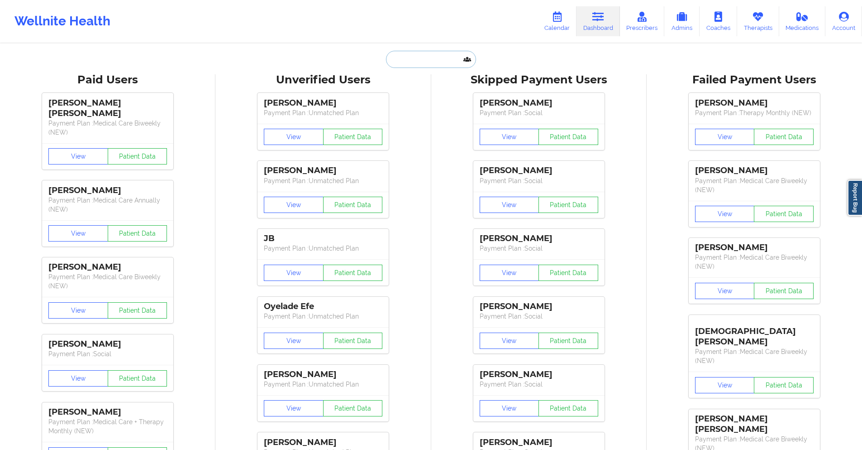
click at [429, 59] on input "text" at bounding box center [431, 59] width 90 height 17
paste input "[EMAIL_ADDRESS][DOMAIN_NAME]"
type input "[EMAIL_ADDRESS][DOMAIN_NAME]"
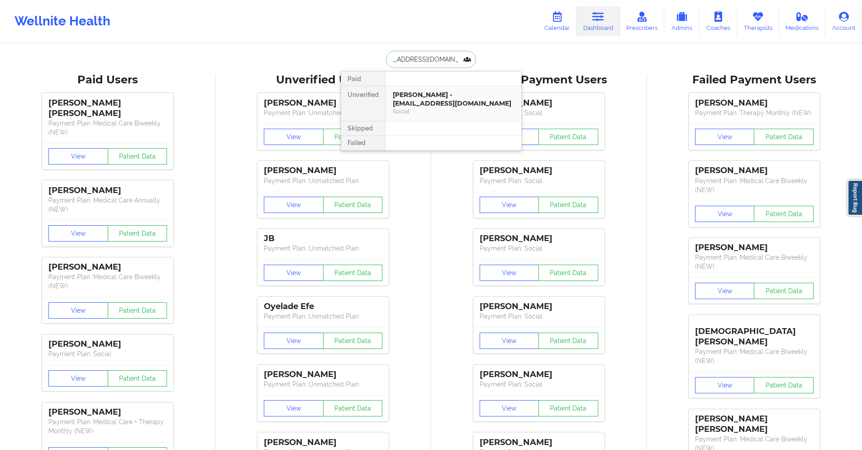
click at [430, 106] on div "Michele Evans - micheleaevans977@gmail.com" at bounding box center [453, 99] width 121 height 17
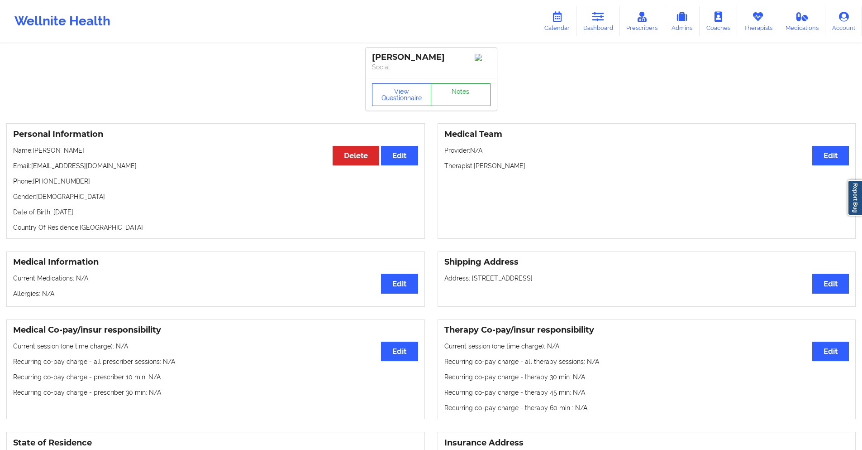
click at [458, 93] on link "Notes" at bounding box center [461, 94] width 60 height 23
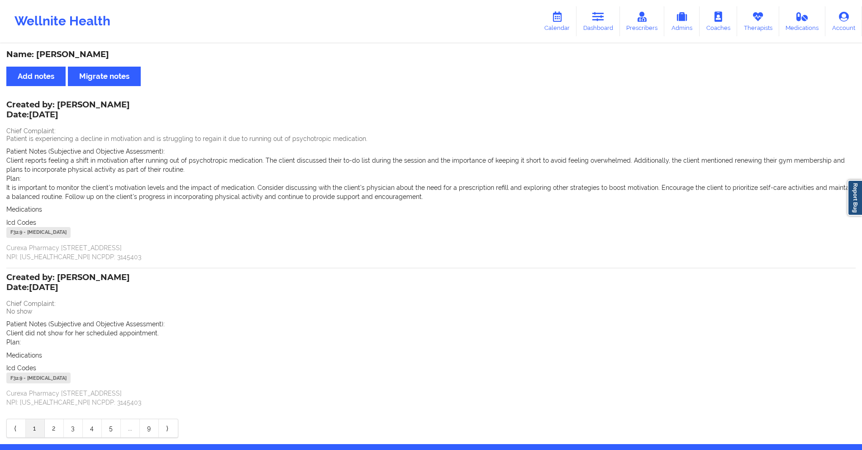
scroll to position [31, 0]
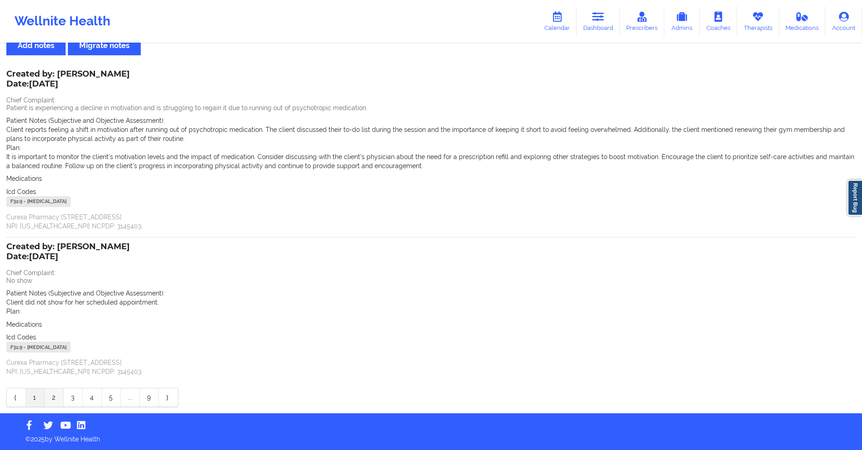
click at [53, 398] on link "2" at bounding box center [54, 397] width 19 height 18
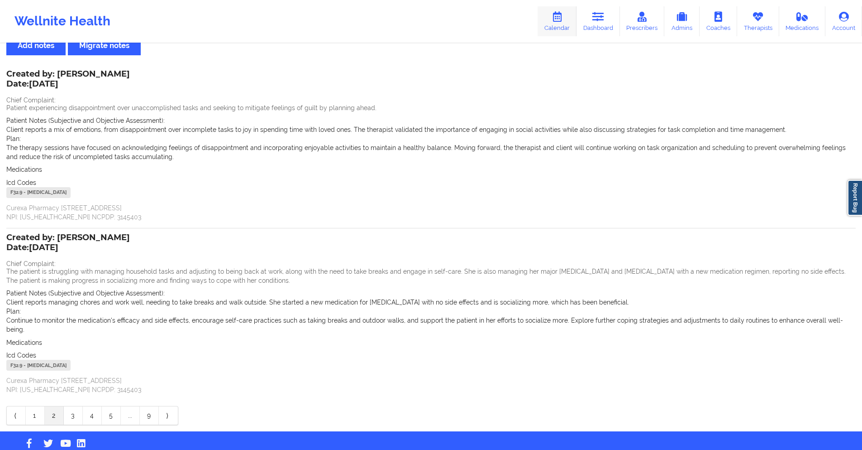
drag, startPoint x: 603, startPoint y: 16, endPoint x: 555, endPoint y: 36, distance: 52.1
click at [603, 16] on icon at bounding box center [599, 17] width 12 height 10
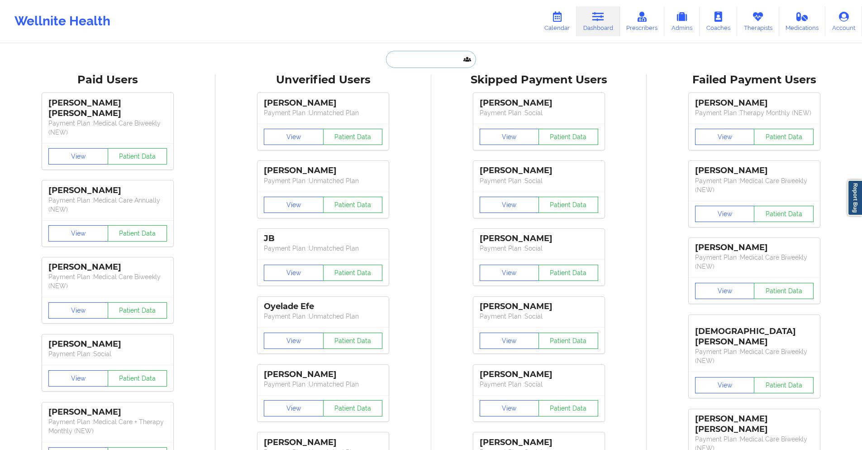
click at [429, 61] on input "text" at bounding box center [431, 59] width 90 height 17
paste input "[EMAIL_ADDRESS][DOMAIN_NAME]"
type input "[EMAIL_ADDRESS][DOMAIN_NAME]"
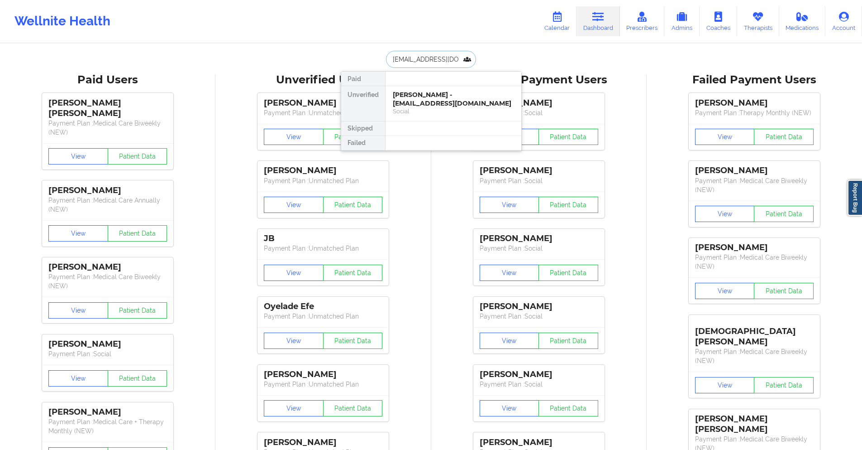
scroll to position [0, 6]
click at [420, 104] on div "Niemina Burns - niemina.burns@gmail.com" at bounding box center [453, 99] width 121 height 17
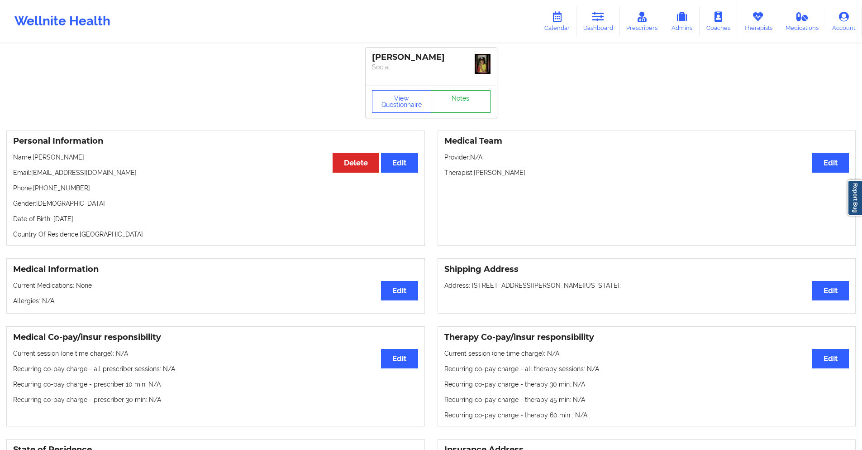
click at [450, 96] on link "Notes" at bounding box center [461, 101] width 60 height 23
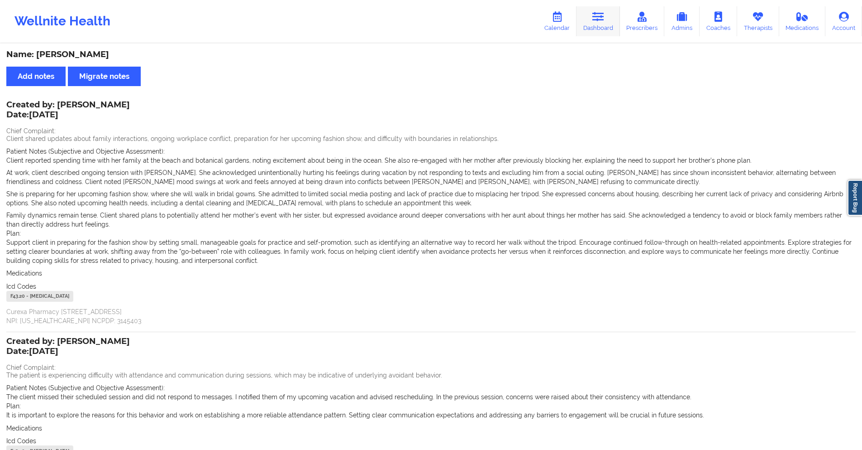
click at [600, 19] on icon at bounding box center [599, 17] width 12 height 10
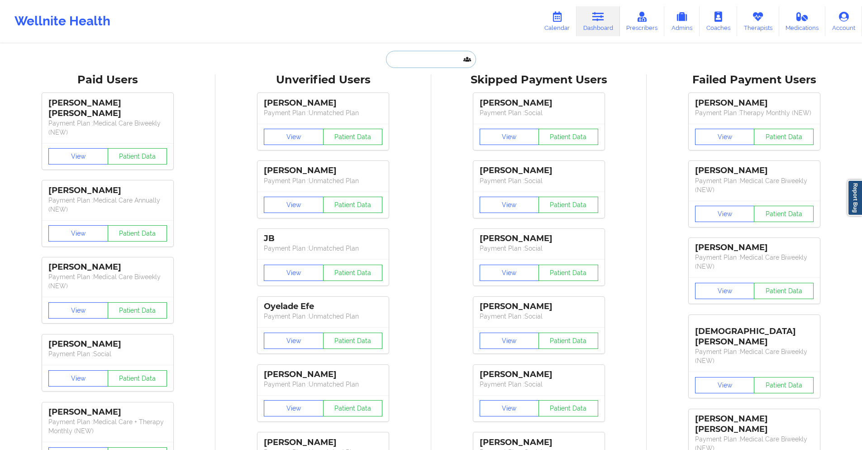
click at [432, 58] on input "text" at bounding box center [431, 59] width 90 height 17
paste input "[EMAIL_ADDRESS][DOMAIN_NAME]"
type input "[EMAIL_ADDRESS][DOMAIN_NAME]"
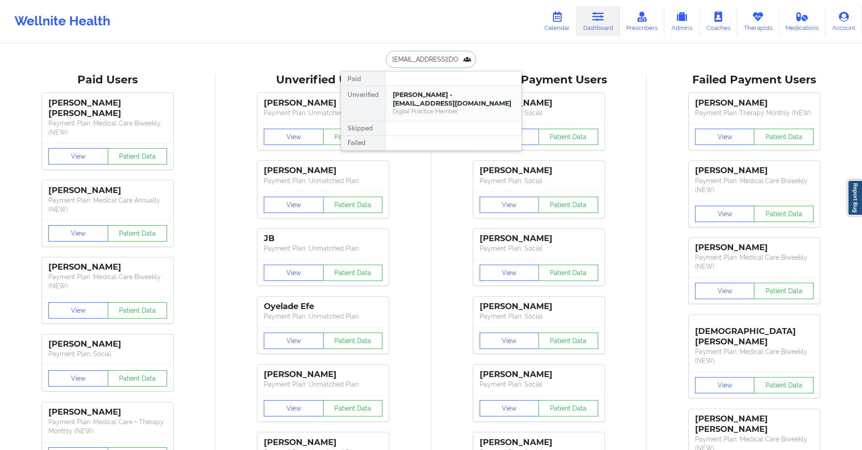
click at [431, 103] on div "Nicholas Catoe - dirkdead183@gmail.com" at bounding box center [453, 99] width 121 height 17
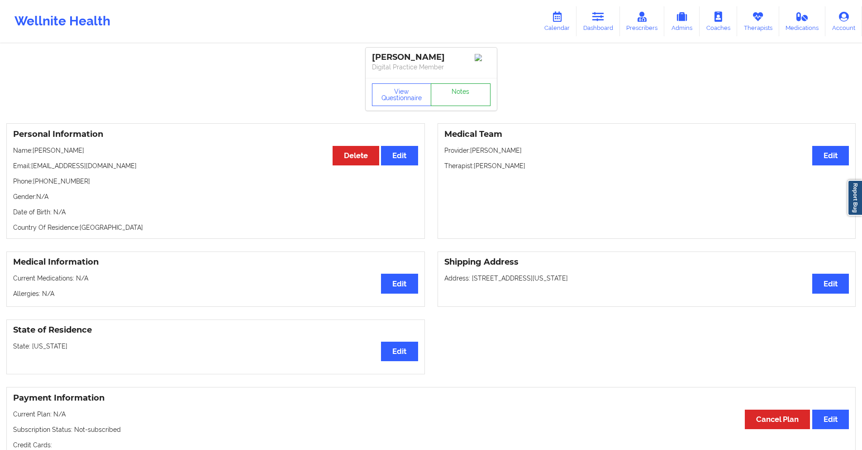
click at [475, 99] on link "Notes" at bounding box center [461, 94] width 60 height 23
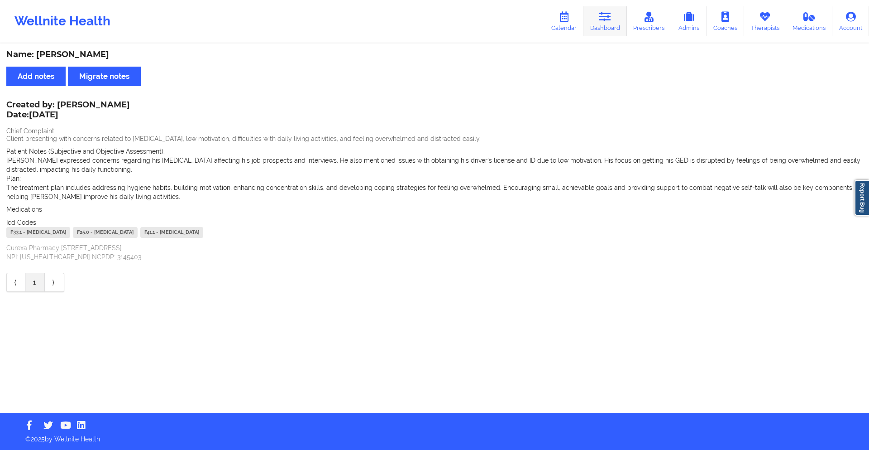
click at [607, 17] on icon at bounding box center [605, 17] width 12 height 10
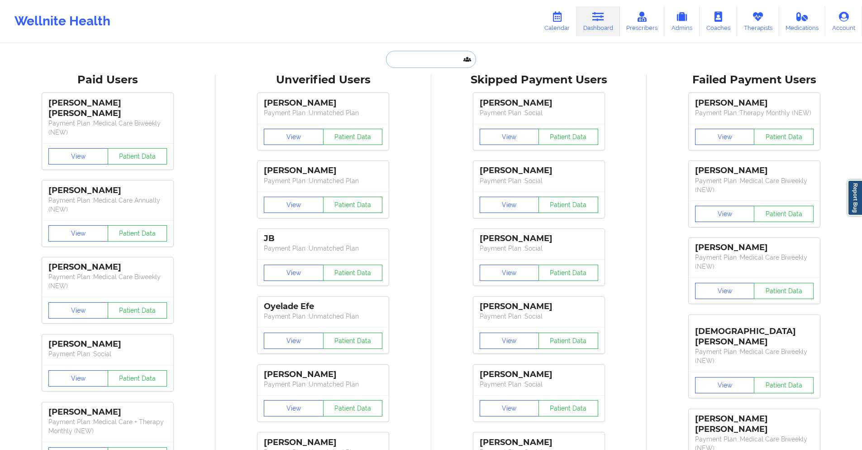
click at [442, 62] on input "text" at bounding box center [431, 59] width 90 height 17
paste input "[EMAIL_ADDRESS][DOMAIN_NAME]"
type input "[EMAIL_ADDRESS][DOMAIN_NAME]"
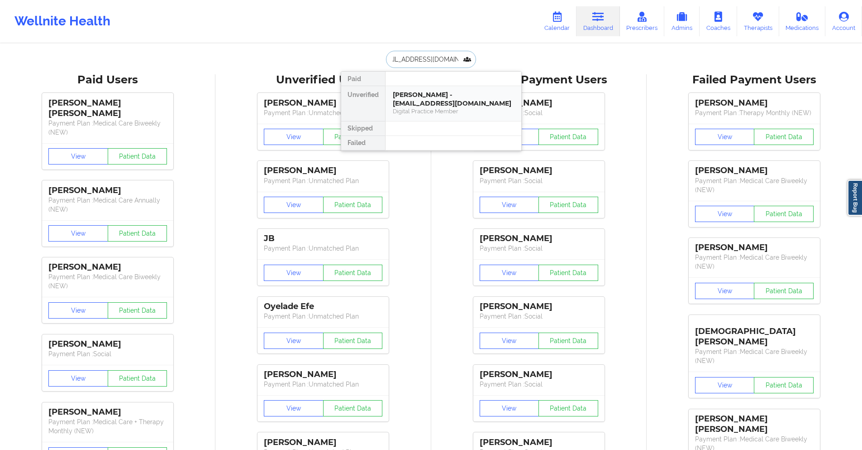
click at [415, 99] on div "Destiny Burroughs - shirleywoods766@gmail.com" at bounding box center [453, 99] width 121 height 17
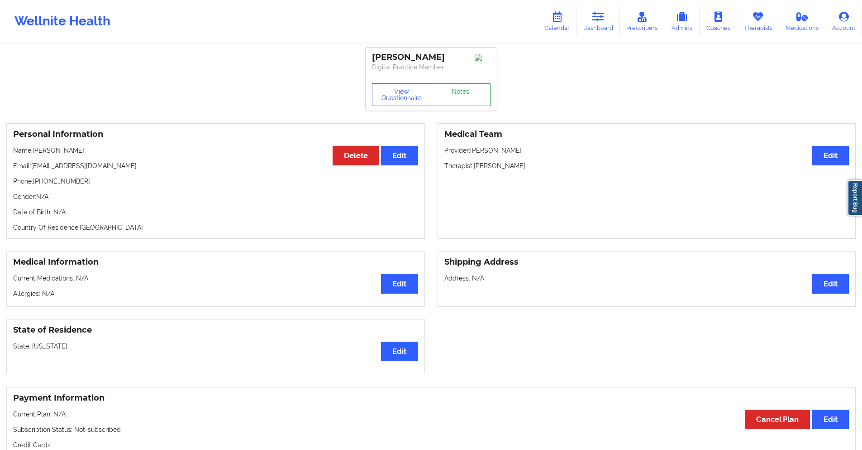
click at [468, 100] on link "Notes" at bounding box center [461, 94] width 60 height 23
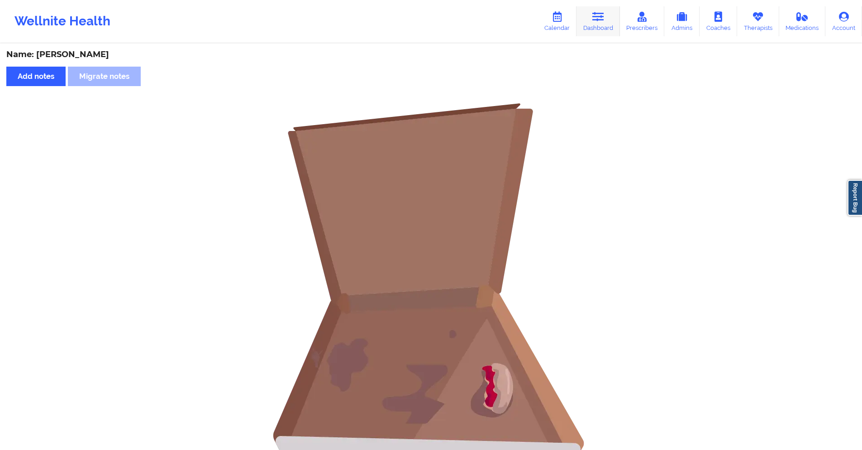
click at [598, 18] on icon at bounding box center [599, 17] width 12 height 10
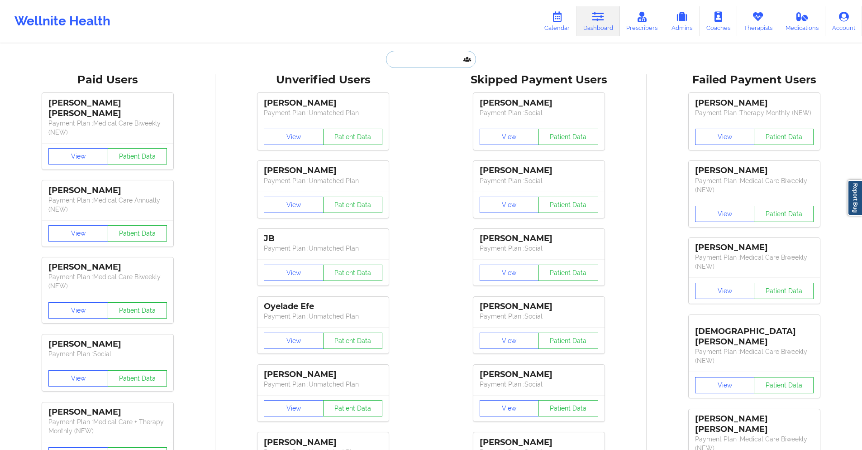
click at [449, 53] on input "text" at bounding box center [431, 59] width 90 height 17
paste input "[EMAIL_ADDRESS][DOMAIN_NAME]"
type input "[EMAIL_ADDRESS][DOMAIN_NAME]"
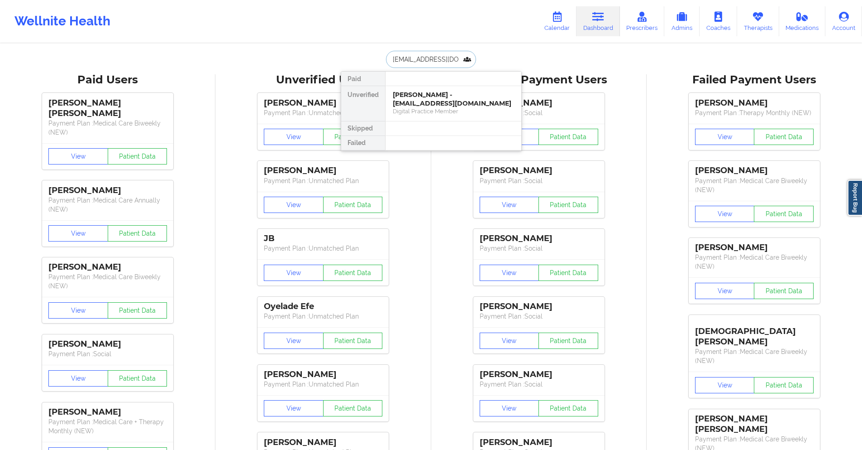
scroll to position [0, 6]
click at [445, 100] on div "Yalitza Williams Morales - ymwm9696@outlook.com" at bounding box center [453, 99] width 121 height 17
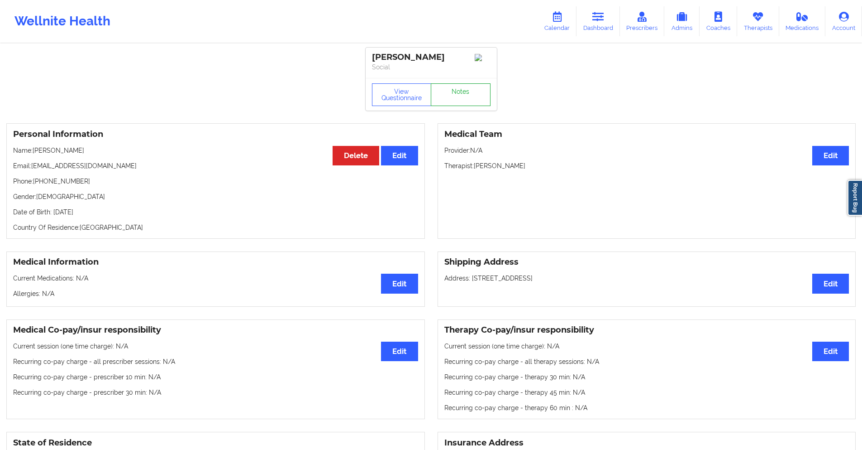
click at [459, 97] on link "Notes" at bounding box center [461, 94] width 60 height 23
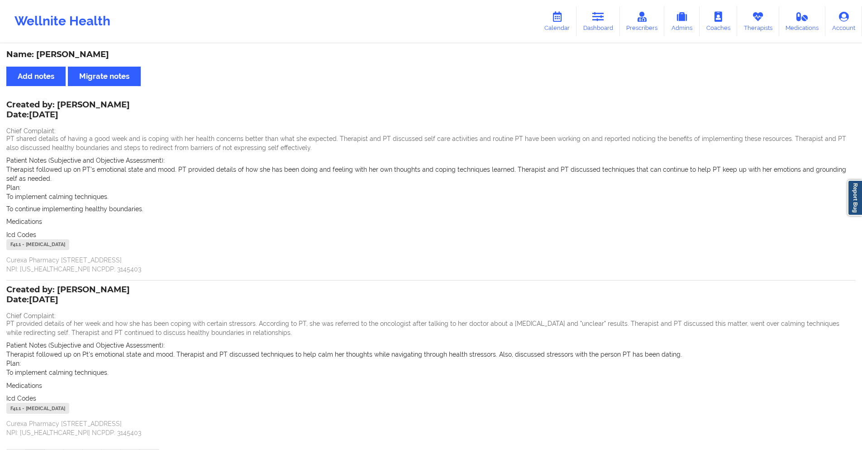
click at [599, 19] on icon at bounding box center [599, 17] width 12 height 10
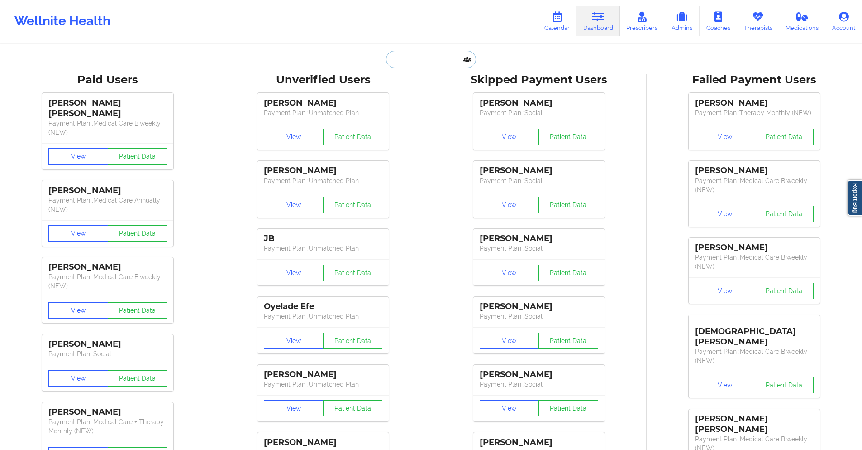
click at [469, 62] on input "text" at bounding box center [431, 59] width 90 height 17
click at [450, 61] on input "text" at bounding box center [431, 59] width 90 height 17
paste input "[EMAIL_ADDRESS][DOMAIN_NAME]"
type input "[EMAIL_ADDRESS][DOMAIN_NAME]"
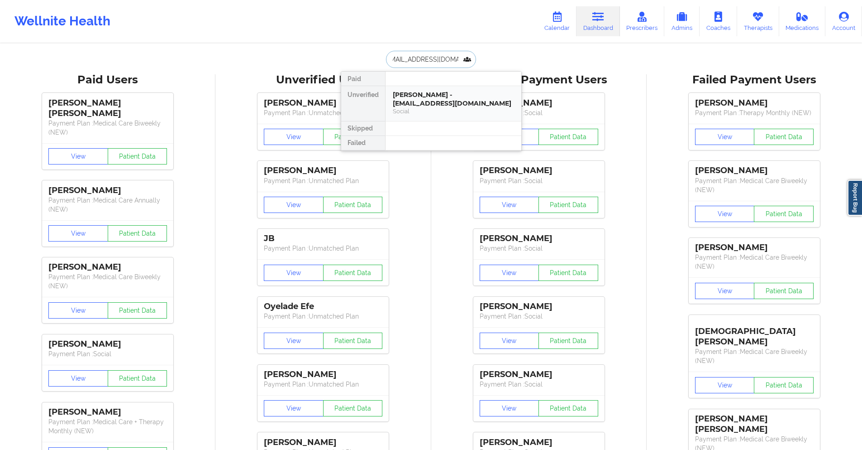
click at [443, 97] on div "Alexandra Arkutik - al_borland430@yahoo.com" at bounding box center [453, 99] width 121 height 17
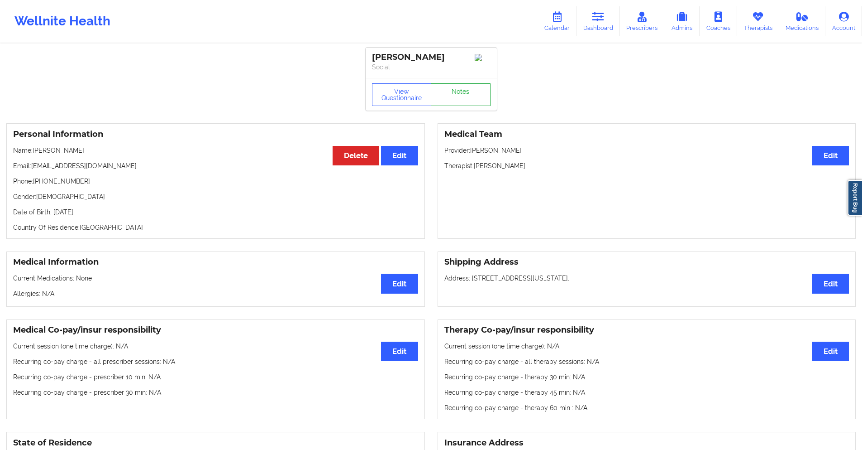
drag, startPoint x: 455, startPoint y: 101, endPoint x: 338, endPoint y: 37, distance: 134.1
click at [457, 100] on link "Notes" at bounding box center [461, 94] width 60 height 23
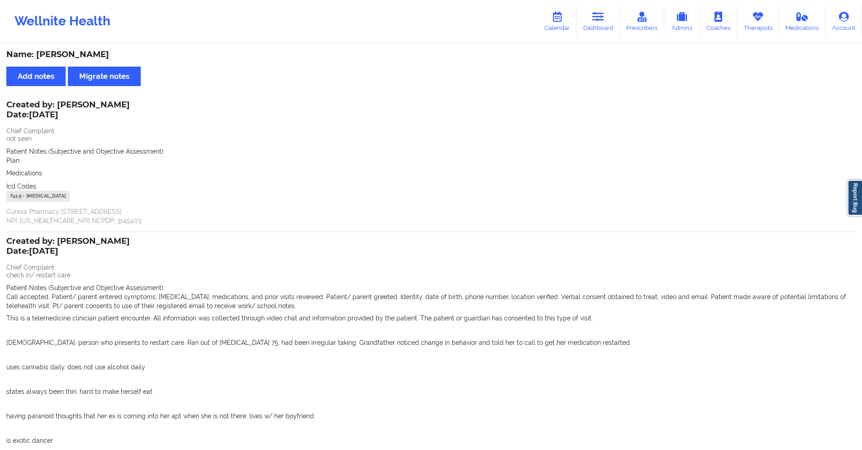
drag, startPoint x: 607, startPoint y: 12, endPoint x: 547, endPoint y: 38, distance: 65.1
click at [607, 12] on link "Dashboard" at bounding box center [598, 21] width 43 height 30
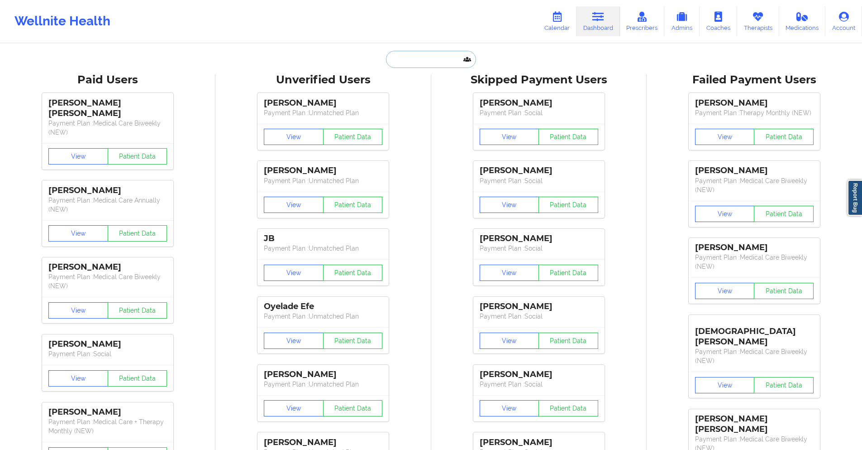
click at [442, 64] on input "text" at bounding box center [431, 59] width 90 height 17
paste input "[PERSON_NAME][EMAIL_ADDRESS][PERSON_NAME][DOMAIN_NAME]"
type input "[PERSON_NAME][EMAIL_ADDRESS][PERSON_NAME][DOMAIN_NAME]"
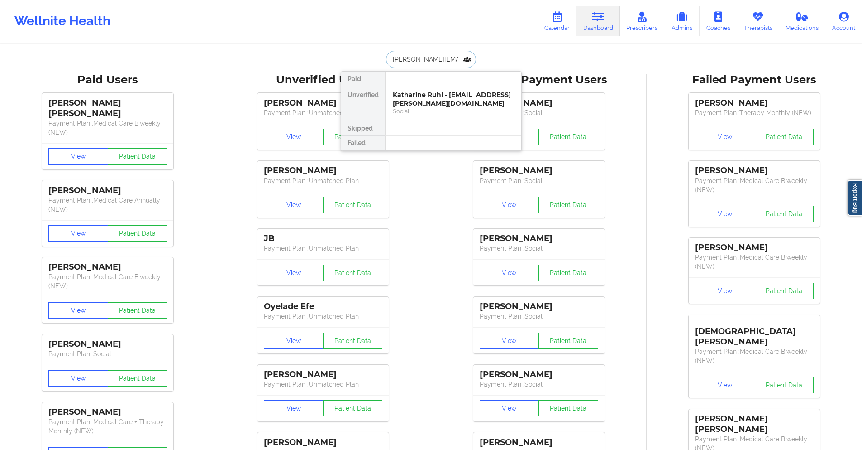
click at [437, 104] on div "Katharine Ruhl - ruhl.katie@gmail.com" at bounding box center [453, 99] width 121 height 17
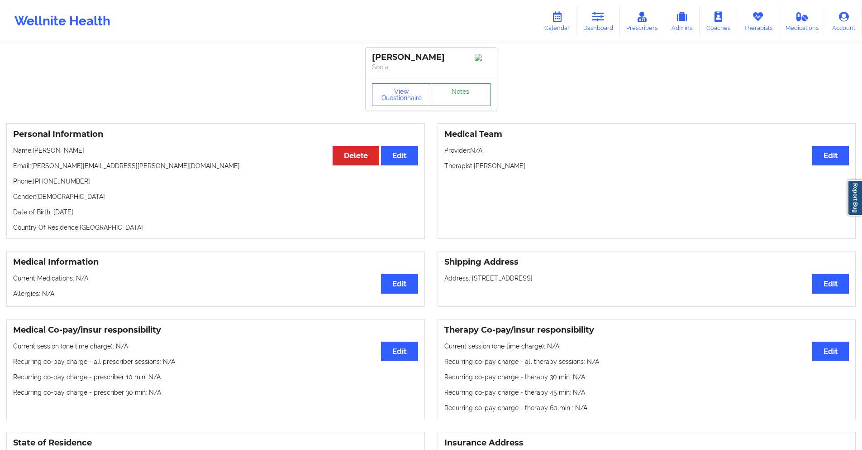
click at [458, 97] on link "Notes" at bounding box center [461, 94] width 60 height 23
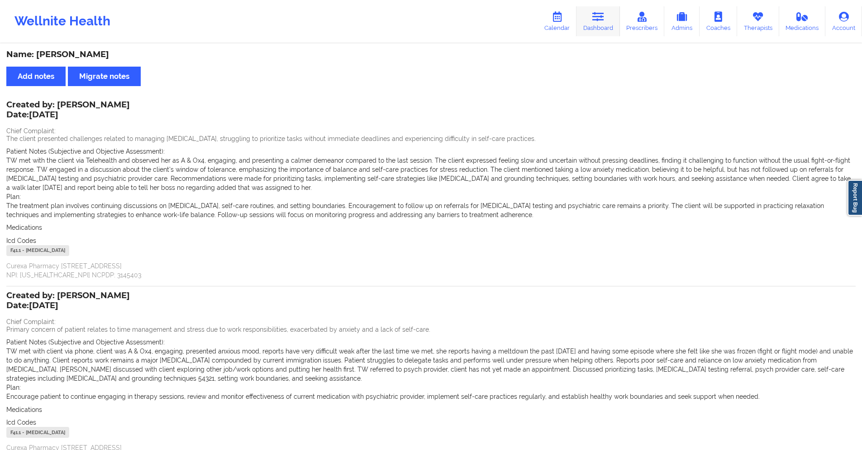
click at [604, 19] on icon at bounding box center [599, 17] width 12 height 10
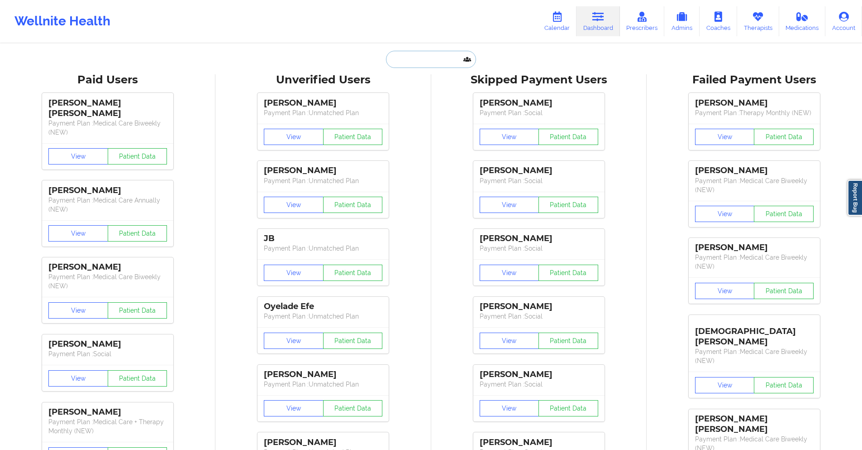
click at [426, 56] on input "text" at bounding box center [431, 59] width 90 height 17
paste input "[EMAIL_ADDRESS][DOMAIN_NAME]"
type input "[EMAIL_ADDRESS][DOMAIN_NAME]"
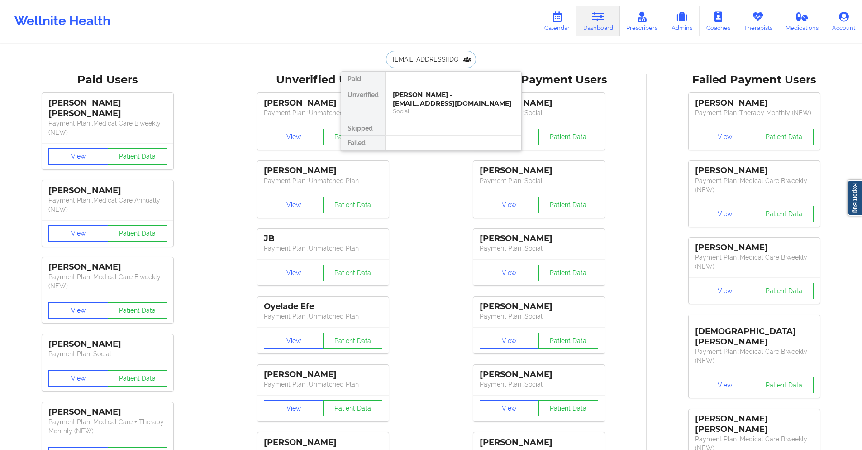
click at [436, 98] on div "JESSIE PRICE - us2prij@gmail.com" at bounding box center [453, 99] width 121 height 17
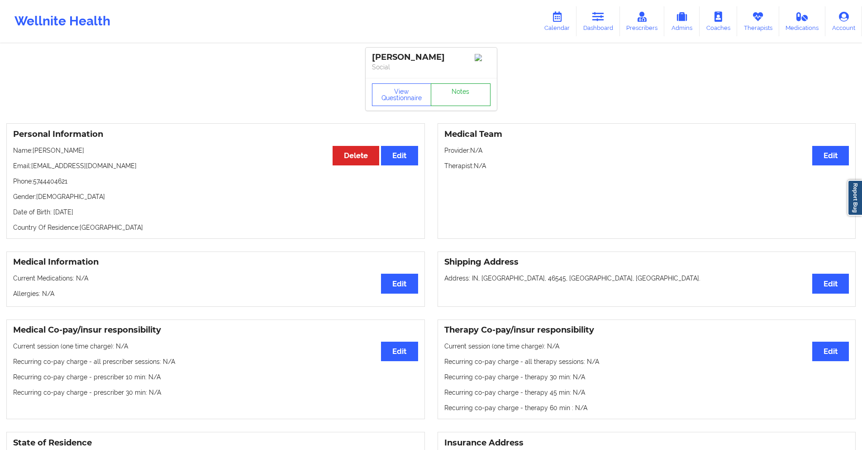
click at [440, 94] on link "Notes" at bounding box center [461, 94] width 60 height 23
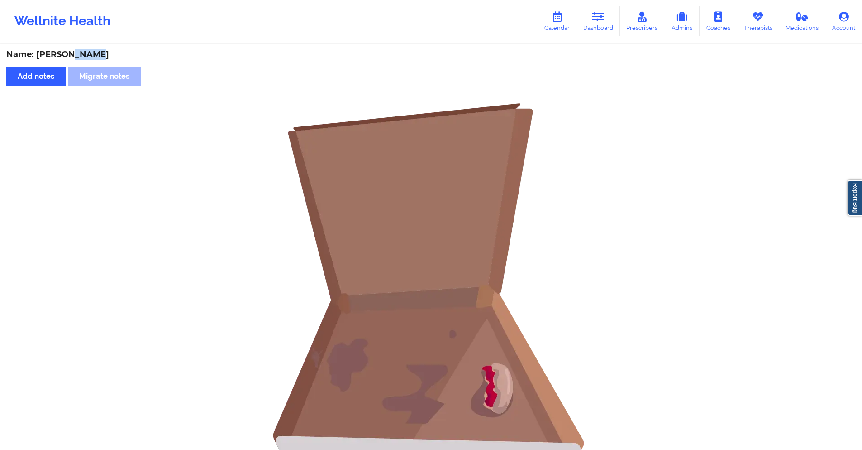
drag, startPoint x: 96, startPoint y: 55, endPoint x: 69, endPoint y: 57, distance: 27.2
click at [69, 57] on div "Name: JESSIE PRICE" at bounding box center [431, 54] width 850 height 10
copy div "PRICE"
click at [601, 15] on icon at bounding box center [599, 17] width 12 height 10
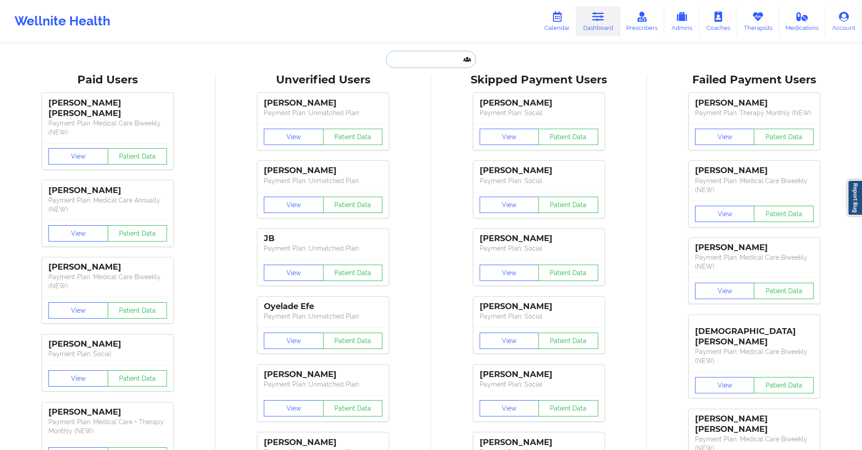
click at [445, 62] on input "text" at bounding box center [431, 59] width 90 height 17
paste input "[PERSON_NAME][EMAIL_ADDRESS][PERSON_NAME][DOMAIN_NAME]"
type input "[PERSON_NAME][EMAIL_ADDRESS][PERSON_NAME][DOMAIN_NAME]"
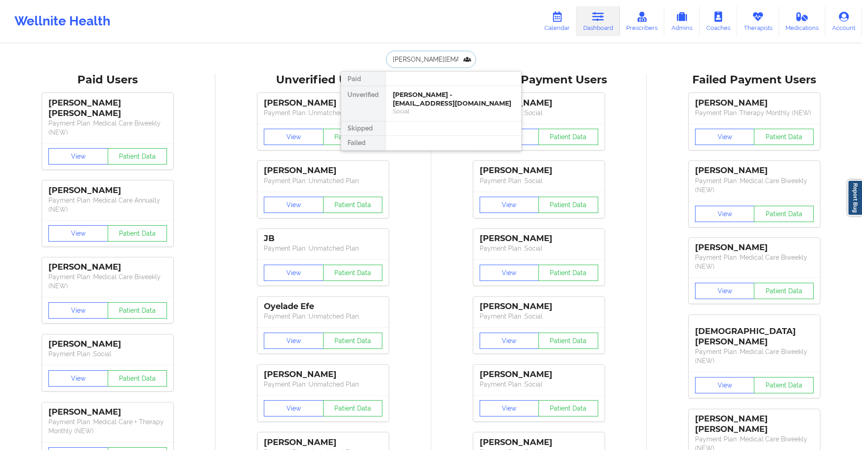
scroll to position [0, 13]
click at [462, 104] on div "Matthew Slone - matthew.a.slone@gmail.com" at bounding box center [453, 103] width 121 height 25
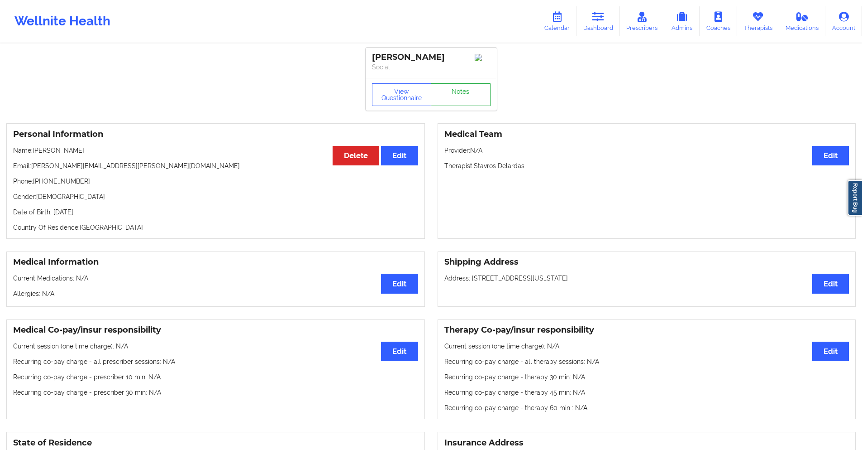
click at [459, 91] on link "Notes" at bounding box center [461, 94] width 60 height 23
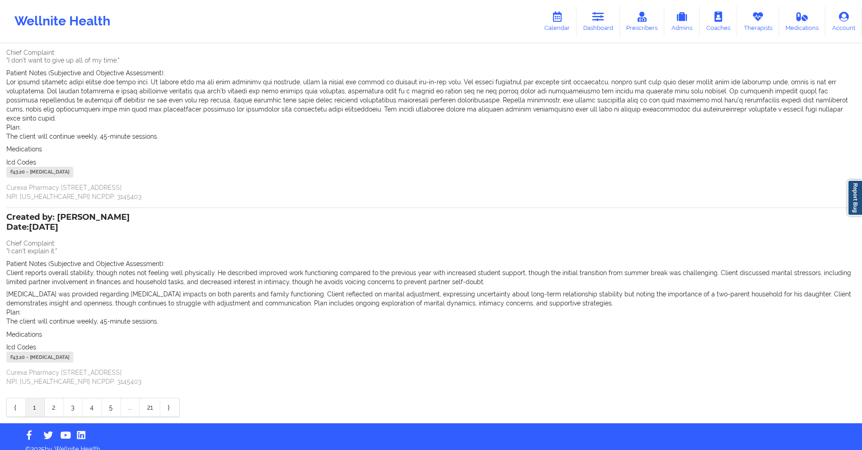
scroll to position [79, 0]
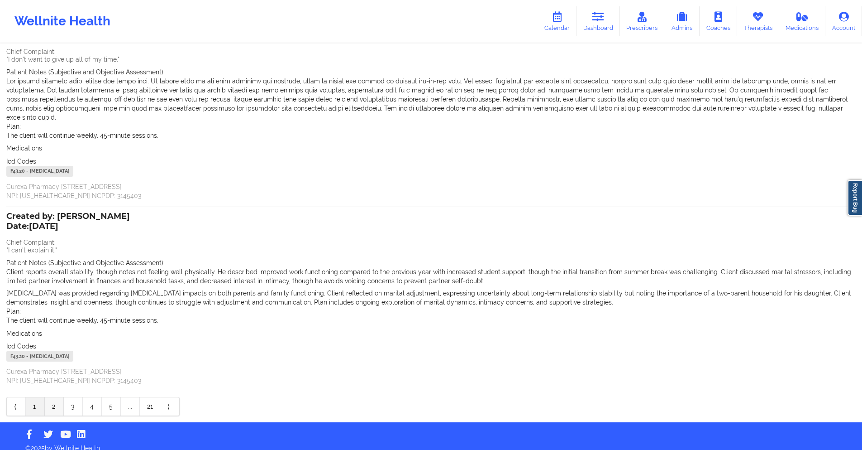
click at [56, 399] on link "2" at bounding box center [54, 406] width 19 height 18
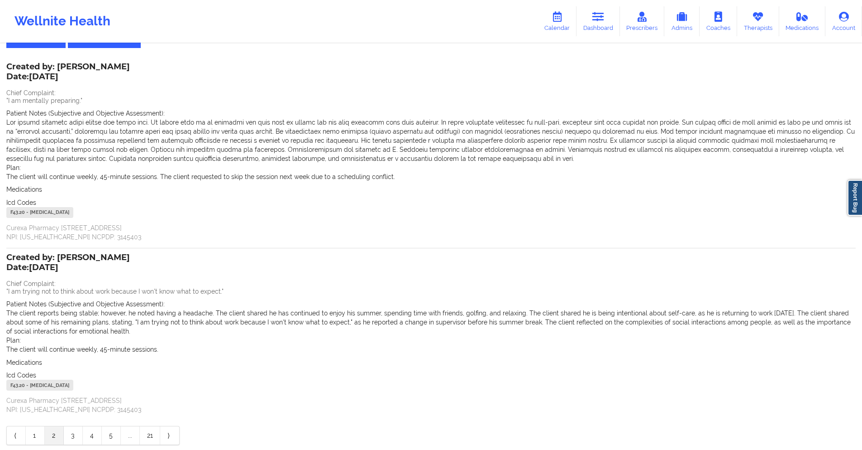
scroll to position [0, 0]
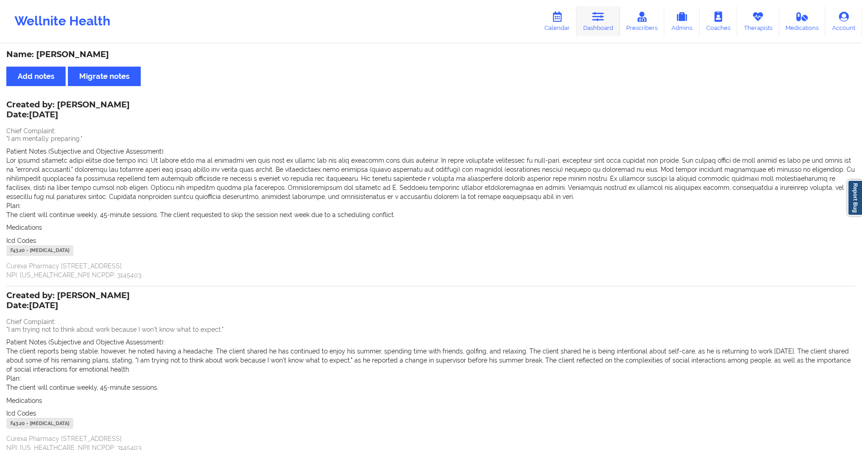
click at [599, 18] on icon at bounding box center [599, 17] width 12 height 10
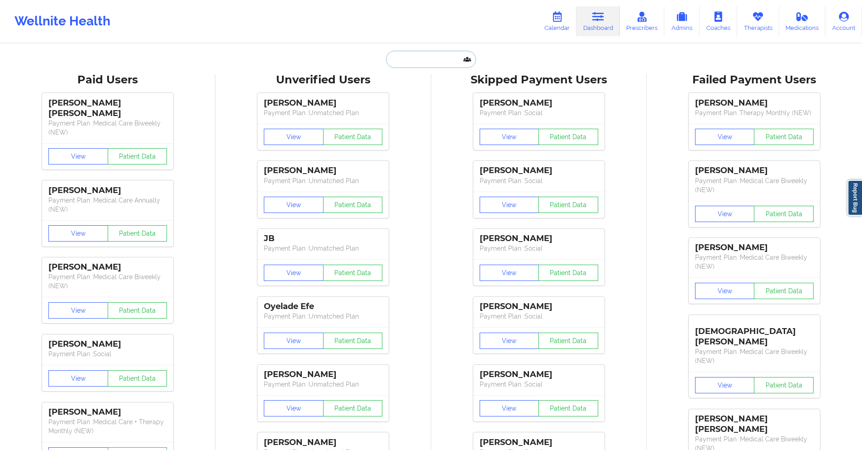
click at [410, 61] on input "text" at bounding box center [431, 59] width 90 height 17
paste input "[EMAIL_ADDRESS][DOMAIN_NAME]"
type input "[EMAIL_ADDRESS][DOMAIN_NAME]"
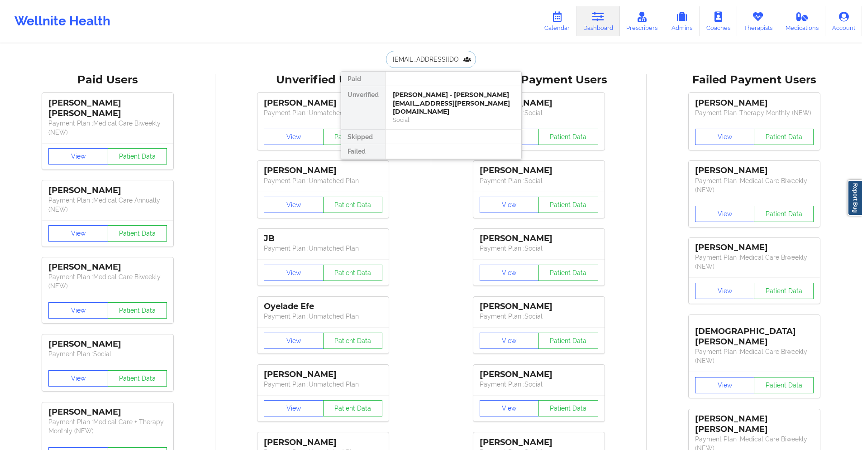
scroll to position [0, 3]
click at [431, 95] on div "Fabian Martin - fmartins1998@gmail.com" at bounding box center [453, 99] width 121 height 17
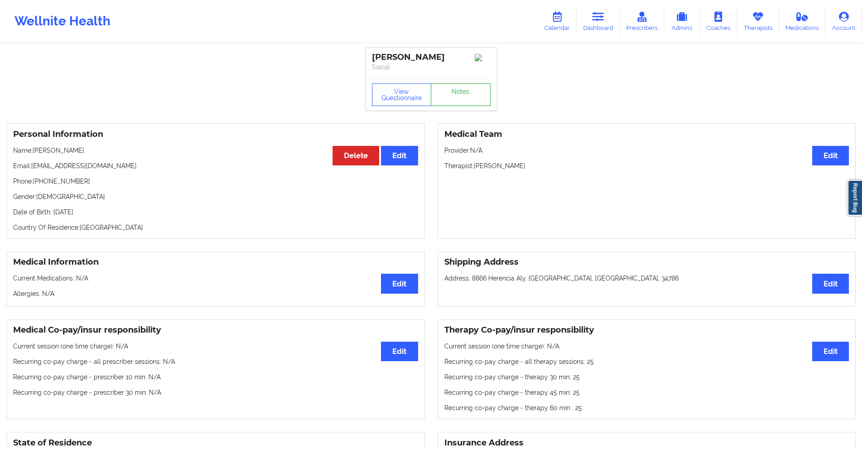
click at [456, 96] on link "Notes" at bounding box center [461, 94] width 60 height 23
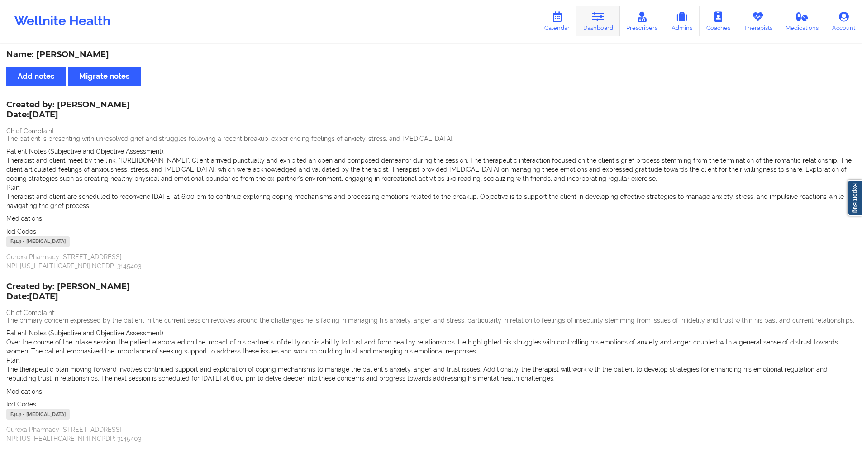
click at [603, 21] on icon at bounding box center [599, 17] width 12 height 10
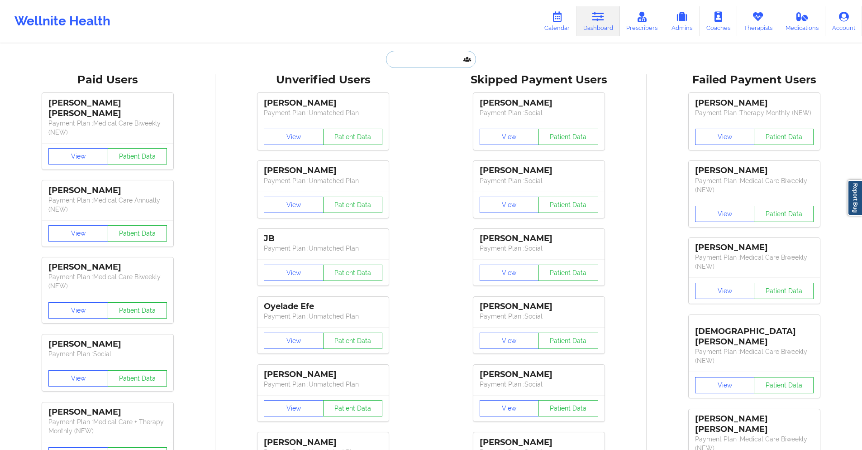
click at [422, 62] on input "text" at bounding box center [431, 59] width 90 height 17
paste input "Let patient IN?—YES Coverage plan type:HMO Effective date: 07/01/2025 to 12/31/…"
type input "Let patient IN?—YES Coverage plan type:HMO Effective date: 07/01/2025 to 12/31/…"
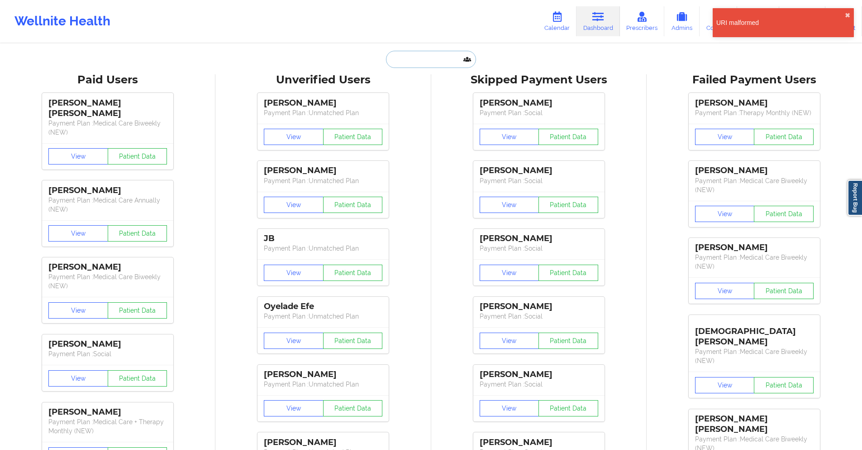
paste input "[EMAIL_ADDRESS][DOMAIN_NAME]"
type input "[EMAIL_ADDRESS][DOMAIN_NAME]"
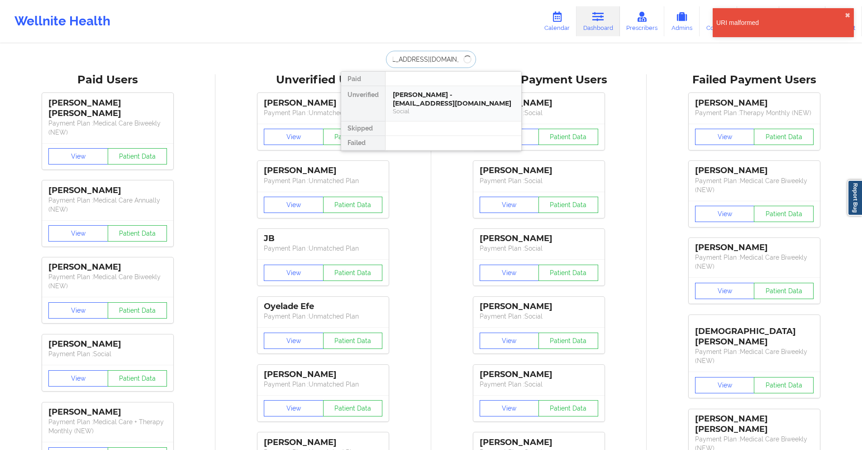
click at [432, 105] on div "Fabian Martin - fmartins1998@gmail.com" at bounding box center [453, 99] width 121 height 17
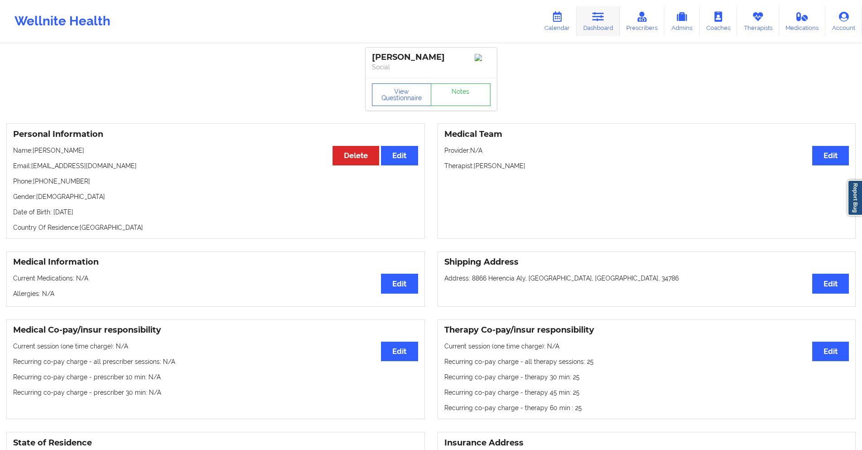
click at [604, 21] on icon at bounding box center [599, 17] width 12 height 10
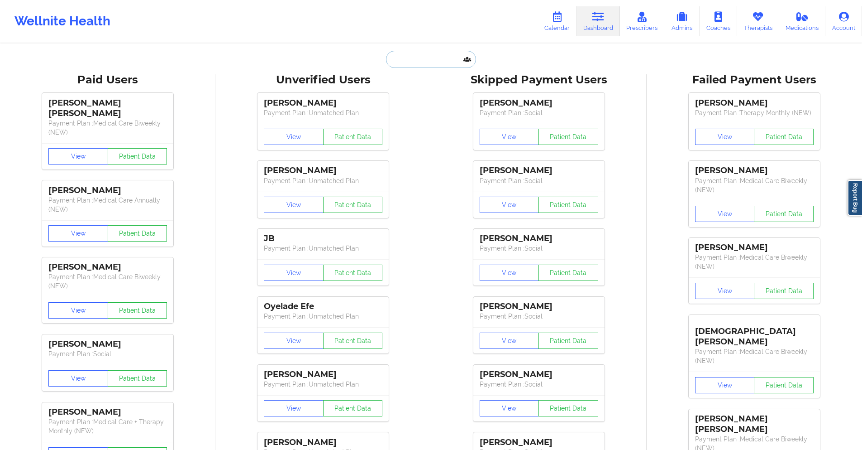
click at [449, 59] on input "text" at bounding box center [431, 59] width 90 height 17
paste input "[EMAIL_ADDRESS][DOMAIN_NAME]"
type input "[EMAIL_ADDRESS][DOMAIN_NAME]"
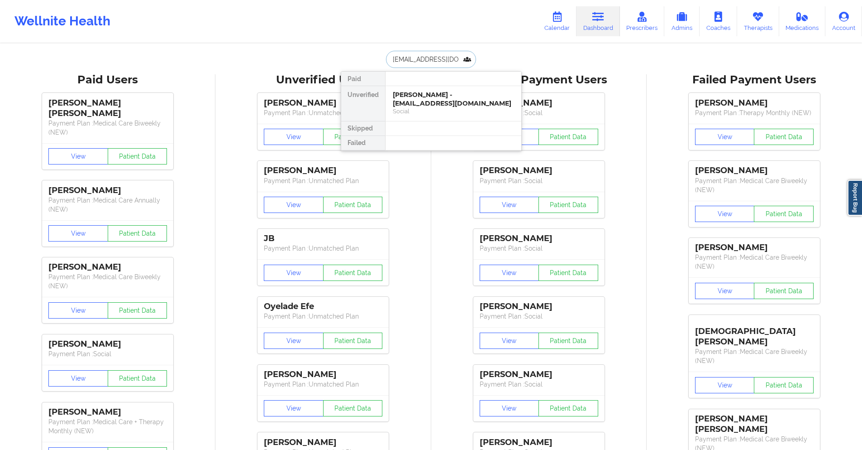
scroll to position [0, 18]
click at [451, 109] on div "Social" at bounding box center [453, 111] width 121 height 8
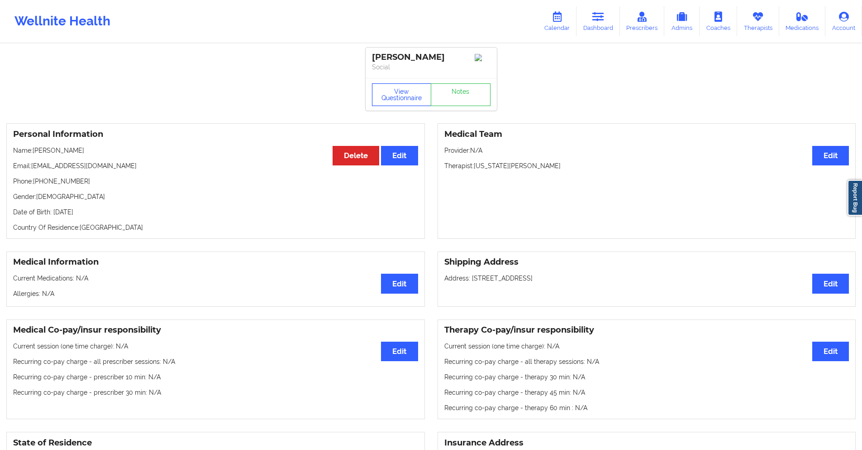
click at [410, 95] on button "View Questionnaire" at bounding box center [402, 94] width 60 height 23
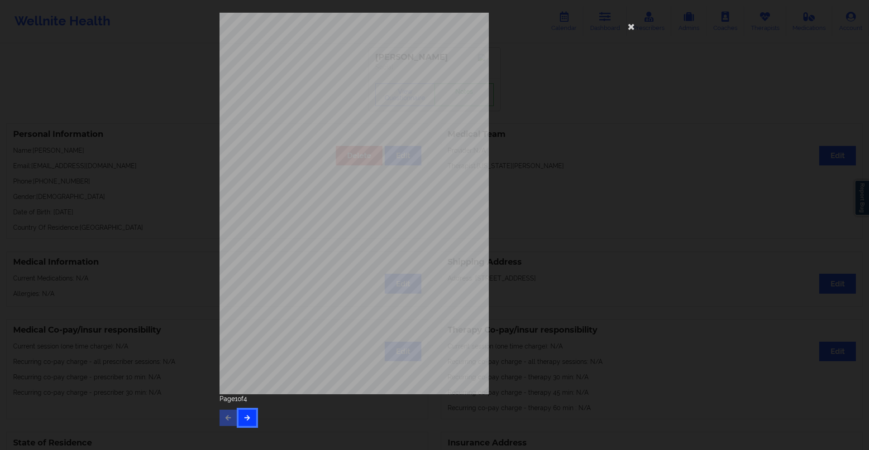
click at [247, 421] on button "button" at bounding box center [248, 417] width 18 height 16
click at [250, 419] on icon "button" at bounding box center [248, 416] width 8 height 5
click at [549, 67] on div "Back cover of insurance image Insurance company type details by patient commerc…" at bounding box center [435, 203] width 430 height 381
drag, startPoint x: 623, startPoint y: 77, endPoint x: 605, endPoint y: 54, distance: 29.6
click at [623, 77] on div "Back cover of insurance image Insurance company type details by patient commerc…" at bounding box center [435, 203] width 430 height 381
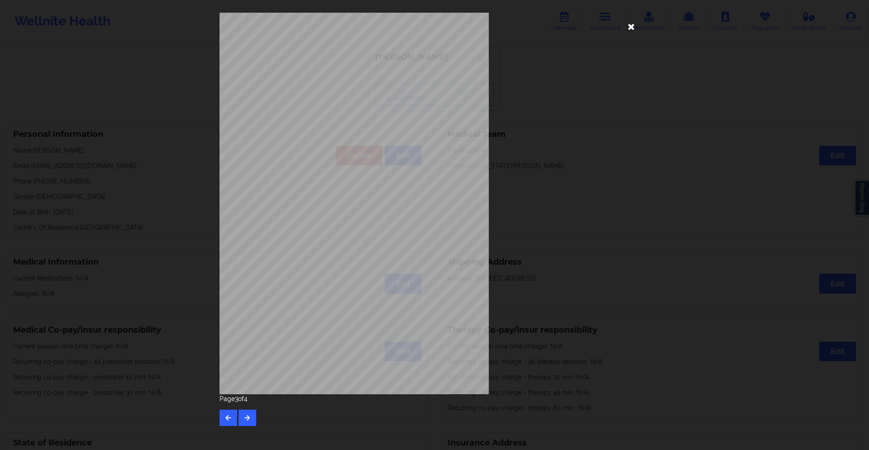
click at [630, 29] on icon at bounding box center [631, 26] width 14 height 14
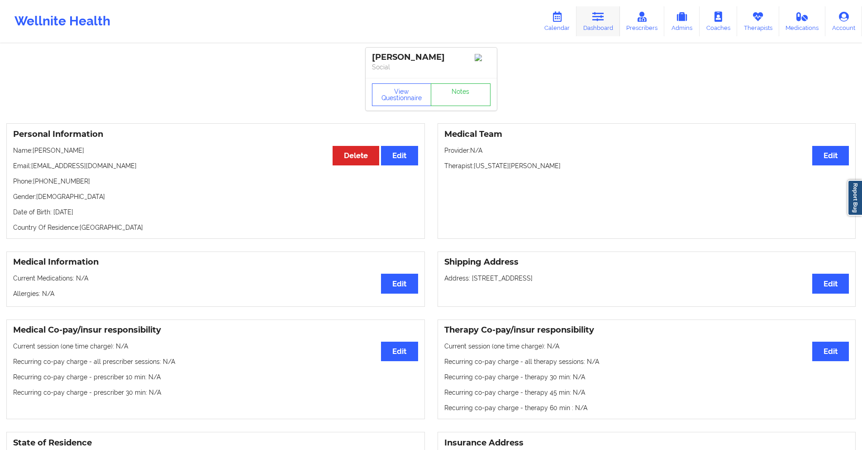
click at [609, 19] on link "Dashboard" at bounding box center [598, 21] width 43 height 30
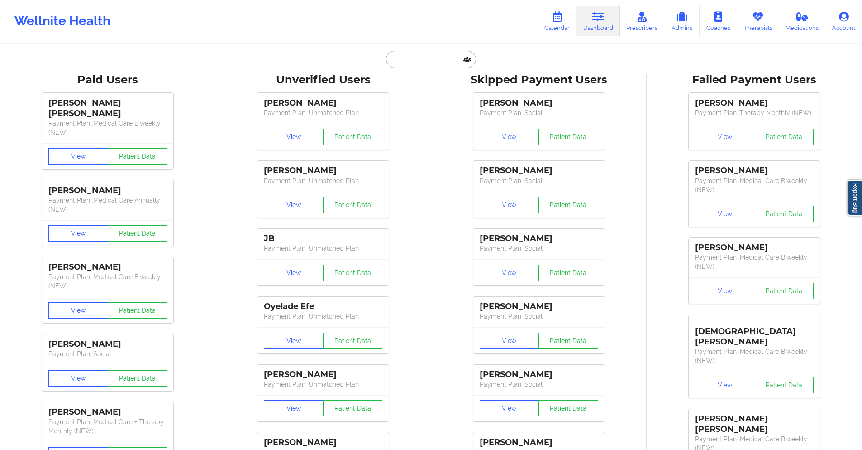
click at [455, 64] on input "text" at bounding box center [431, 59] width 90 height 17
paste input "[PERSON_NAME][EMAIL_ADDRESS][PERSON_NAME][DOMAIN_NAME]"
type input "[PERSON_NAME][EMAIL_ADDRESS][PERSON_NAME][DOMAIN_NAME]"
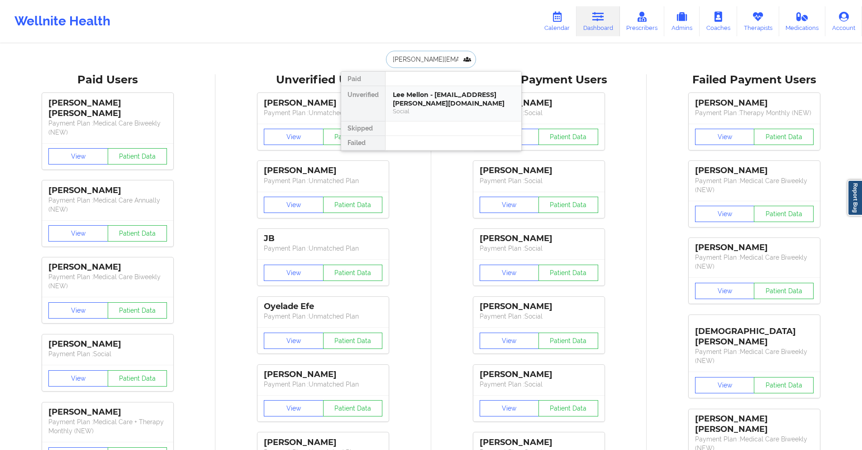
click at [422, 92] on div "Lee Mellon - lee.mellon@gmail.com" at bounding box center [453, 99] width 121 height 17
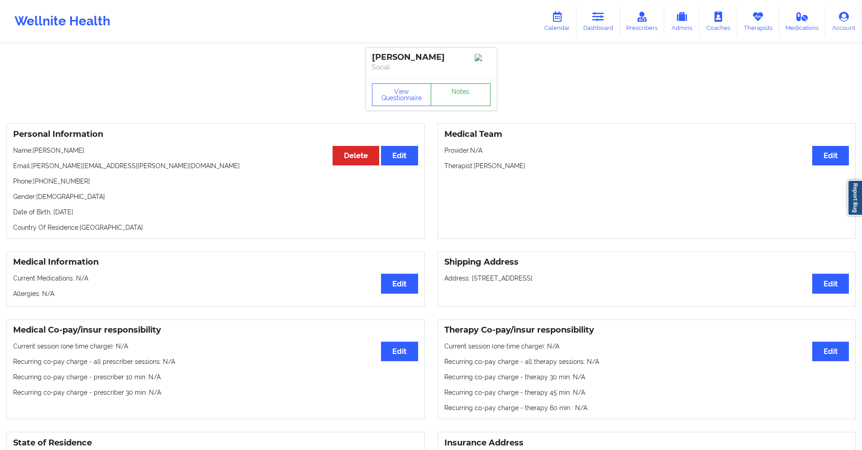
click at [462, 98] on link "Notes" at bounding box center [461, 94] width 60 height 23
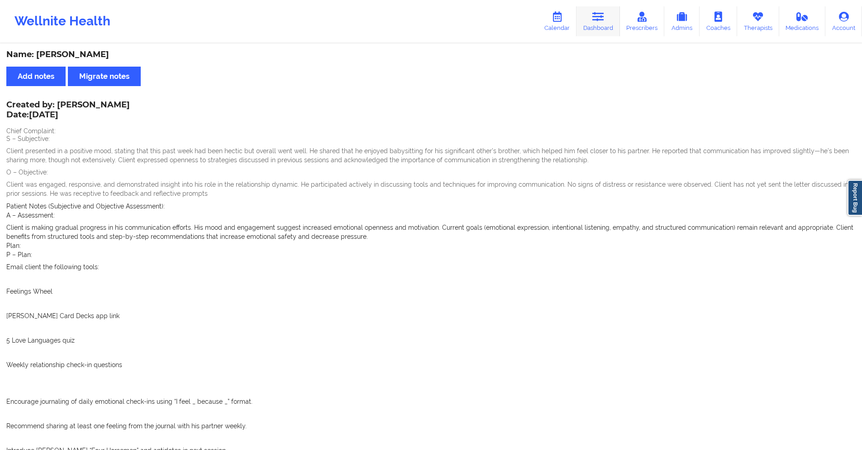
drag, startPoint x: 600, startPoint y: 13, endPoint x: 593, endPoint y: 15, distance: 7.2
click at [600, 13] on icon at bounding box center [599, 17] width 12 height 10
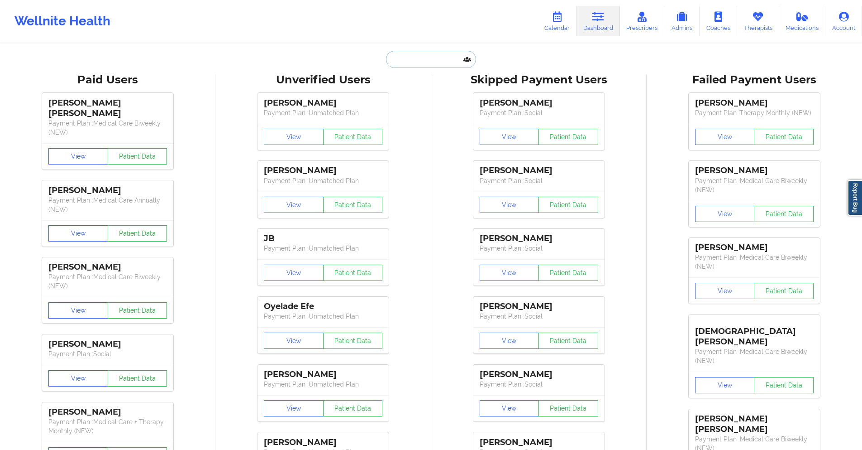
click at [435, 57] on input "text" at bounding box center [431, 59] width 90 height 17
paste input "[EMAIL_ADDRESS][DOMAIN_NAME]"
type input "[EMAIL_ADDRESS][DOMAIN_NAME]"
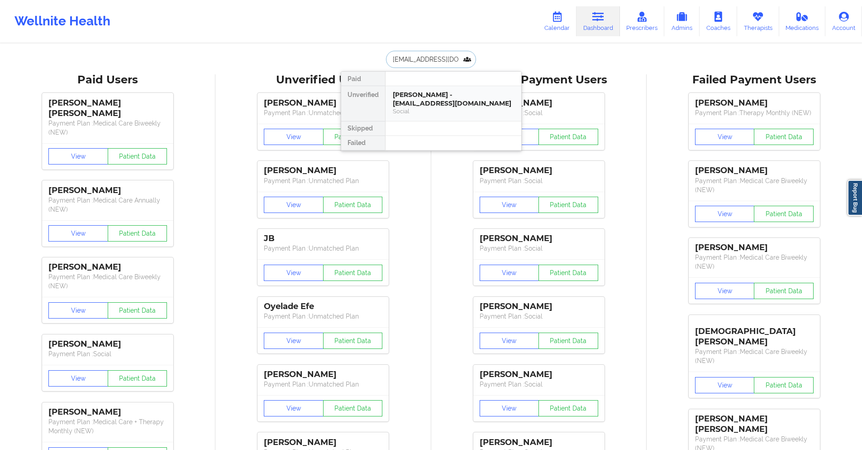
click at [439, 99] on div "Thomas R Henley - trhenley@nisource.com" at bounding box center [453, 99] width 121 height 17
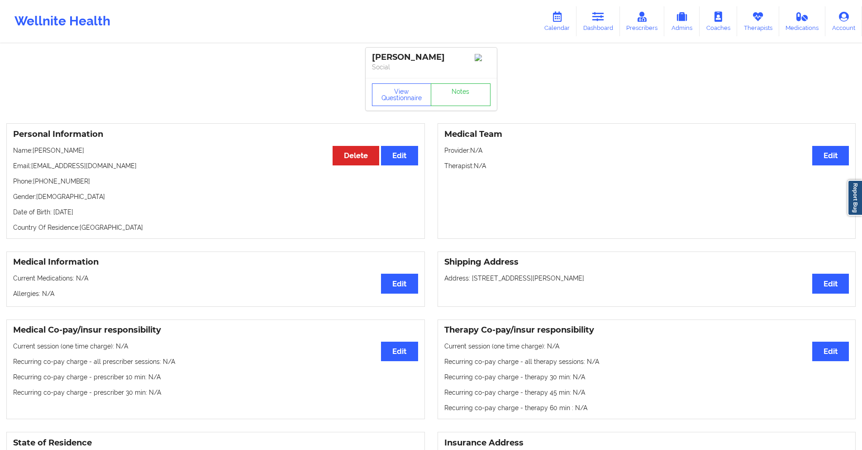
drag, startPoint x: 452, startPoint y: 58, endPoint x: 411, endPoint y: 61, distance: 41.3
click at [411, 61] on div "[PERSON_NAME]" at bounding box center [431, 57] width 119 height 10
copy div "R Henley"
click at [464, 96] on link "Notes" at bounding box center [461, 94] width 60 height 23
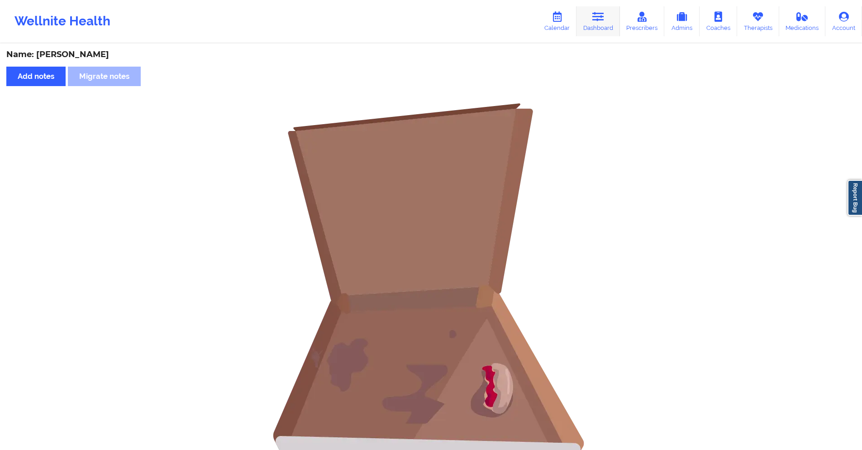
drag, startPoint x: 606, startPoint y: 15, endPoint x: 579, endPoint y: 34, distance: 33.2
click at [606, 15] on link "Dashboard" at bounding box center [598, 21] width 43 height 30
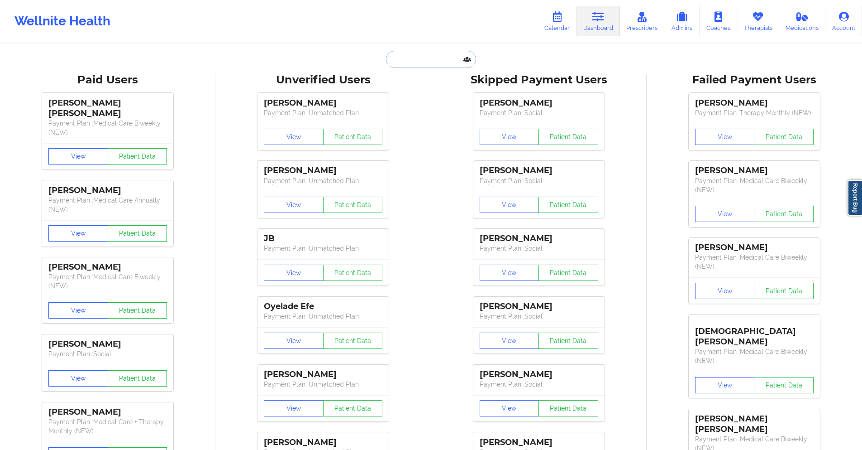
click at [431, 63] on input "text" at bounding box center [431, 59] width 90 height 17
paste input "[PERSON_NAME][EMAIL_ADDRESS][DOMAIN_NAME]"
type input "[PERSON_NAME][EMAIL_ADDRESS][DOMAIN_NAME]"
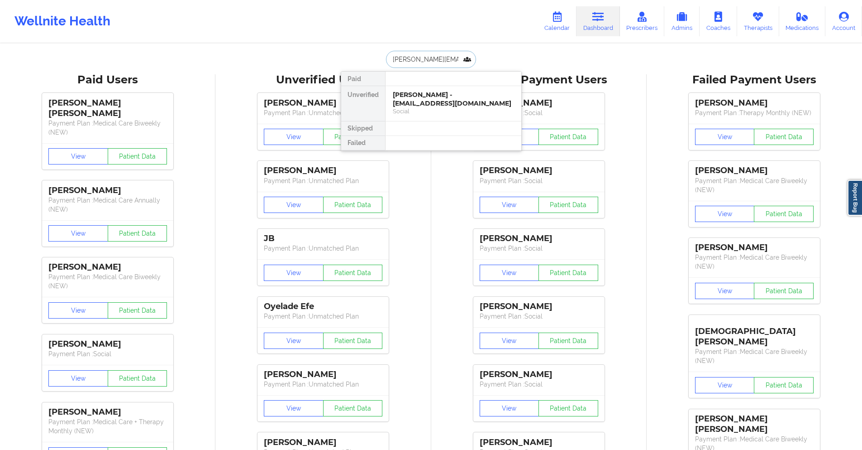
scroll to position [0, 13]
click at [449, 106] on div "Reanna West - reanna.west7314@gmail.com" at bounding box center [453, 99] width 121 height 17
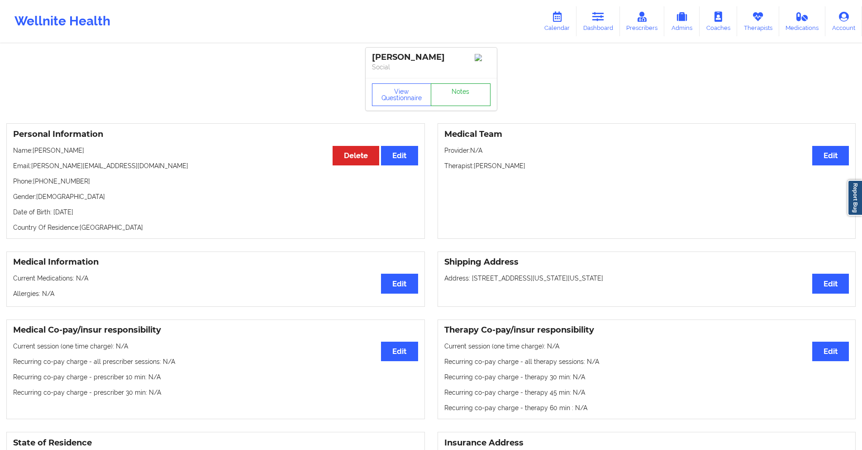
click at [446, 99] on link "Notes" at bounding box center [461, 94] width 60 height 23
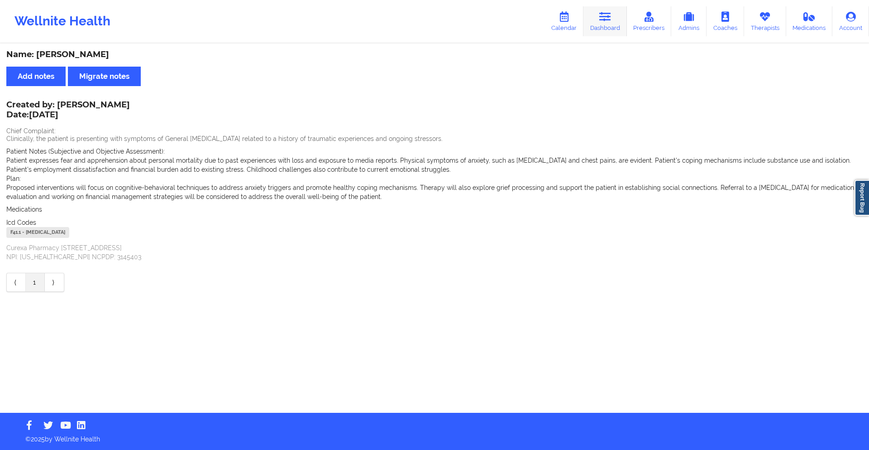
click at [611, 19] on icon at bounding box center [605, 17] width 12 height 10
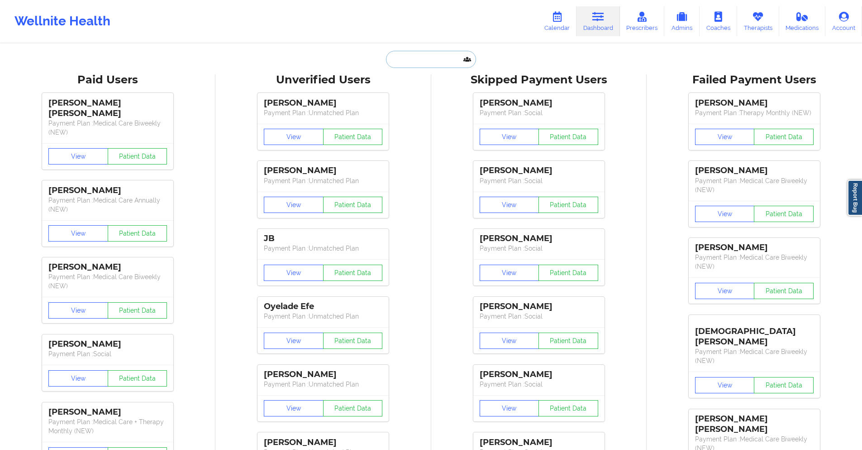
click at [445, 53] on input "text" at bounding box center [431, 59] width 90 height 17
paste input "[EMAIL_ADDRESS][DOMAIN_NAME]"
type input "[EMAIL_ADDRESS][DOMAIN_NAME]"
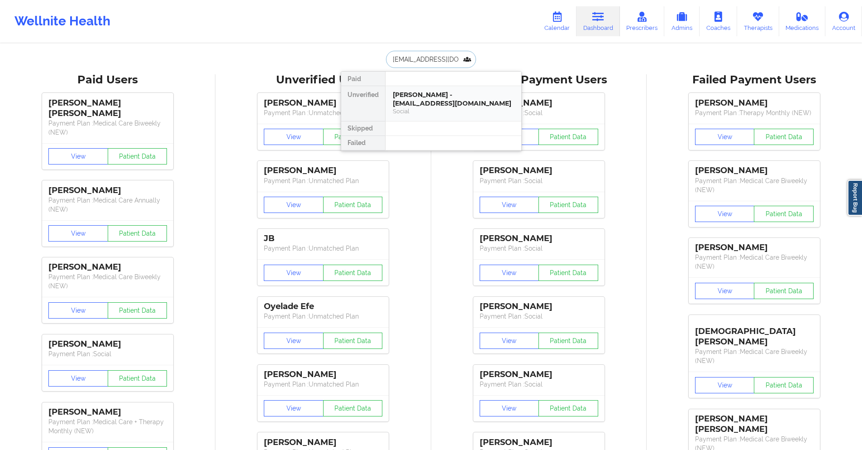
click at [425, 98] on div "Stella Akurang - rakurang42@gmail.com" at bounding box center [453, 99] width 121 height 17
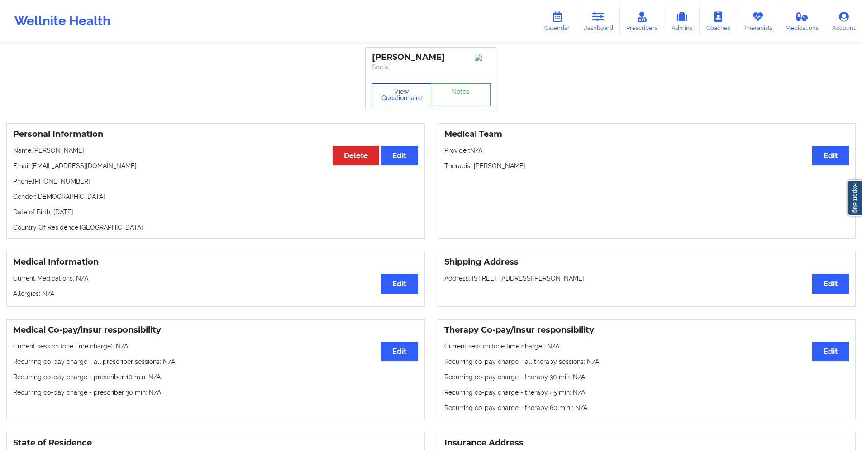
click at [396, 104] on button "View Questionnaire" at bounding box center [402, 94] width 60 height 23
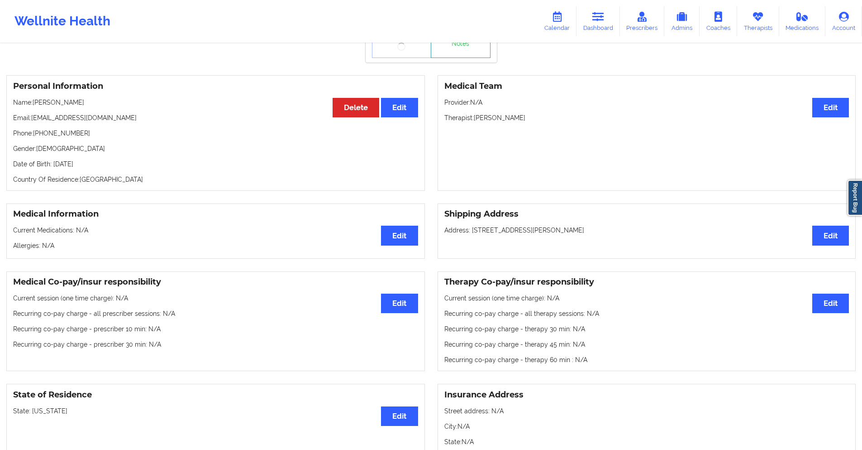
scroll to position [45, 0]
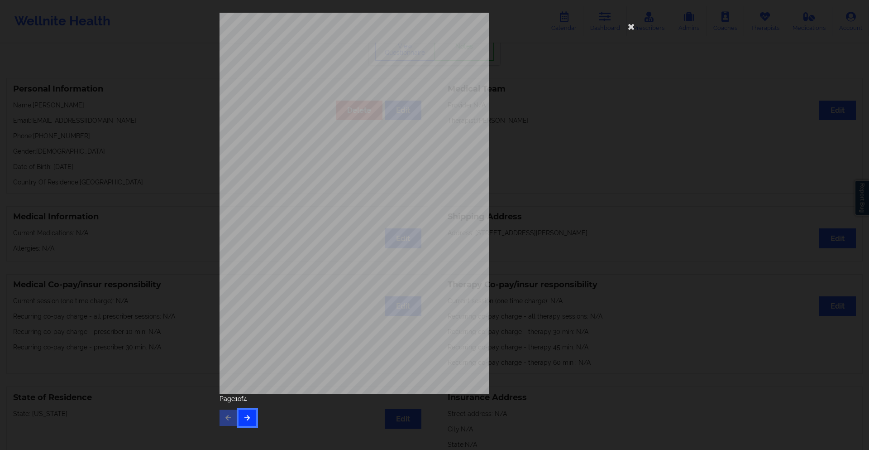
click at [252, 419] on button "button" at bounding box center [248, 417] width 18 height 16
click at [242, 413] on button "button" at bounding box center [248, 417] width 18 height 16
click at [630, 28] on icon at bounding box center [631, 26] width 14 height 14
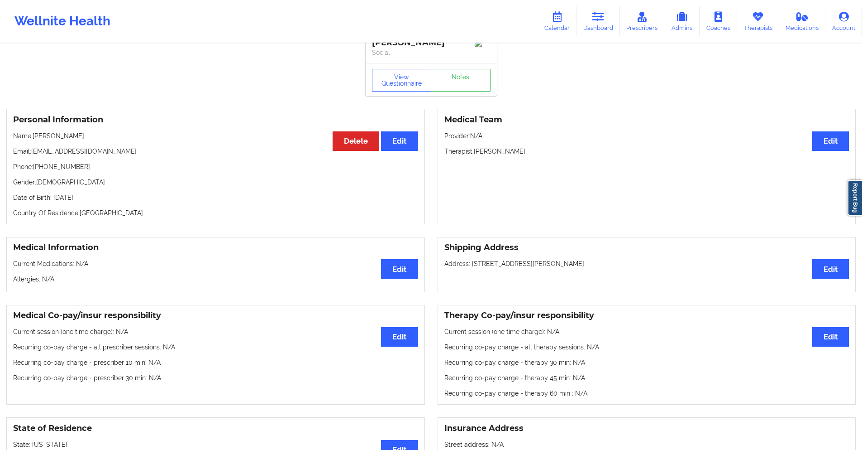
scroll to position [0, 0]
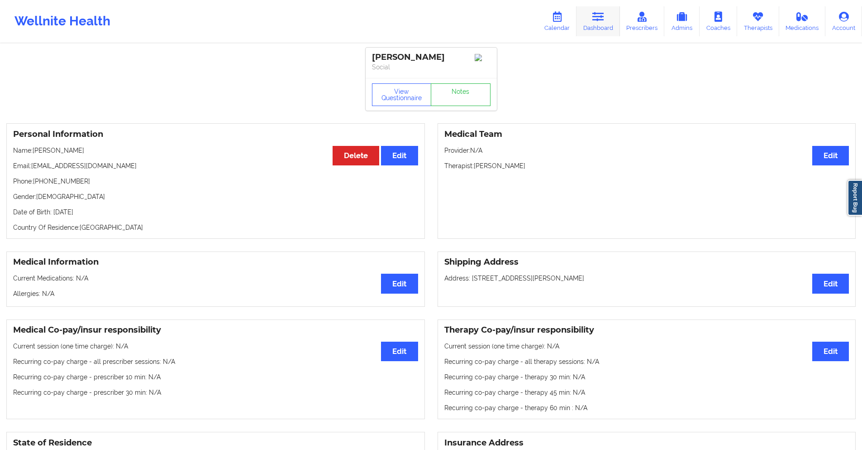
click at [598, 19] on icon at bounding box center [599, 17] width 12 height 10
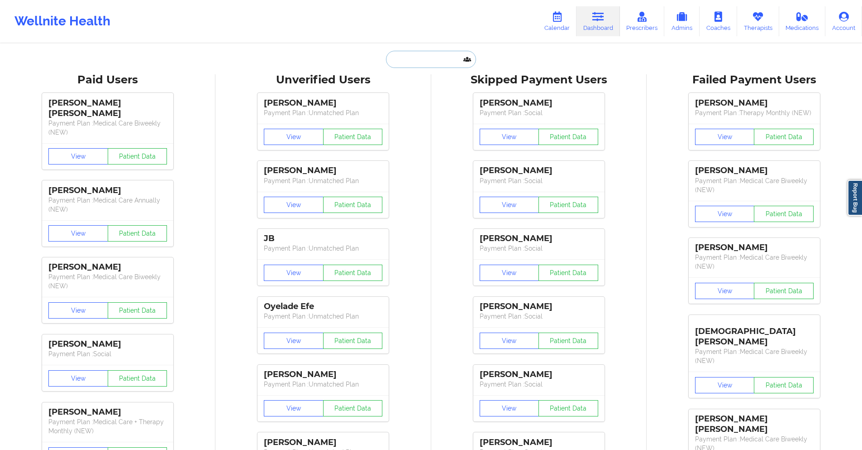
click at [428, 59] on input "text" at bounding box center [431, 59] width 90 height 17
drag, startPoint x: 410, startPoint y: 157, endPoint x: 418, endPoint y: 101, distance: 56.7
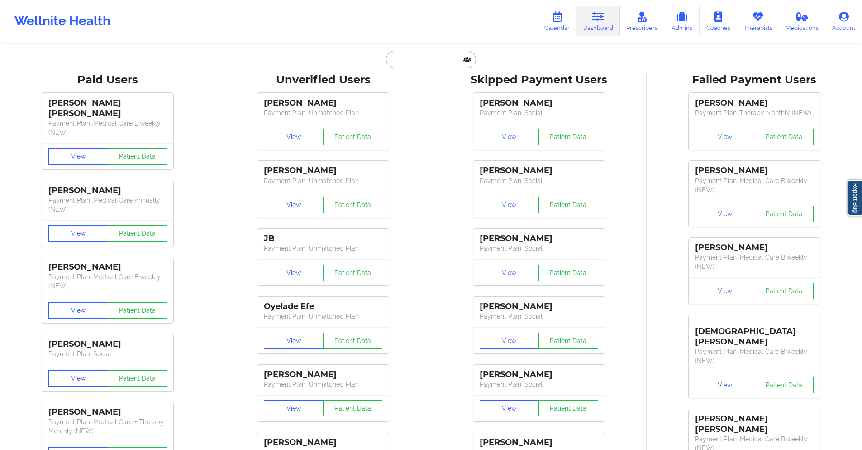
click at [407, 56] on input "text" at bounding box center [431, 59] width 90 height 17
paste input "[EMAIL_ADDRESS][DOMAIN_NAME]"
type input "[EMAIL_ADDRESS][DOMAIN_NAME]"
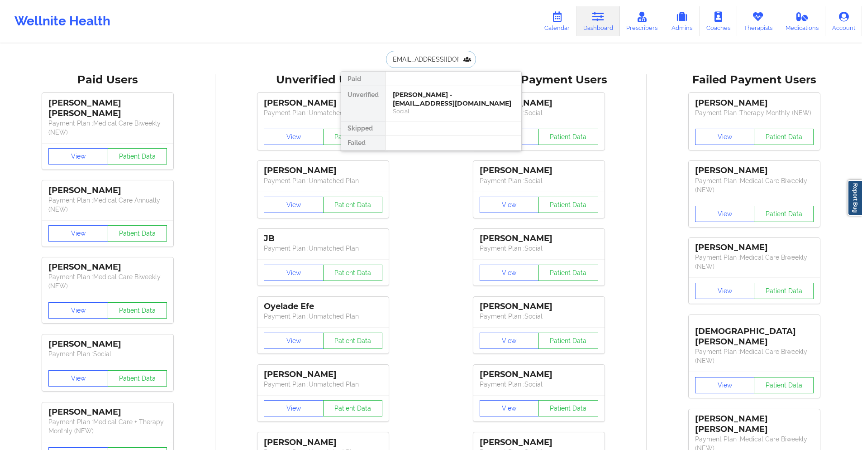
click at [438, 106] on div "Rochelle Flory - floryrochelle@gmail.com" at bounding box center [453, 99] width 121 height 17
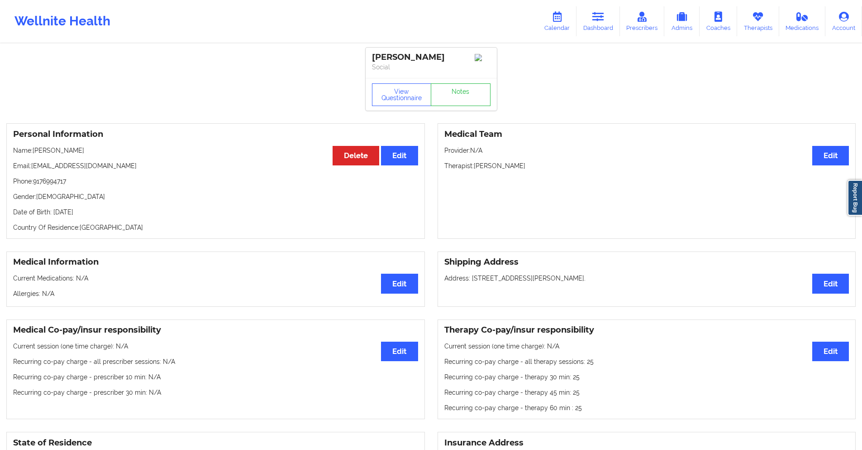
click at [462, 81] on div "Rochelle Flory Social View Questionnaire Notes" at bounding box center [431, 79] width 131 height 63
click at [466, 103] on link "Notes" at bounding box center [461, 94] width 60 height 23
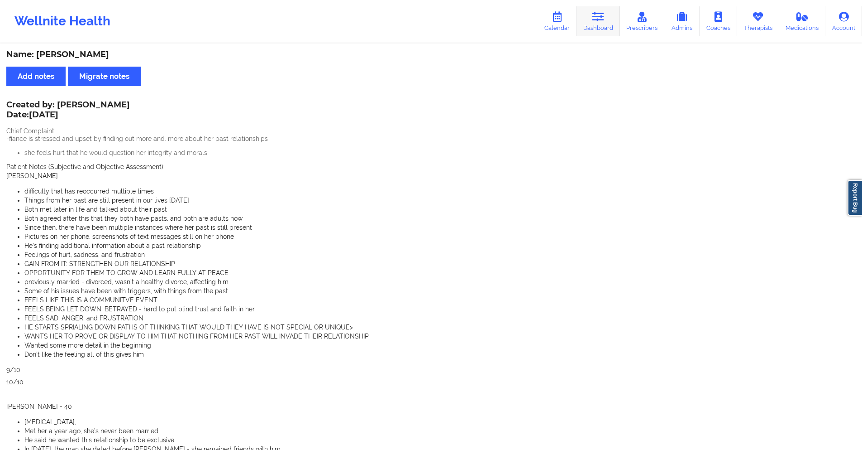
click at [603, 15] on icon at bounding box center [599, 17] width 12 height 10
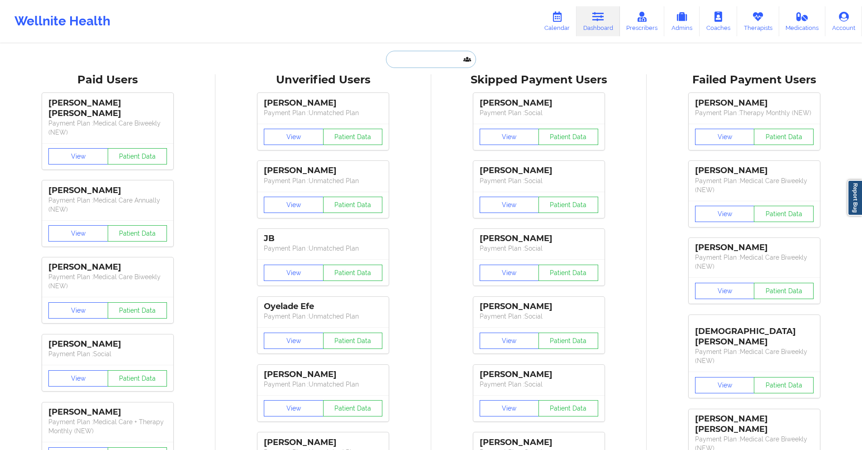
click at [444, 61] on input "text" at bounding box center [431, 59] width 90 height 17
paste input "[EMAIL_ADDRESS][DOMAIN_NAME]"
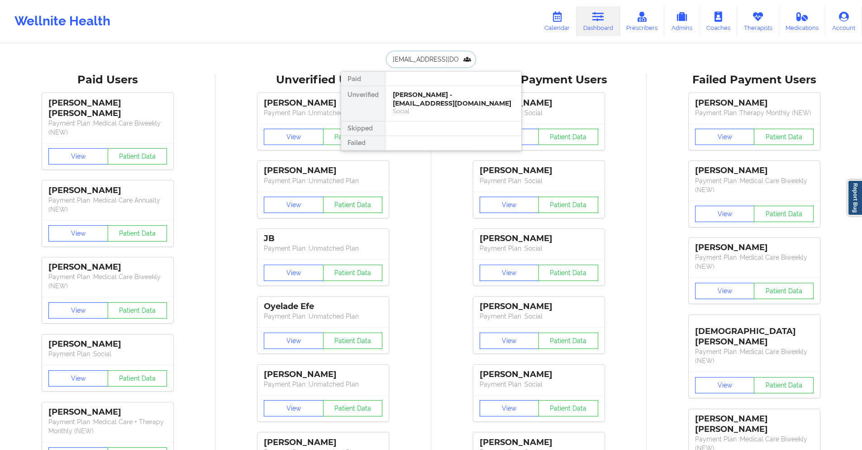
type input "[EMAIL_ADDRESS][DOMAIN_NAME]"
click at [437, 107] on div "Social" at bounding box center [453, 111] width 121 height 8
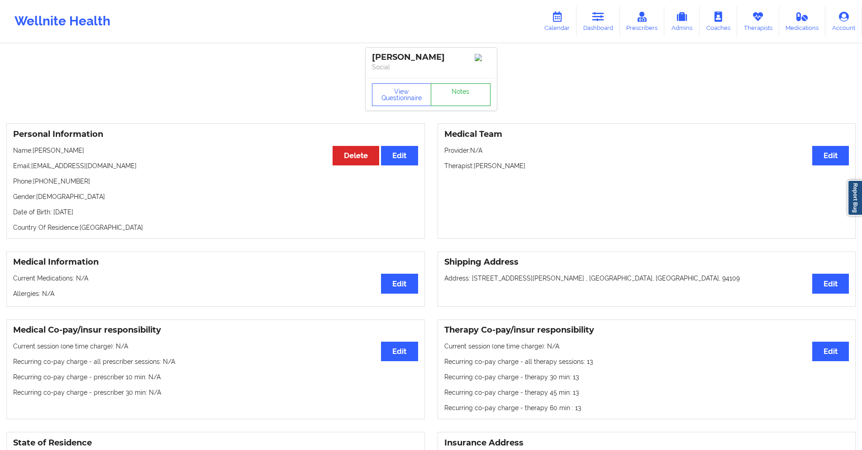
click at [439, 100] on link "Notes" at bounding box center [461, 94] width 60 height 23
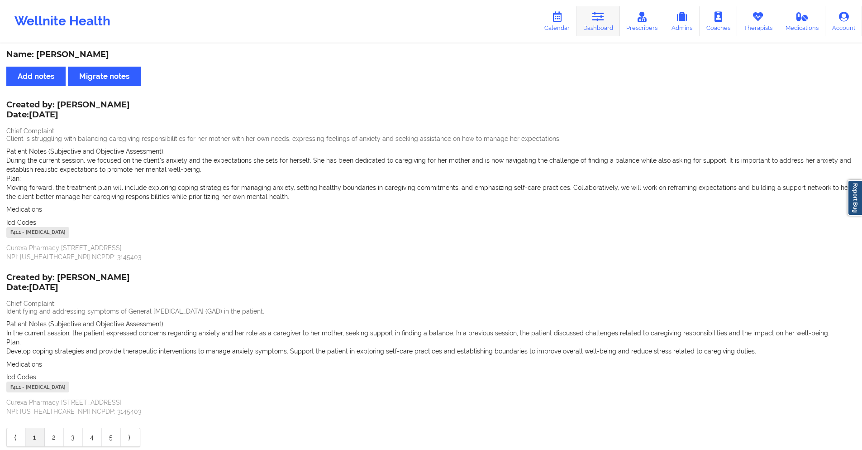
click at [603, 12] on icon at bounding box center [599, 17] width 12 height 10
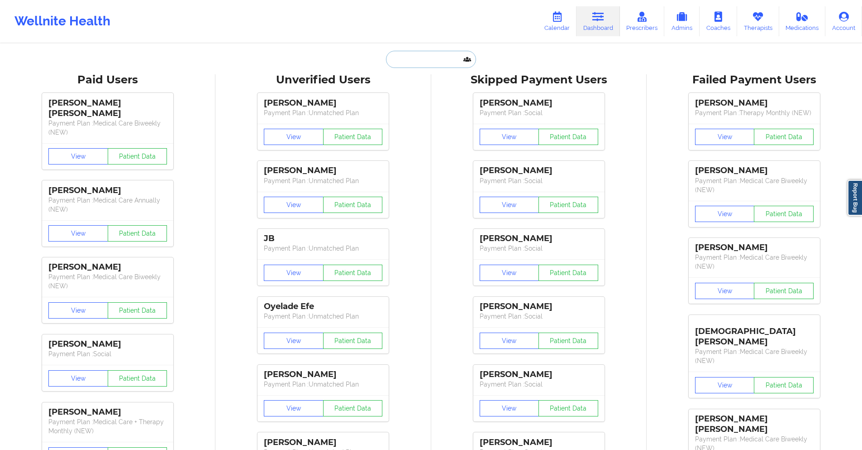
click at [440, 59] on input "text" at bounding box center [431, 59] width 90 height 17
paste input "[EMAIL_ADDRESS][DOMAIN_NAME]"
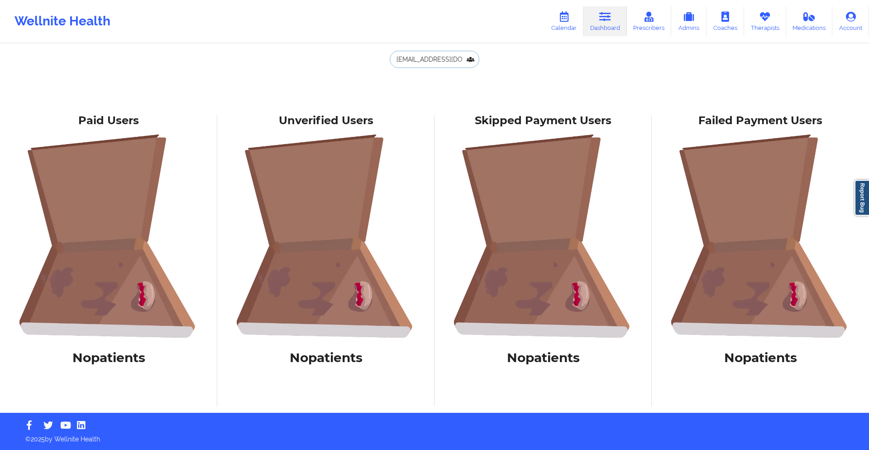
click at [460, 61] on input "[EMAIL_ADDRESS][DOMAIN_NAME]" at bounding box center [435, 59] width 90 height 17
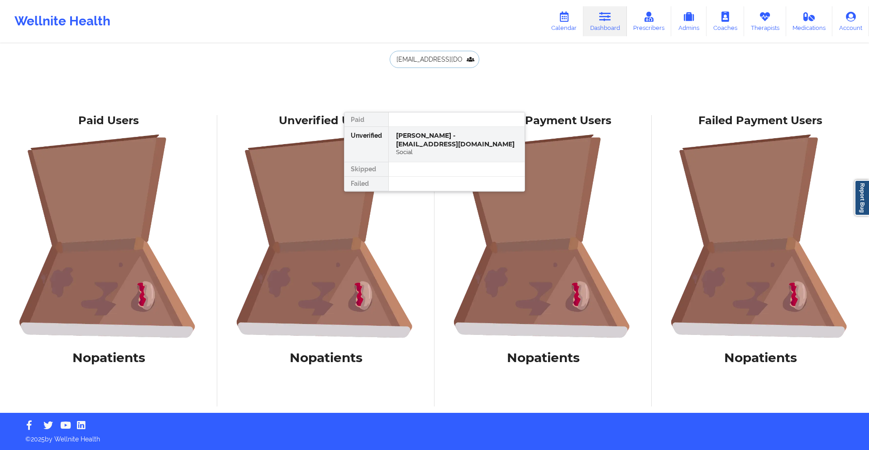
scroll to position [0, 5]
type input "[EMAIL_ADDRESS][DOMAIN_NAME]"
click at [424, 162] on div "Shankara P Varma - minguspucha@gmail.com Social" at bounding box center [457, 144] width 136 height 35
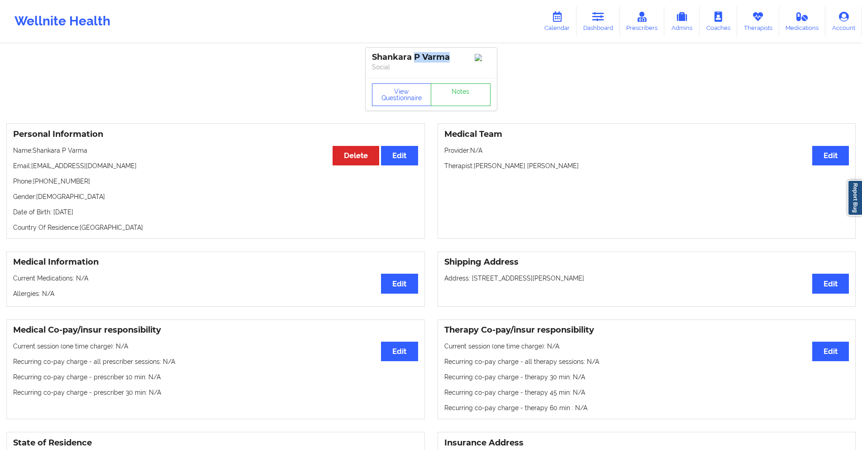
drag, startPoint x: 451, startPoint y: 57, endPoint x: 415, endPoint y: 61, distance: 36.0
click at [415, 61] on div "Shankara P Varma" at bounding box center [431, 57] width 119 height 10
copy div "P Varma"
click at [467, 94] on link "Notes" at bounding box center [461, 94] width 60 height 23
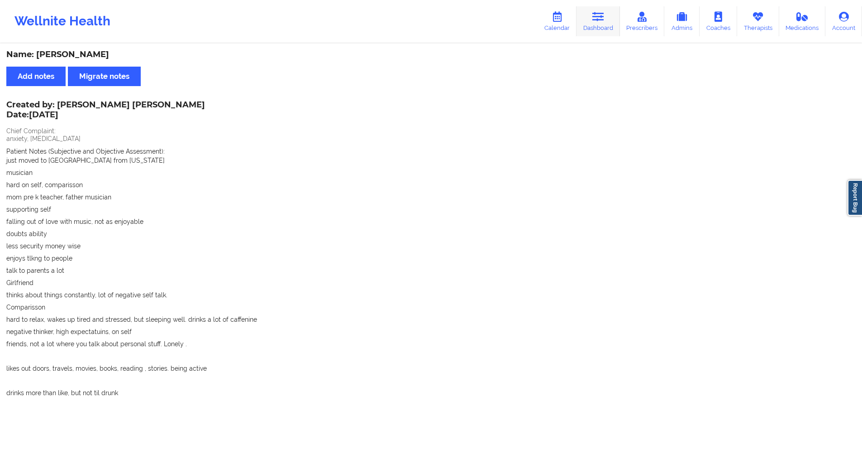
click at [595, 19] on icon at bounding box center [599, 17] width 12 height 10
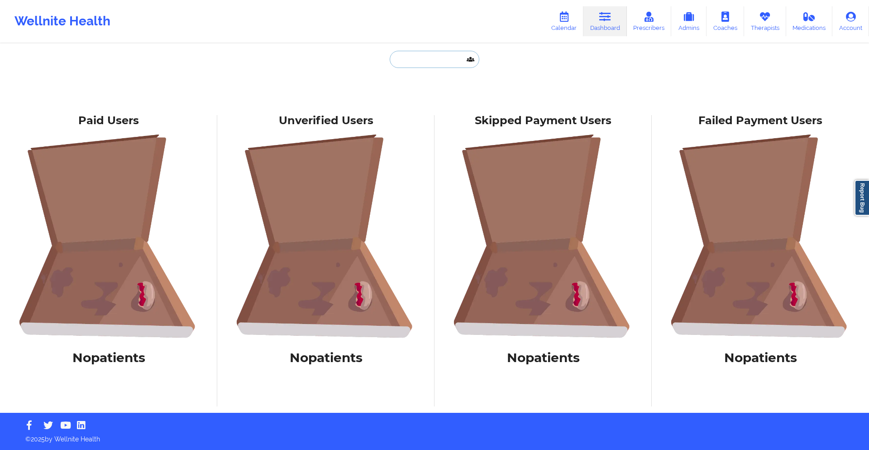
click at [454, 60] on input "text" at bounding box center [435, 59] width 90 height 17
paste input "[EMAIL_ADDRESS][DOMAIN_NAME]"
type input "[EMAIL_ADDRESS][DOMAIN_NAME]"
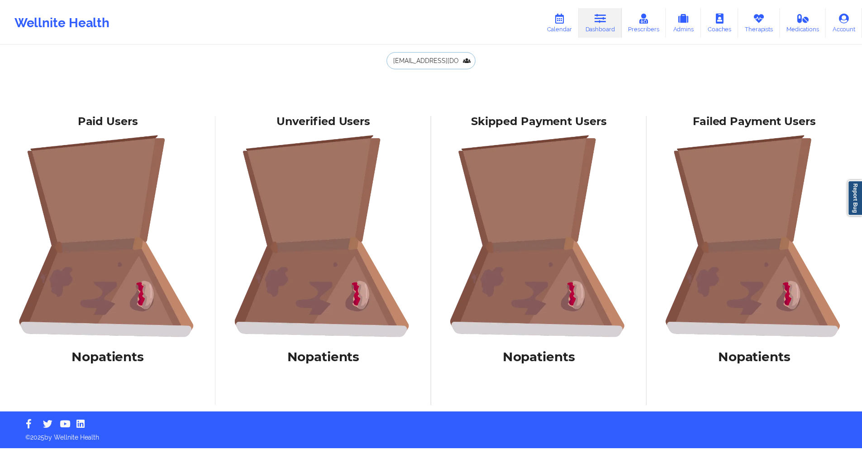
scroll to position [0, 20]
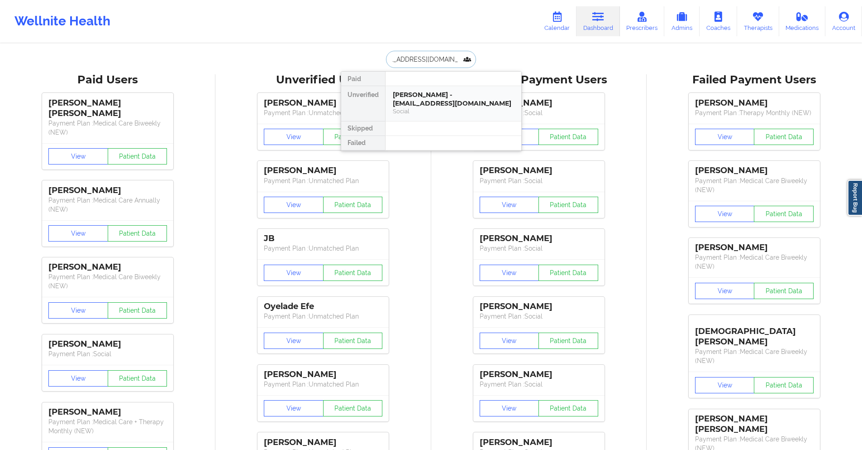
click at [429, 97] on div "Fausto Estevez - faustoestevez1988@gmail.com" at bounding box center [453, 99] width 121 height 17
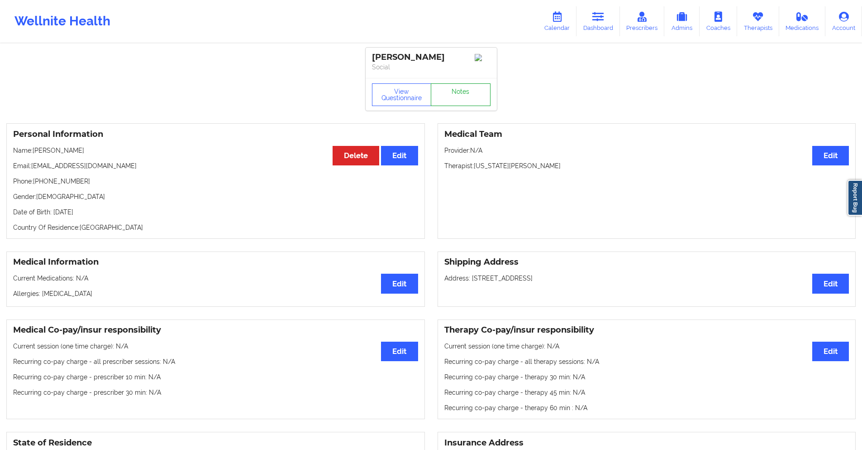
click at [452, 95] on link "Notes" at bounding box center [461, 94] width 60 height 23
